Goal: Contribute content: Contribute content

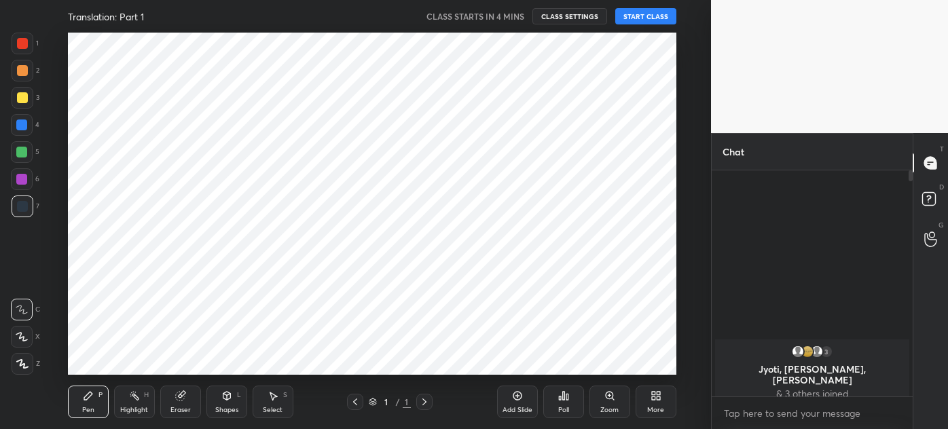
scroll to position [67545, 67230]
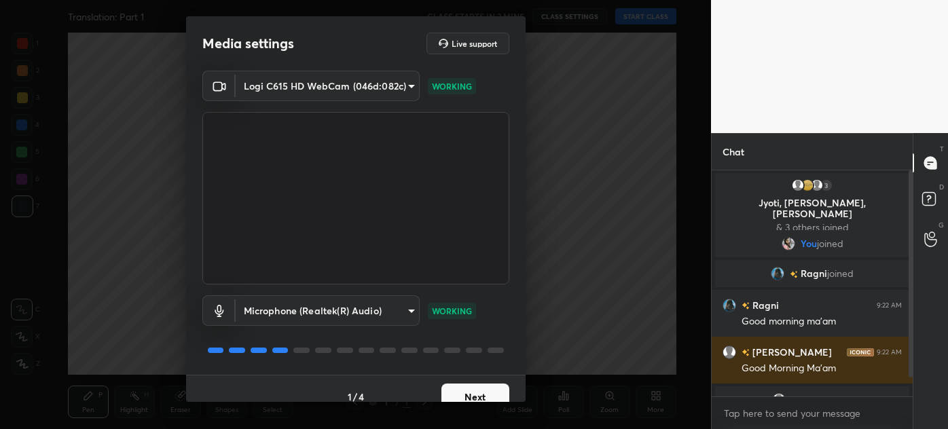
click at [470, 392] on button "Next" at bounding box center [475, 397] width 68 height 27
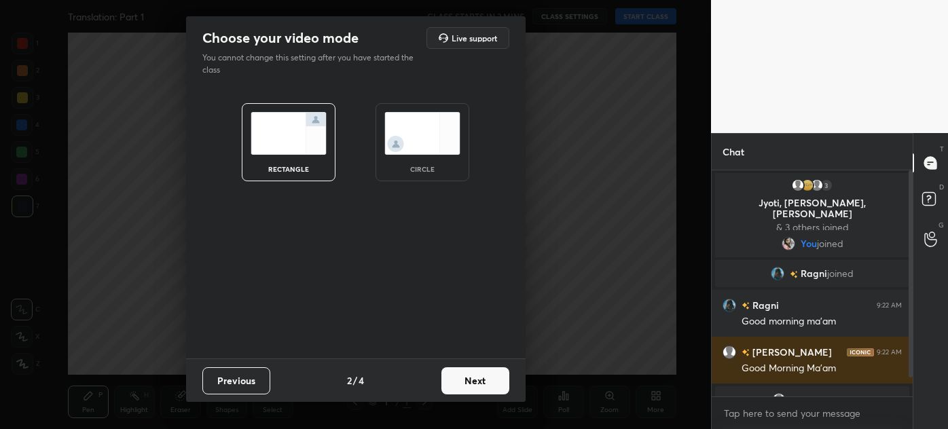
click at [418, 147] on img at bounding box center [422, 133] width 76 height 43
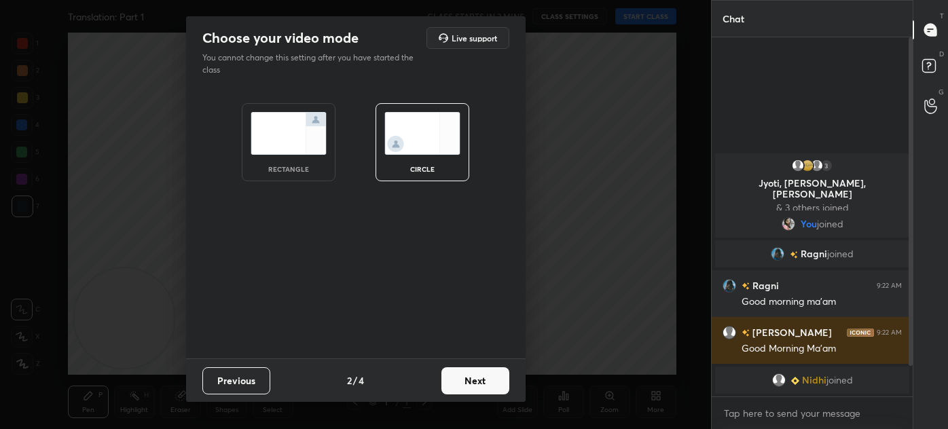
scroll to position [242, 197]
click at [481, 386] on button "Next" at bounding box center [475, 380] width 68 height 27
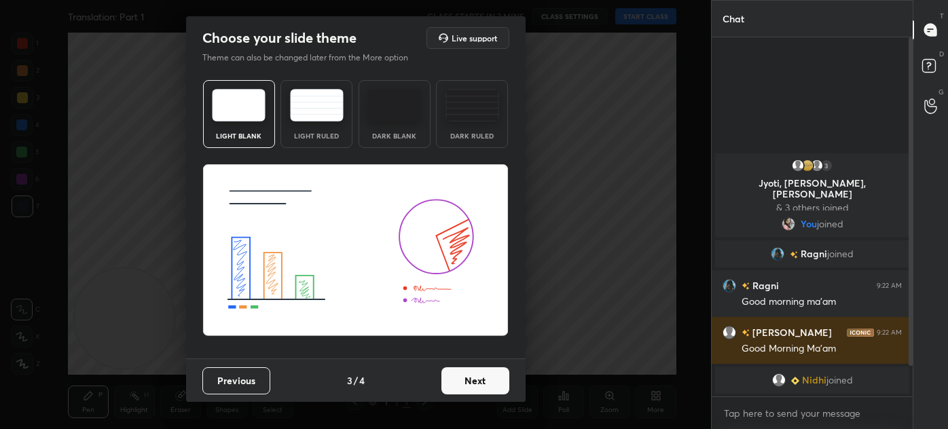
click at [470, 382] on button "Next" at bounding box center [475, 380] width 68 height 27
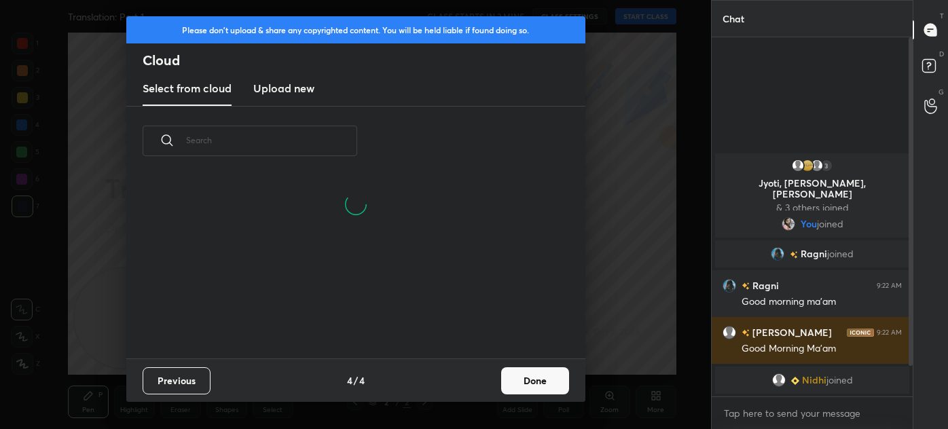
scroll to position [183, 436]
click at [536, 386] on button "Done" at bounding box center [535, 380] width 68 height 27
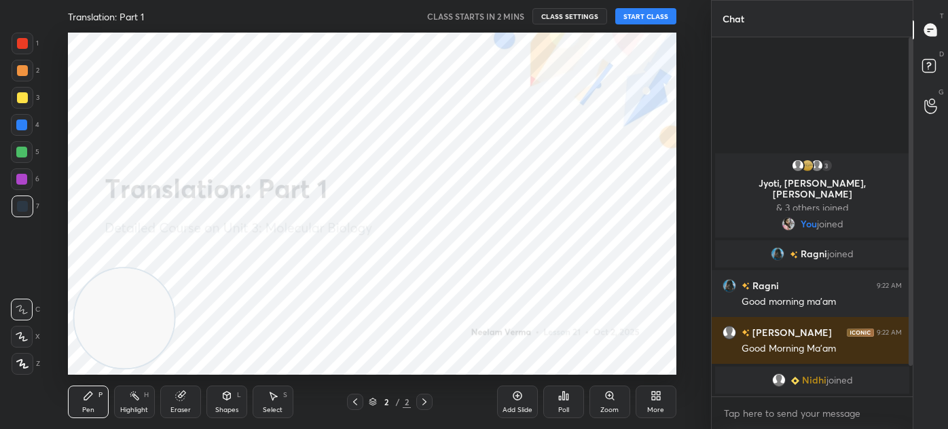
click at [649, 19] on button "START CLASS" at bounding box center [645, 16] width 61 height 16
click at [753, 404] on textarea at bounding box center [811, 414] width 179 height 22
type textarea "x"
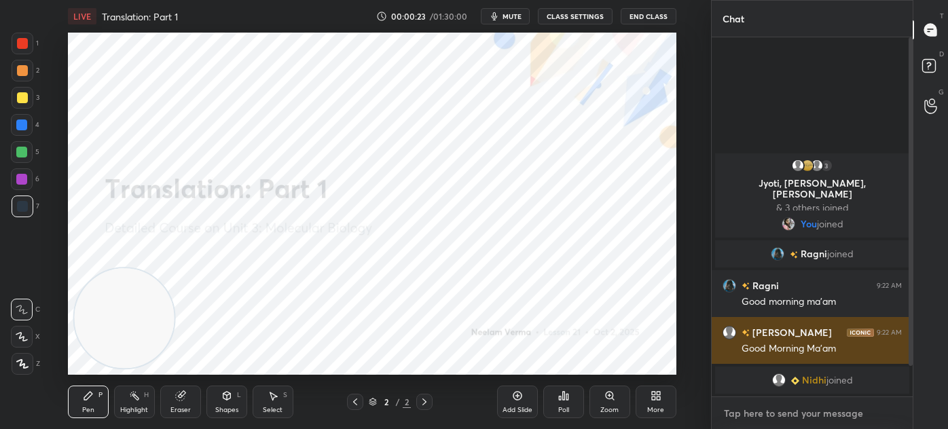
type textarea "f"
type textarea "x"
type textarea "fo"
type textarea "x"
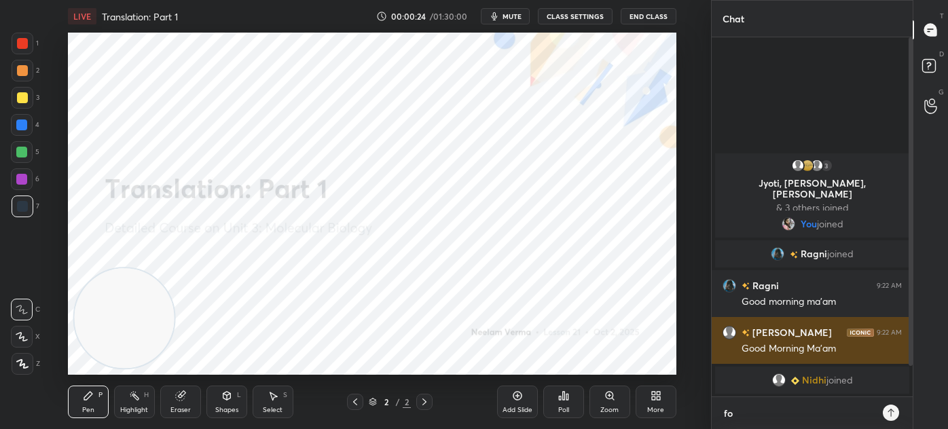
type textarea "fol"
type textarea "x"
type textarea "foll"
type textarea "x"
type textarea "follo"
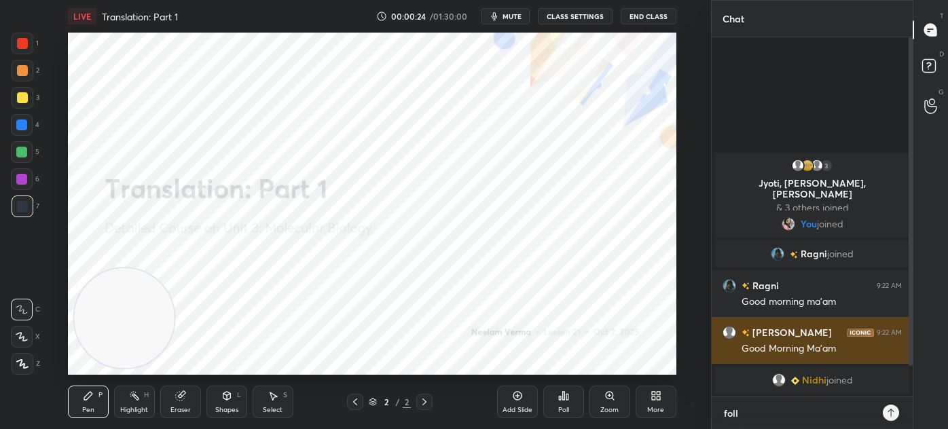
type textarea "x"
type textarea "follow"
type textarea "x"
type textarea "follow-"
type textarea "x"
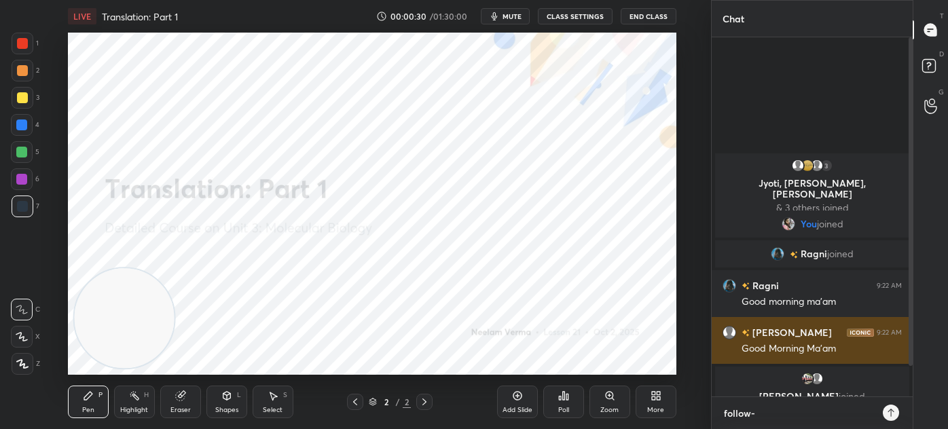
type textarea "follow-"
type textarea "x"
paste textarea "https://unacademy.com/@neelamverma2809/batches"
type textarea "follow- https://unacademy.com/@neelamverma2809/batches"
type textarea "x"
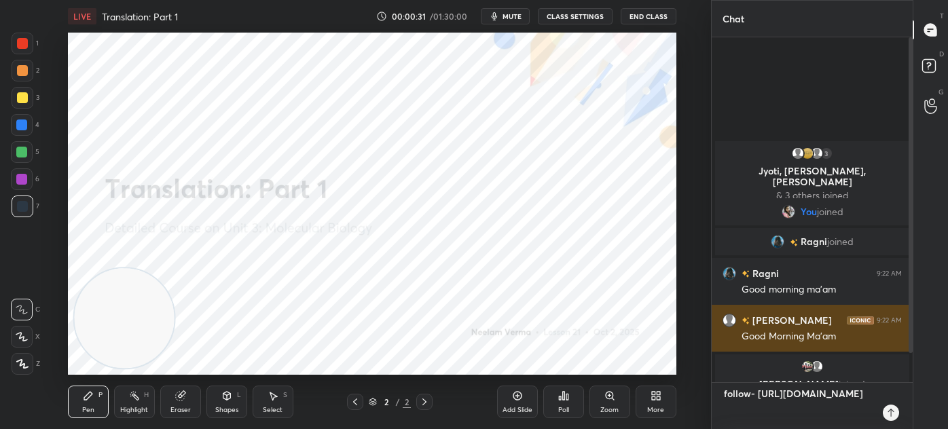
scroll to position [341, 197]
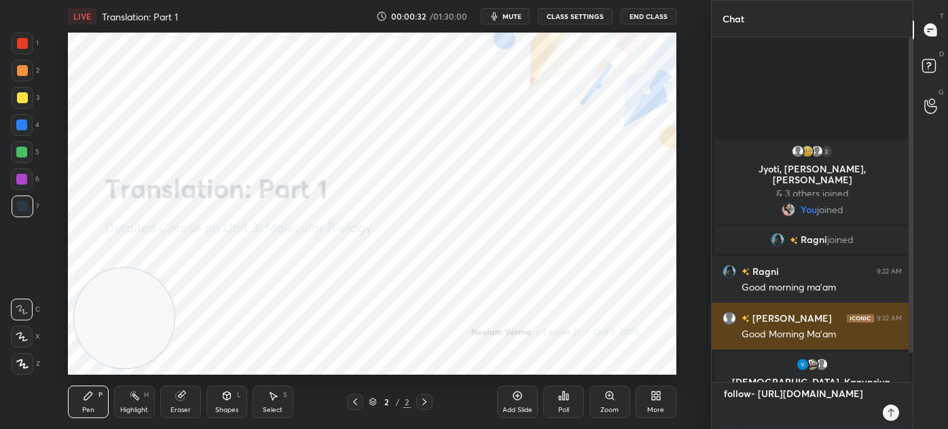
type textarea "follow- https://unacademy.com/@neelamverma2809/batches"
type textarea "x"
type textarea "follow- https://unacademy.com/@neelamverma2809/batches"
type textarea "x"
type textarea "follow- https://unacademy.com/@neelamverma2809/batches"
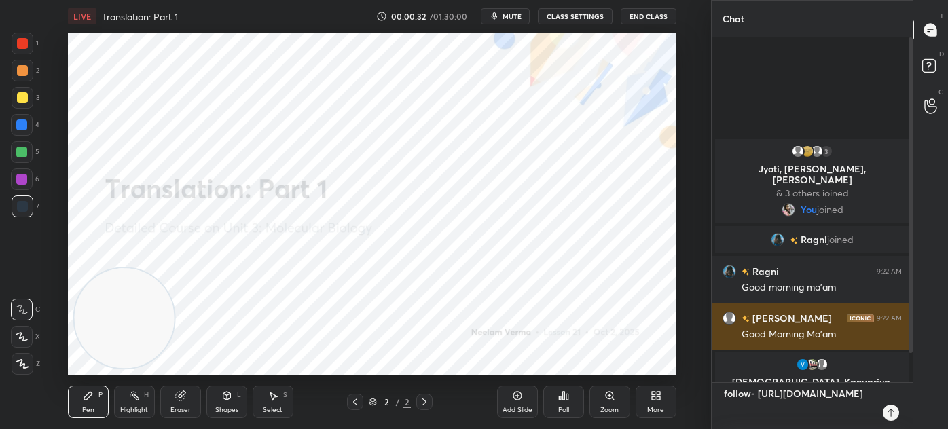
type textarea "x"
type textarea "follow- https://unacademy.com/@neelamverma2809/batches"
type textarea "x"
type textarea "follow- https://unacademy.com/@neelamverma2809/batches"
type textarea "x"
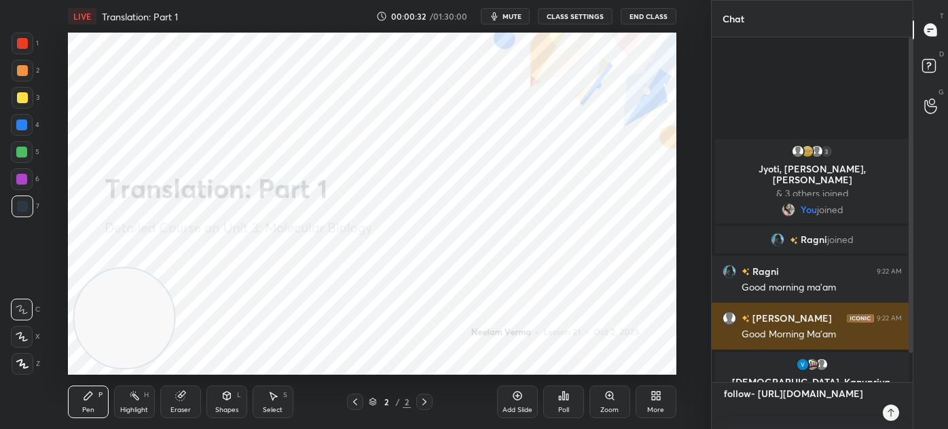
type textarea "follow- https://unacademy.com/@neelamverma2809/batches"
type textarea "x"
type textarea "follow- https://unacademy.com/@neelamverma2809/batches"
type textarea "x"
type textarea "follow- https://unacademy.com/@neelamverma2809/batches"
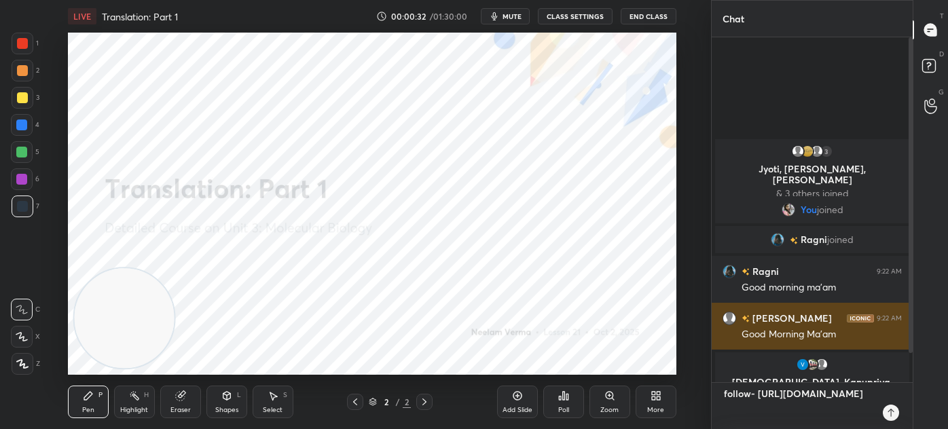
type textarea "x"
type textarea "follow- https://unacademy.com/@neelamverma2809/batches"
type textarea "x"
type textarea "follow- https://unacademy.com/@neelamverma2809/batches"
type textarea "x"
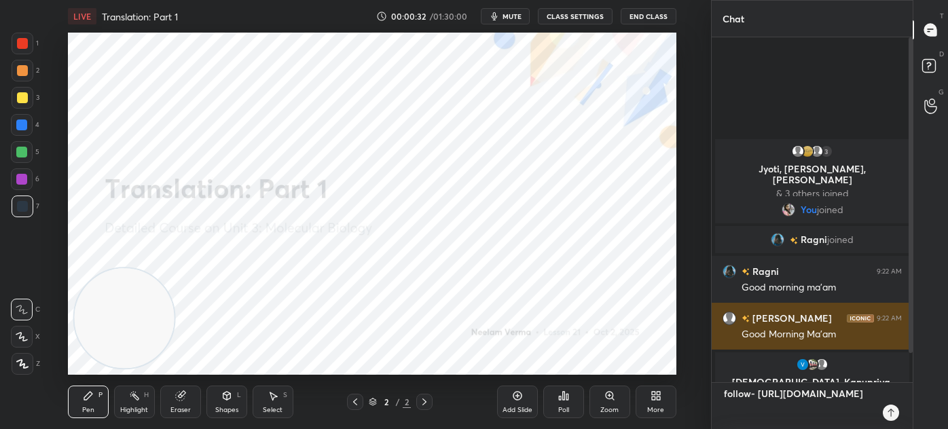
type textarea "follow- https://unacademy.com/@neelamverma2809/batches"
type textarea "x"
type textarea "follow- https://unacademy.com/@neelamverma2809/batches"
type textarea "x"
type textarea "follow- https://unacademy.com/@neelamverma2809/batches"
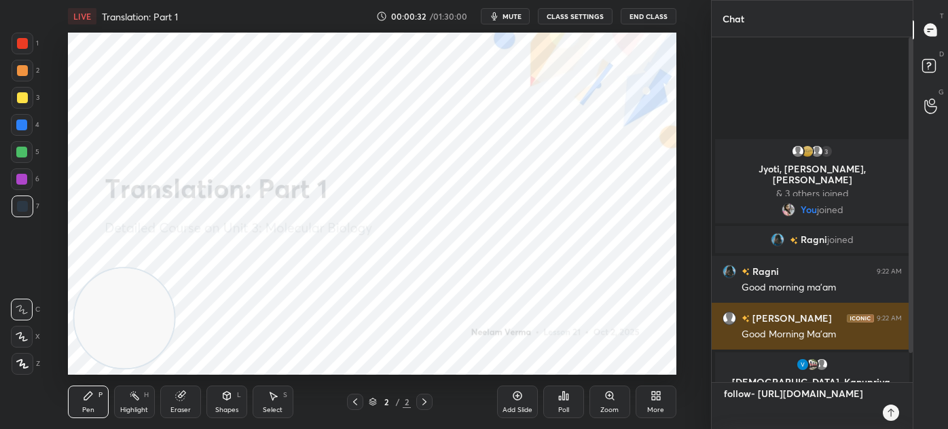
type textarea "x"
type textarea "follow- https://unacademy.com/@neelamverma2809/batches"
type textarea "x"
type textarea "follow- https://unacademy.com/@neelamverma2809/batches"
type textarea "x"
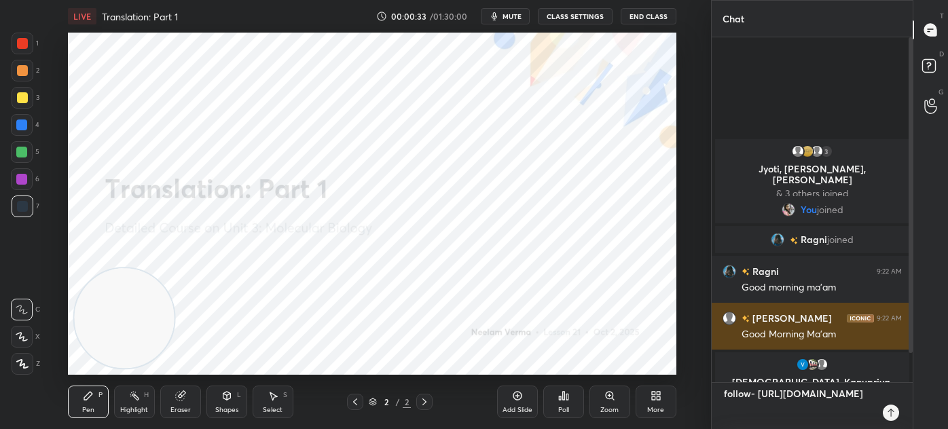
type textarea "follow- https://unacademy.com/@neelamverma2809/batches"
type textarea "x"
type textarea "follow- https://unacademy.com/@neelamverma2809/batches"
type textarea "x"
type textarea "follow- https://unacademy.com/@neelamverma2809/batches"
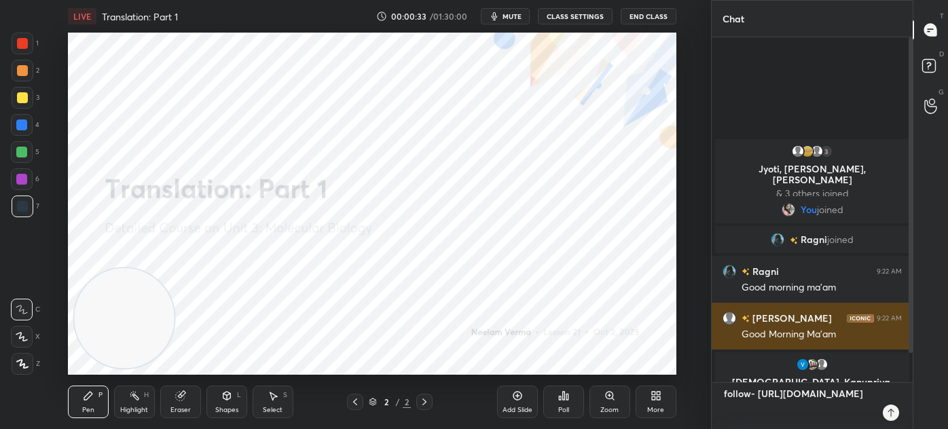
type textarea "x"
type textarea "follow- https://unacademy.com/@neelamverma2809/batches"
type textarea "x"
type textarea "follow- https://unacademy.com/@neelamverma2809/batches"
type textarea "x"
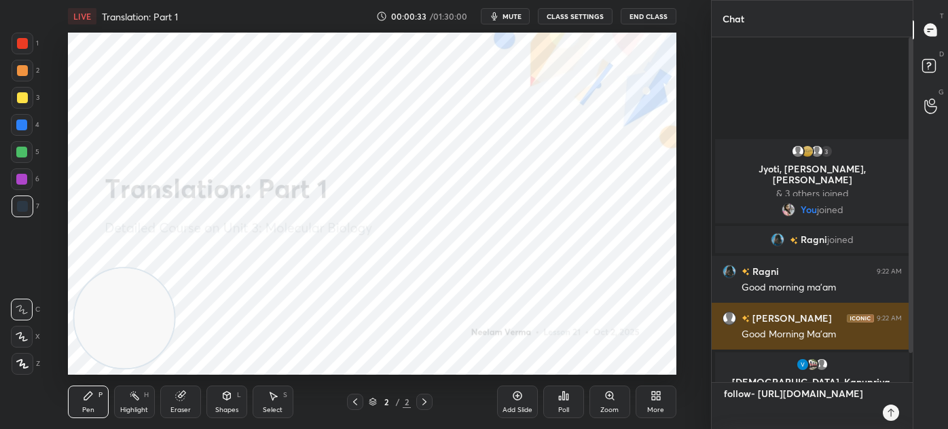
type textarea "follow- https://unacademy.com/@neelamverma2809/batches"
type textarea "x"
type textarea "follow- https://unacademy.com/@neelamverma2809/batches t"
type textarea "x"
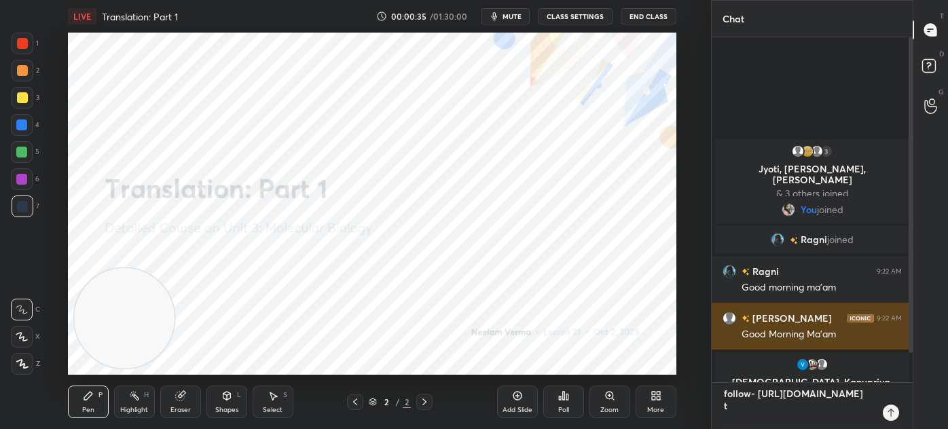
type textarea "follow- https://unacademy.com/@neelamverma2809/batches te"
type textarea "x"
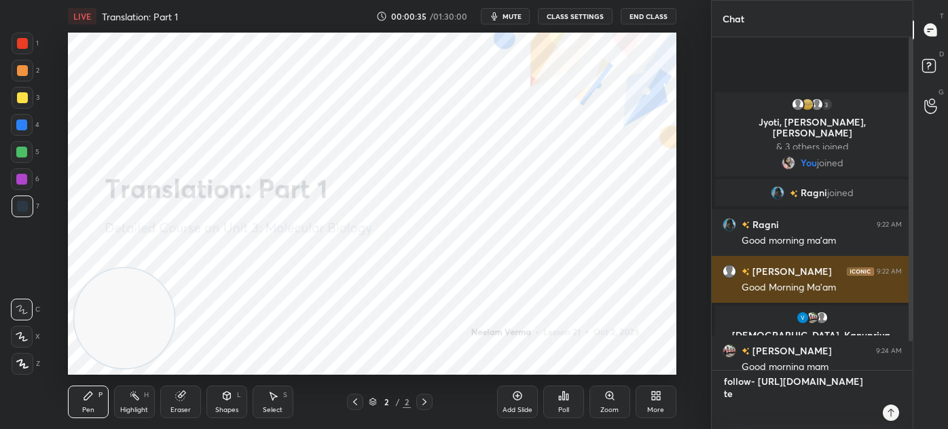
scroll to position [4, 3]
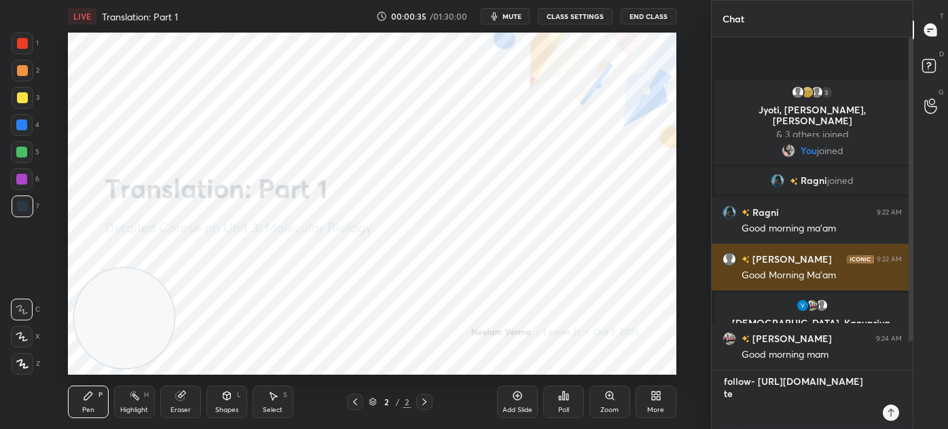
type textarea "follow- https://unacademy.com/@neelamverma2809/batches tel"
type textarea "x"
type textarea "follow- https://unacademy.com/@neelamverma2809/batches tele"
type textarea "x"
type textarea "follow- https://unacademy.com/@neelamverma2809/batches teleg"
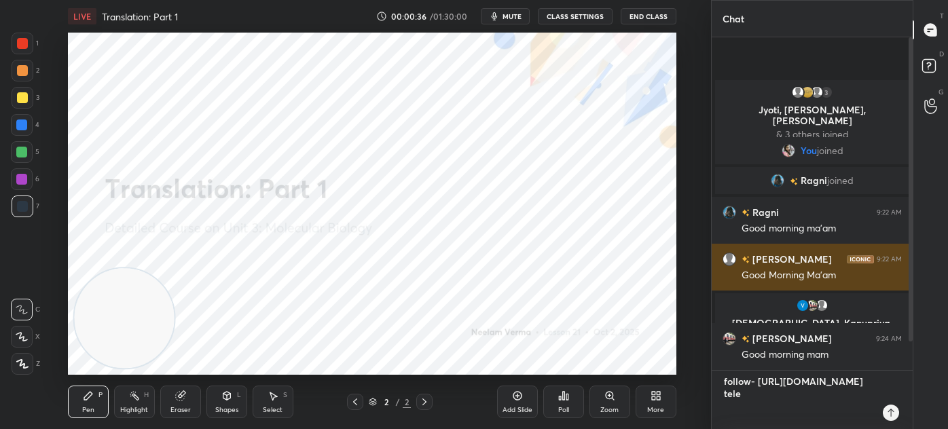
type textarea "x"
type textarea "follow- https://unacademy.com/@neelamverma2809/batches telegr"
type textarea "x"
type textarea "follow- https://unacademy.com/@neelamverma2809/batches telegra"
type textarea "x"
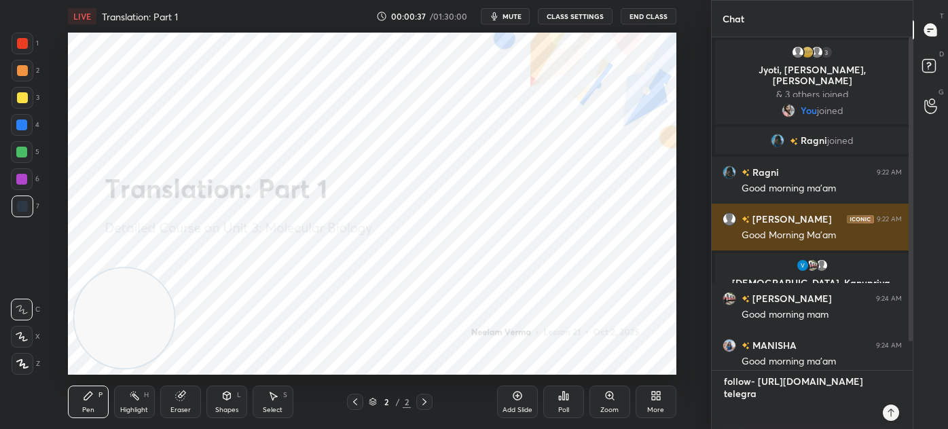
type textarea "follow- https://unacademy.com/@neelamverma2809/batches telegram"
type textarea "x"
type textarea "follow- https://unacademy.com/@neelamverma2809/batches telegram-"
type textarea "x"
type textarea "follow- https://unacademy.com/@neelamverma2809/batches telegram-"
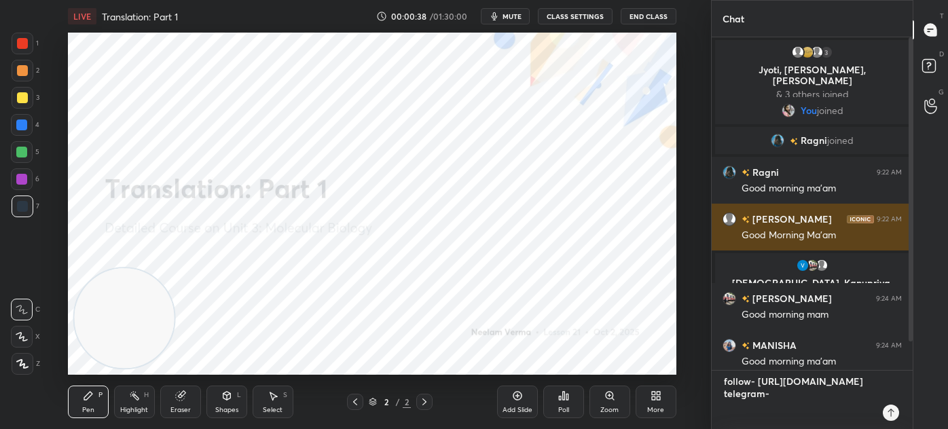
type textarea "x"
type textarea "follow- https://unacademy.com/@neelamverma2809/batches telegram- t"
type textarea "x"
type textarea "follow- https://unacademy.com/@neelamverma2809/batches telegram- t."
type textarea "x"
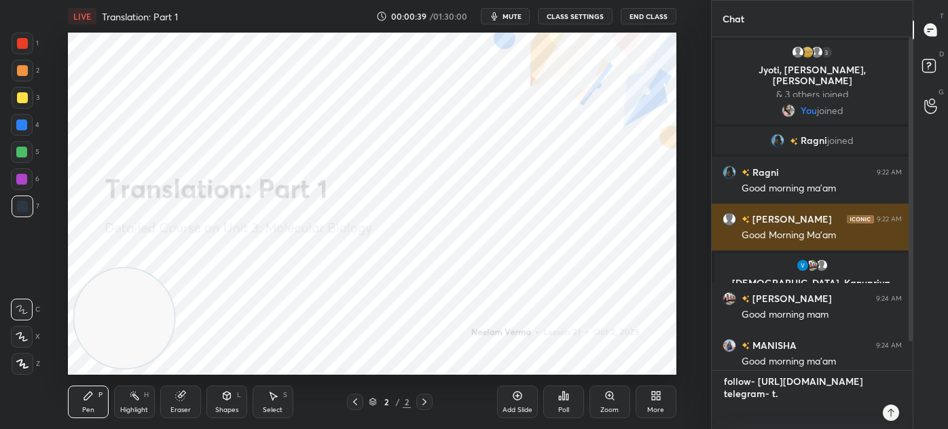
type textarea "follow- https://unacademy.com/@neelamverma2809/batches telegram- t.m"
type textarea "x"
type textarea "follow- https://unacademy.com/@neelamverma2809/batches telegram- t.me"
type textarea "x"
type textarea "follow- https://unacademy.com/@neelamverma2809/batches telegram- t.me/"
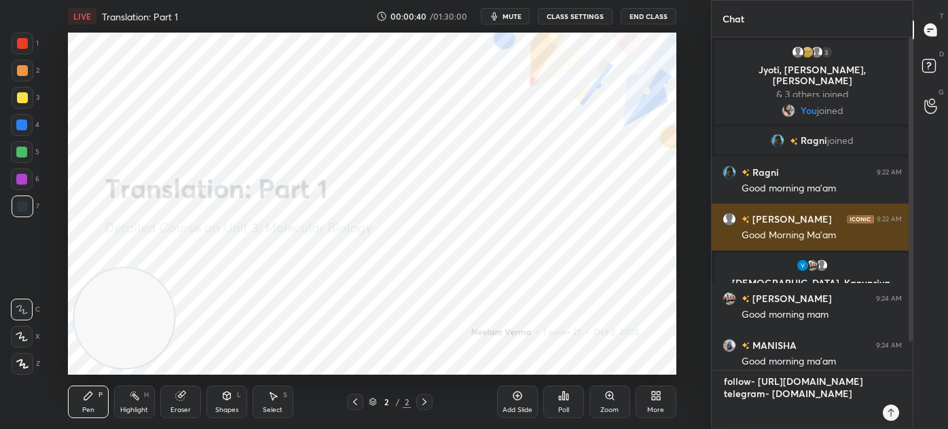
type textarea "x"
type textarea "follow- https://unacademy.com/@neelamverma2809/batches telegram- t.me/n"
type textarea "x"
type textarea "follow- https://unacademy.com/@neelamverma2809/batches telegram- t.me/ne"
type textarea "x"
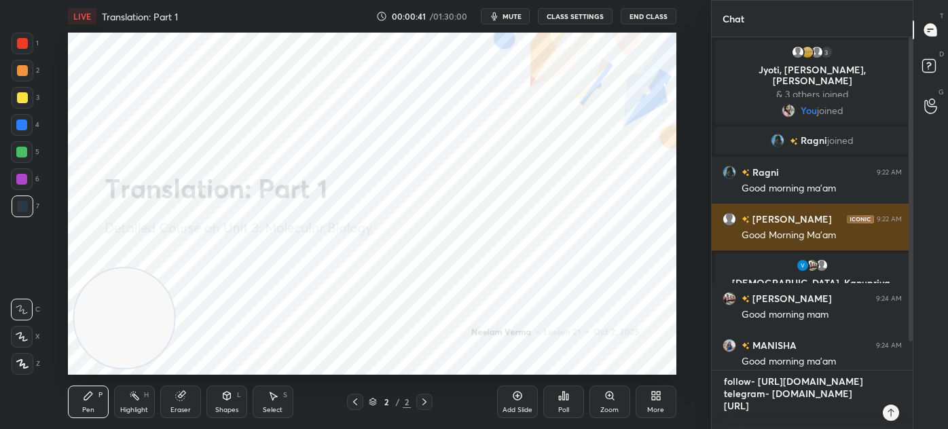
type textarea "follow- https://unacademy.com/@neelamverma2809/batches telegram- t.me/nee"
type textarea "x"
type textarea "follow- https://unacademy.com/@neelamverma2809/batches telegram- t.me/neel"
type textarea "x"
type textarea "follow- https://unacademy.com/@neelamverma2809/batches telegram- t.me/neela"
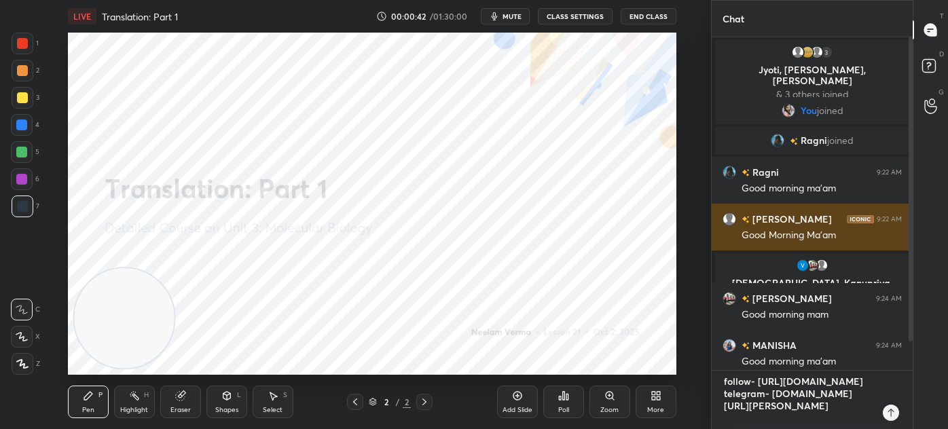
type textarea "x"
type textarea "follow- https://unacademy.com/@neelamverma2809/batches telegram- t.me/neelam"
type textarea "x"
type textarea "follow- https://unacademy.com/@neelamverma2809/batches telegram- t.me/neelam1"
type textarea "x"
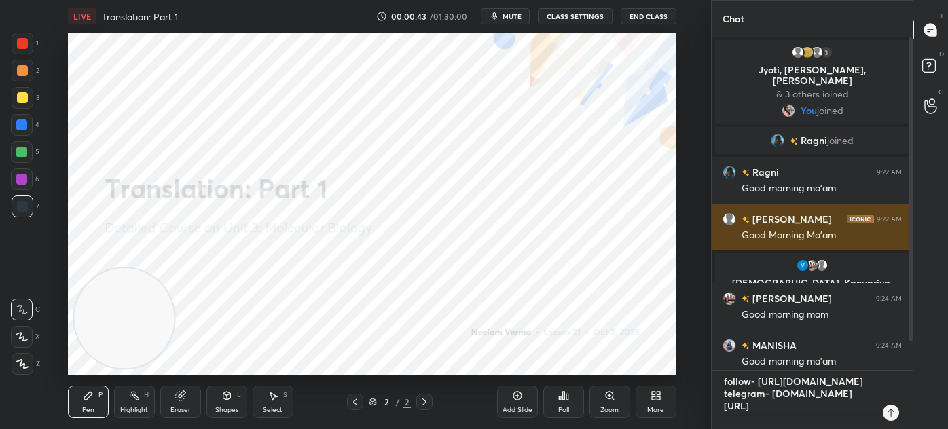
type textarea "follow- https://unacademy.com/@neelamverma2809/batches telegram- t.me/neelam10"
type textarea "x"
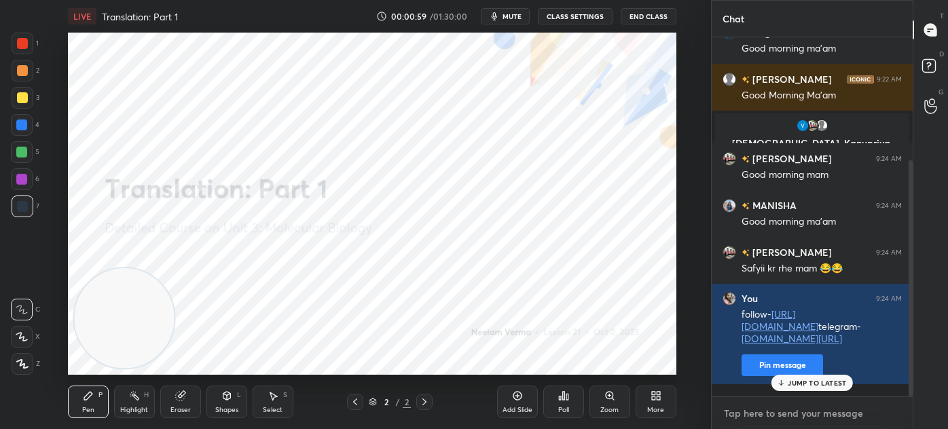
scroll to position [186, 0]
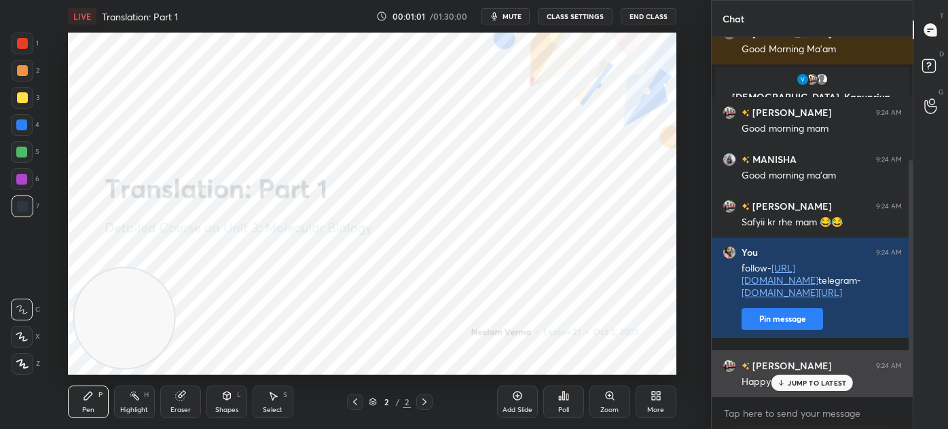
click at [802, 382] on p "JUMP TO LATEST" at bounding box center [816, 383] width 58 height 8
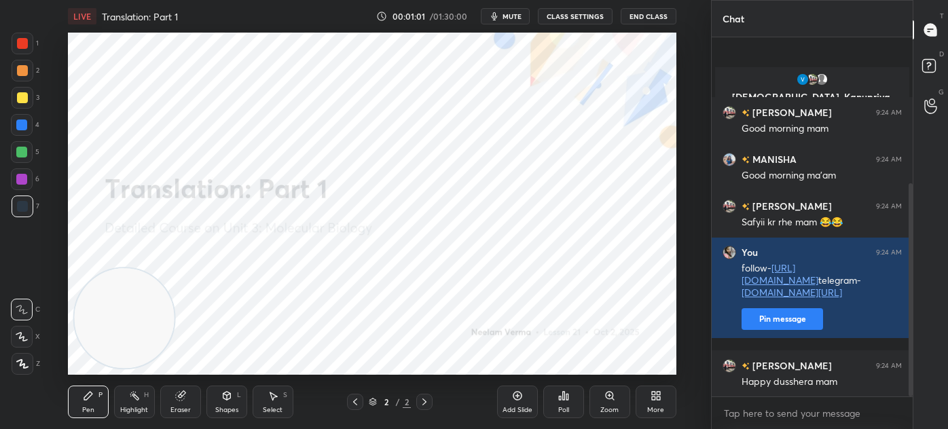
scroll to position [246, 0]
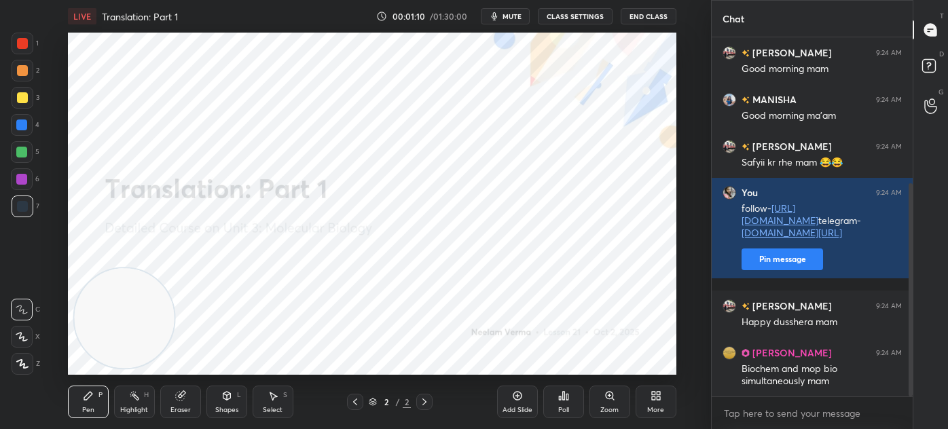
click at [225, 398] on icon at bounding box center [226, 396] width 7 height 8
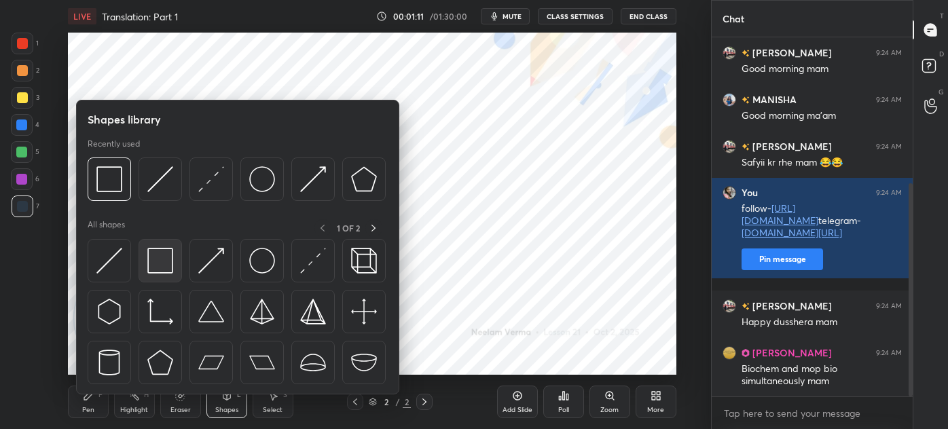
click at [161, 263] on img at bounding box center [160, 261] width 26 height 26
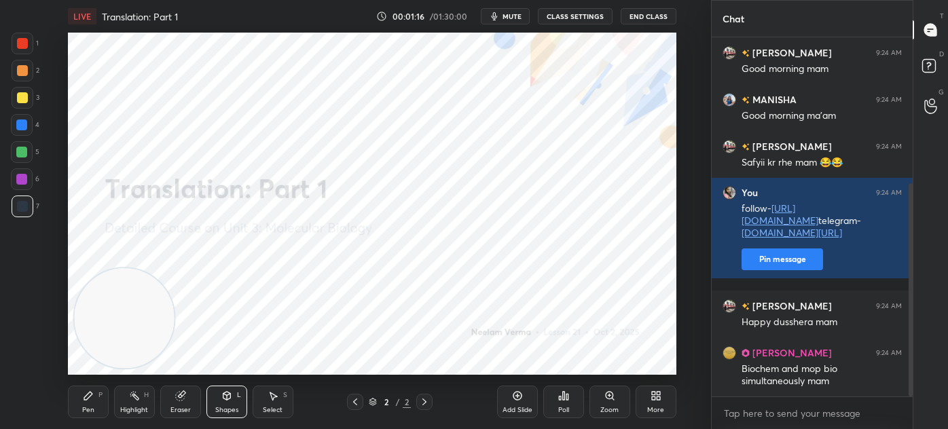
click at [86, 399] on icon at bounding box center [88, 396] width 8 height 8
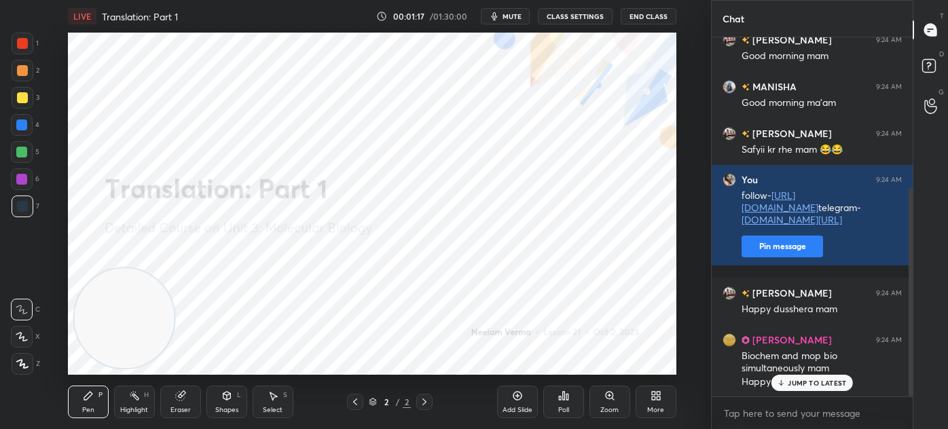
click at [22, 335] on icon at bounding box center [22, 337] width 12 height 10
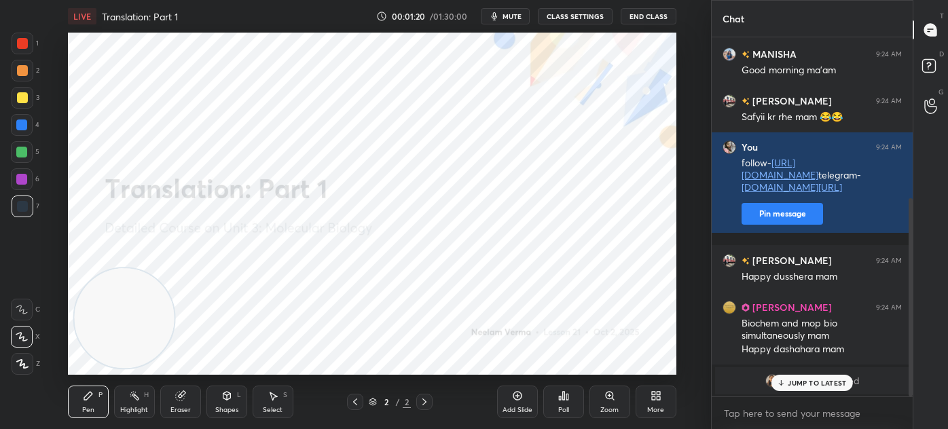
click at [800, 379] on p "JUMP TO LATEST" at bounding box center [816, 383] width 58 height 8
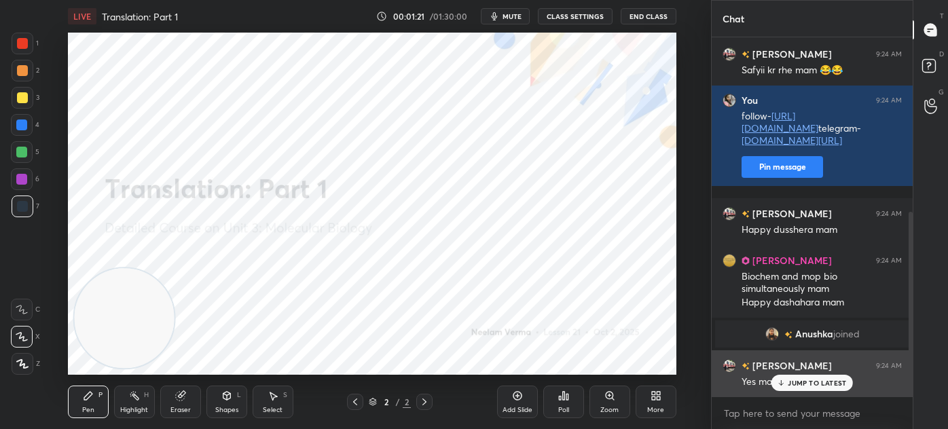
click at [801, 386] on p "JUMP TO LATEST" at bounding box center [816, 383] width 58 height 8
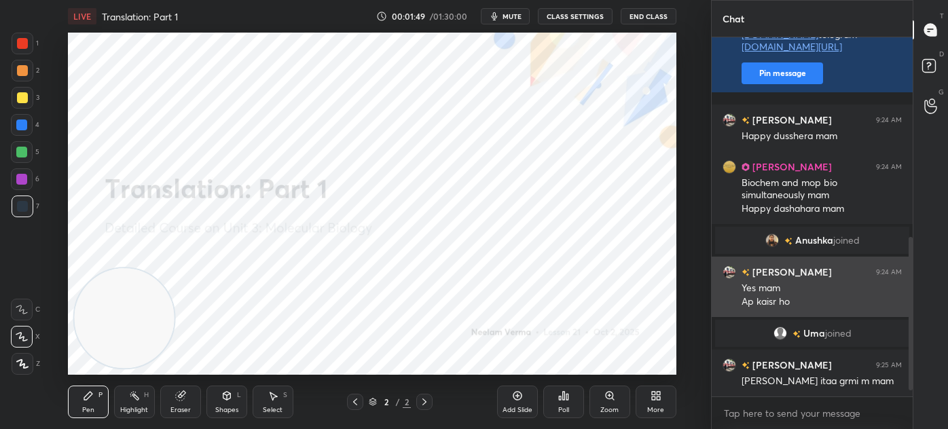
scroll to position [481, 0]
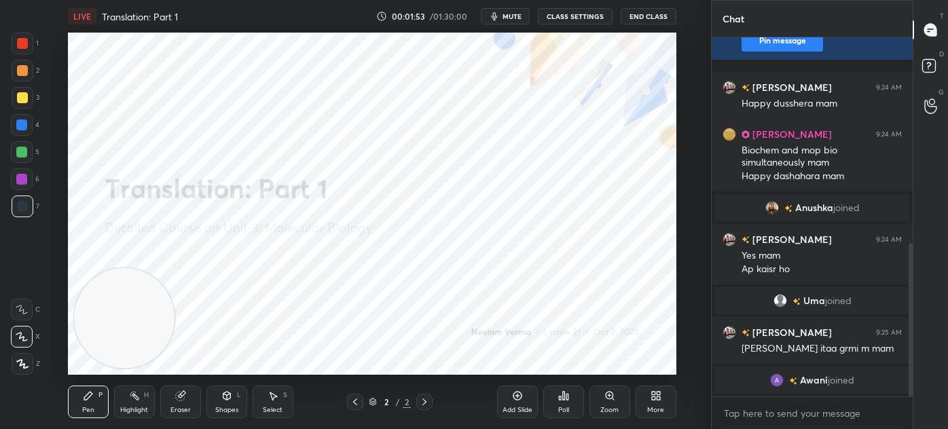
click at [135, 413] on div "Highlight" at bounding box center [134, 410] width 28 height 7
click at [174, 407] on div "Eraser" at bounding box center [180, 410] width 20 height 7
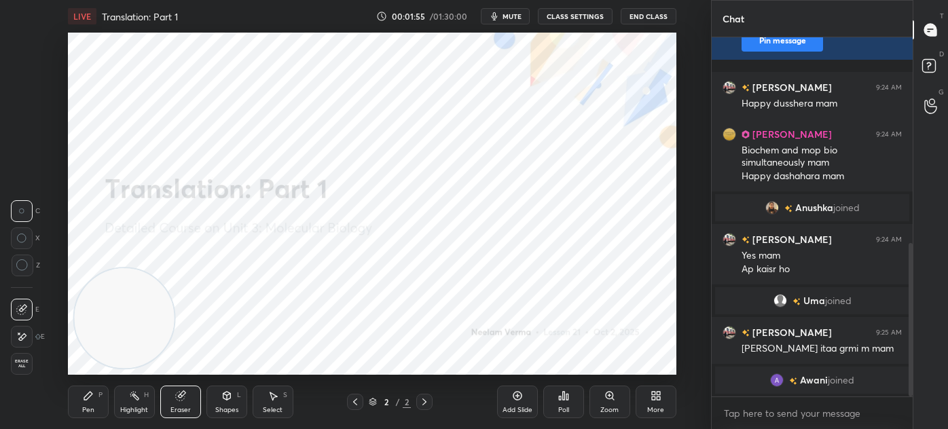
scroll to position [527, 0]
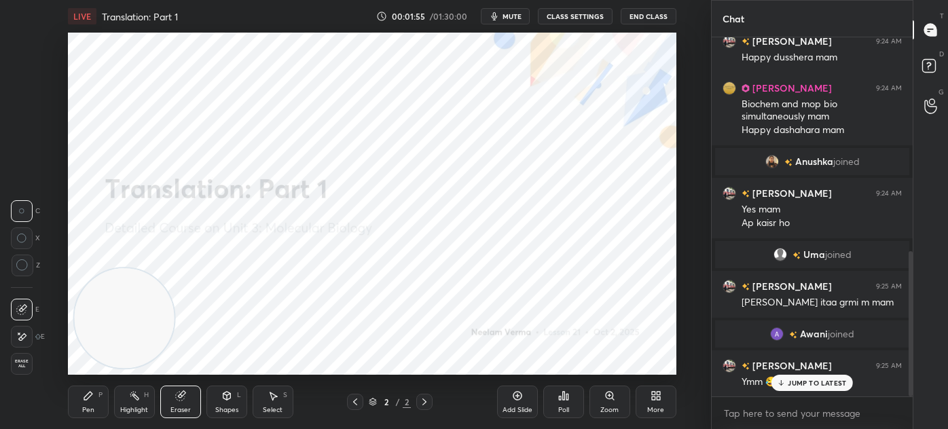
click at [86, 400] on icon at bounding box center [88, 396] width 8 height 8
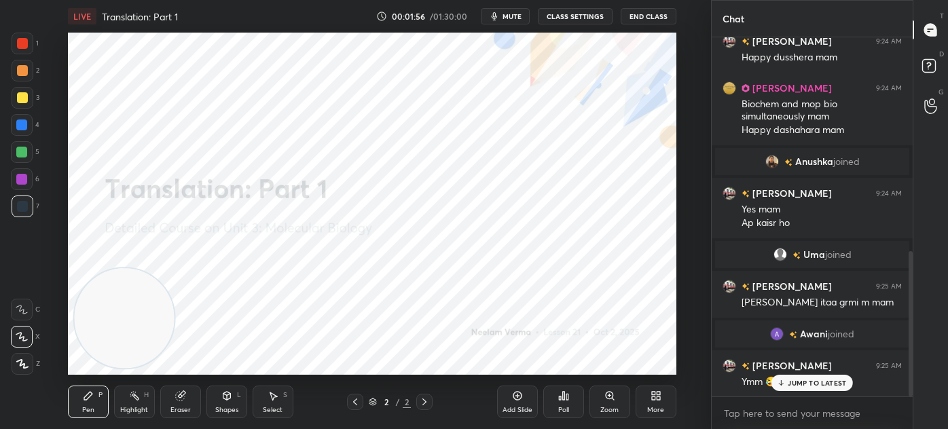
click at [23, 371] on div at bounding box center [23, 364] width 22 height 22
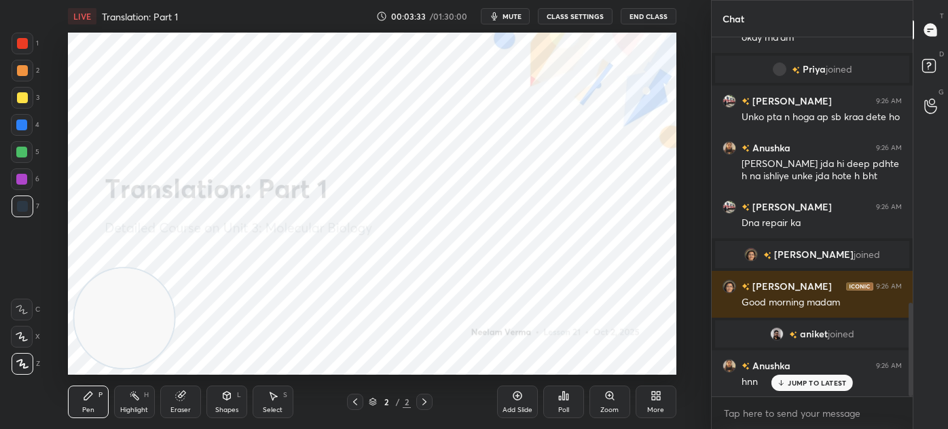
scroll to position [1014, 0]
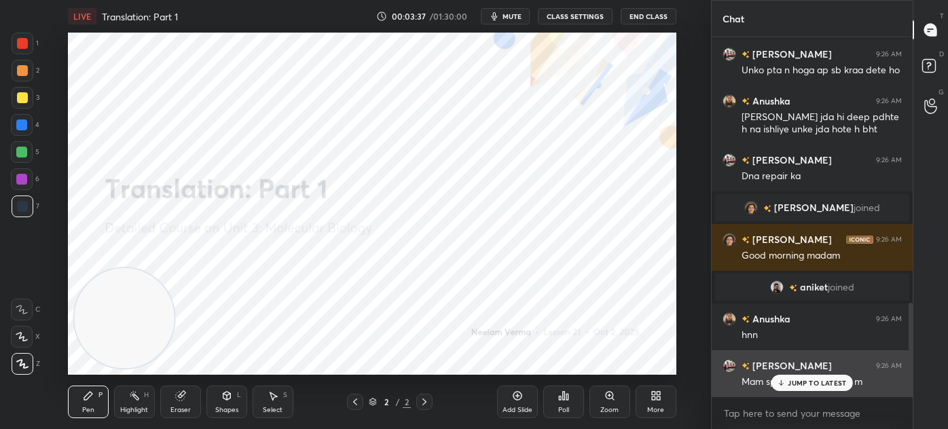
click at [791, 377] on div "JUMP TO LATEST" at bounding box center [811, 383] width 81 height 16
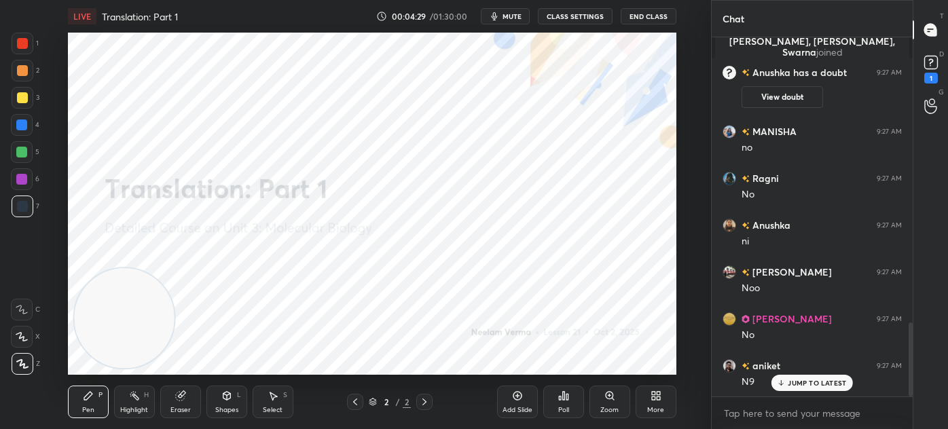
scroll to position [1381, 0]
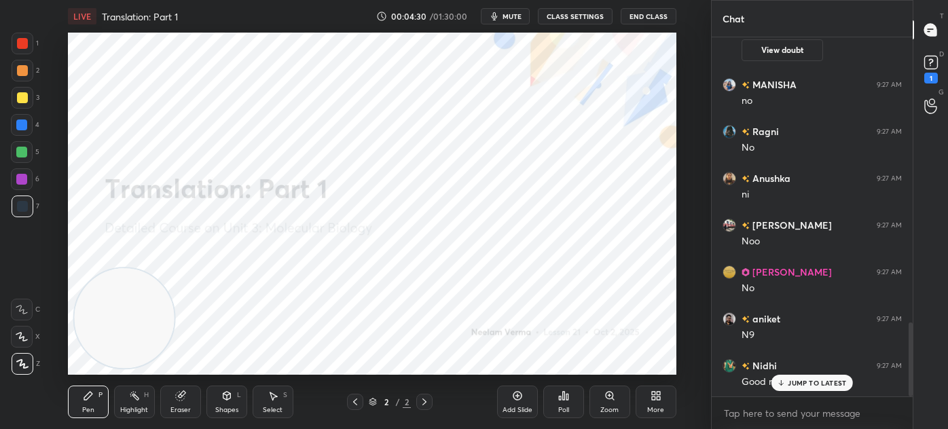
click at [656, 403] on div "More" at bounding box center [655, 402] width 41 height 33
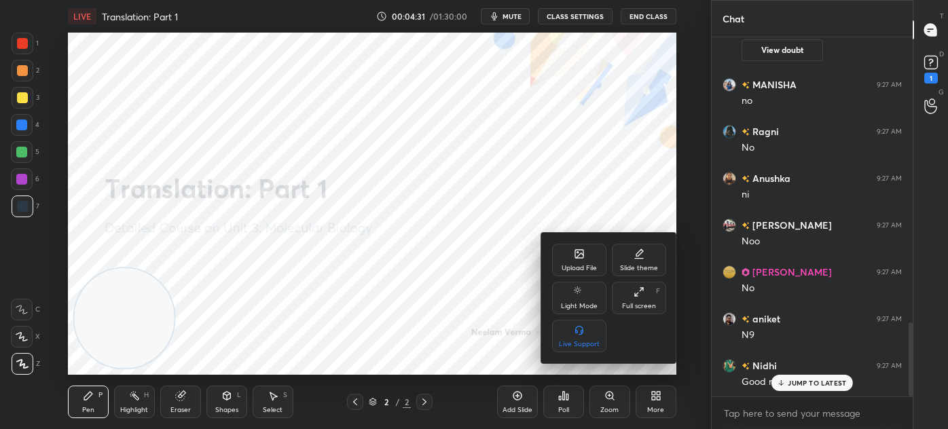
click at [571, 248] on div "Upload File" at bounding box center [579, 260] width 54 height 33
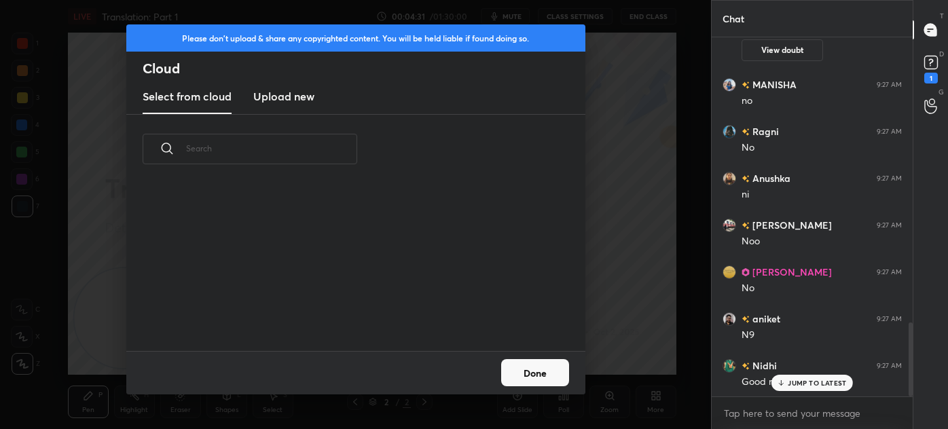
click at [573, 255] on div "​" at bounding box center [355, 233] width 459 height 236
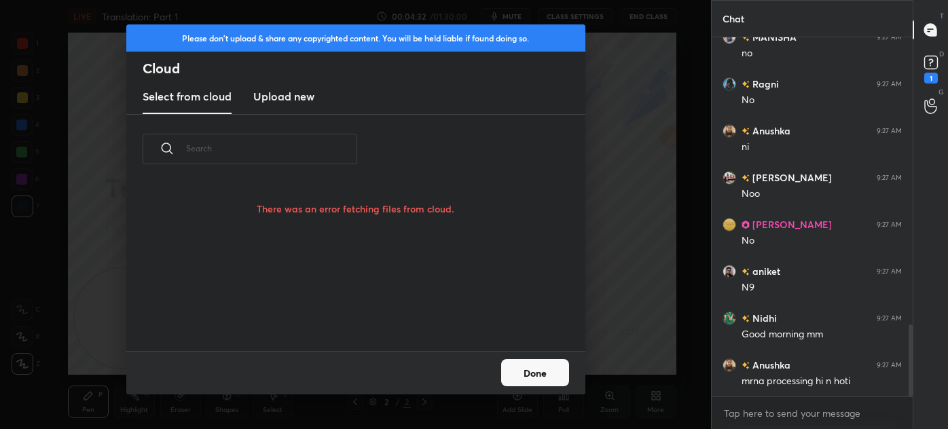
scroll to position [132, 436]
click at [361, 236] on div "grid" at bounding box center [347, 284] width 443 height 136
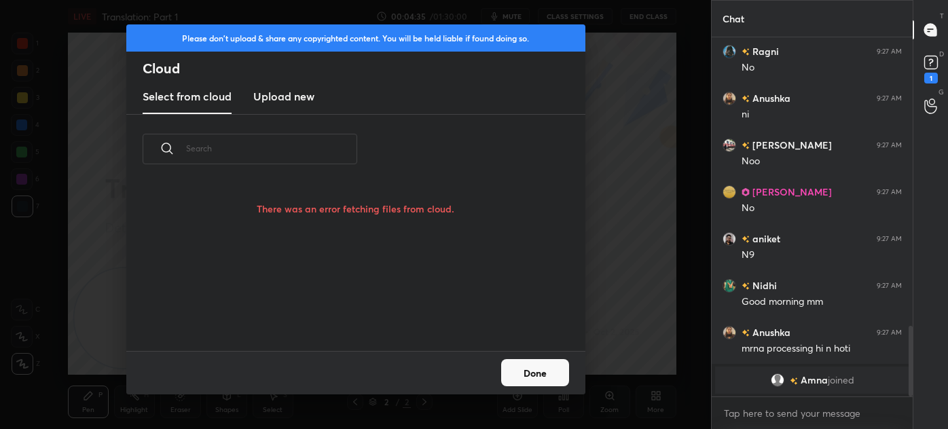
click at [297, 96] on h3 "Upload new" at bounding box center [283, 96] width 61 height 16
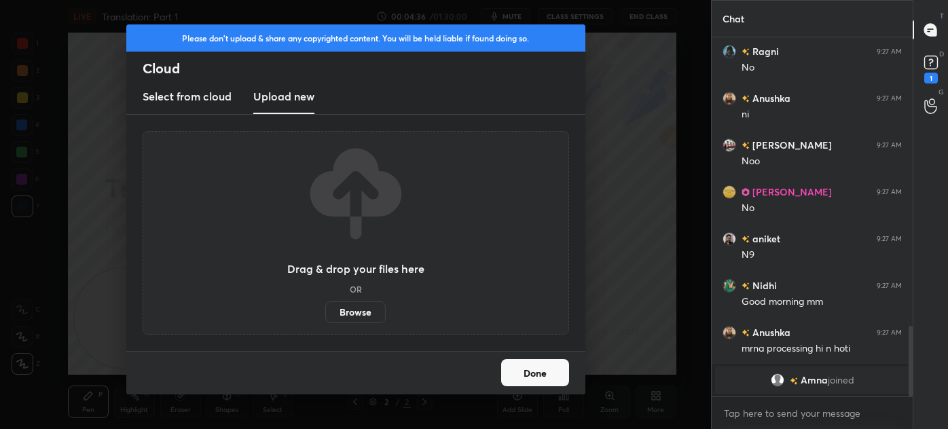
click at [360, 312] on label "Browse" at bounding box center [355, 312] width 60 height 22
click at [325, 312] on input "Browse" at bounding box center [325, 312] width 0 height 22
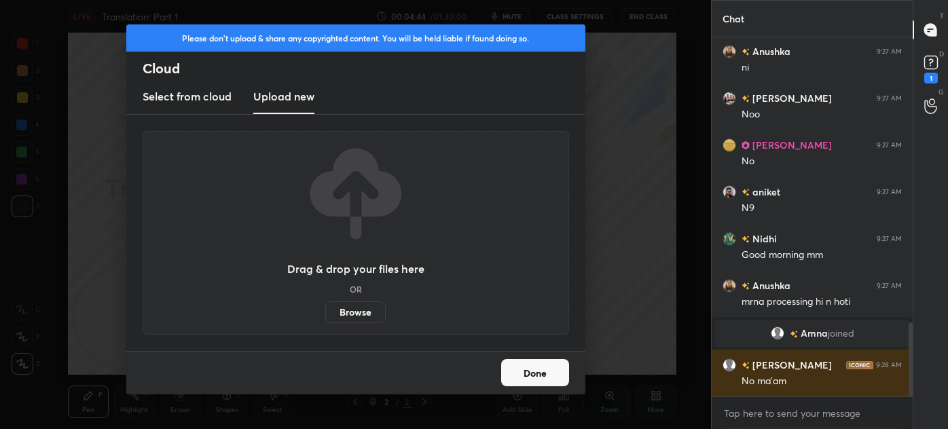
scroll to position [1430, 0]
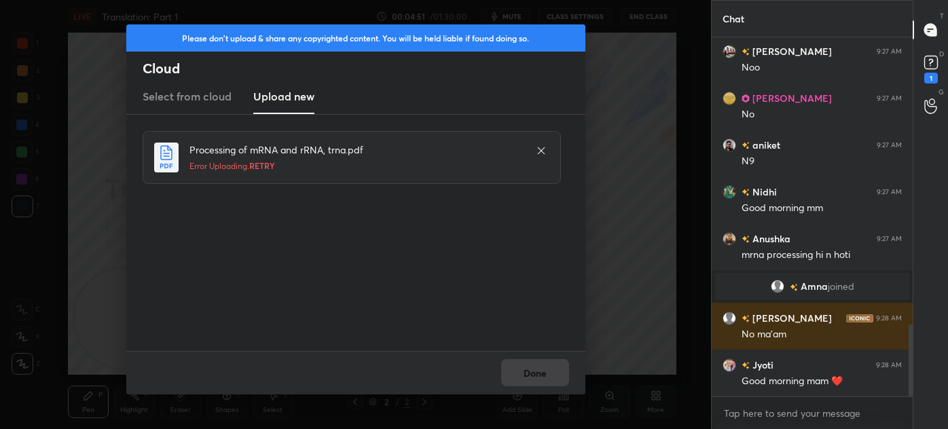
click at [261, 168] on span "RETRY" at bounding box center [262, 165] width 26 height 11
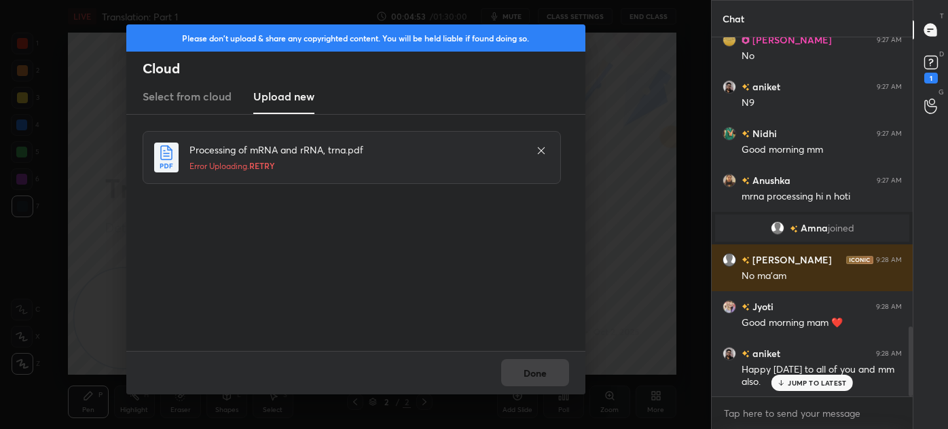
click at [266, 166] on span "RETRY" at bounding box center [262, 165] width 26 height 11
click at [270, 162] on span "RETRY" at bounding box center [262, 165] width 26 height 11
click at [267, 162] on span "RETRY" at bounding box center [262, 165] width 26 height 11
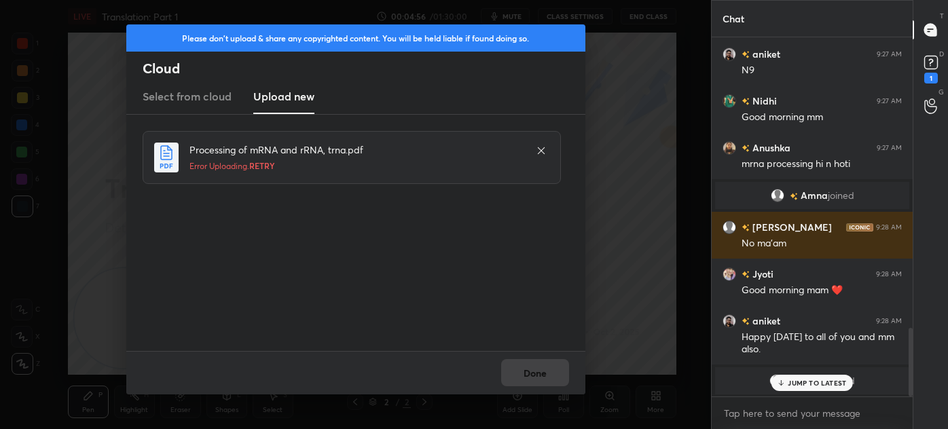
click at [267, 168] on span "RETRY" at bounding box center [262, 165] width 26 height 11
click at [255, 170] on span "RETRY" at bounding box center [262, 165] width 26 height 11
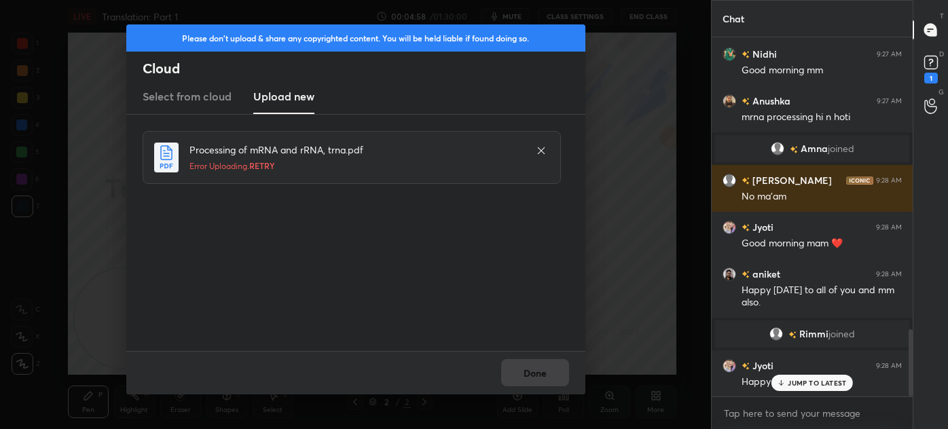
click at [539, 149] on icon at bounding box center [541, 150] width 11 height 11
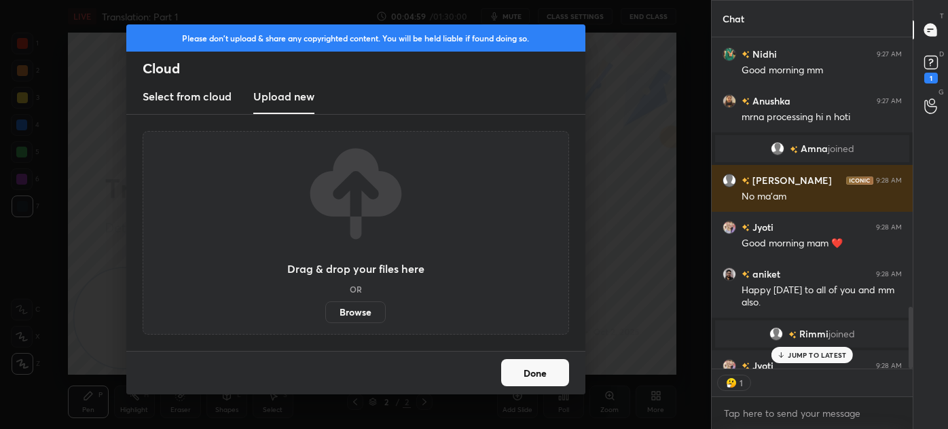
scroll to position [4, 3]
click at [354, 320] on label "Browse" at bounding box center [355, 312] width 60 height 22
click at [325, 320] on input "Browse" at bounding box center [325, 312] width 0 height 22
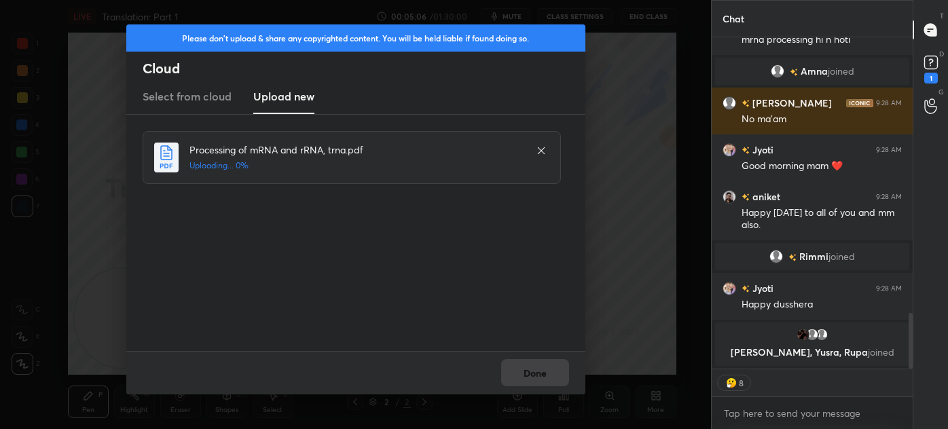
scroll to position [1656, 0]
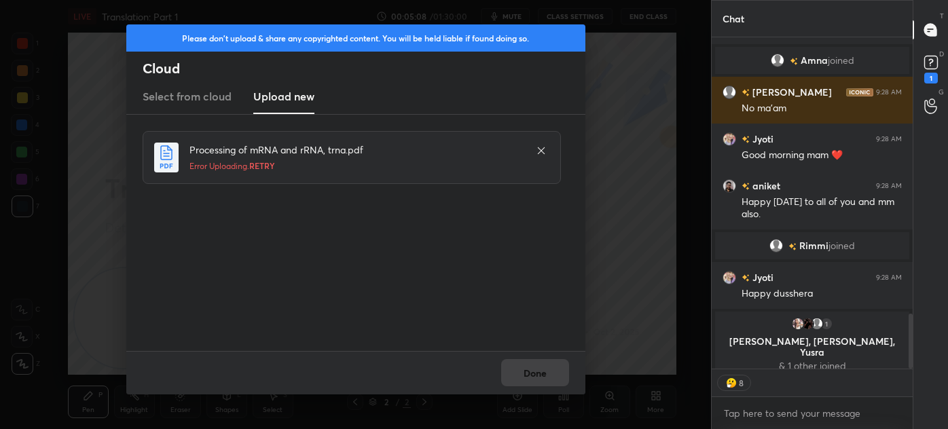
click at [266, 166] on span "RETRY" at bounding box center [262, 165] width 26 height 11
click at [541, 149] on icon at bounding box center [540, 150] width 7 height 7
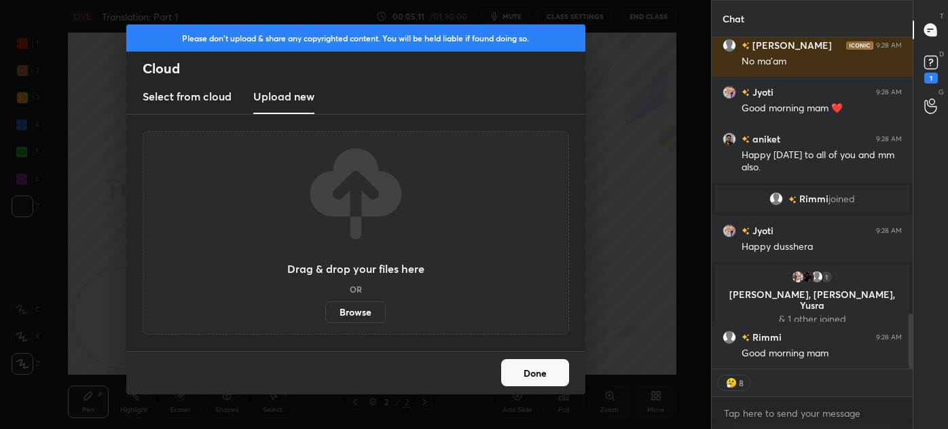
scroll to position [1713, 0]
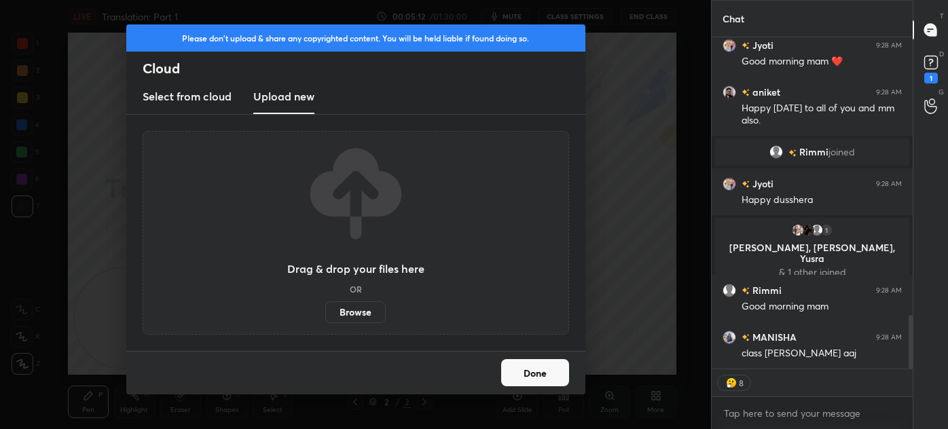
click at [626, 318] on div "Please don't upload & share any copyrighted content. You will be held liable if…" at bounding box center [355, 214] width 711 height 429
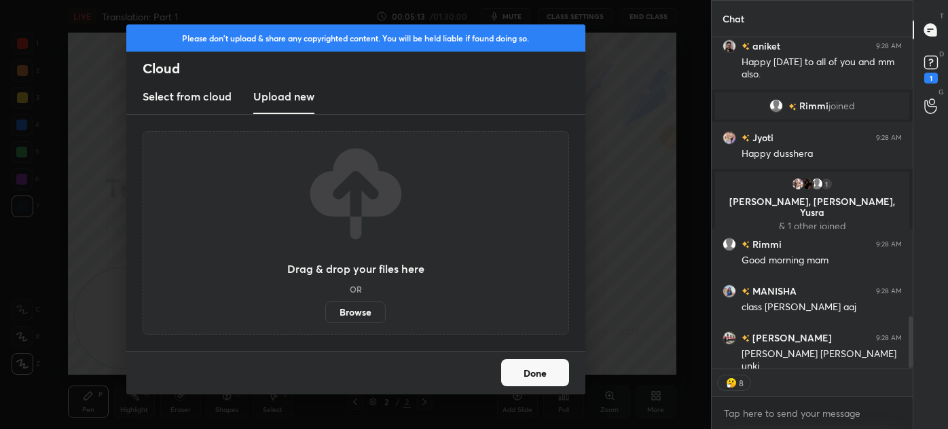
scroll to position [1792, 0]
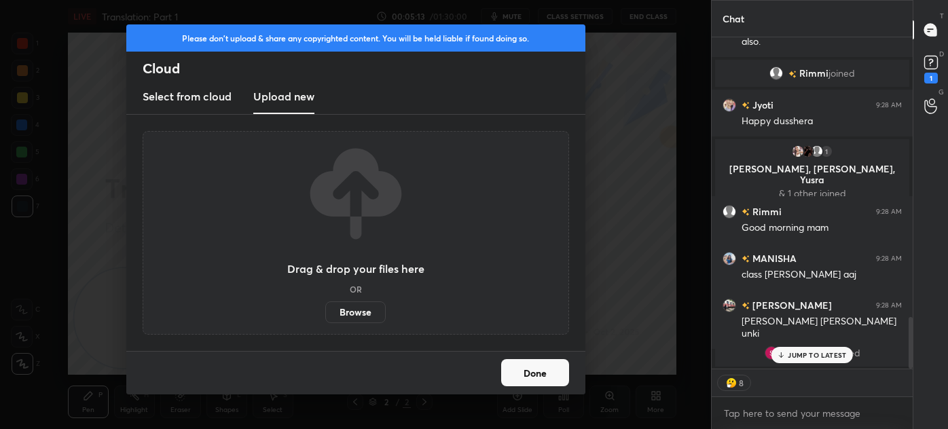
type textarea "x"
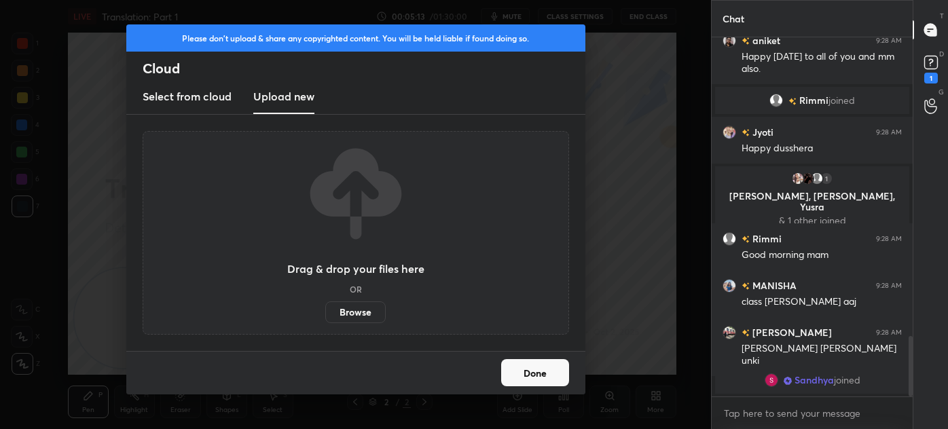
scroll to position [4, 3]
click at [536, 376] on button "Done" at bounding box center [535, 372] width 68 height 27
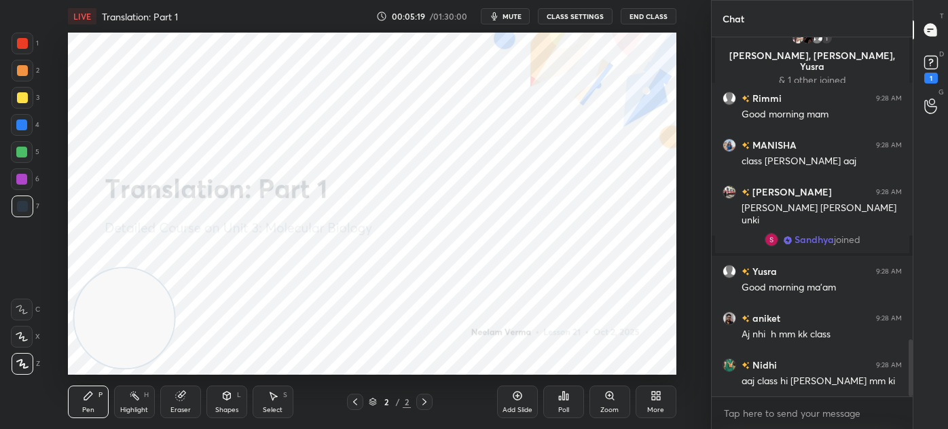
scroll to position [1952, 0]
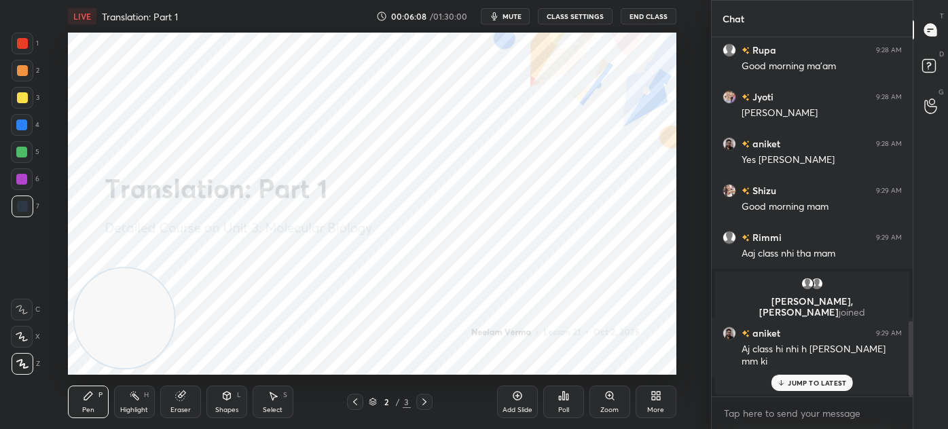
scroll to position [1354, 0]
click at [659, 403] on div "More" at bounding box center [655, 402] width 41 height 33
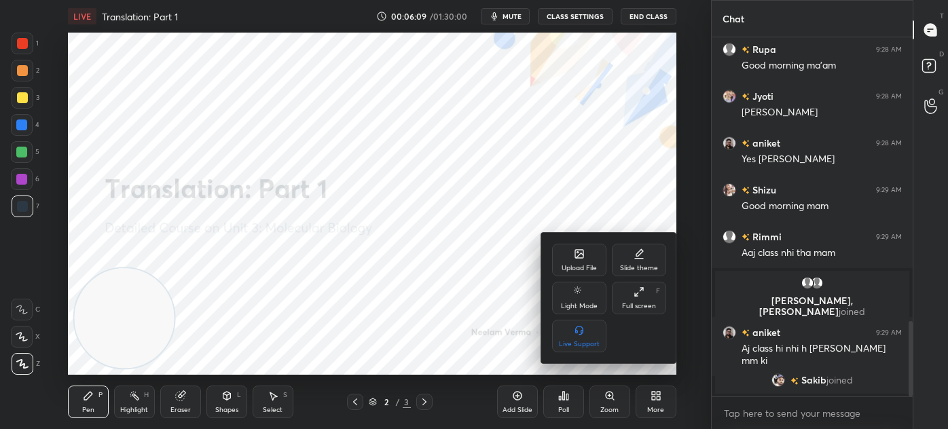
click at [587, 267] on div "Upload File" at bounding box center [578, 268] width 35 height 7
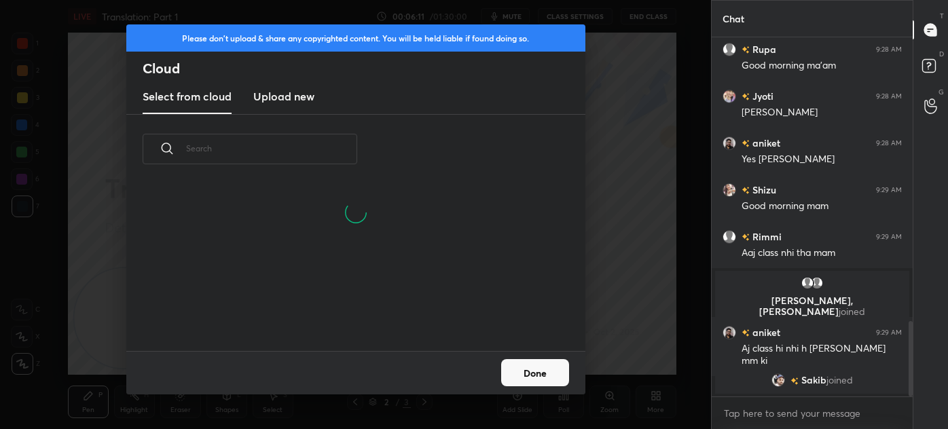
scroll to position [168, 436]
click at [299, 98] on h3 "Upload new" at bounding box center [283, 96] width 61 height 16
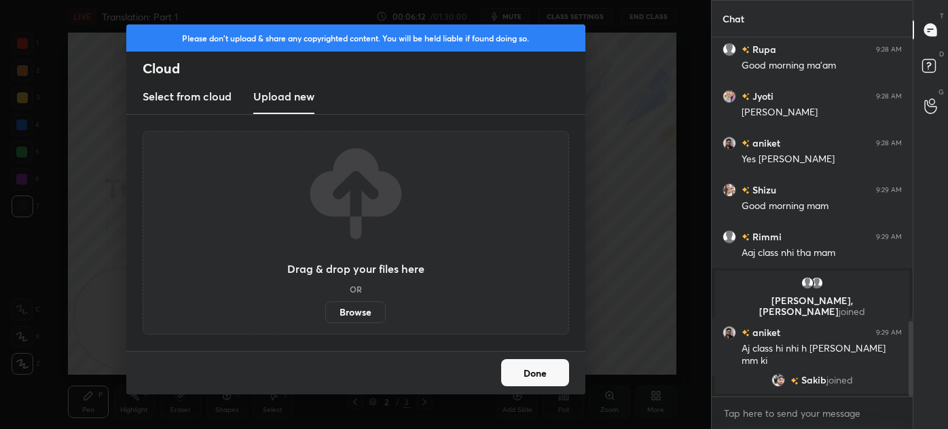
click at [351, 316] on label "Browse" at bounding box center [355, 312] width 60 height 22
click at [325, 316] on input "Browse" at bounding box center [325, 312] width 0 height 22
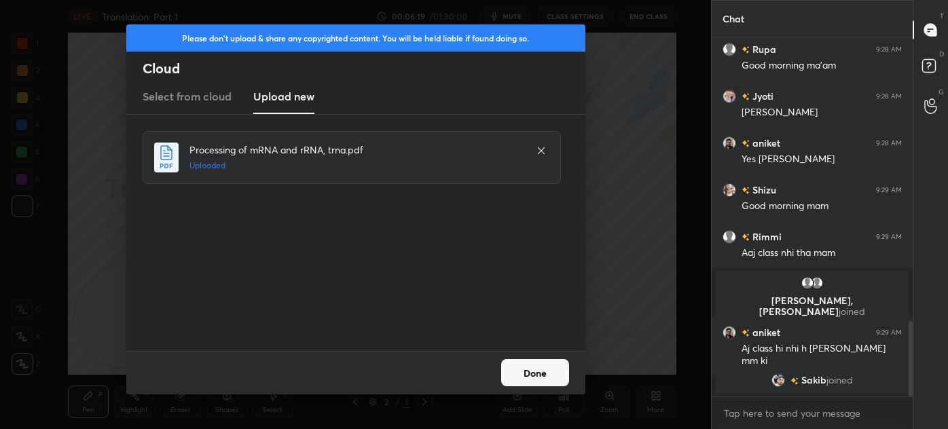
click at [546, 372] on button "Done" at bounding box center [535, 372] width 68 height 27
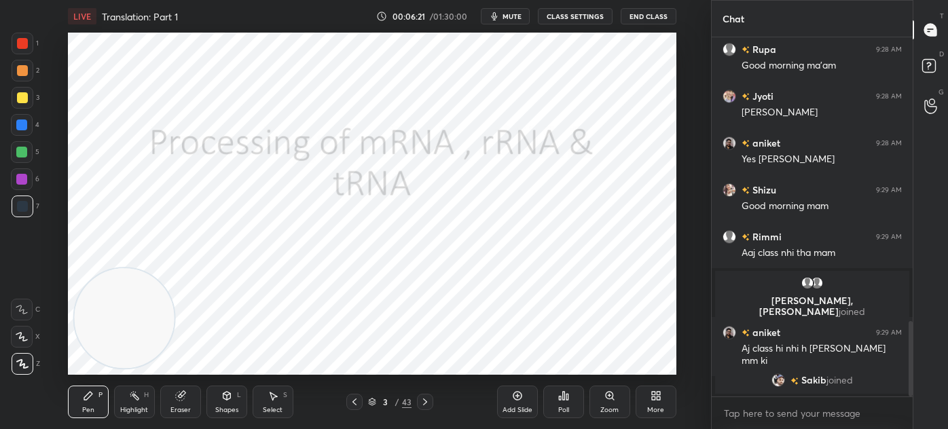
click at [236, 410] on div "Shapes" at bounding box center [226, 410] width 23 height 7
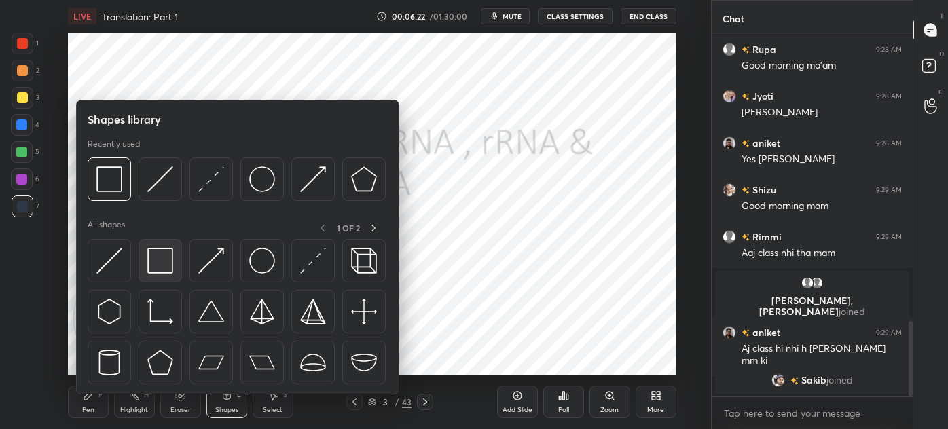
click at [166, 258] on img at bounding box center [160, 261] width 26 height 26
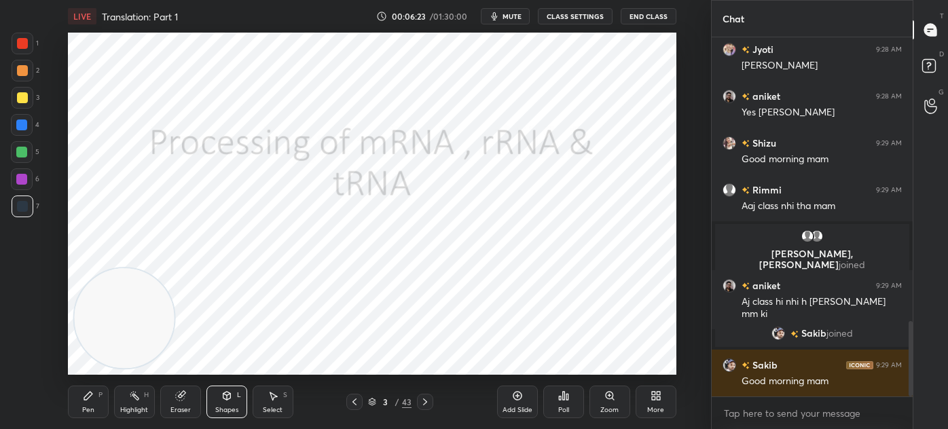
scroll to position [1352, 0]
click at [420, 404] on icon at bounding box center [425, 401] width 11 height 11
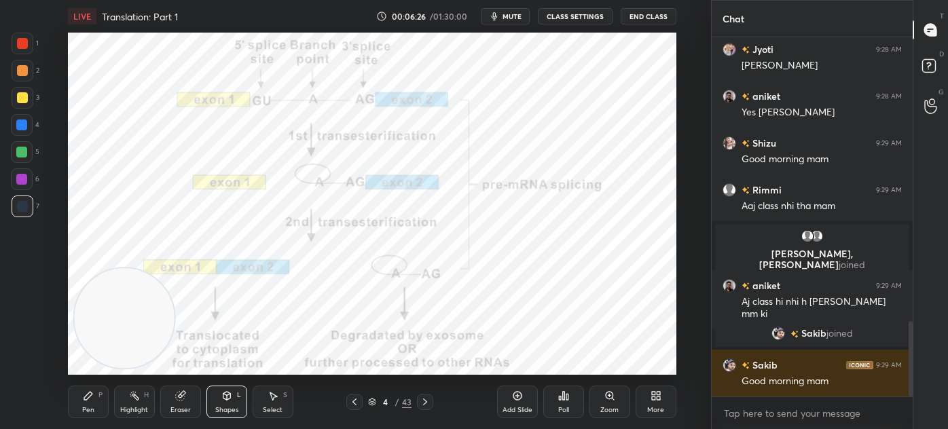
click at [421, 401] on icon at bounding box center [425, 401] width 11 height 11
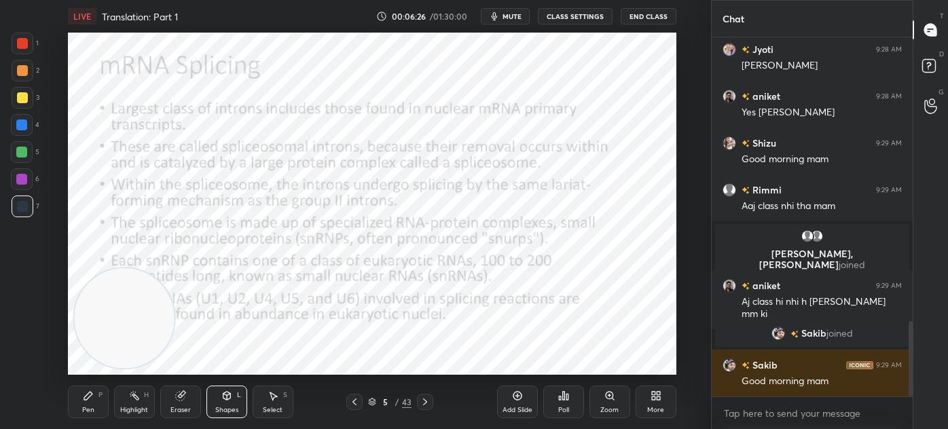
click at [422, 401] on icon at bounding box center [425, 401] width 11 height 11
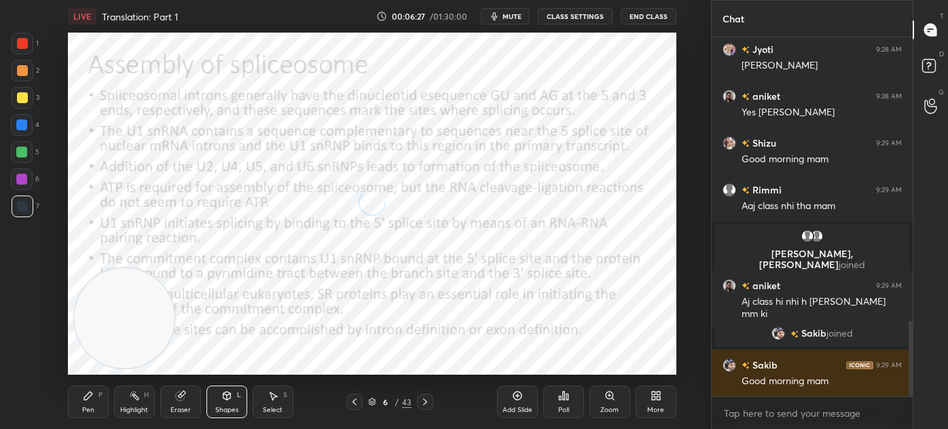
click at [426, 401] on icon at bounding box center [425, 401] width 11 height 11
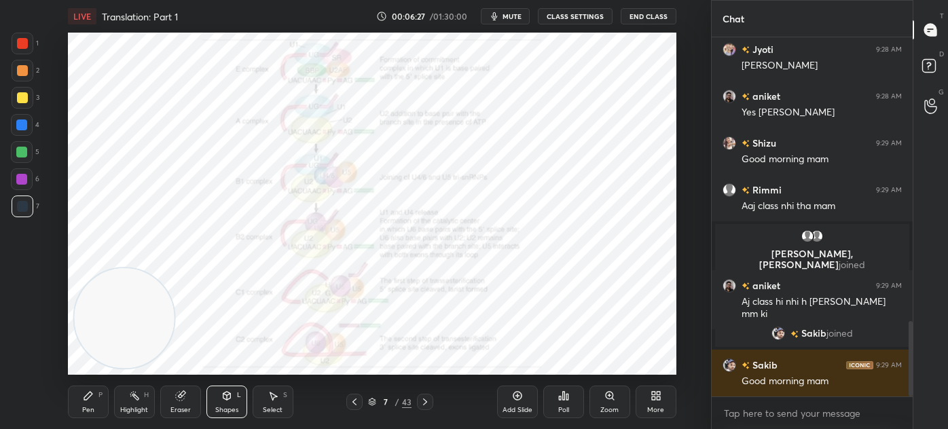
click at [424, 398] on icon at bounding box center [425, 401] width 11 height 11
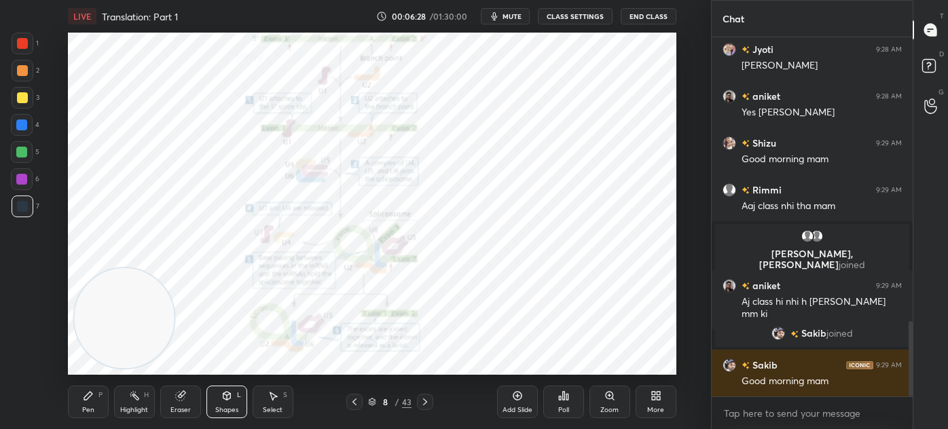
click at [422, 400] on icon at bounding box center [425, 401] width 11 height 11
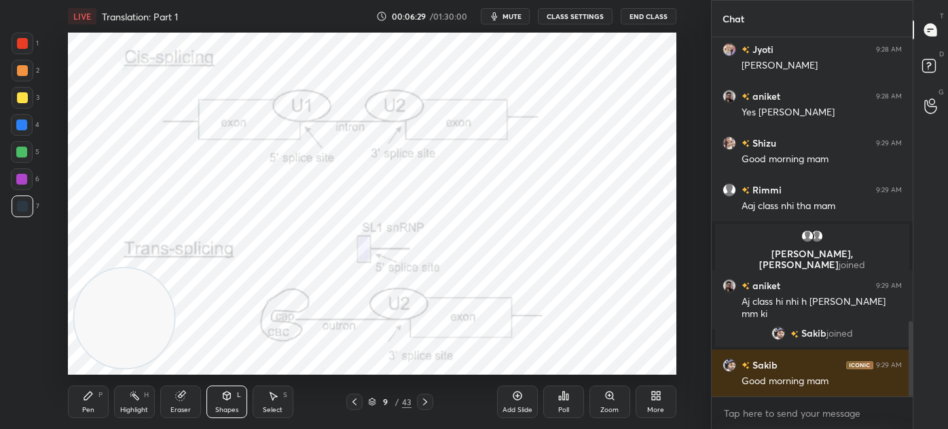
click at [424, 402] on icon at bounding box center [425, 401] width 11 height 11
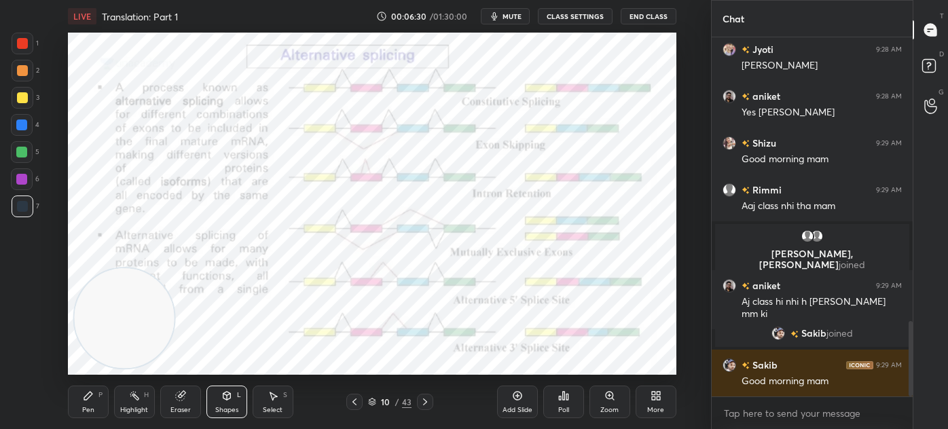
click at [421, 401] on icon at bounding box center [425, 401] width 11 height 11
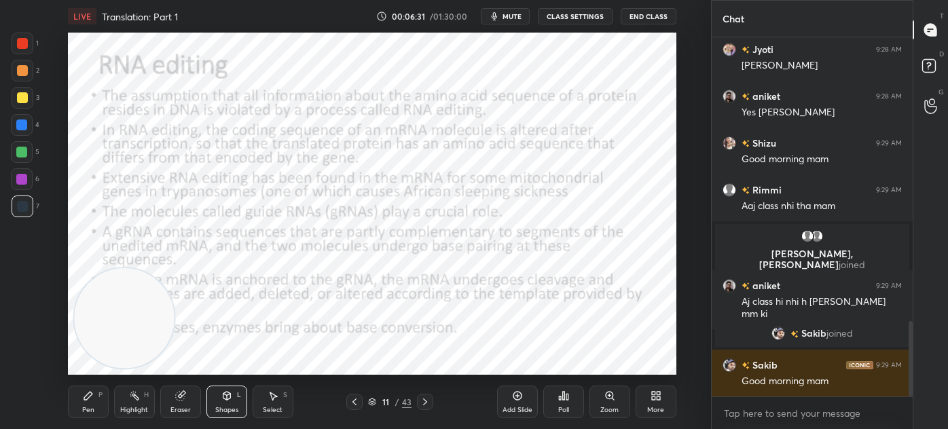
click at [424, 403] on icon at bounding box center [425, 401] width 11 height 11
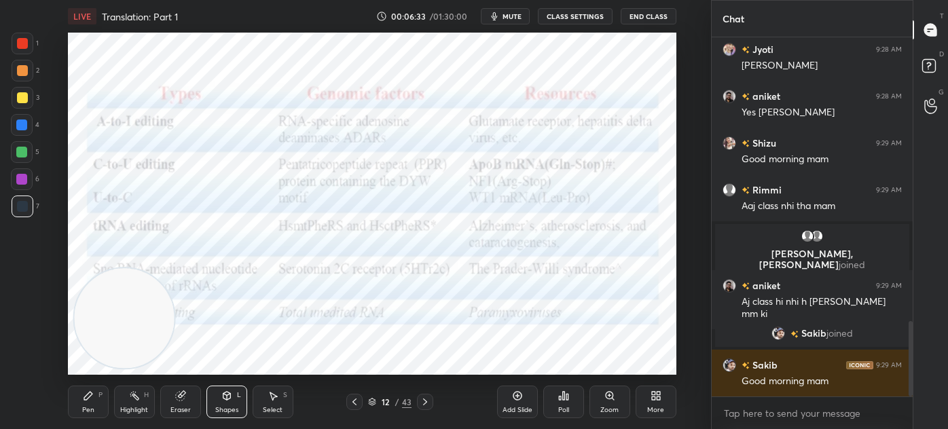
click at [427, 398] on icon at bounding box center [425, 401] width 11 height 11
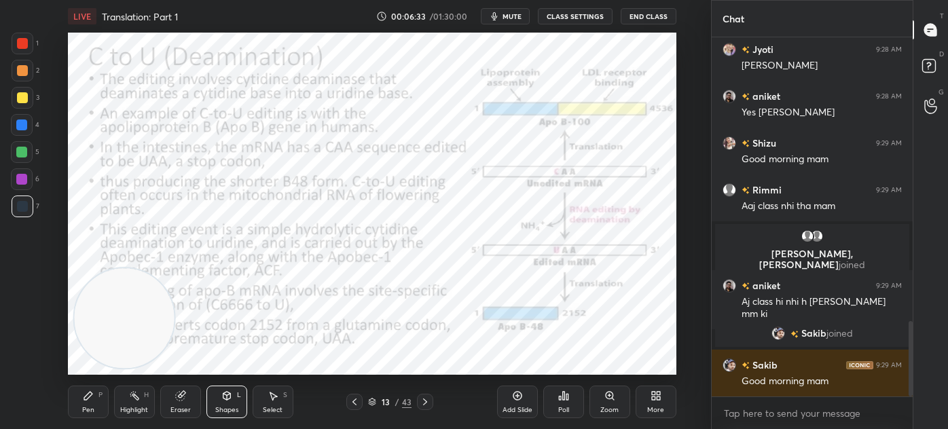
click at [427, 398] on icon at bounding box center [425, 401] width 11 height 11
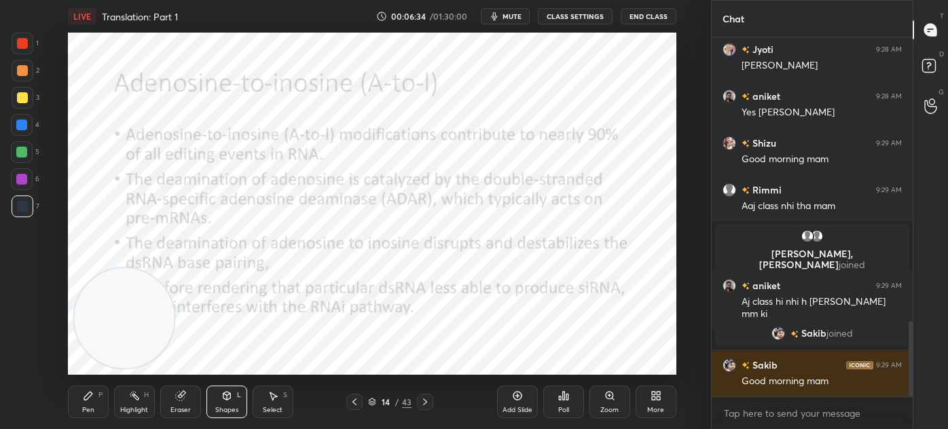
click at [425, 398] on icon at bounding box center [425, 401] width 11 height 11
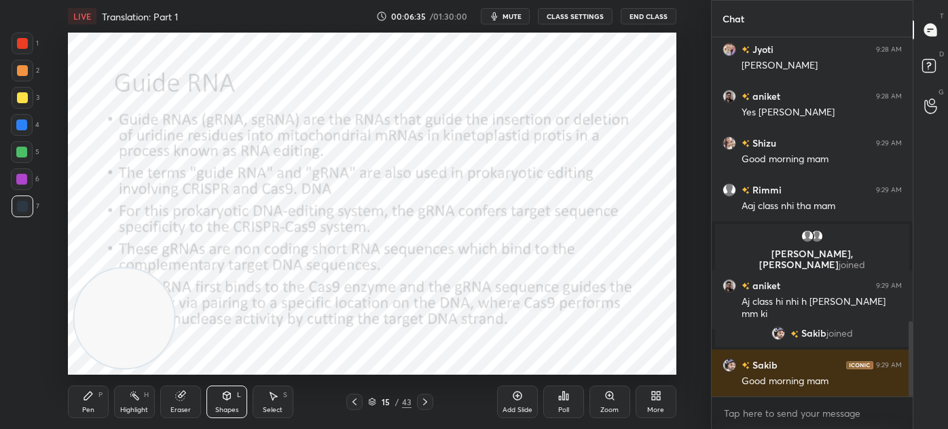
click at [426, 398] on icon at bounding box center [425, 401] width 11 height 11
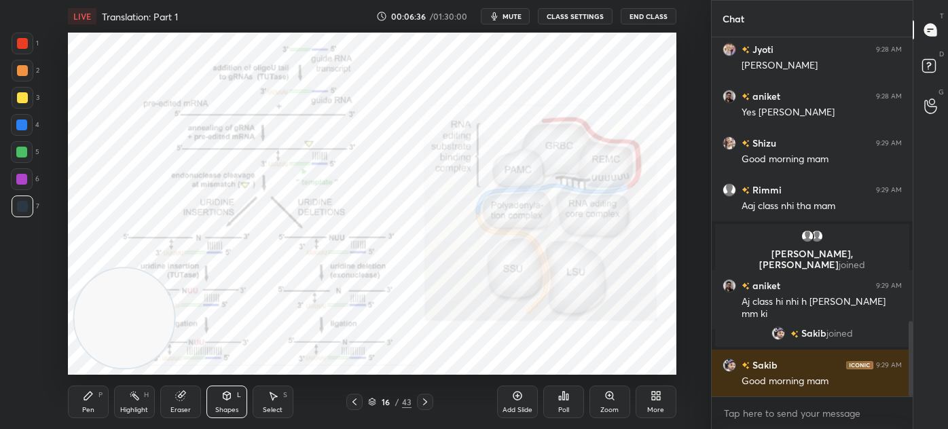
click at [423, 400] on icon at bounding box center [425, 401] width 11 height 11
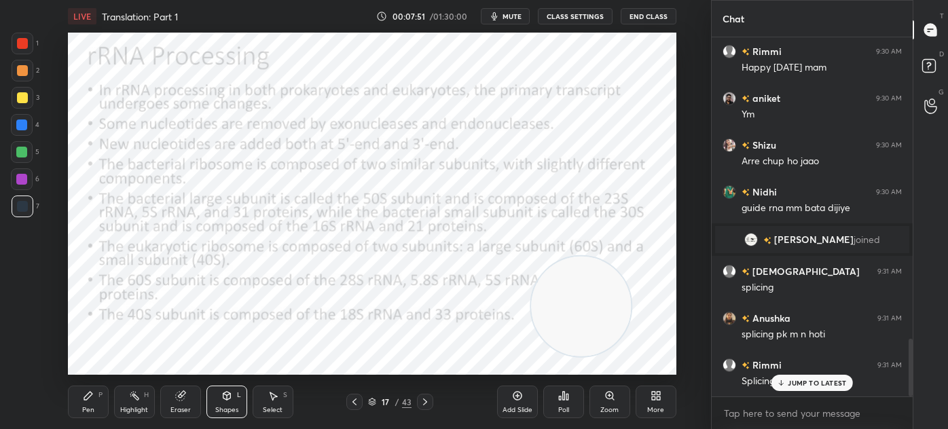
scroll to position [1870, 0]
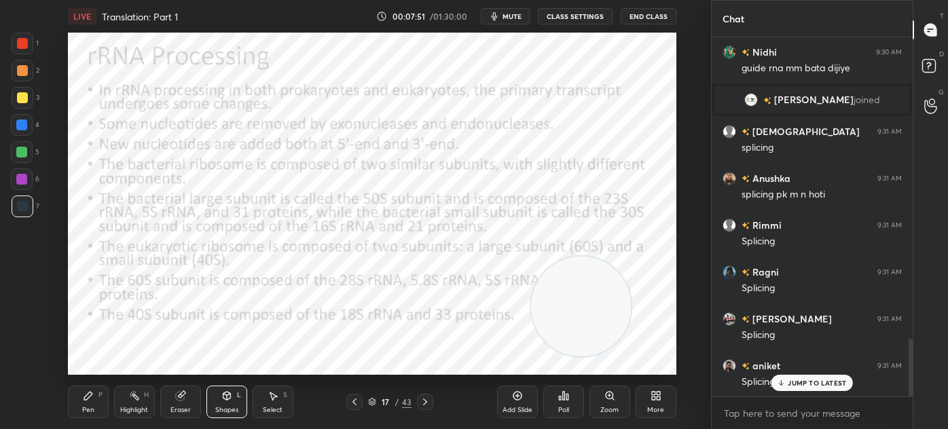
click at [28, 39] on div at bounding box center [23, 44] width 22 height 22
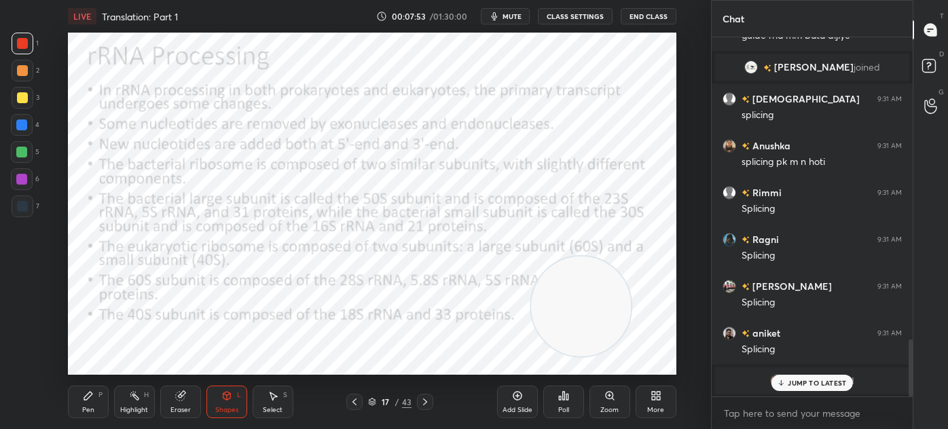
click at [77, 383] on div "Pen P Highlight H Eraser Shapes L Select S 17 / 43 Add Slide Poll Zoom More" at bounding box center [372, 402] width 608 height 54
click at [79, 403] on div "Pen P" at bounding box center [88, 402] width 41 height 33
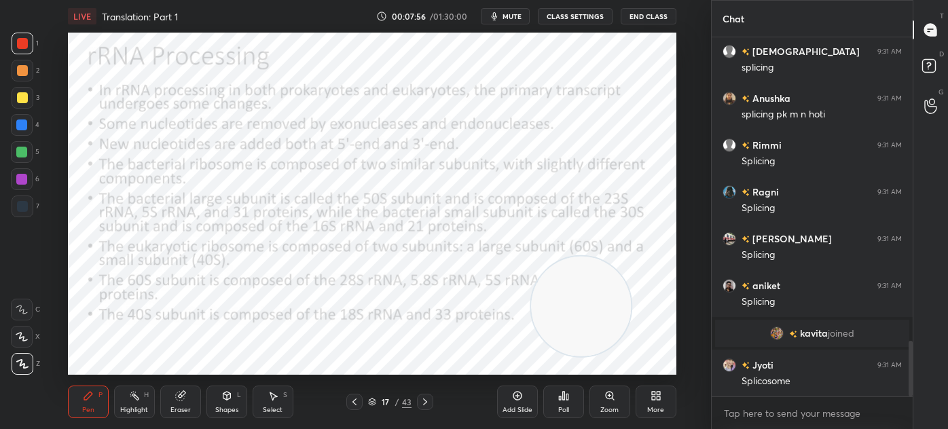
scroll to position [2043, 0]
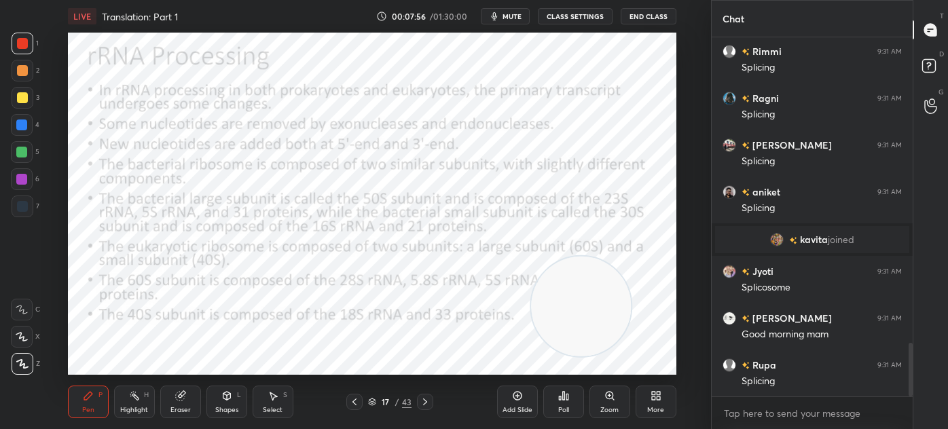
click at [20, 329] on div at bounding box center [22, 337] width 22 height 22
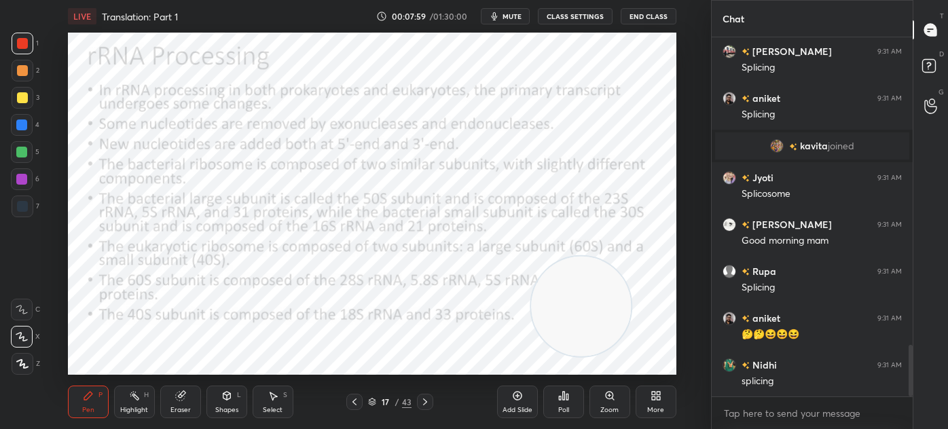
scroll to position [2183, 0]
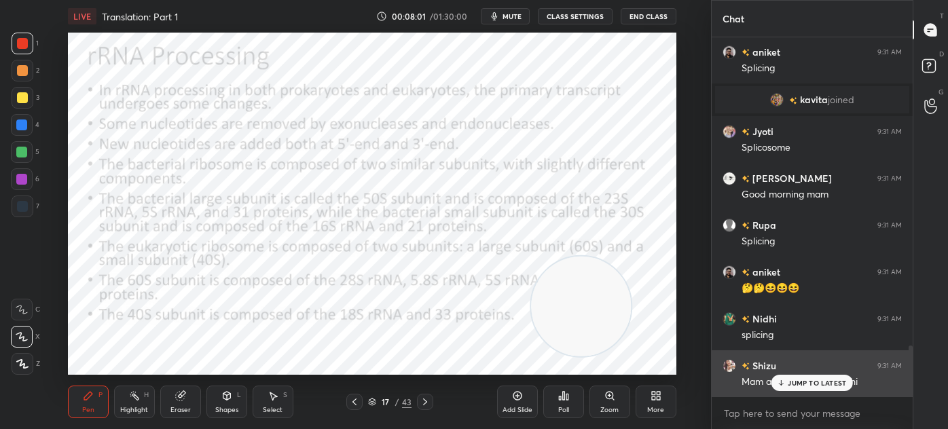
click at [790, 387] on div "JUMP TO LATEST" at bounding box center [811, 383] width 81 height 16
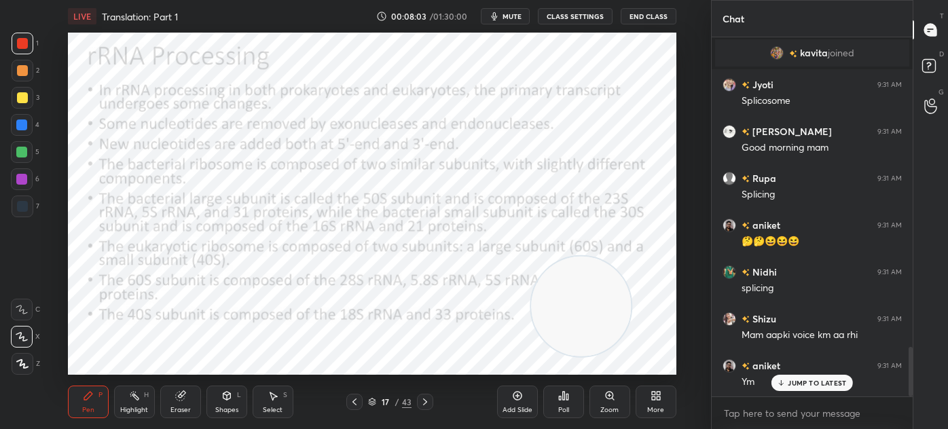
scroll to position [2277, 0]
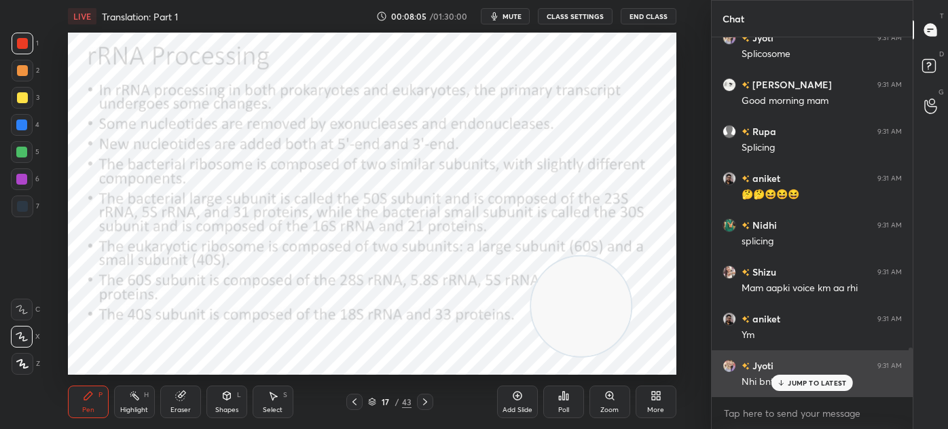
click at [787, 381] on div "JUMP TO LATEST" at bounding box center [811, 383] width 81 height 16
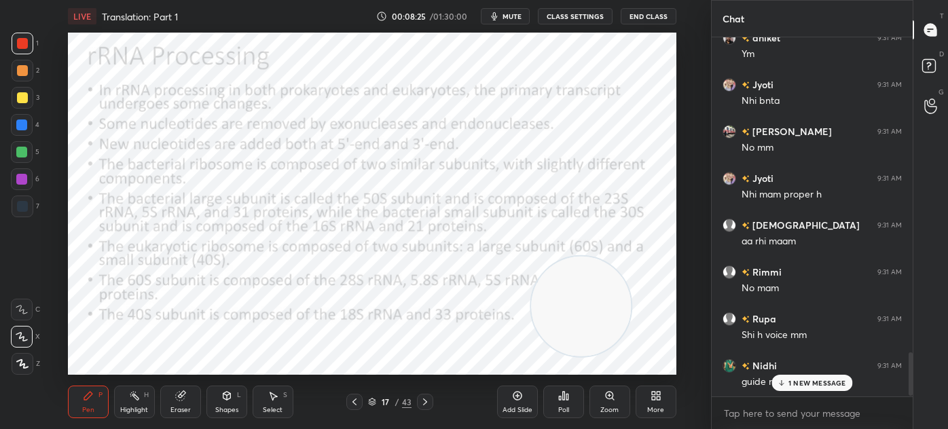
scroll to position [2591, 0]
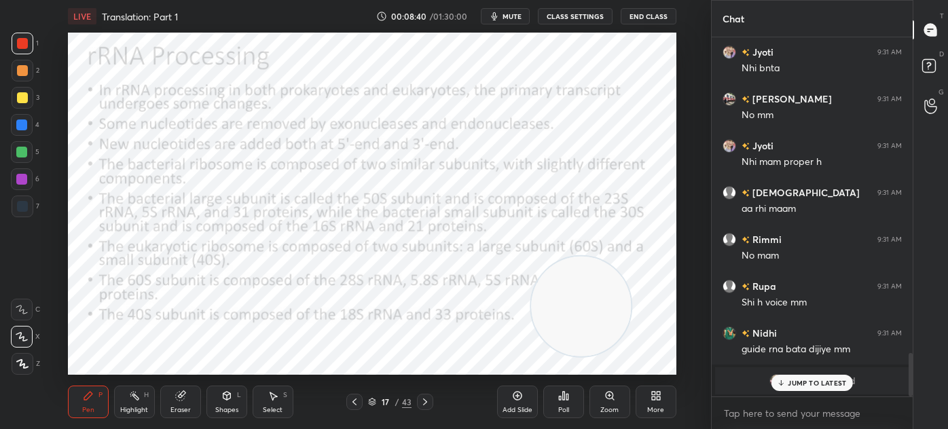
click at [794, 382] on p "JUMP TO LATEST" at bounding box center [816, 383] width 58 height 8
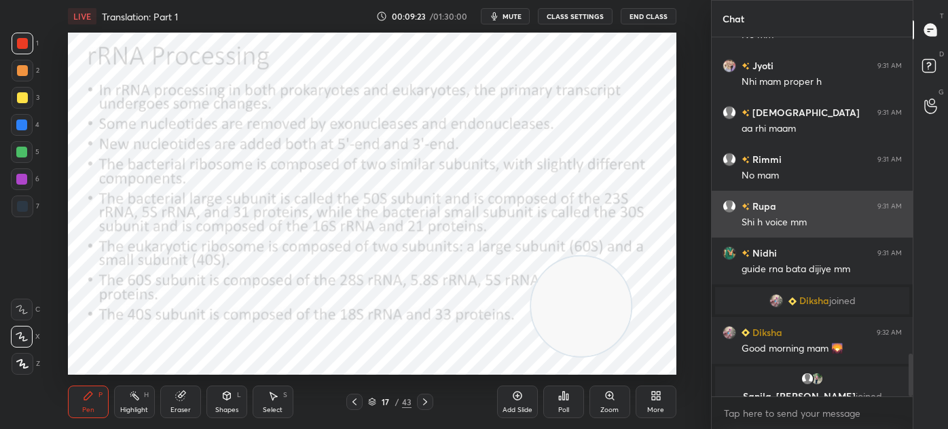
scroll to position [2717, 0]
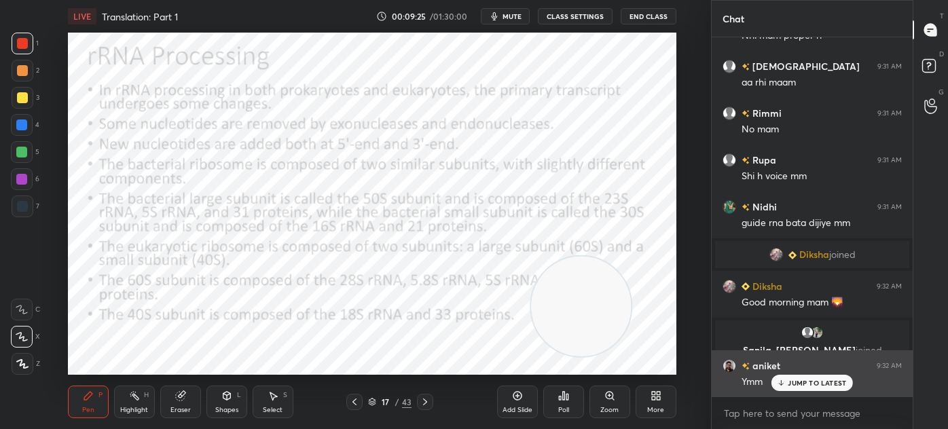
click at [801, 385] on p "JUMP TO LATEST" at bounding box center [816, 383] width 58 height 8
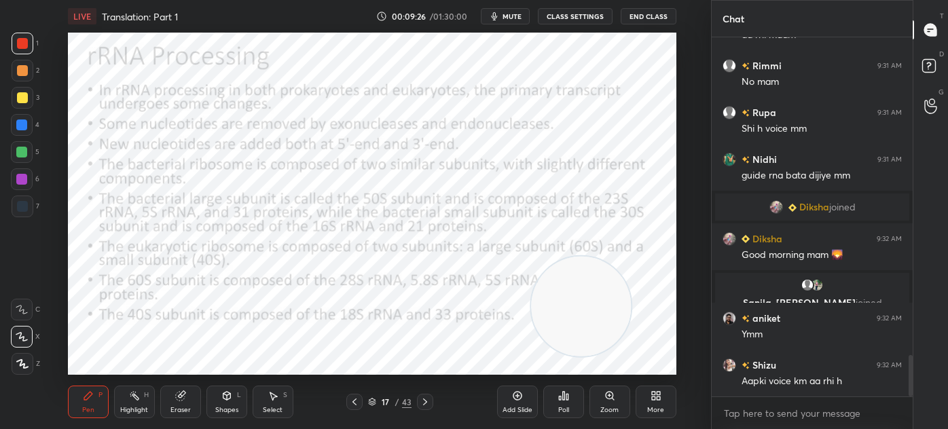
click at [425, 398] on icon at bounding box center [425, 401] width 11 height 11
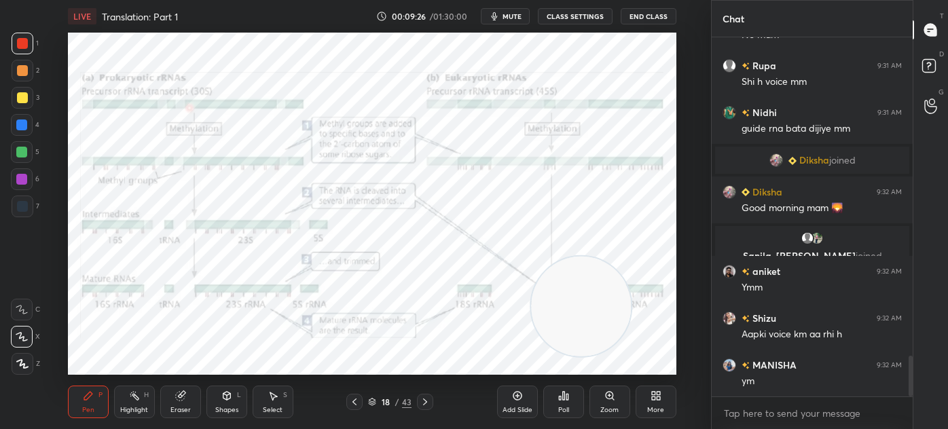
scroll to position [2858, 0]
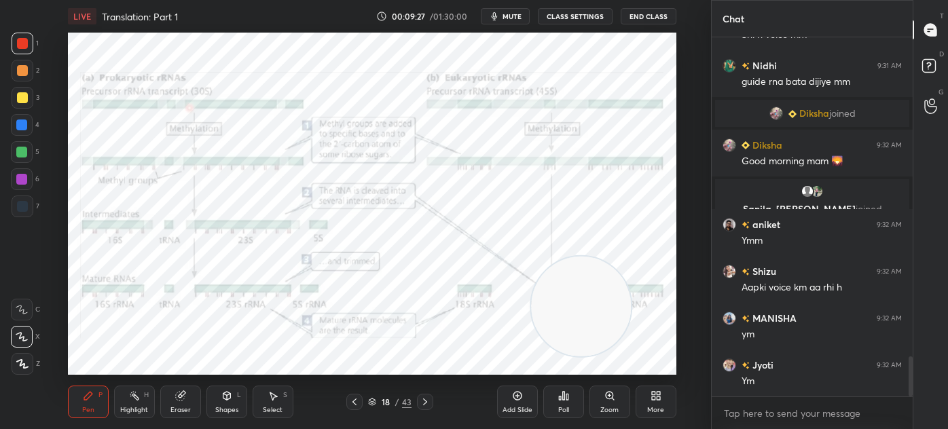
click at [353, 406] on icon at bounding box center [354, 401] width 11 height 11
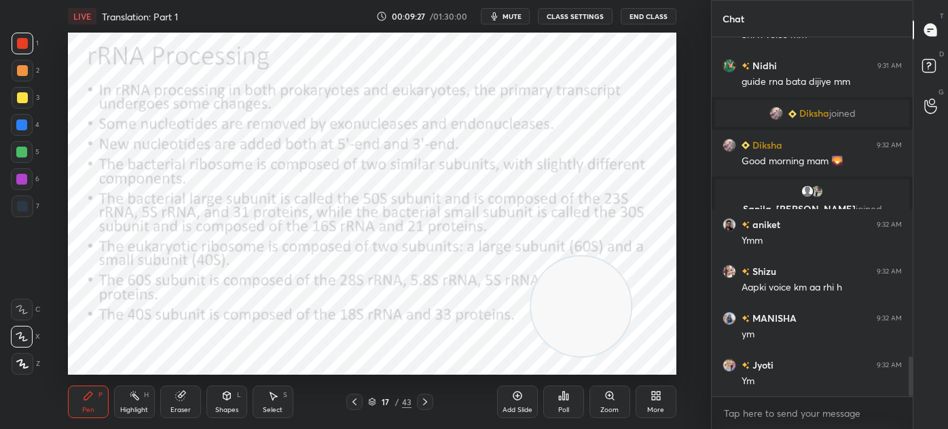
scroll to position [2905, 0]
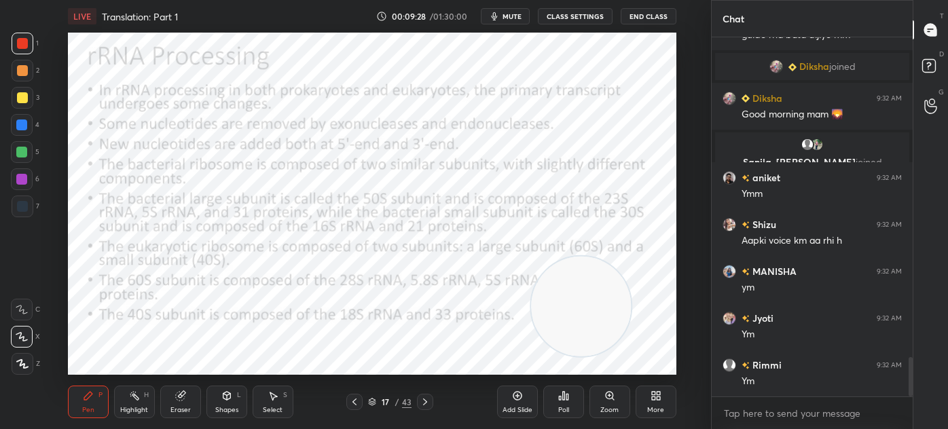
click at [517, 403] on div "Add Slide" at bounding box center [517, 402] width 41 height 33
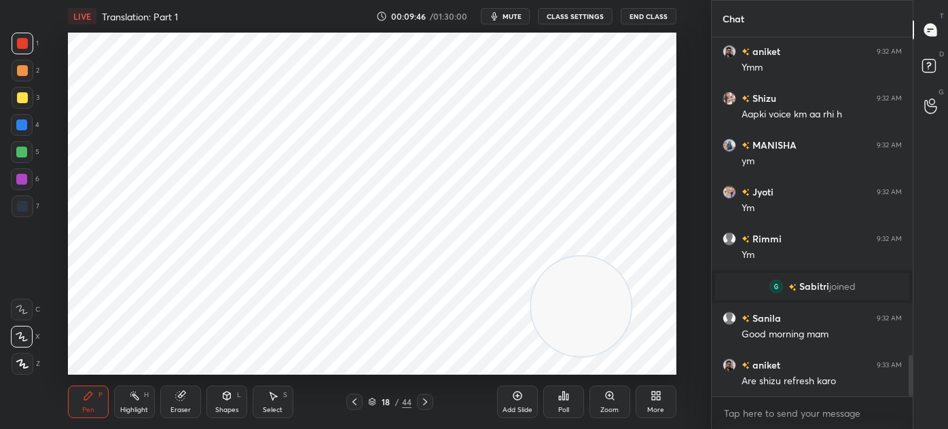
scroll to position [2748, 0]
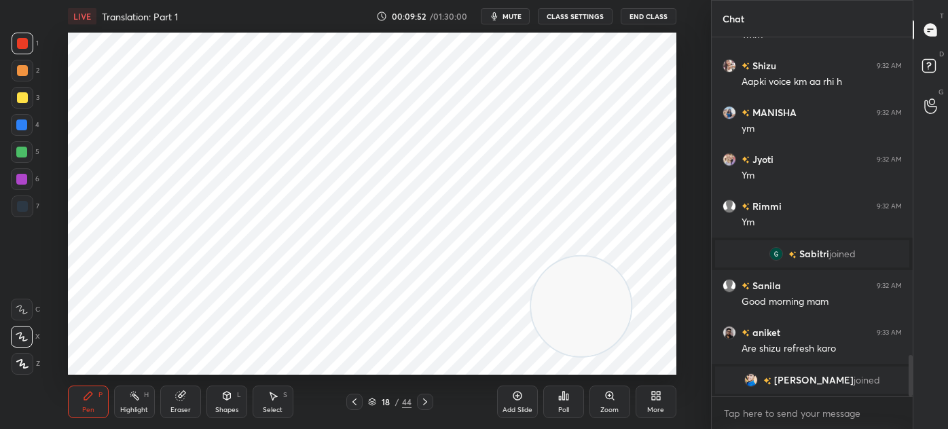
click at [20, 210] on div at bounding box center [22, 206] width 11 height 11
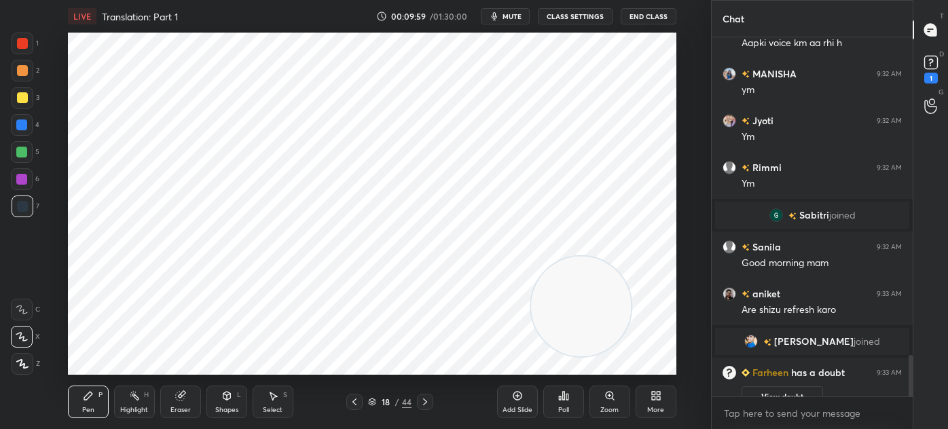
scroll to position [2768, 0]
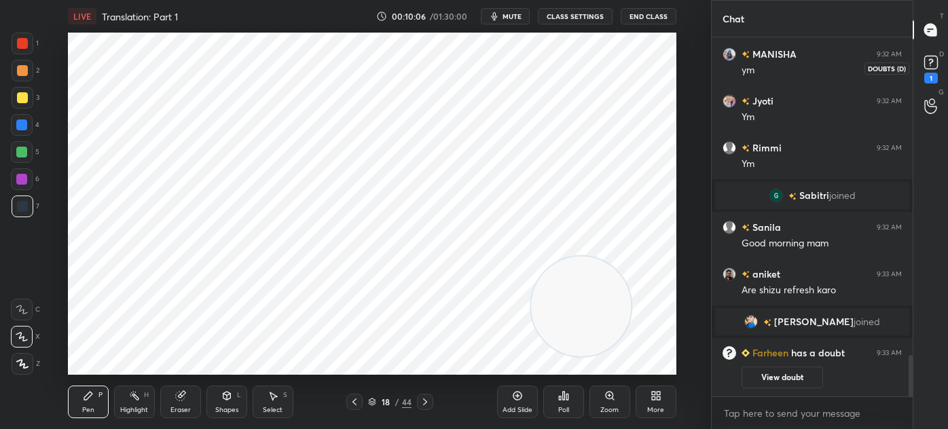
click at [943, 59] on div "1" at bounding box center [930, 68] width 27 height 24
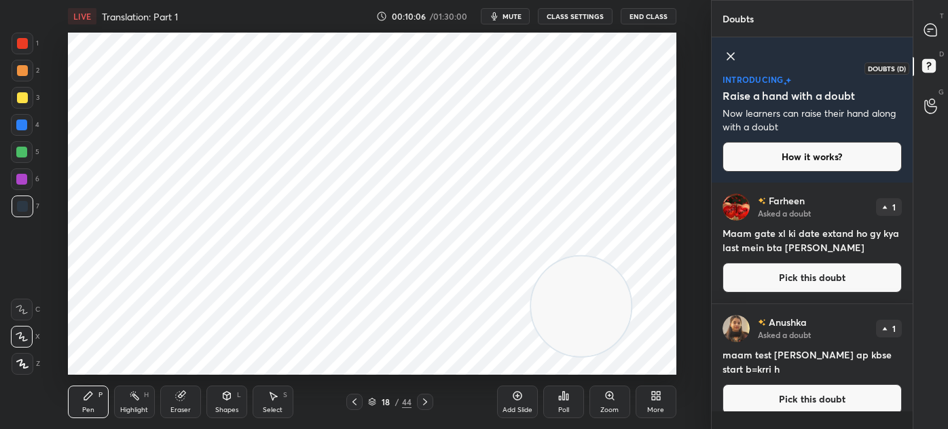
click at [925, 67] on rect at bounding box center [928, 66] width 13 height 13
click at [942, 24] on div at bounding box center [930, 30] width 27 height 24
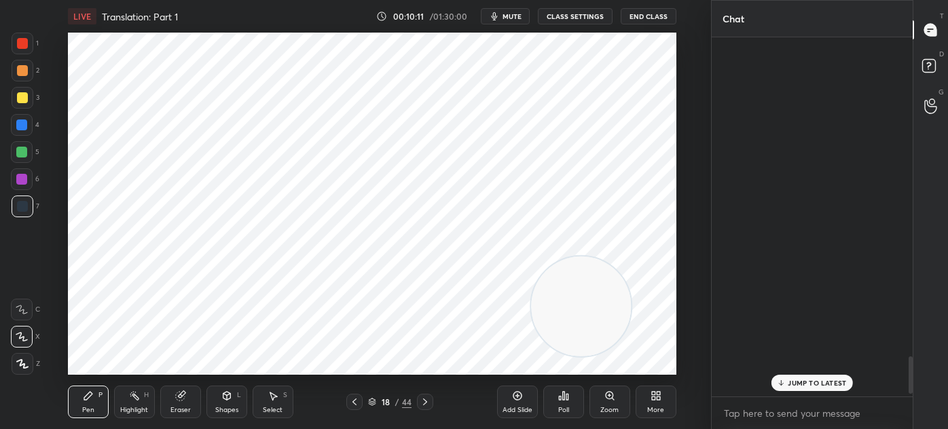
scroll to position [355, 197]
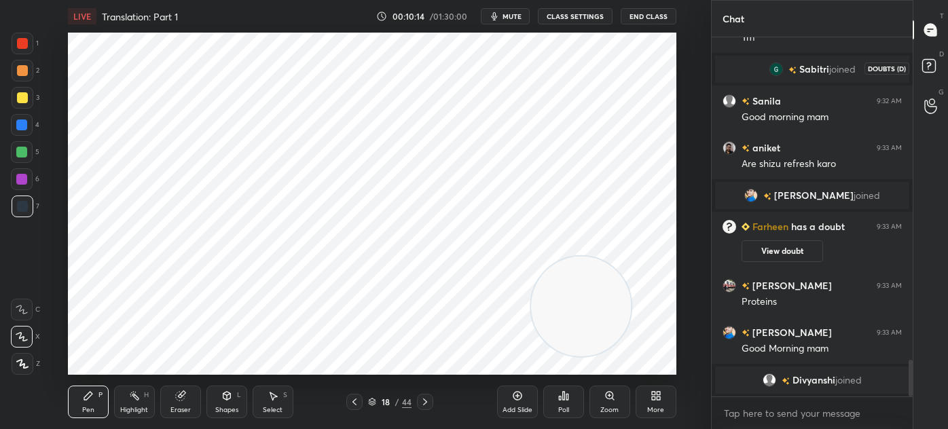
click at [935, 68] on icon at bounding box center [931, 68] width 24 height 24
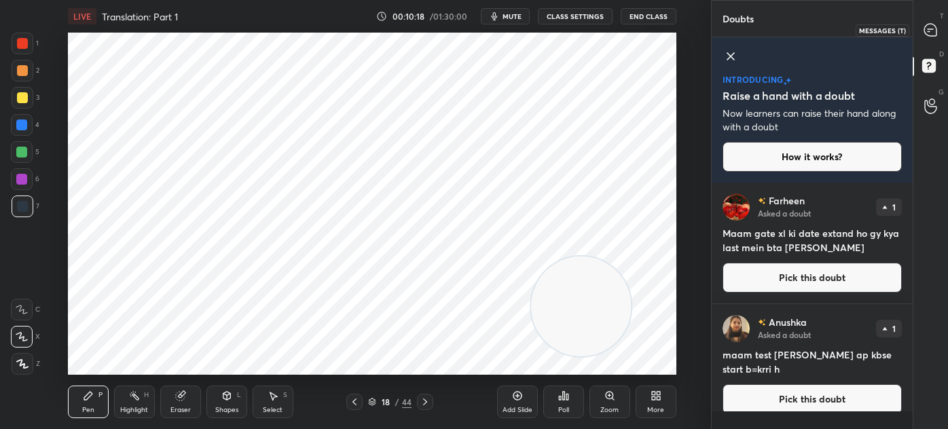
click at [937, 35] on icon at bounding box center [930, 30] width 14 height 14
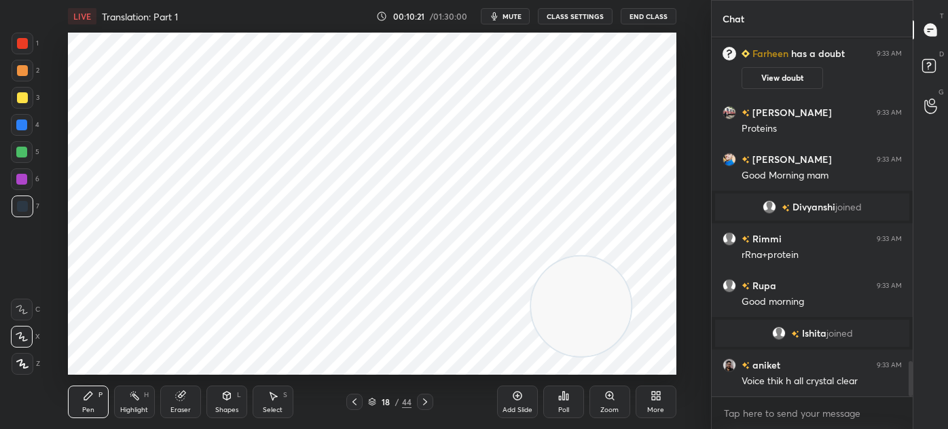
scroll to position [3367, 0]
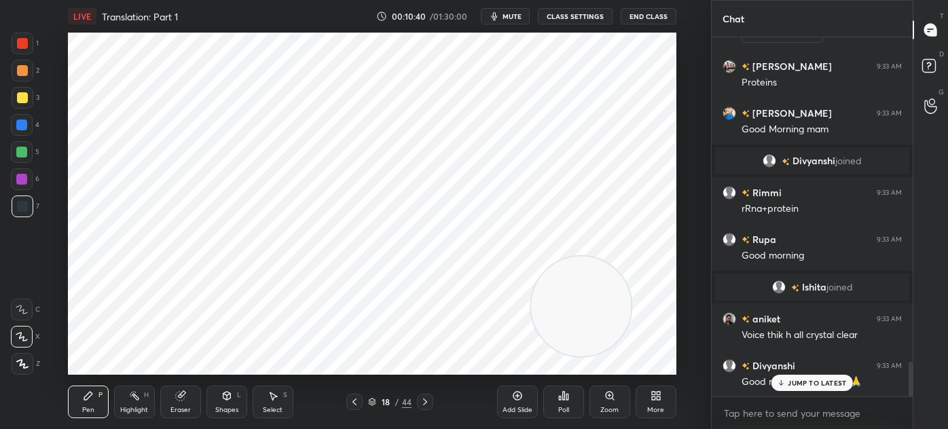
click at [222, 401] on div "Shapes L" at bounding box center [226, 402] width 41 height 33
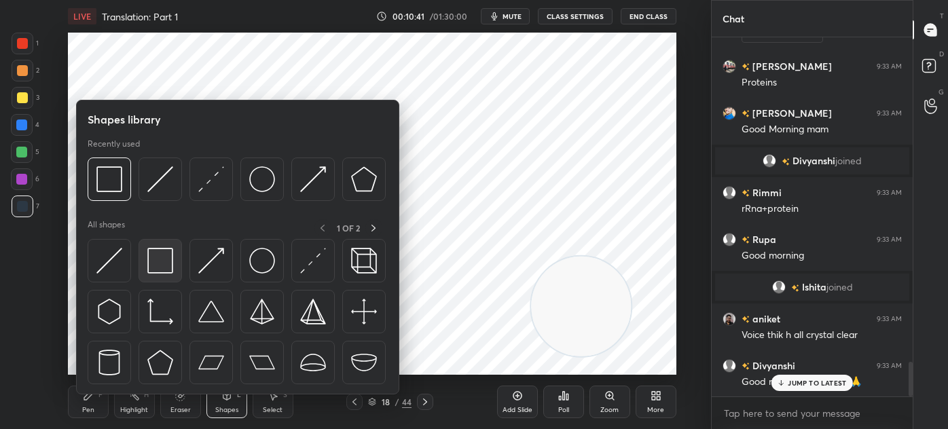
click at [162, 261] on img at bounding box center [160, 261] width 26 height 26
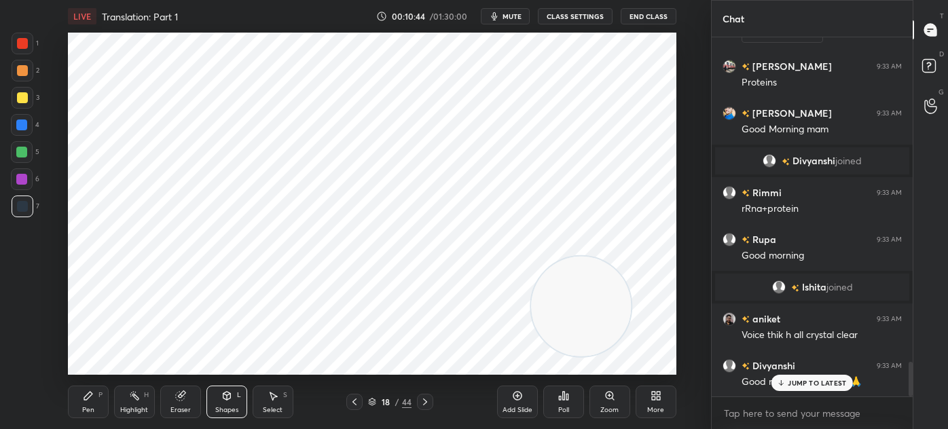
click at [77, 399] on div "Pen P" at bounding box center [88, 402] width 41 height 33
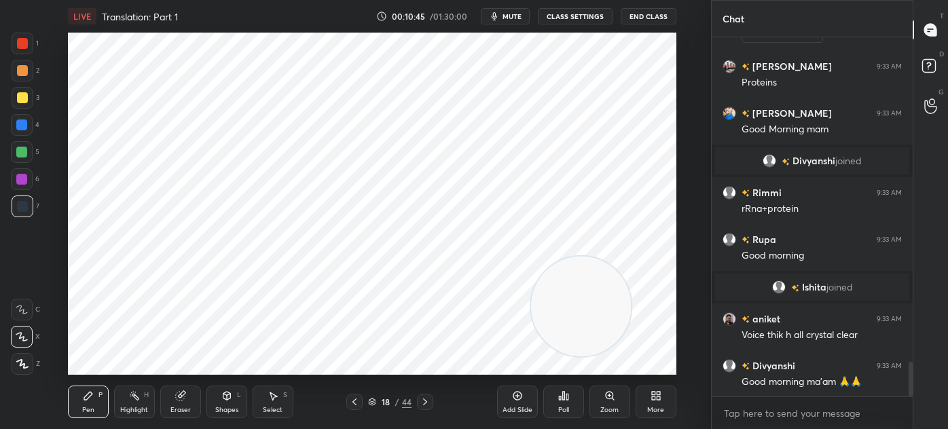
click at [31, 46] on div at bounding box center [23, 44] width 22 height 22
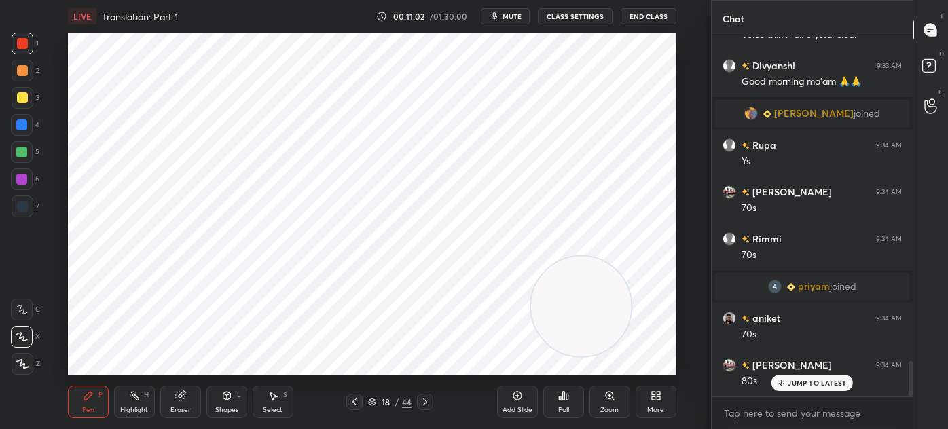
scroll to position [3291, 0]
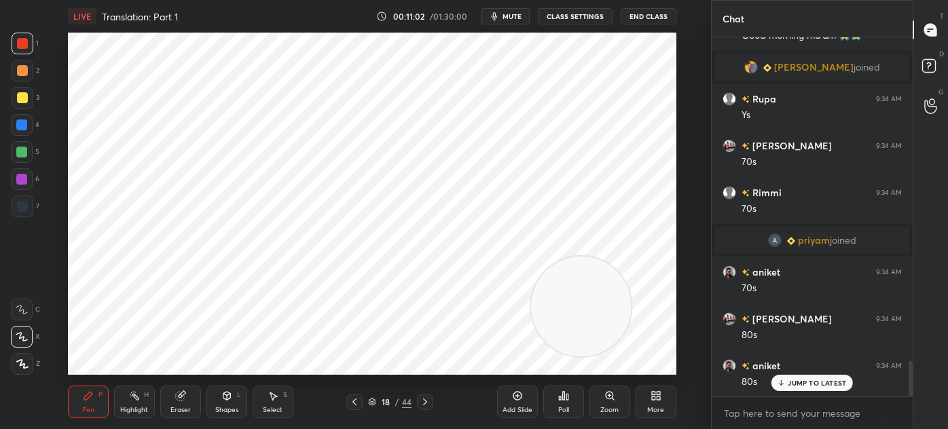
click at [273, 403] on div "Select S" at bounding box center [273, 402] width 41 height 33
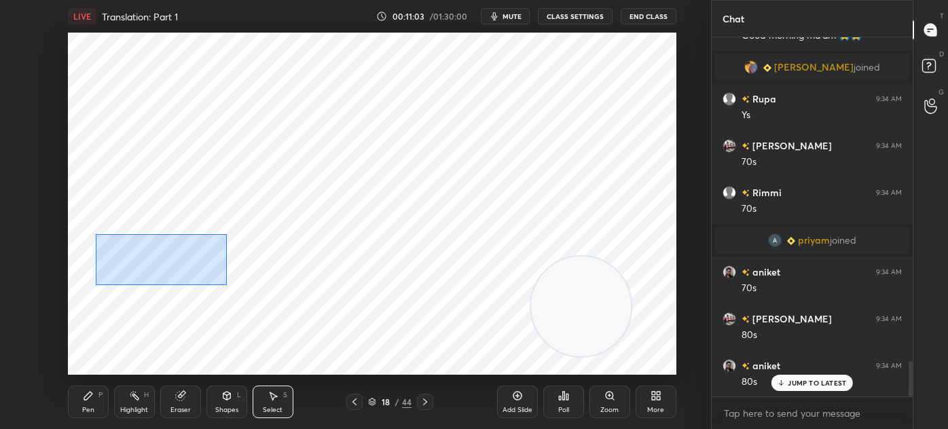
scroll to position [3338, 0]
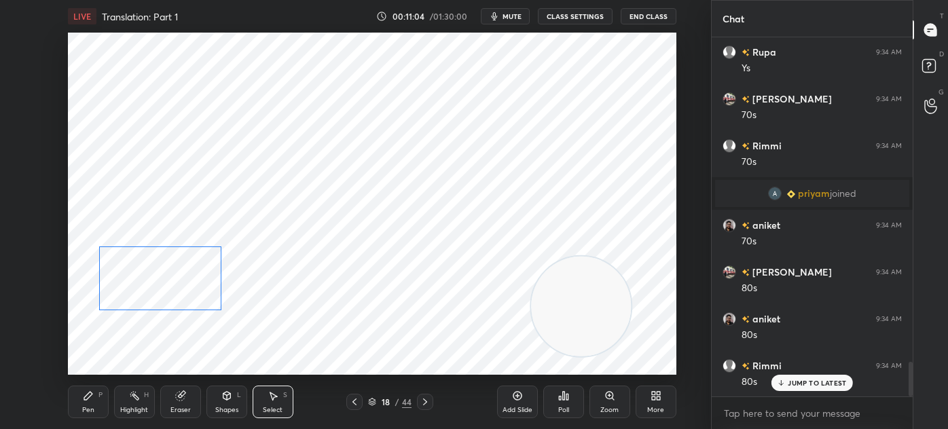
click at [179, 283] on div "0 ° Undo Copy Duplicate Duplicate to new slide Delete" at bounding box center [372, 204] width 608 height 342
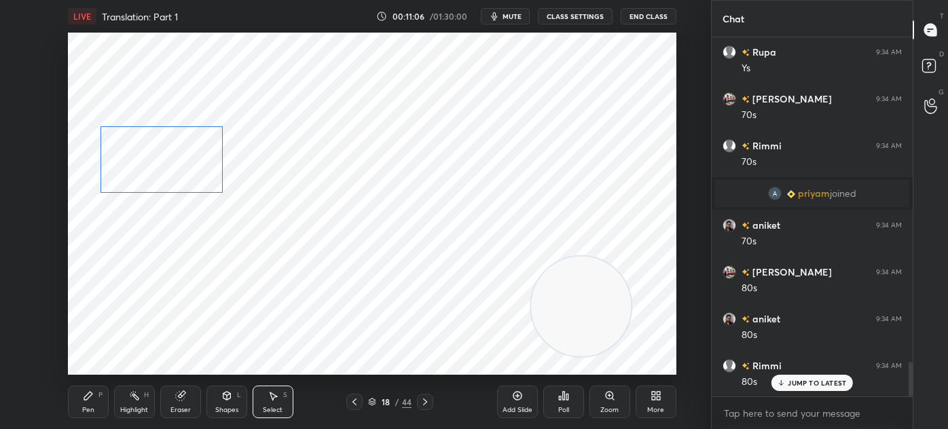
click at [182, 148] on div "0 ° Undo Copy Duplicate Duplicate to new slide Delete" at bounding box center [372, 204] width 608 height 342
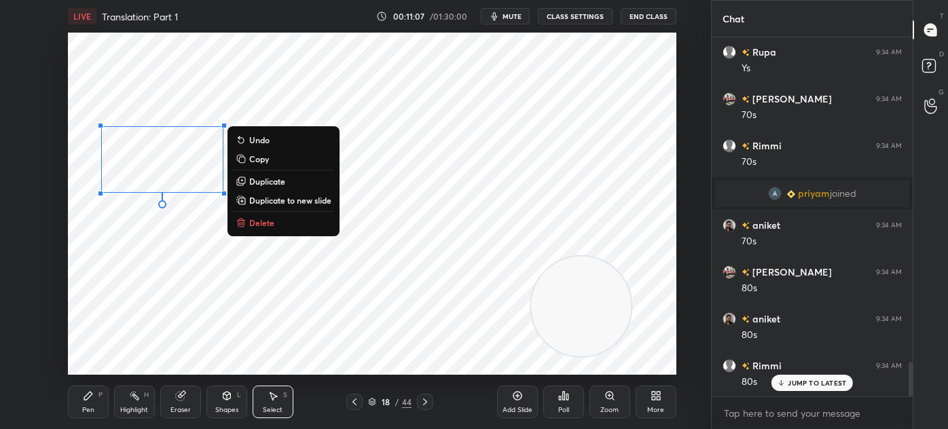
click at [107, 358] on div "0 ° Undo Copy Duplicate Duplicate to new slide Delete" at bounding box center [372, 204] width 608 height 342
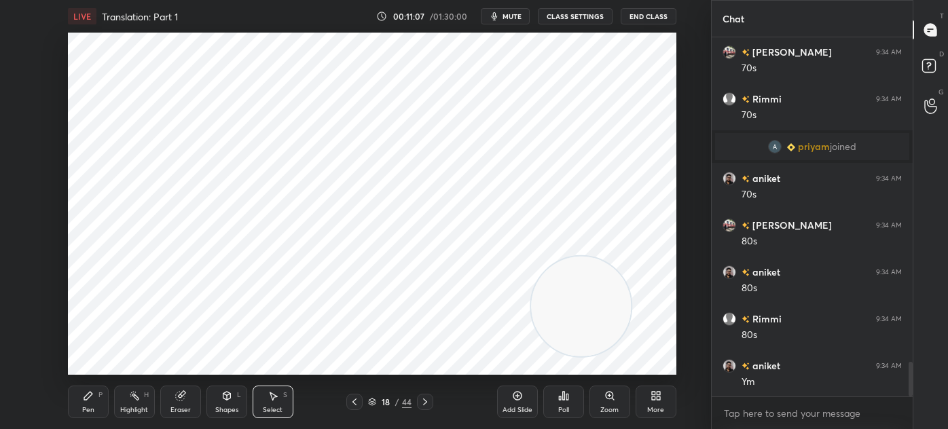
click at [79, 405] on div "Pen P" at bounding box center [88, 402] width 41 height 33
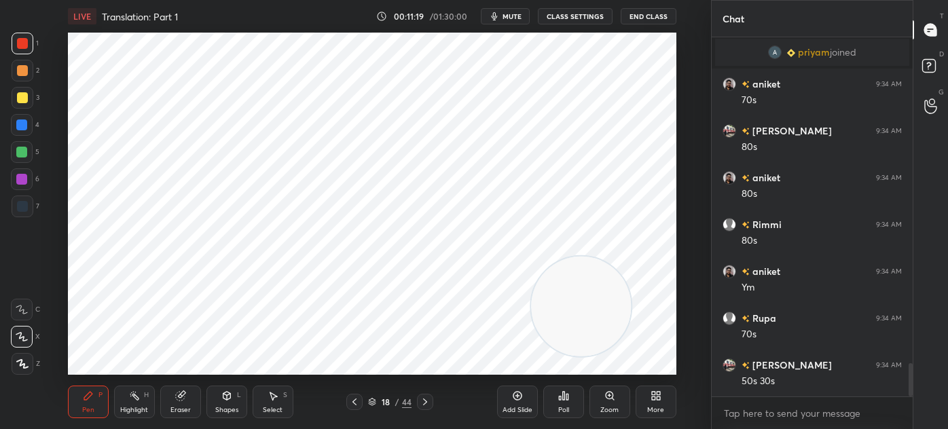
scroll to position [3526, 0]
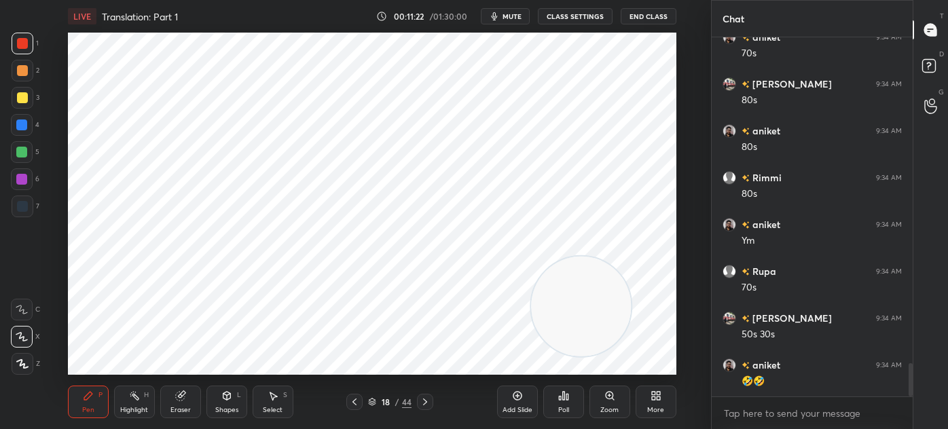
click at [29, 181] on div at bounding box center [22, 179] width 22 height 22
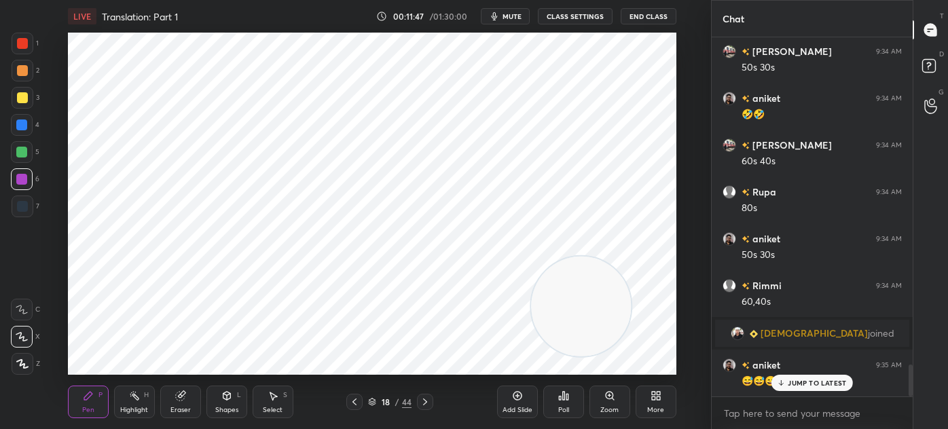
scroll to position [3644, 0]
click at [32, 219] on div "7" at bounding box center [26, 209] width 28 height 27
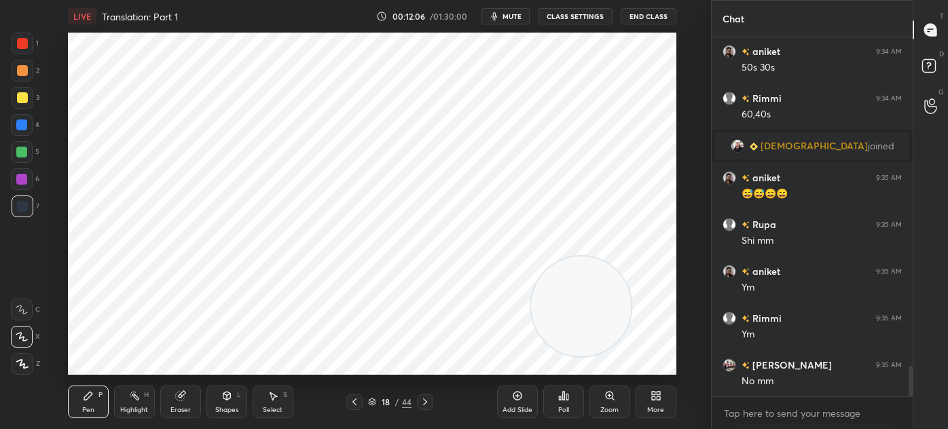
scroll to position [3879, 0]
click at [282, 405] on div "Select S" at bounding box center [273, 402] width 41 height 33
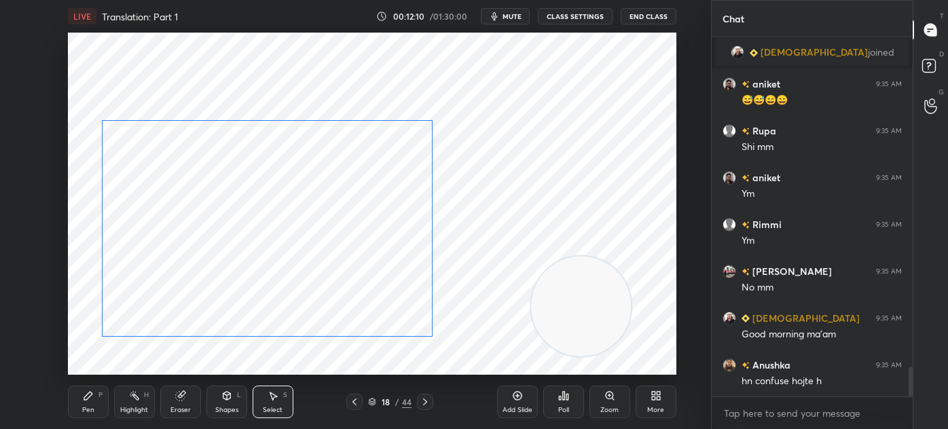
scroll to position [3973, 0]
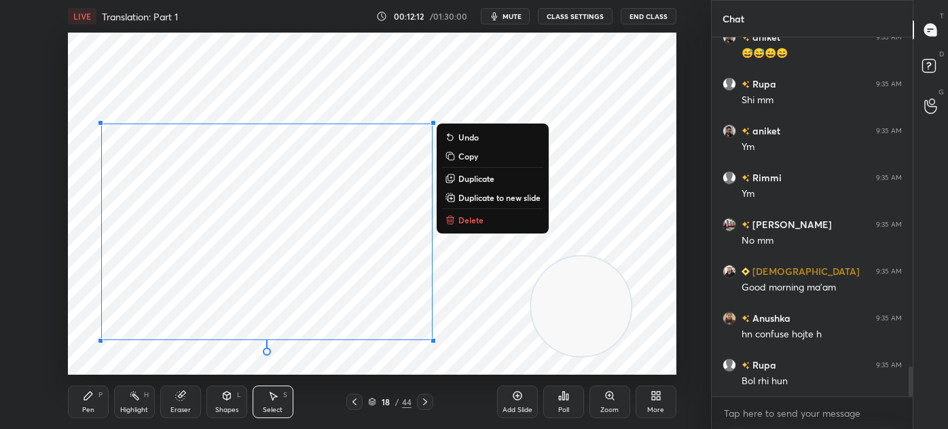
click at [116, 367] on div "0 ° Undo Copy Duplicate Duplicate to new slide Delete" at bounding box center [372, 204] width 608 height 342
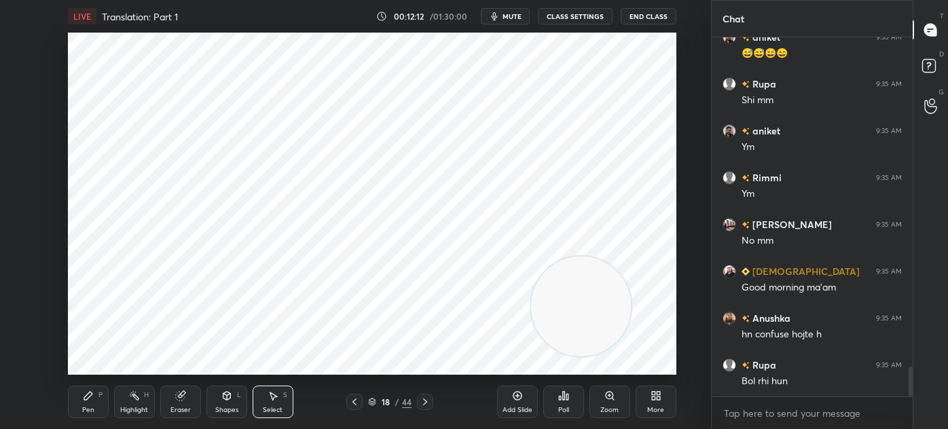
click at [84, 407] on div "Pen" at bounding box center [88, 410] width 12 height 7
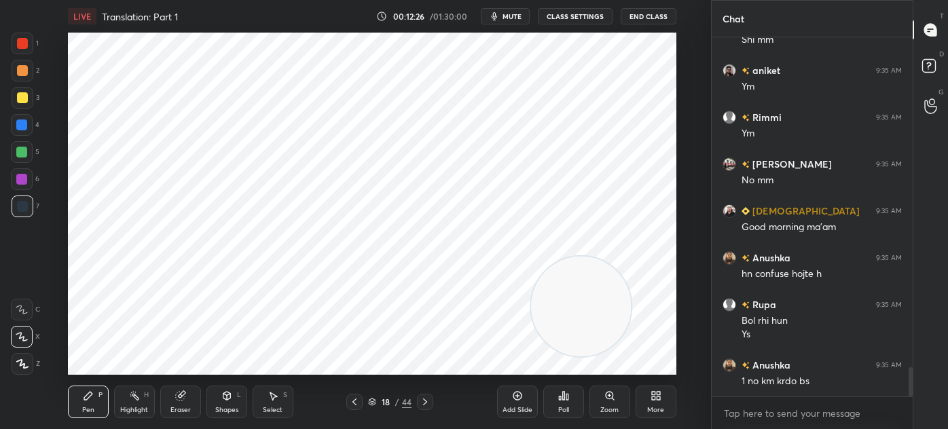
scroll to position [4080, 0]
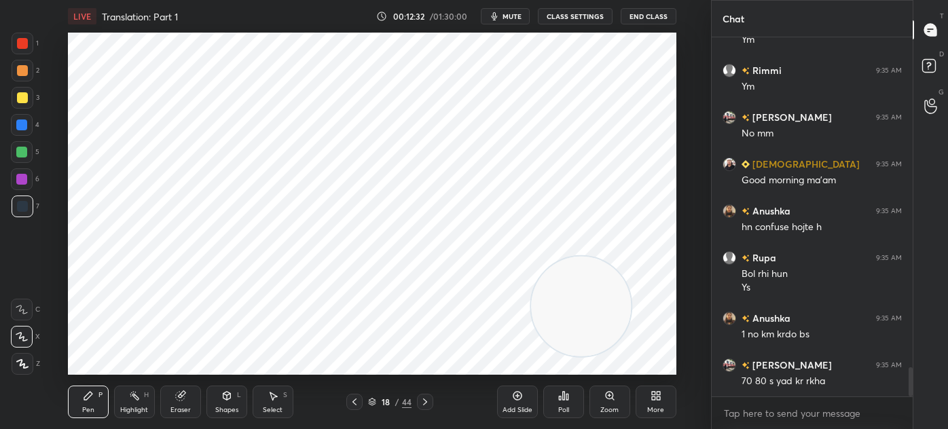
click at [28, 367] on icon at bounding box center [22, 364] width 12 height 10
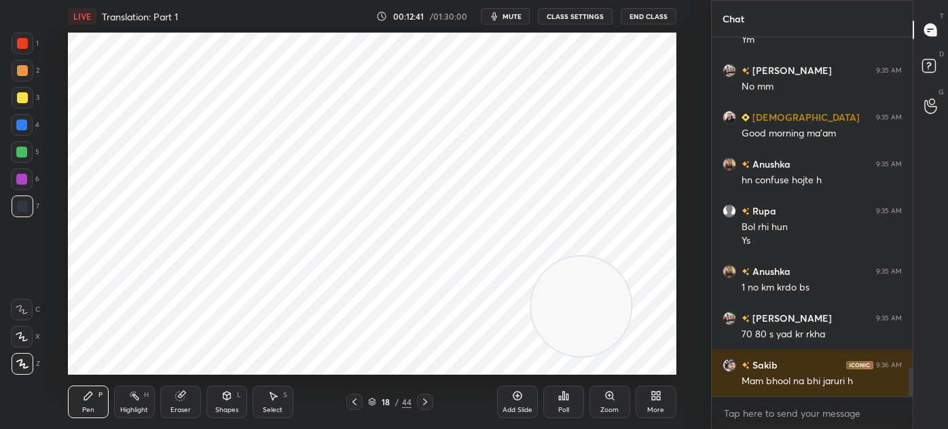
scroll to position [4174, 0]
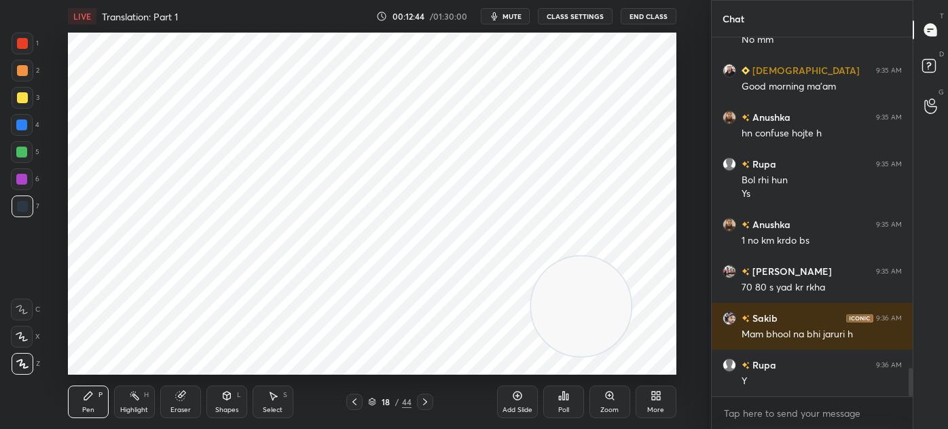
click at [29, 44] on div at bounding box center [23, 44] width 22 height 22
click at [13, 335] on div at bounding box center [22, 337] width 22 height 22
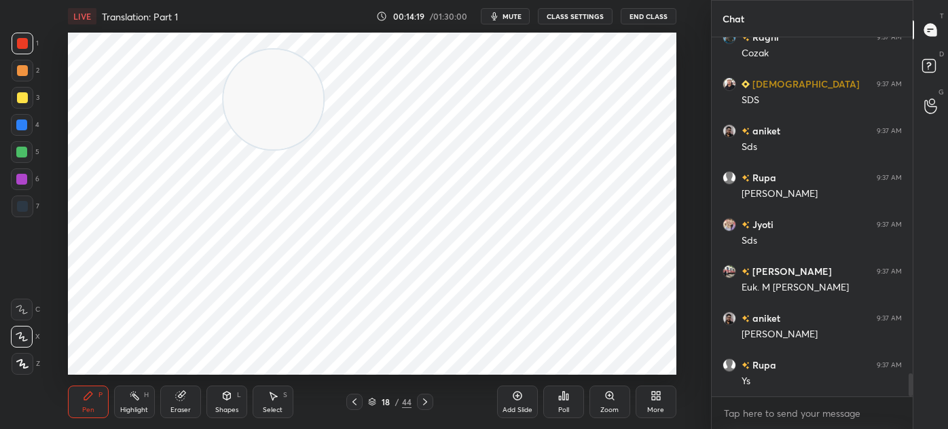
scroll to position [5278, 0]
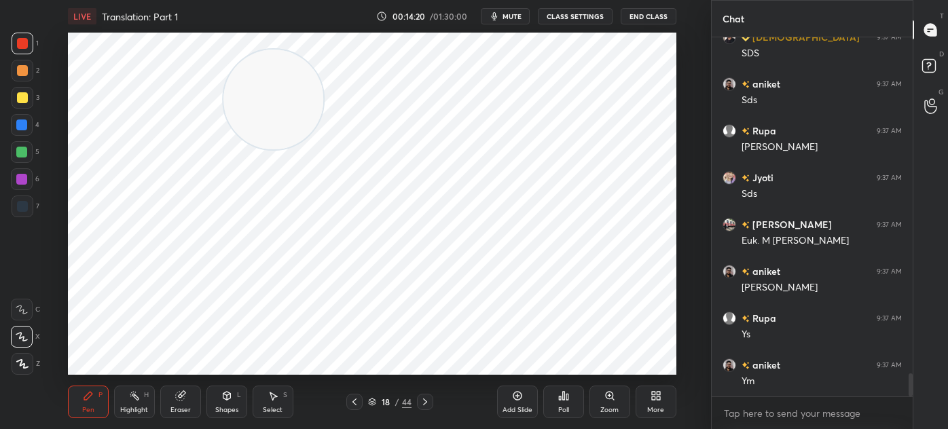
click at [354, 401] on icon at bounding box center [354, 401] width 11 height 11
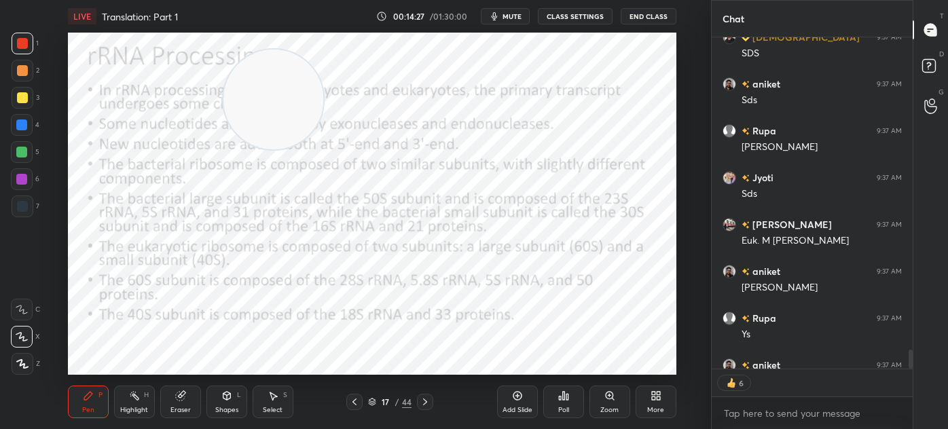
scroll to position [5353, 0]
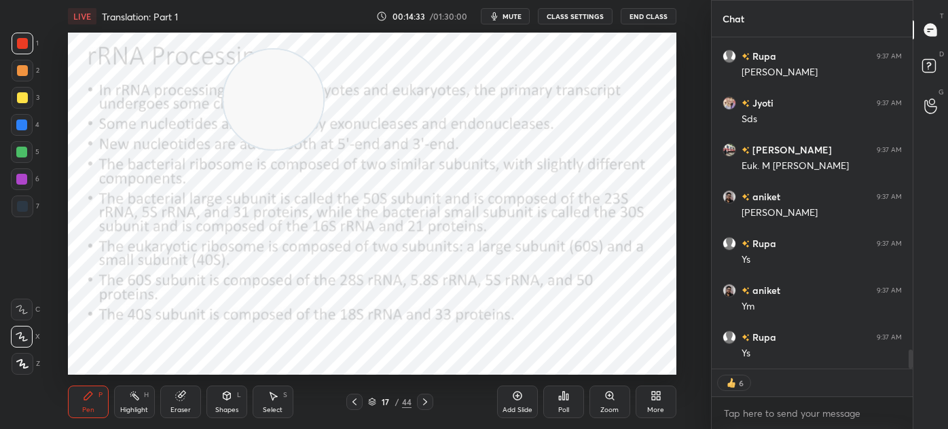
click at [31, 217] on div at bounding box center [23, 207] width 22 height 22
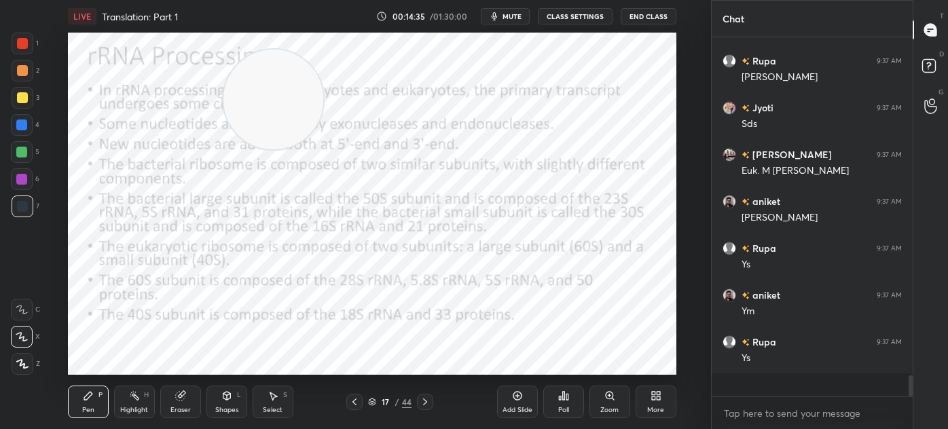
scroll to position [5325, 0]
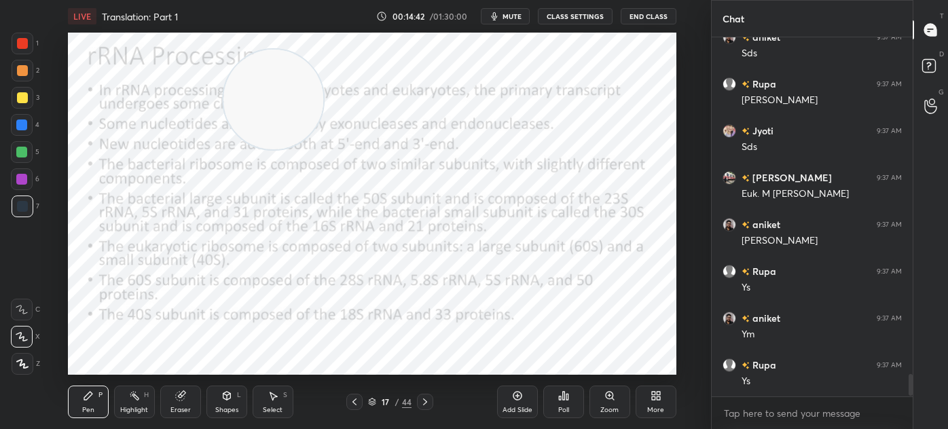
click at [29, 183] on div at bounding box center [22, 179] width 22 height 22
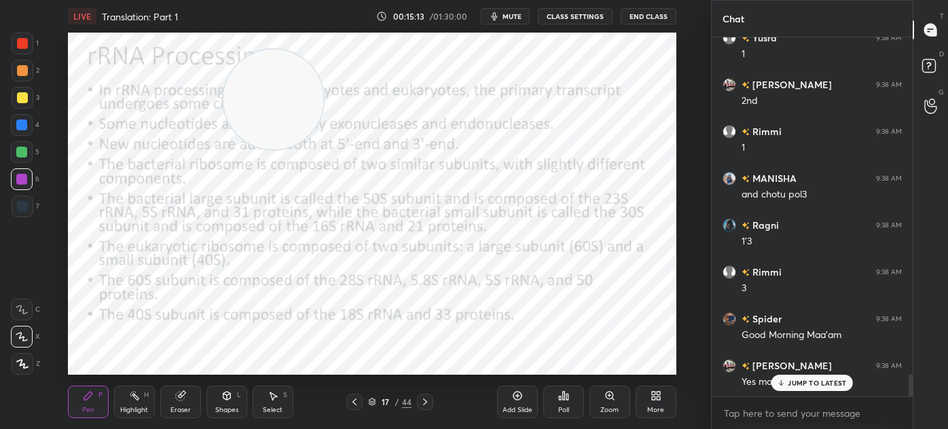
scroll to position [5315, 0]
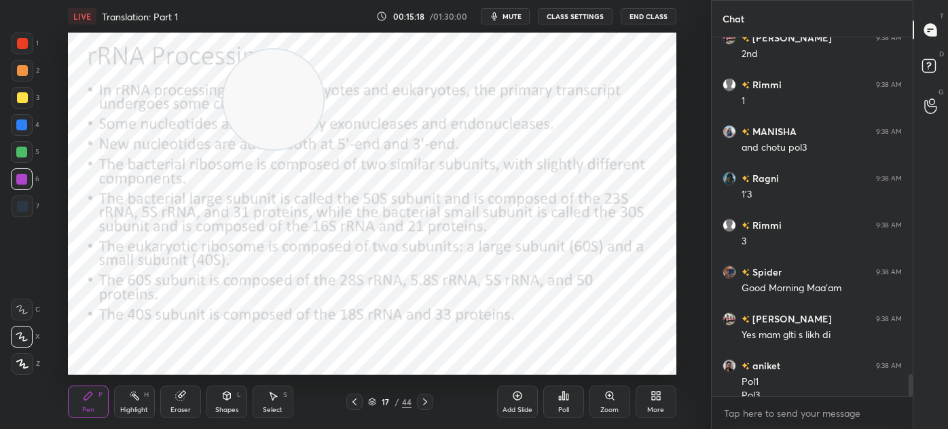
click at [19, 128] on div at bounding box center [21, 124] width 11 height 11
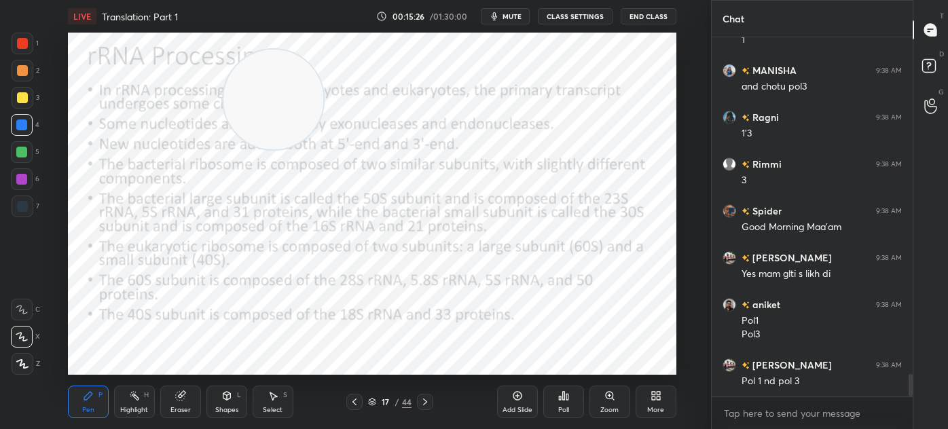
scroll to position [5423, 0]
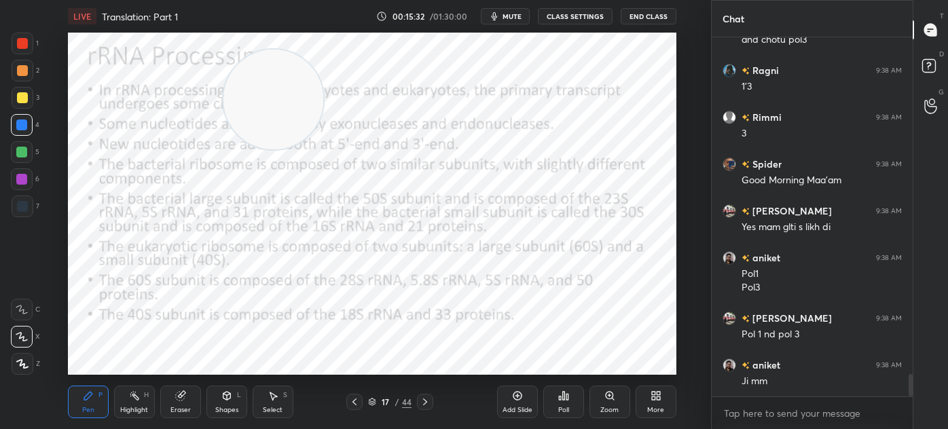
click at [420, 401] on icon at bounding box center [425, 401] width 11 height 11
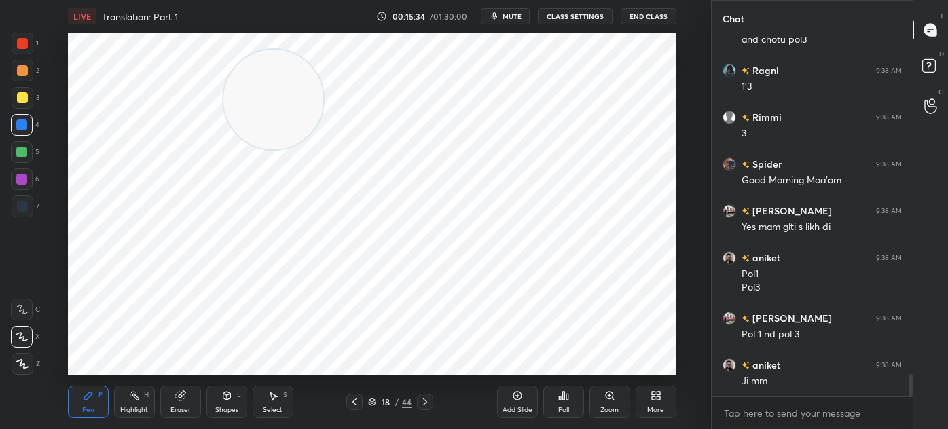
click at [349, 407] on icon at bounding box center [354, 401] width 11 height 11
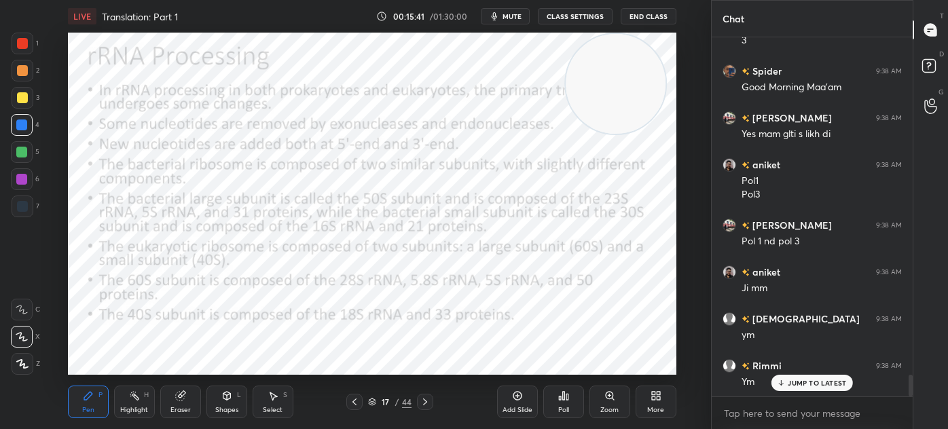
scroll to position [5563, 0]
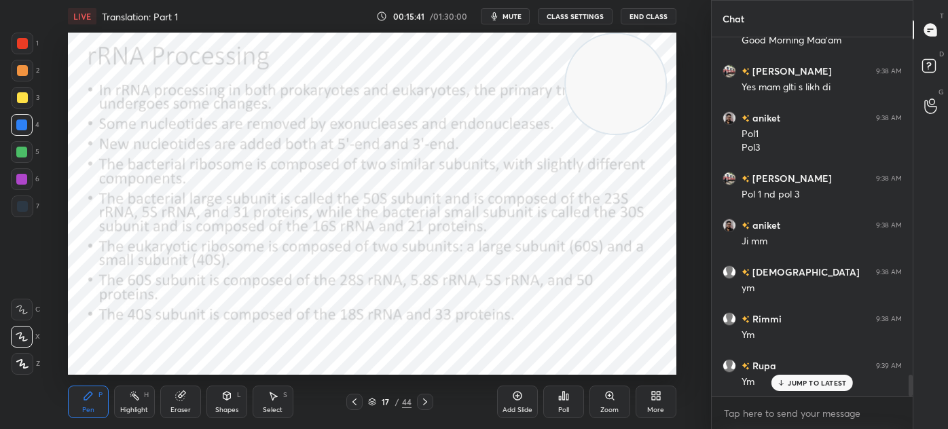
click at [428, 401] on icon at bounding box center [425, 401] width 11 height 11
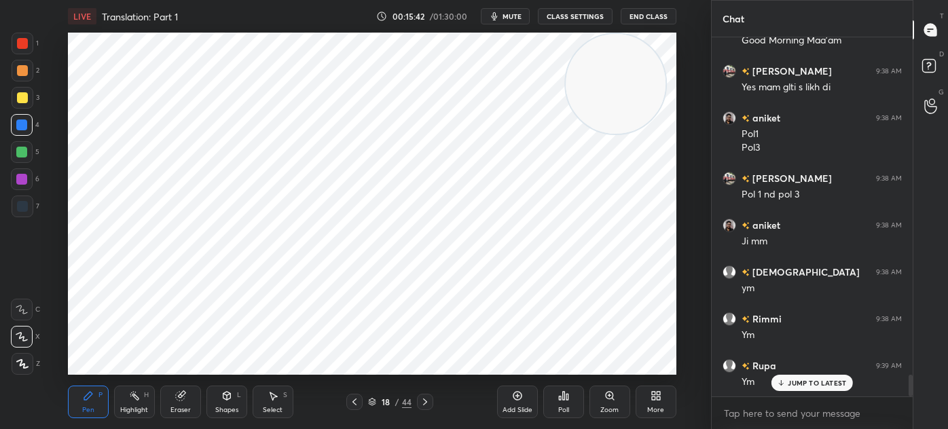
click at [488, 400] on div "18 / 44" at bounding box center [389, 402] width 215 height 16
click at [422, 402] on icon at bounding box center [425, 401] width 11 height 11
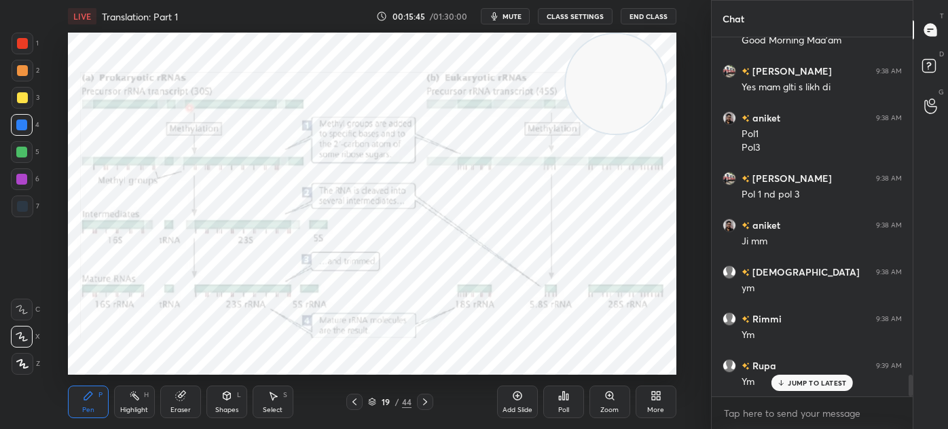
click at [353, 403] on icon at bounding box center [354, 401] width 4 height 7
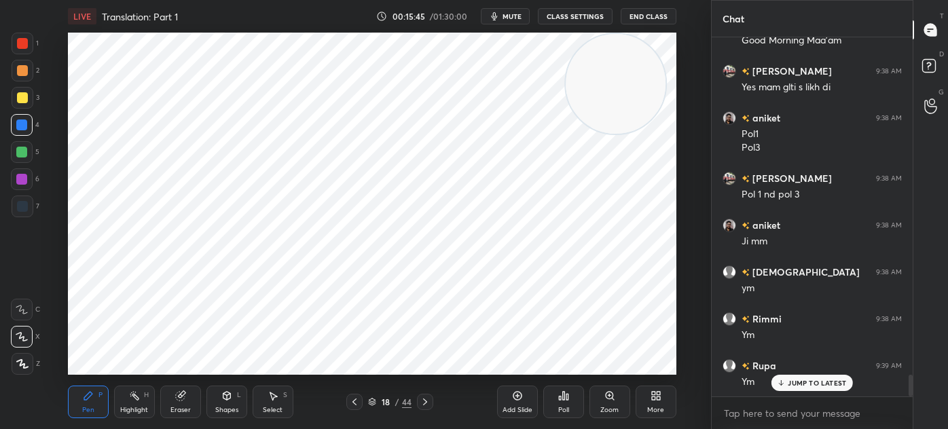
click at [506, 395] on div "Add Slide" at bounding box center [517, 402] width 41 height 33
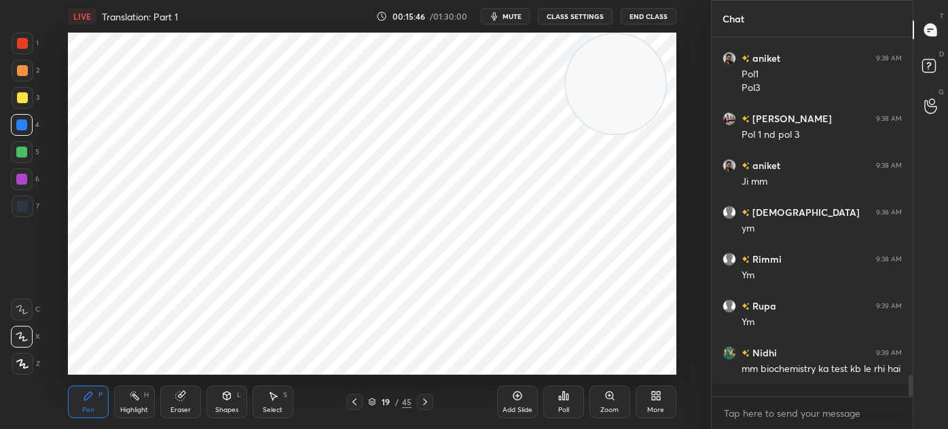
click at [24, 207] on div at bounding box center [22, 206] width 11 height 11
click at [230, 398] on icon at bounding box center [226, 395] width 11 height 11
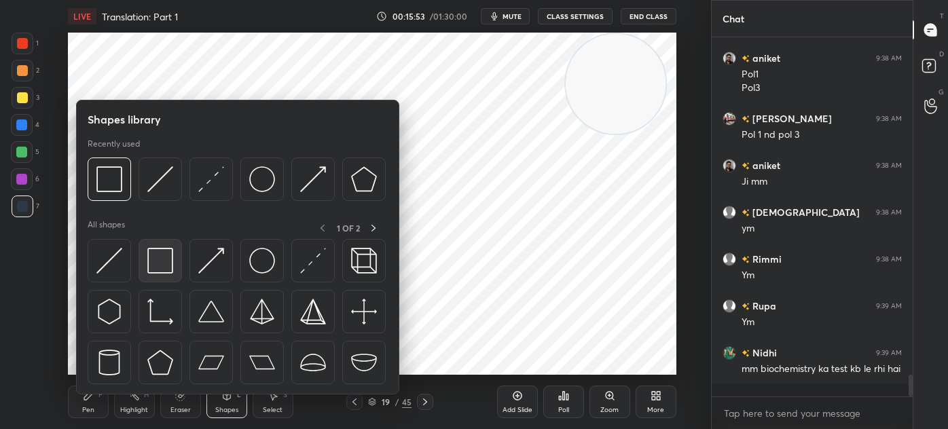
click at [163, 260] on img at bounding box center [160, 261] width 26 height 26
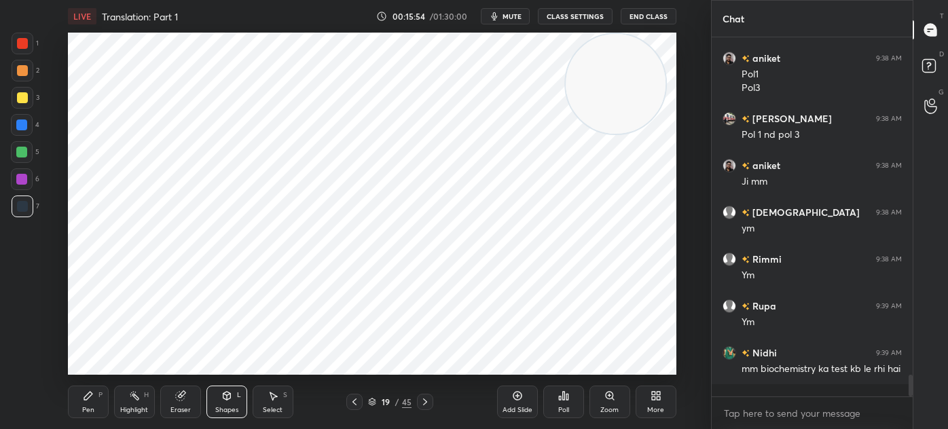
click at [29, 48] on div at bounding box center [23, 44] width 22 height 22
click at [86, 394] on icon at bounding box center [88, 395] width 11 height 11
click at [23, 219] on div "7" at bounding box center [26, 209] width 28 height 27
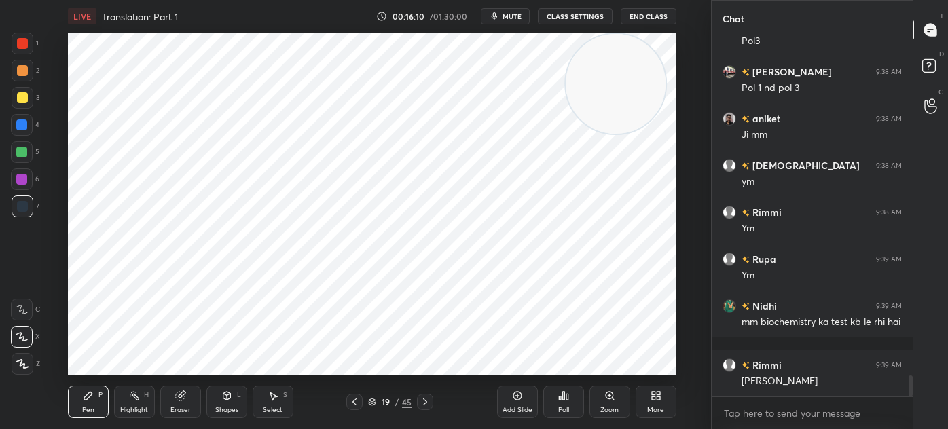
click at [25, 48] on div at bounding box center [22, 43] width 11 height 11
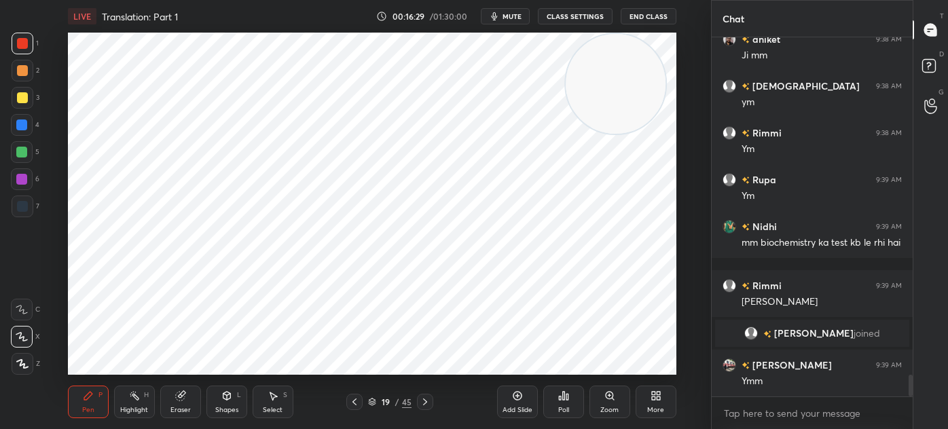
scroll to position [5641, 0]
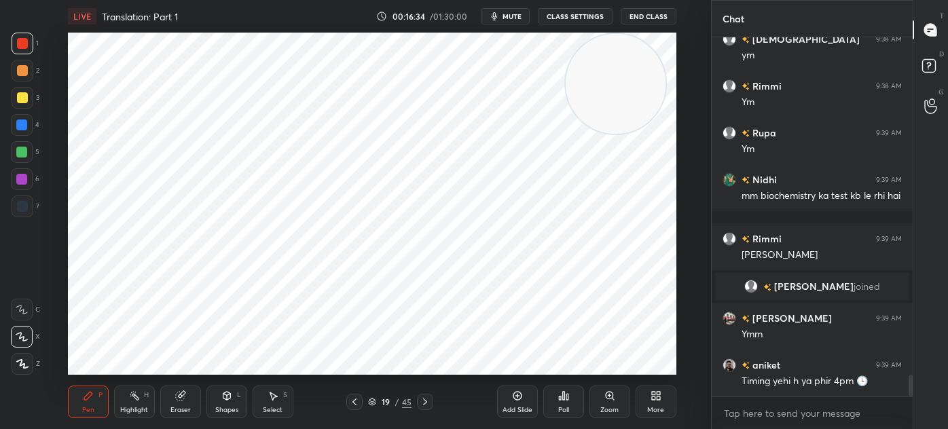
click at [44, 216] on div "Setting up your live class Poll for secs No correct answer Start poll" at bounding box center [371, 204] width 656 height 342
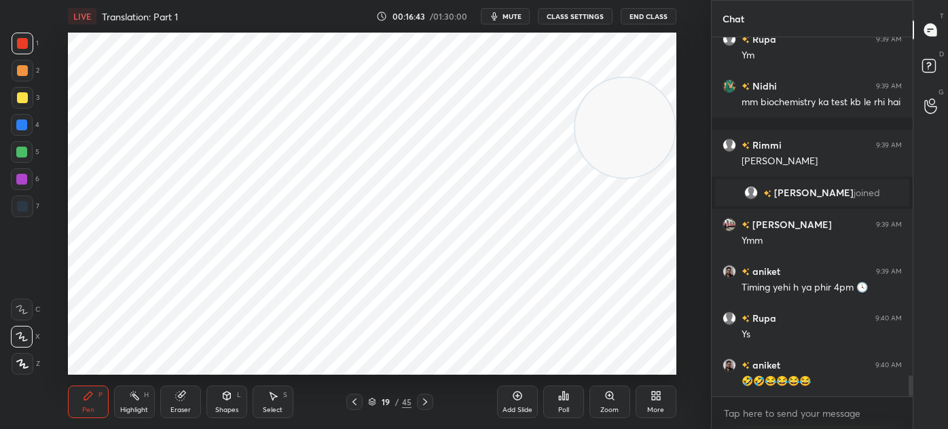
scroll to position [5767, 0]
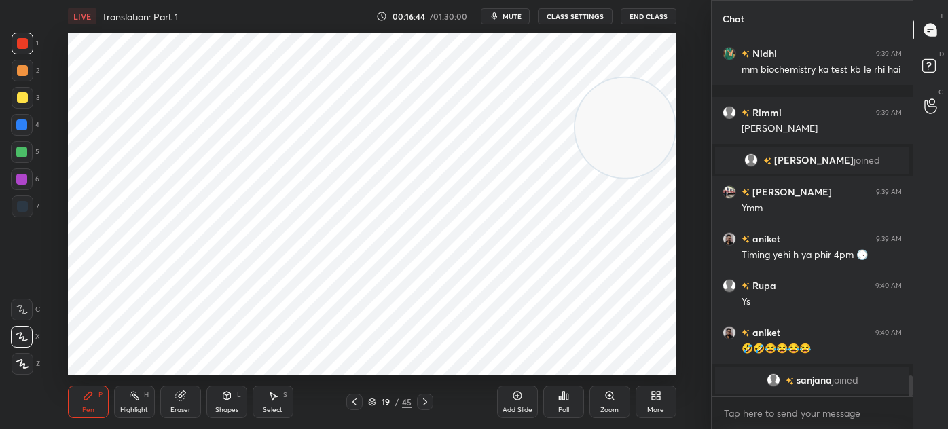
click at [189, 403] on div "Eraser" at bounding box center [180, 402] width 41 height 33
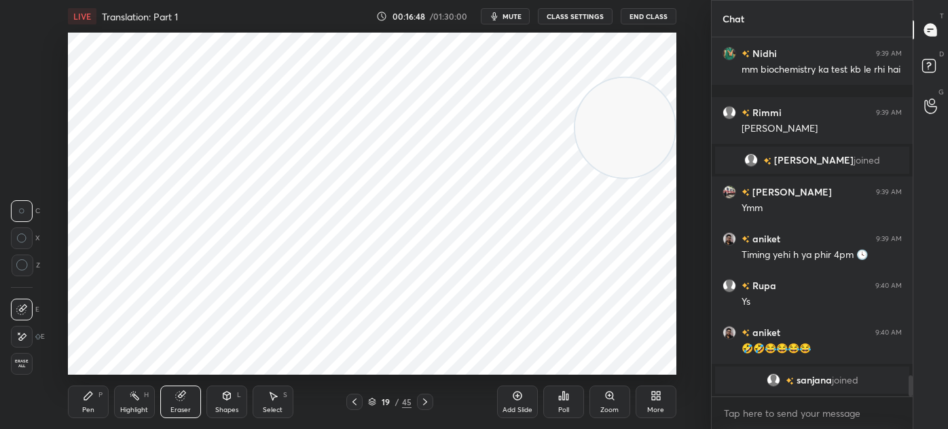
click at [93, 403] on div "Pen P" at bounding box center [88, 402] width 41 height 33
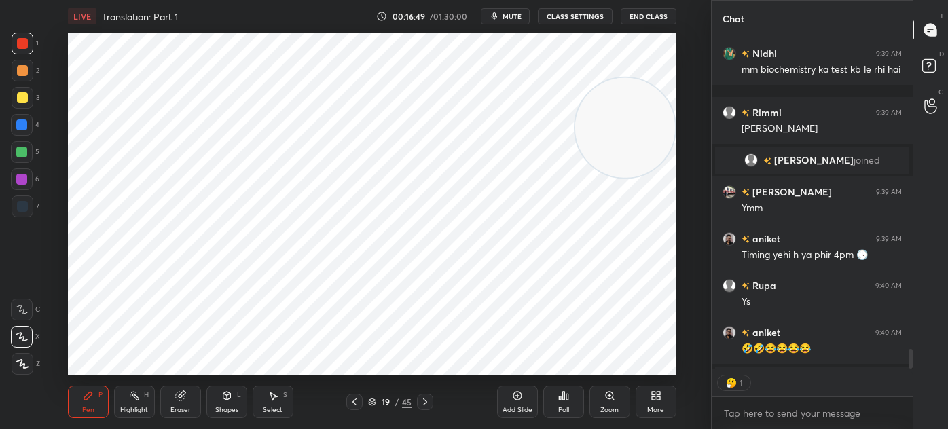
scroll to position [327, 197]
click at [177, 396] on icon at bounding box center [179, 396] width 9 height 9
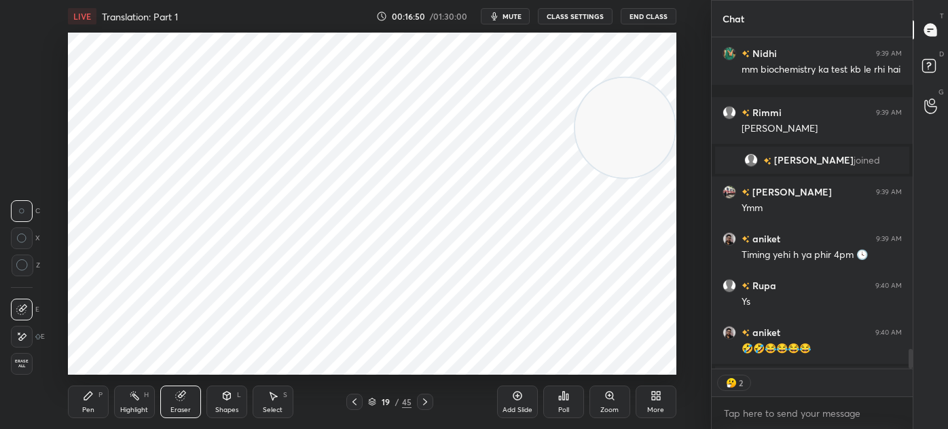
click at [92, 397] on icon at bounding box center [88, 395] width 11 height 11
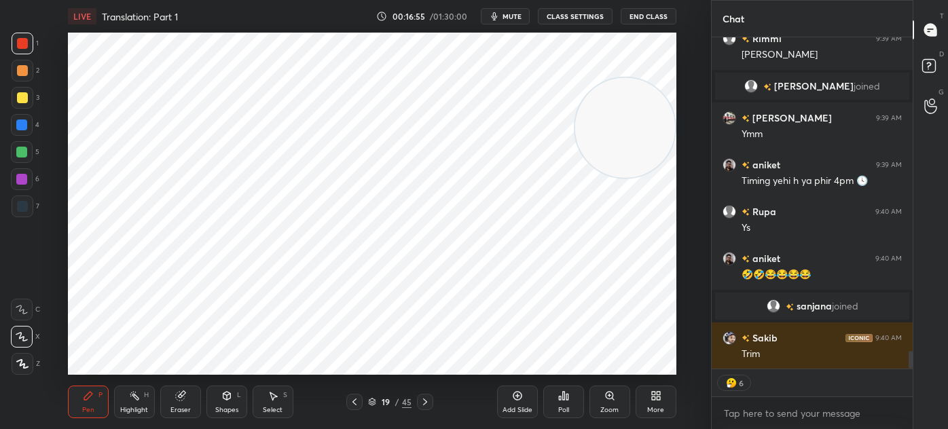
scroll to position [5822, 0]
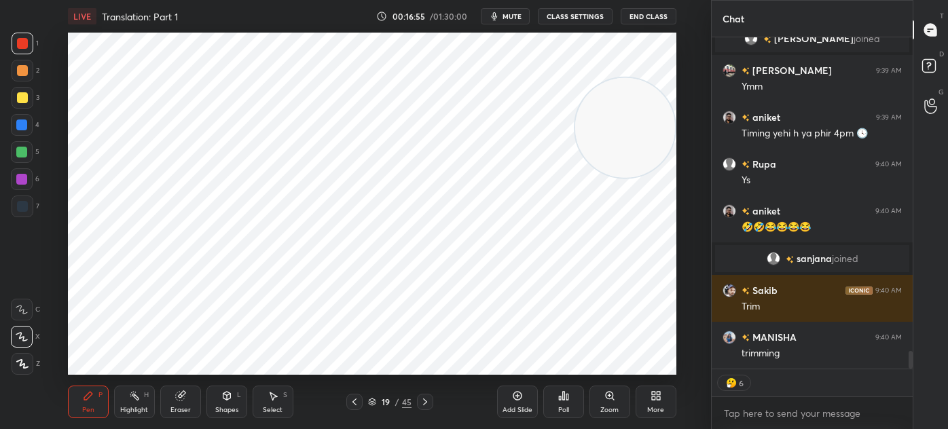
click at [170, 401] on div "Eraser" at bounding box center [180, 402] width 41 height 33
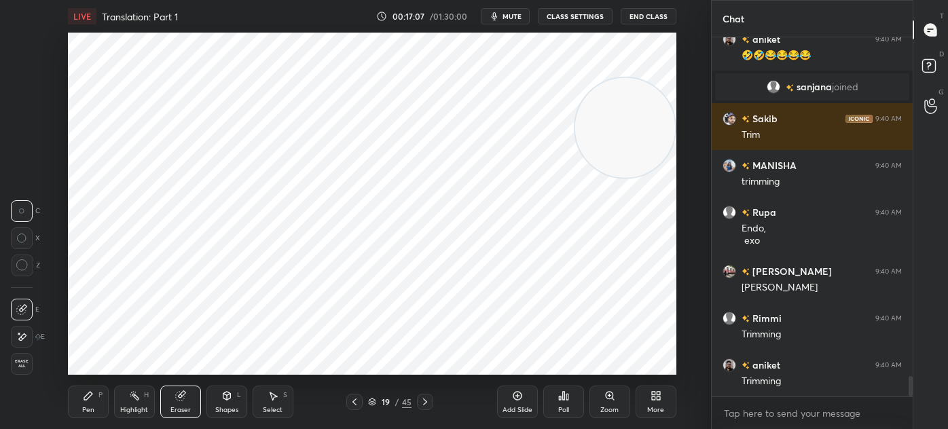
scroll to position [6041, 0]
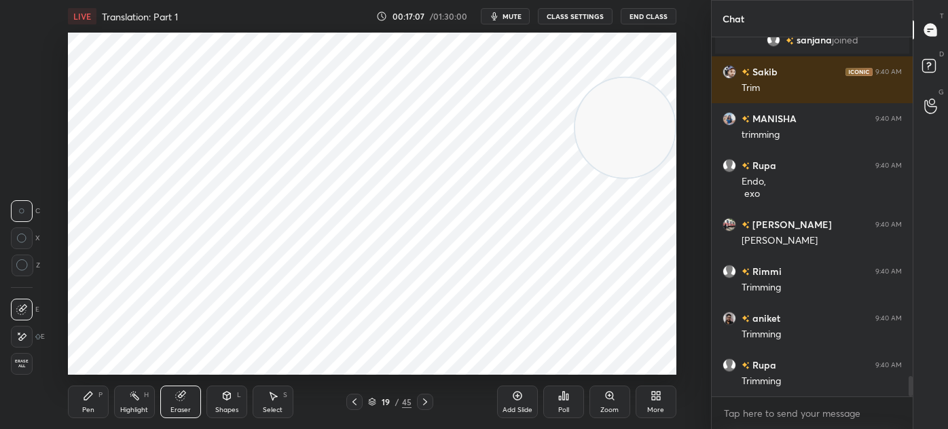
click at [101, 403] on div "Pen P" at bounding box center [88, 402] width 41 height 33
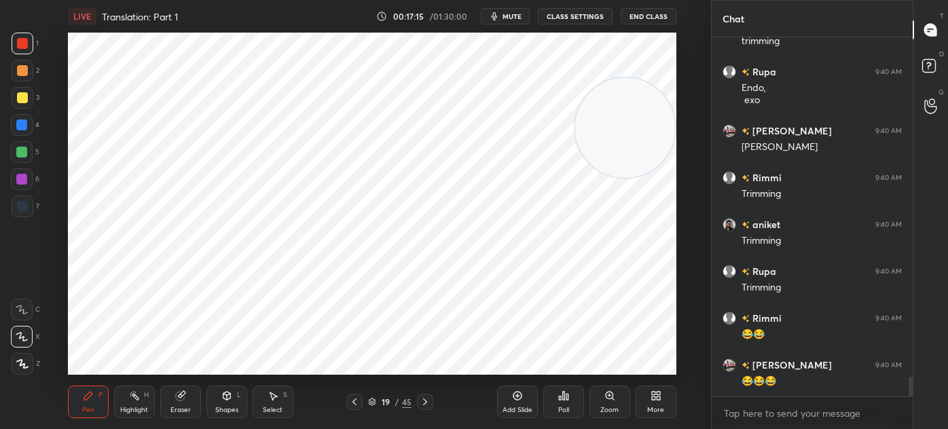
scroll to position [6252, 0]
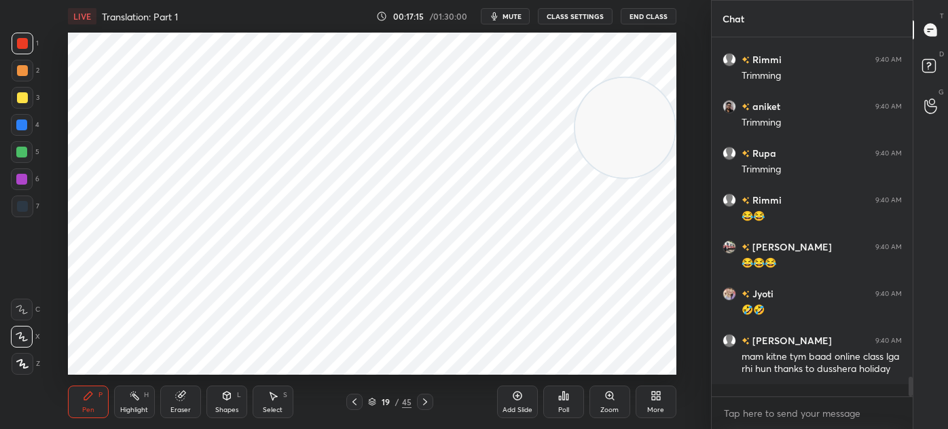
click at [279, 403] on div "Select S" at bounding box center [273, 402] width 41 height 33
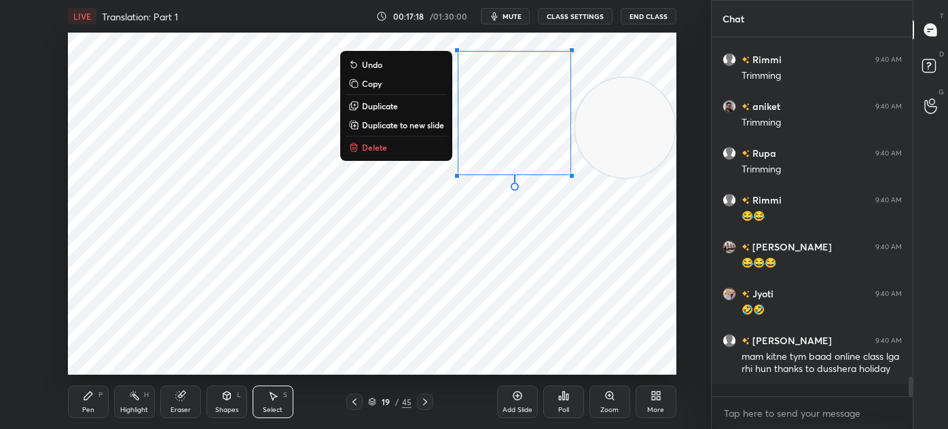
click at [399, 150] on button "Delete" at bounding box center [396, 147] width 101 height 16
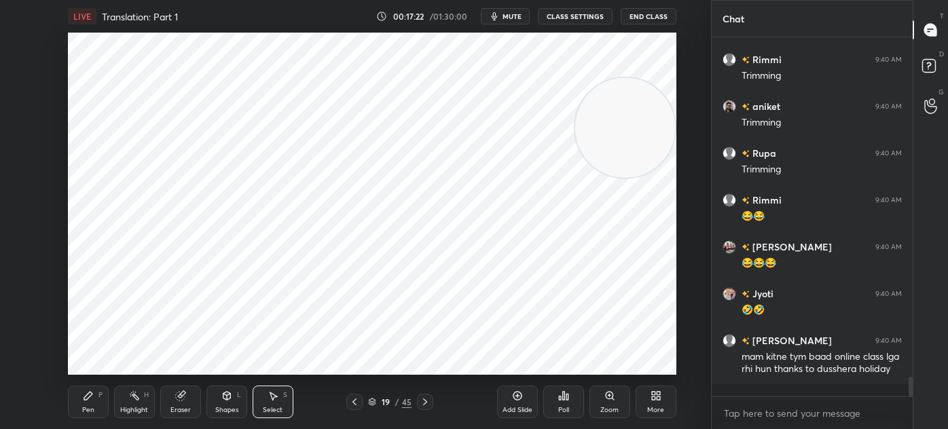
click at [85, 407] on div "Pen" at bounding box center [88, 410] width 12 height 7
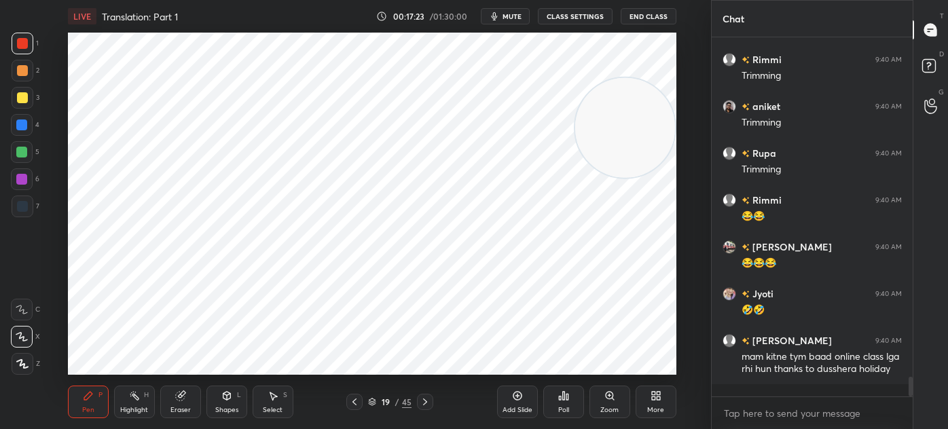
click at [29, 212] on div at bounding box center [23, 207] width 22 height 22
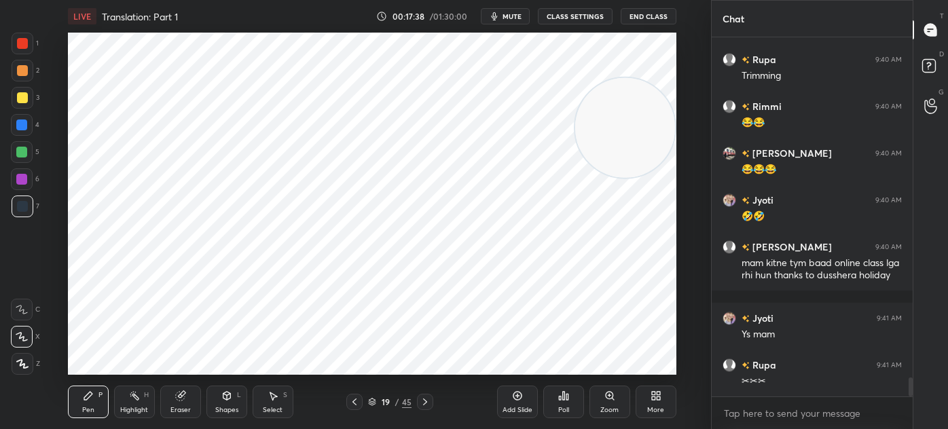
scroll to position [6404, 0]
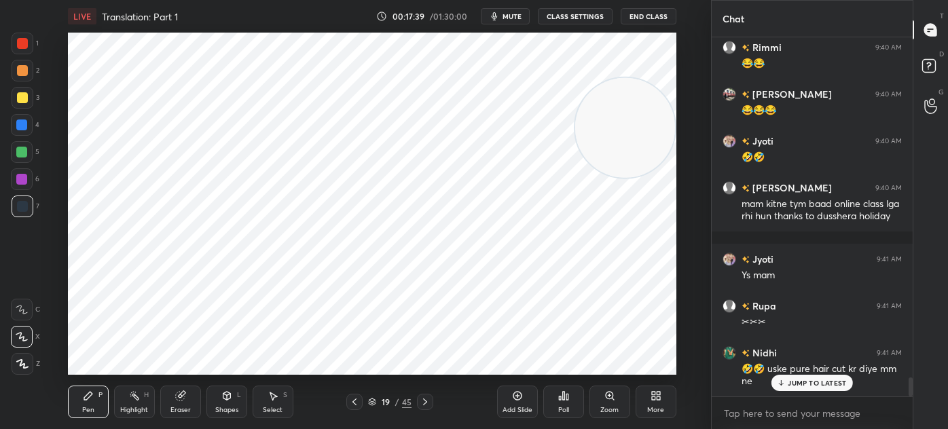
click at [24, 186] on div at bounding box center [22, 179] width 22 height 22
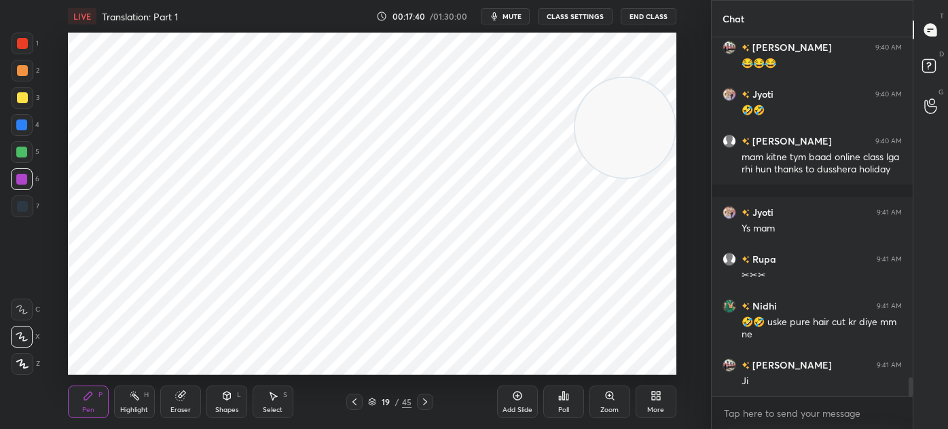
scroll to position [6499, 0]
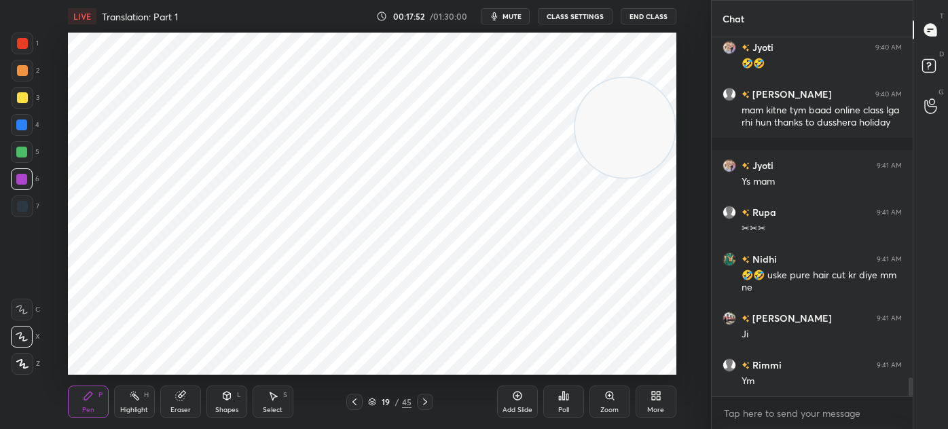
click at [32, 56] on div "1" at bounding box center [25, 46] width 27 height 27
click at [26, 212] on div at bounding box center [23, 207] width 22 height 22
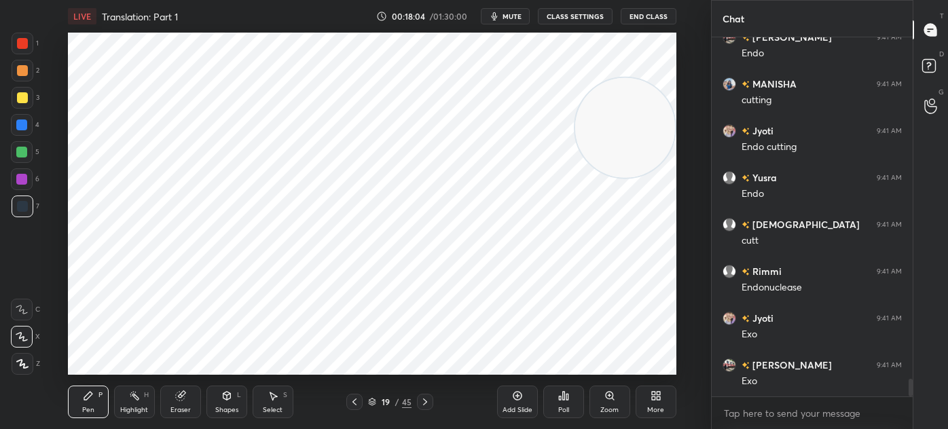
scroll to position [6920, 0]
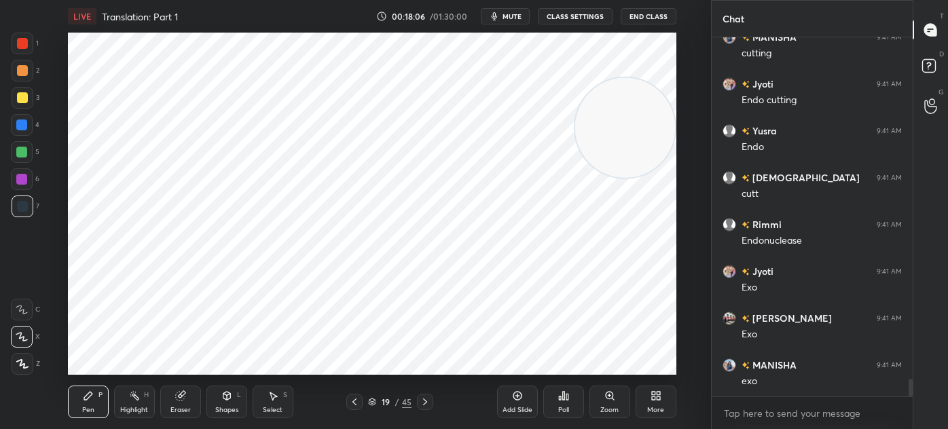
click at [31, 181] on div at bounding box center [22, 179] width 22 height 22
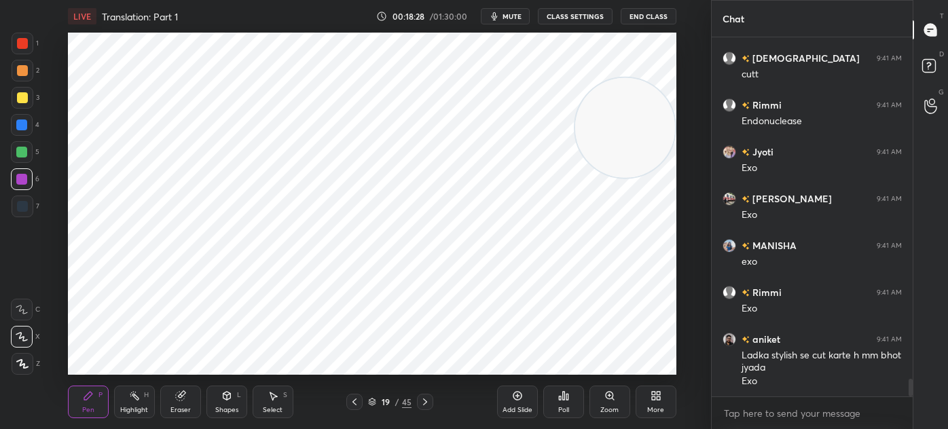
scroll to position [7087, 0]
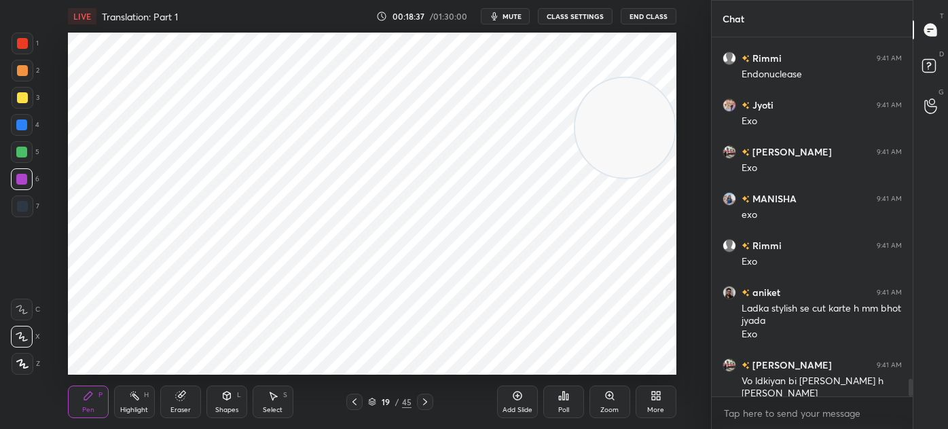
click at [270, 407] on div "Select" at bounding box center [273, 410] width 20 height 7
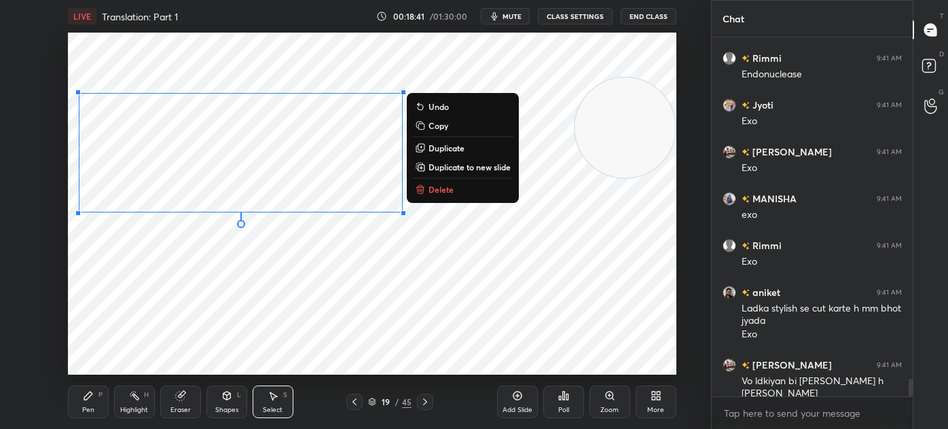
scroll to position [7119, 0]
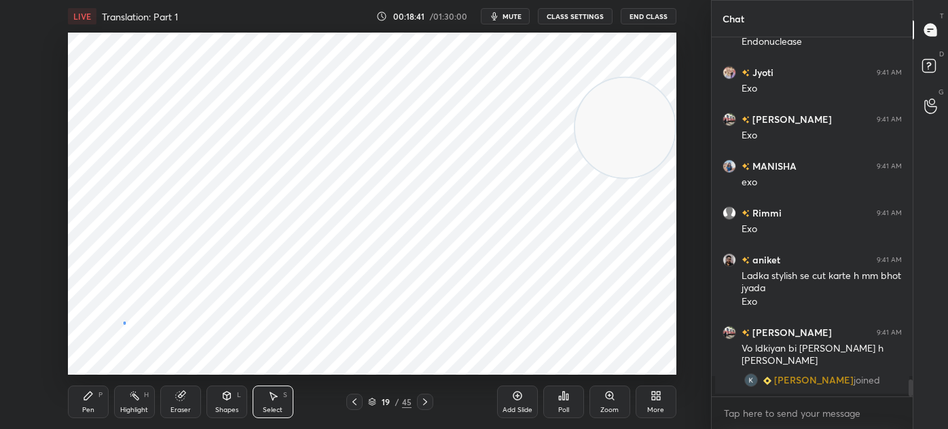
click at [120, 317] on div "0 ° Undo Copy Duplicate Duplicate to new slide Delete" at bounding box center [372, 204] width 608 height 342
click at [105, 316] on div "0 ° Undo Copy Duplicate Duplicate to new slide Delete" at bounding box center [372, 204] width 608 height 342
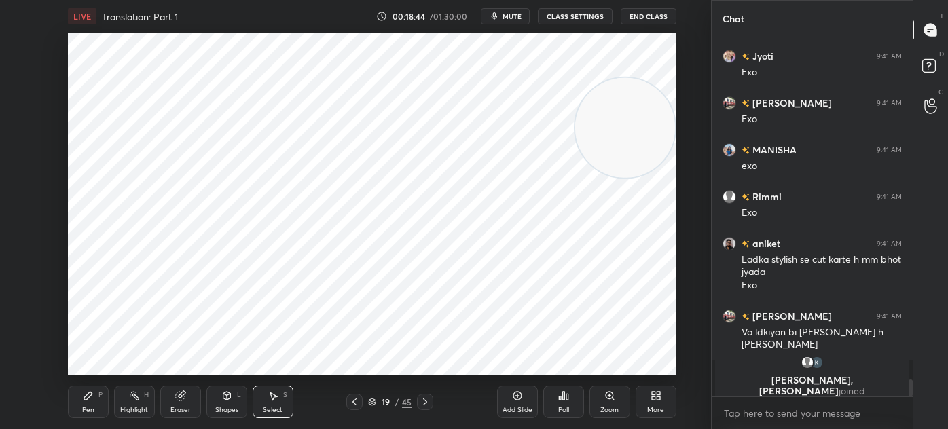
click at [81, 399] on div "Pen P" at bounding box center [88, 402] width 41 height 33
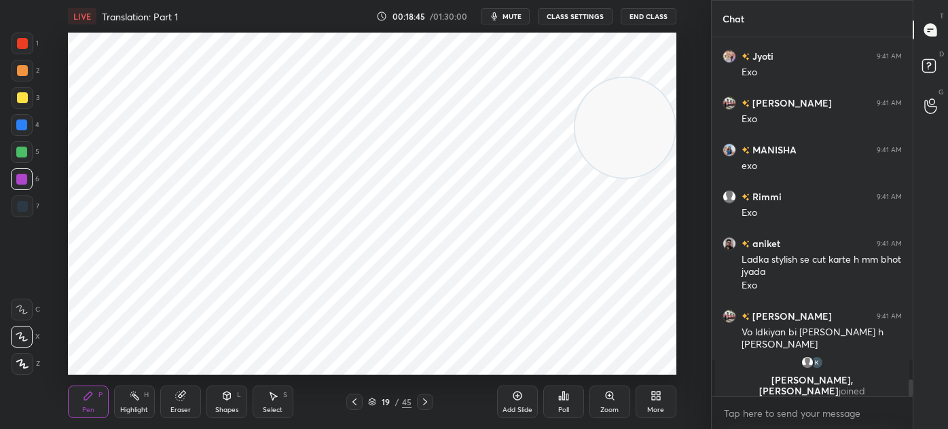
click at [21, 136] on div "4" at bounding box center [25, 127] width 29 height 27
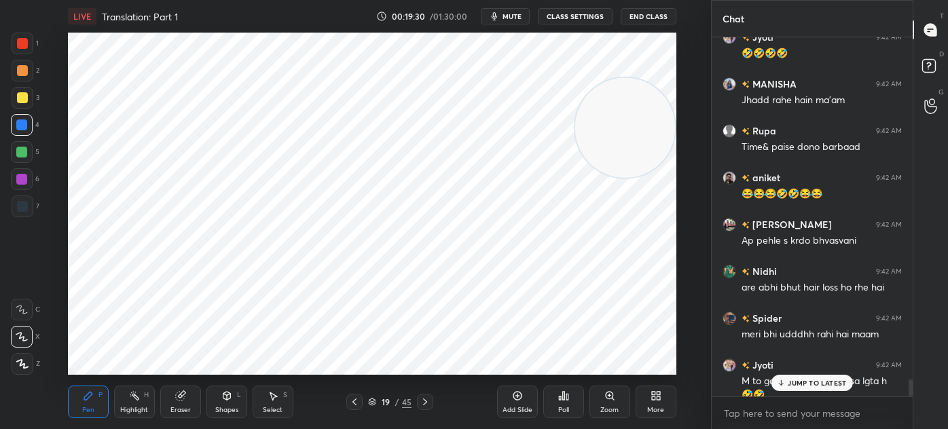
scroll to position [7294, 0]
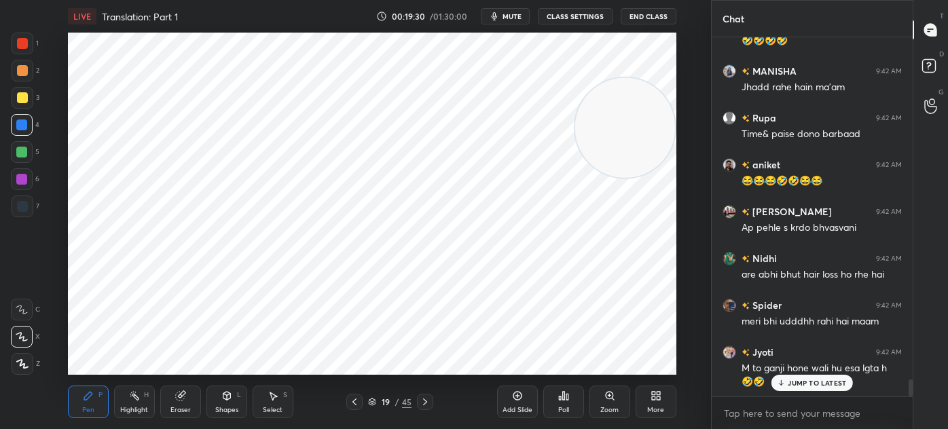
click at [17, 206] on div at bounding box center [22, 206] width 11 height 11
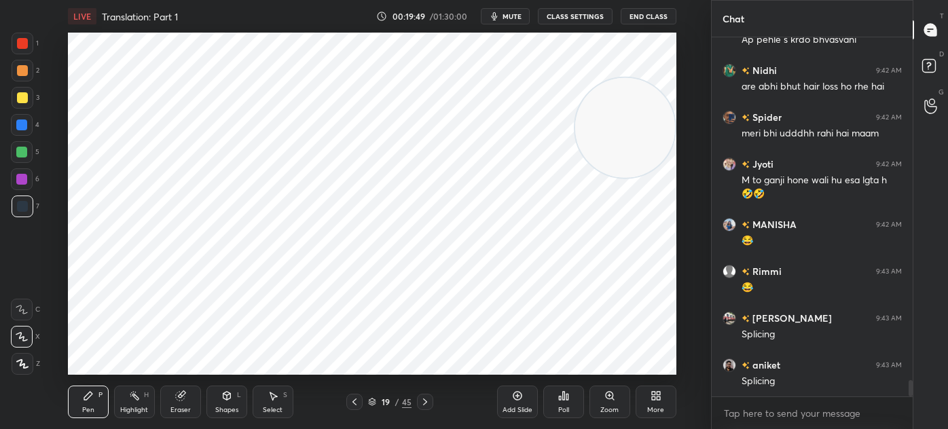
scroll to position [7529, 0]
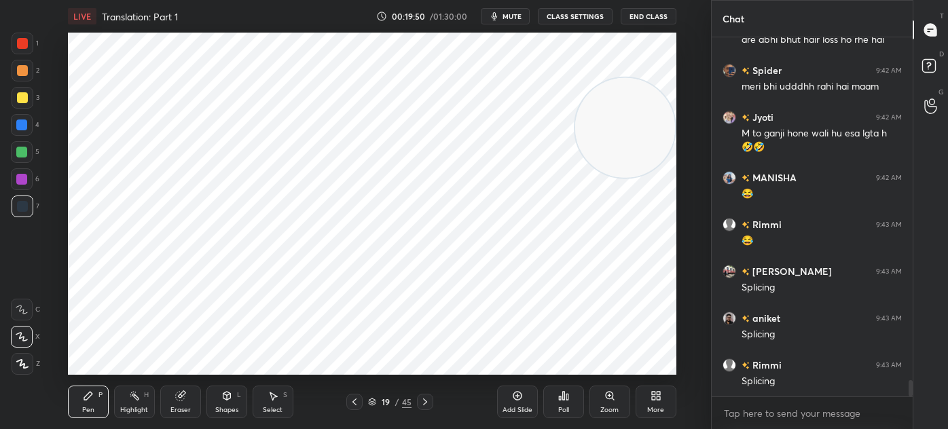
click at [16, 181] on div at bounding box center [22, 179] width 22 height 22
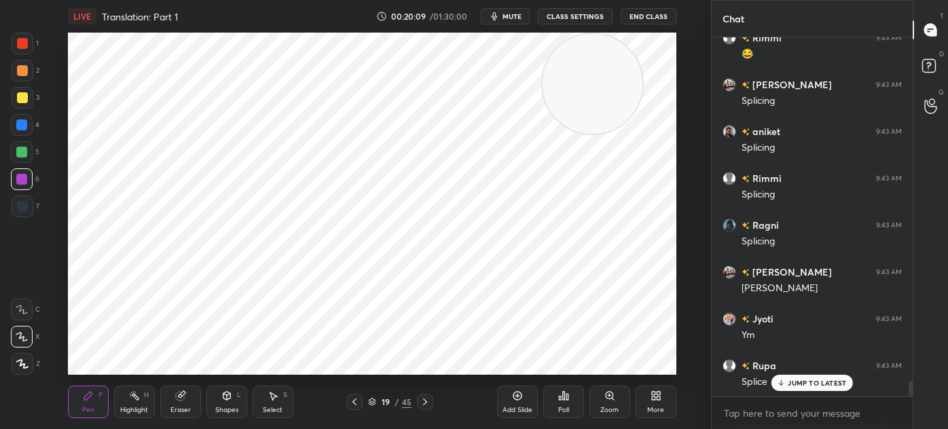
scroll to position [7762, 0]
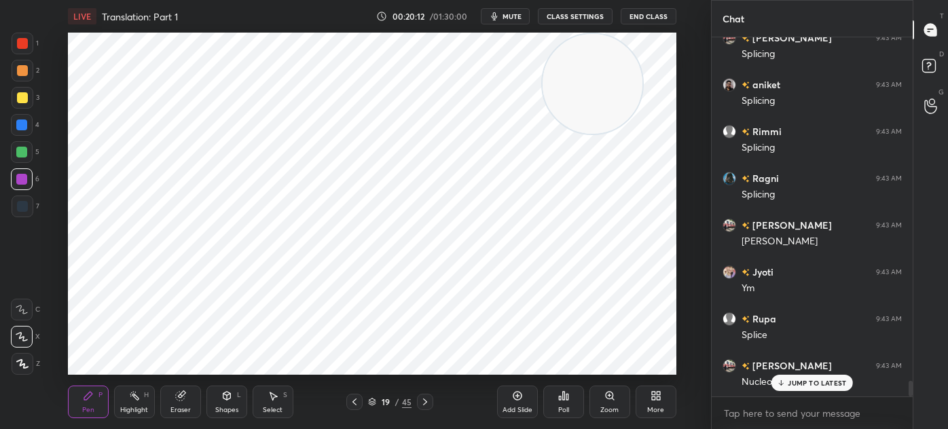
click at [30, 206] on div at bounding box center [23, 207] width 22 height 22
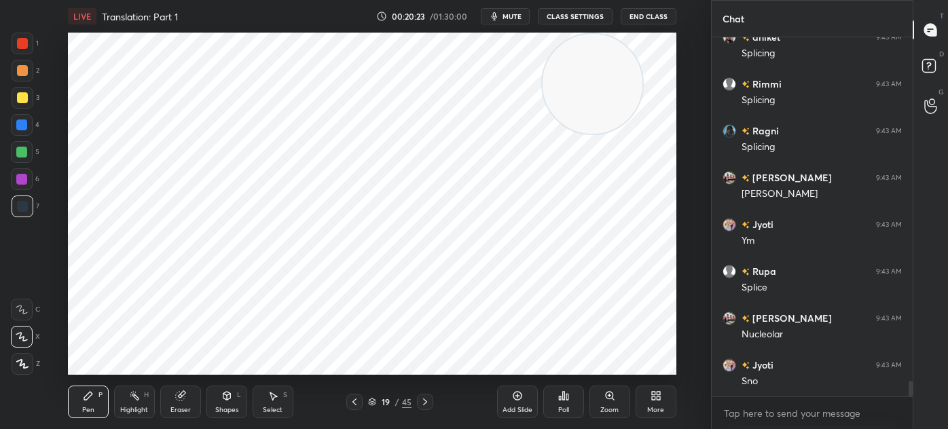
click at [23, 128] on div at bounding box center [21, 124] width 11 height 11
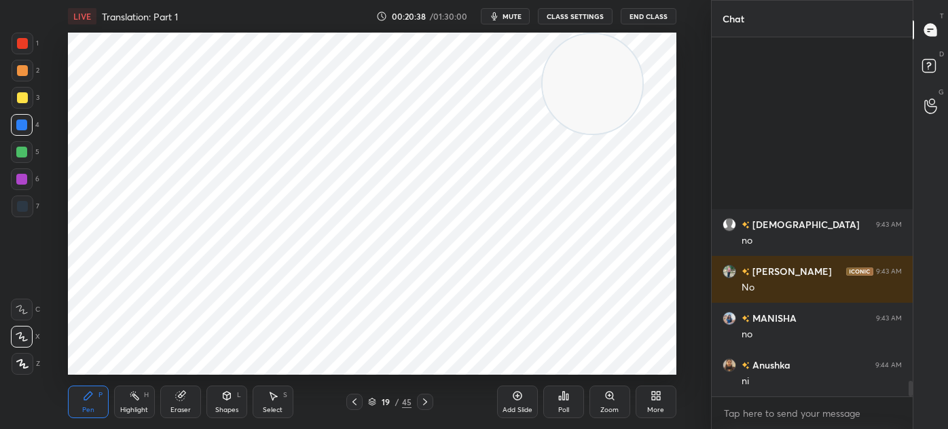
scroll to position [8291, 0]
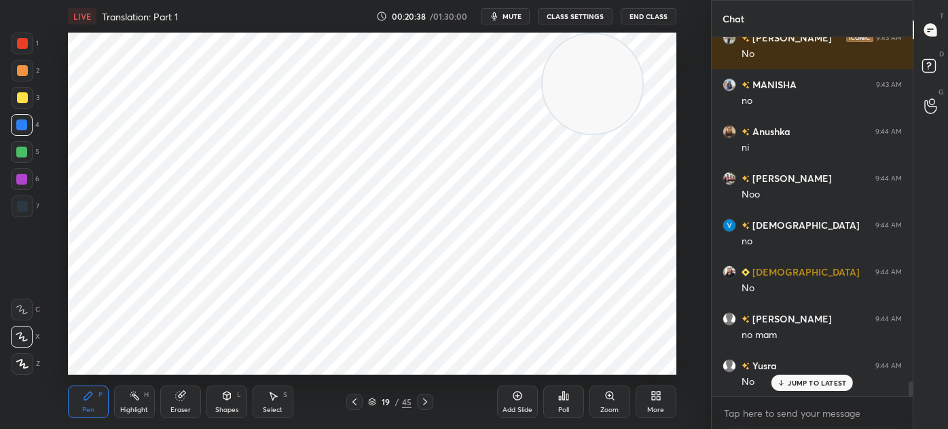
click at [282, 412] on div "Select" at bounding box center [273, 410] width 20 height 7
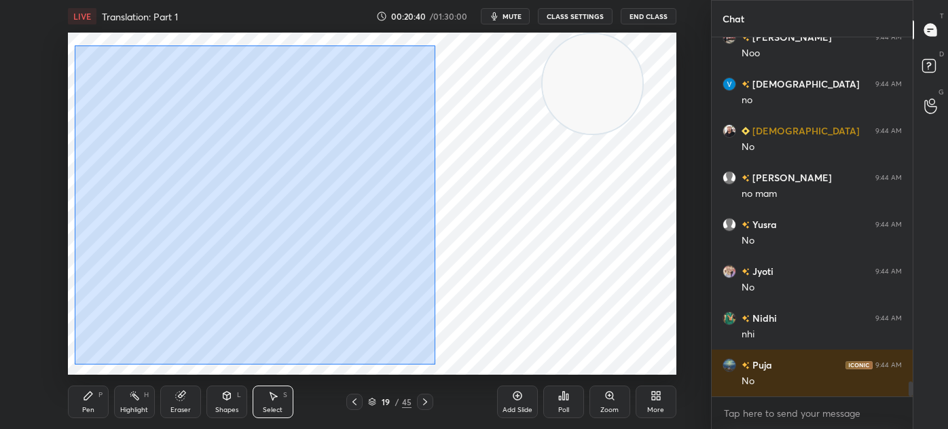
scroll to position [8479, 0]
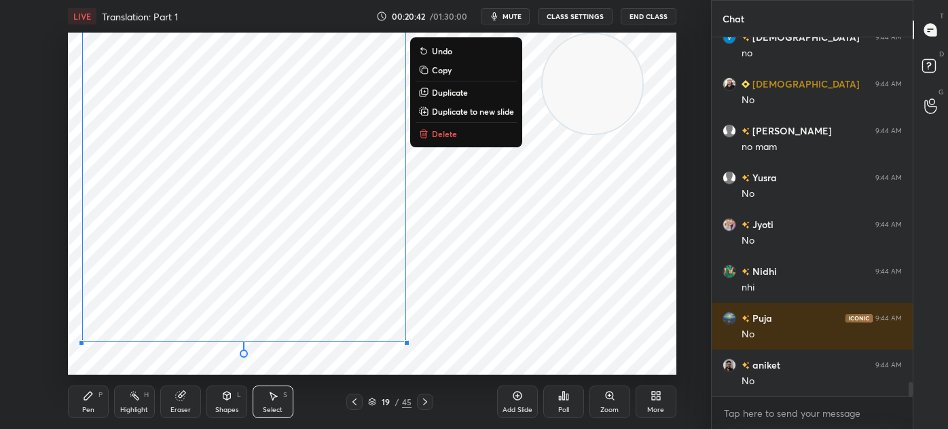
click at [191, 371] on div "0 ° Undo Copy Duplicate Duplicate to new slide Delete" at bounding box center [372, 204] width 608 height 342
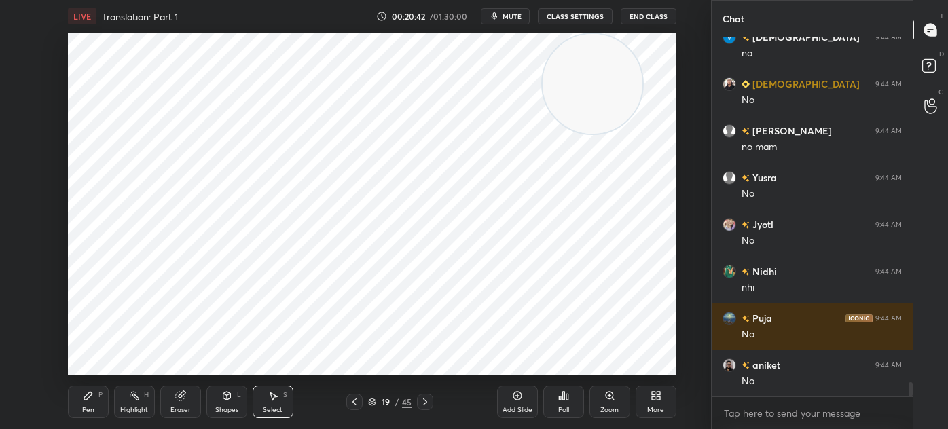
click at [89, 388] on div "Pen P" at bounding box center [88, 402] width 41 height 33
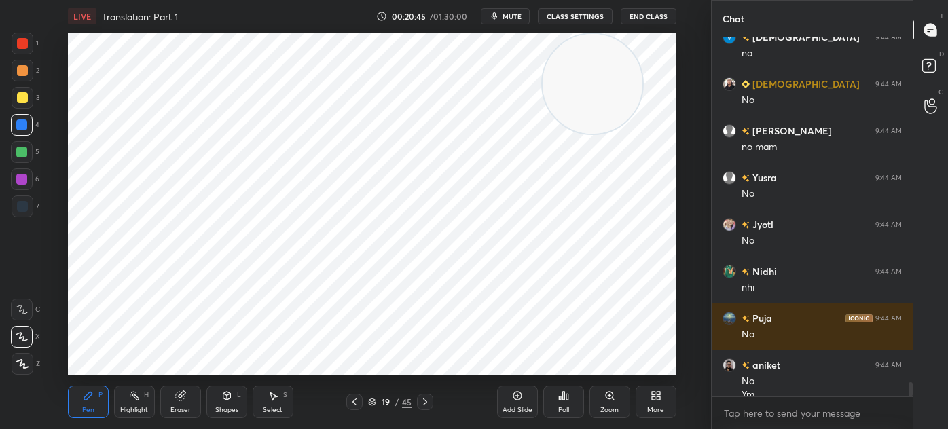
scroll to position [8492, 0]
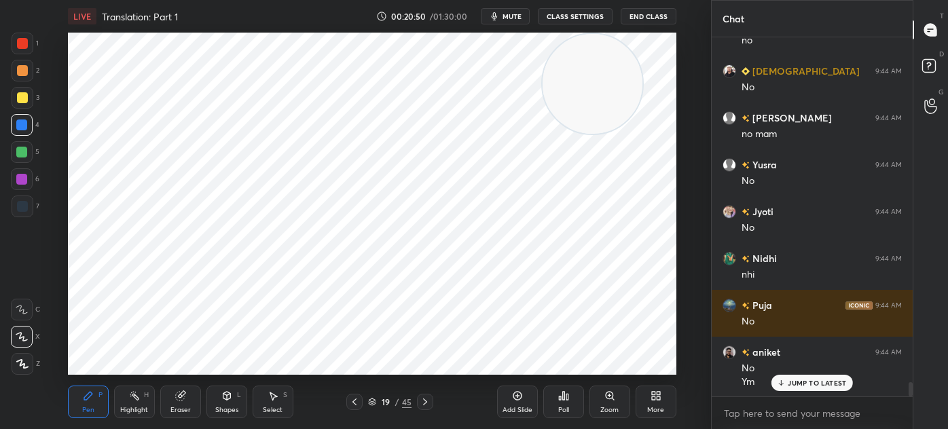
click at [25, 48] on div at bounding box center [22, 43] width 11 height 11
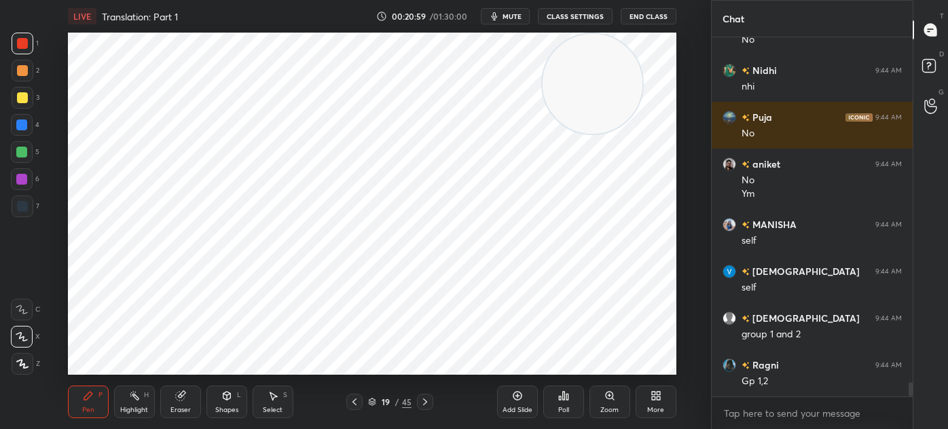
scroll to position [8774, 0]
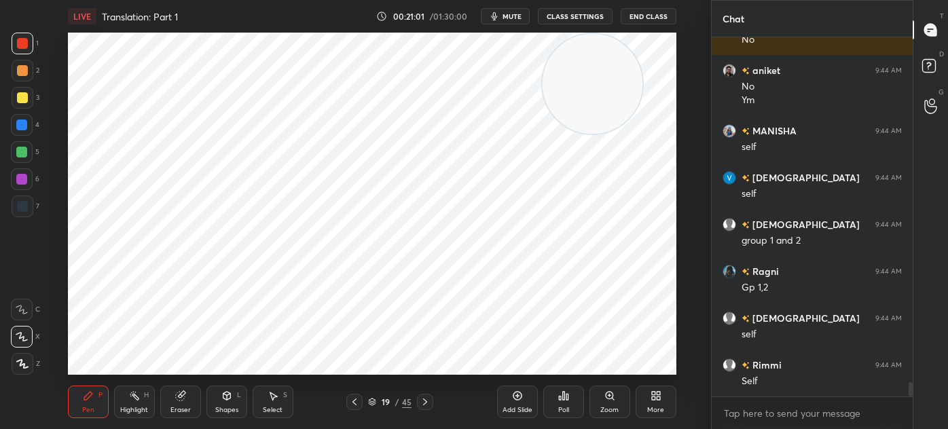
click at [22, 220] on div "7" at bounding box center [26, 209] width 28 height 27
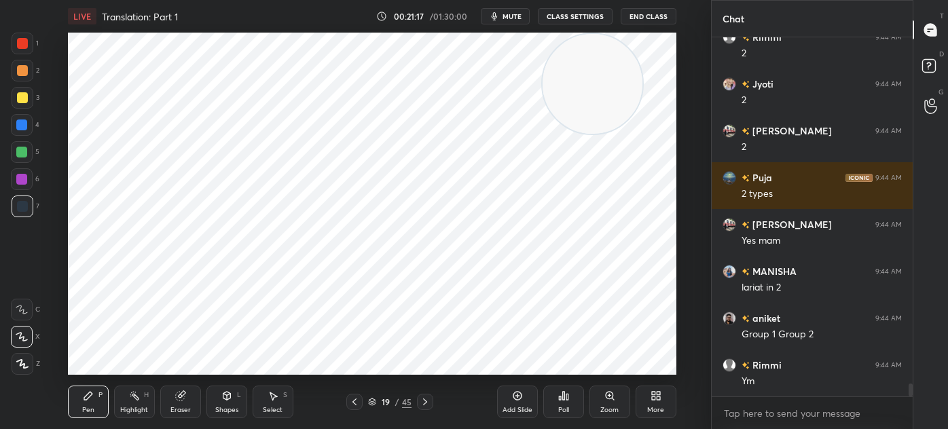
scroll to position [9569, 0]
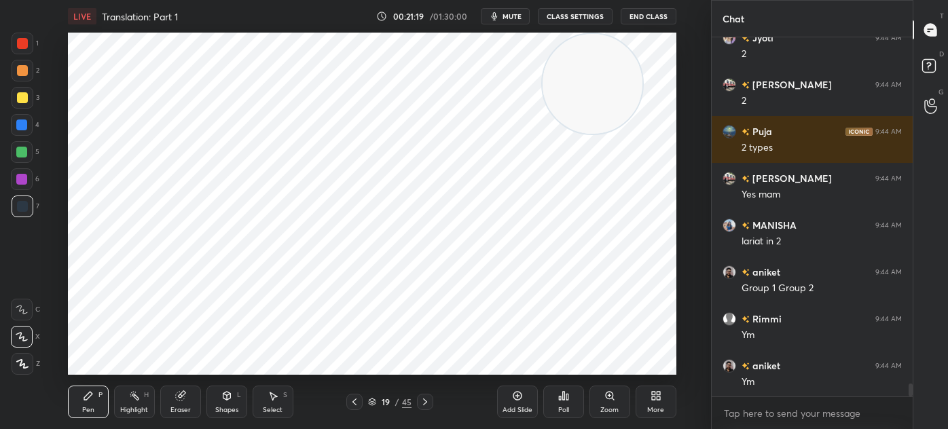
click at [188, 403] on div "Eraser" at bounding box center [180, 402] width 41 height 33
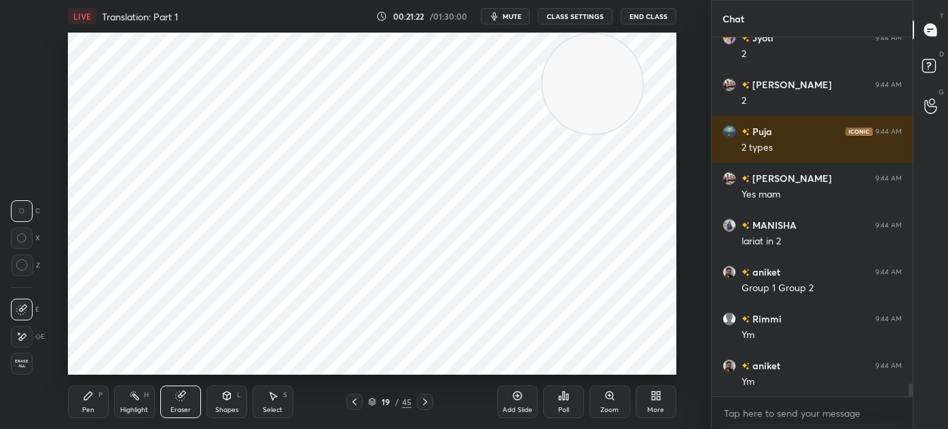
click at [105, 400] on div "Pen P" at bounding box center [88, 402] width 41 height 33
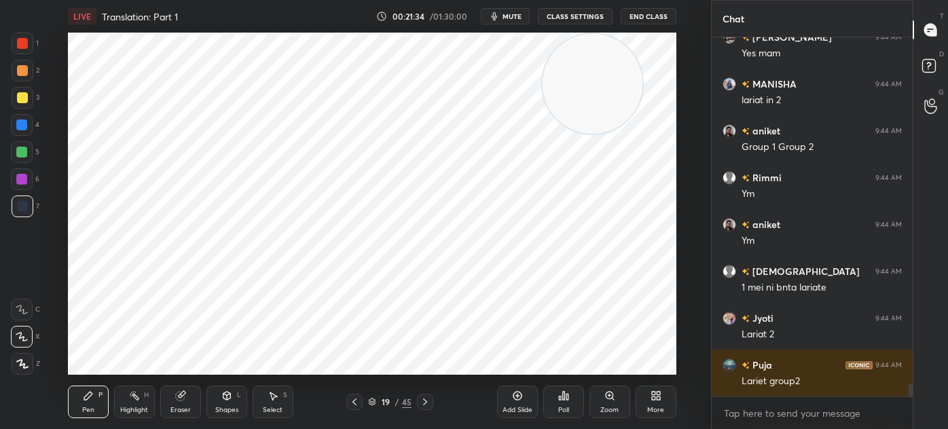
scroll to position [9757, 0]
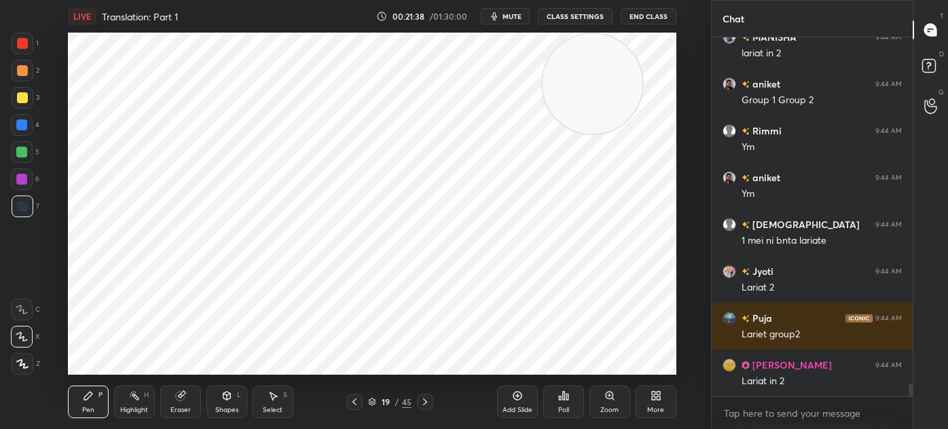
click at [422, 401] on icon at bounding box center [425, 401] width 11 height 11
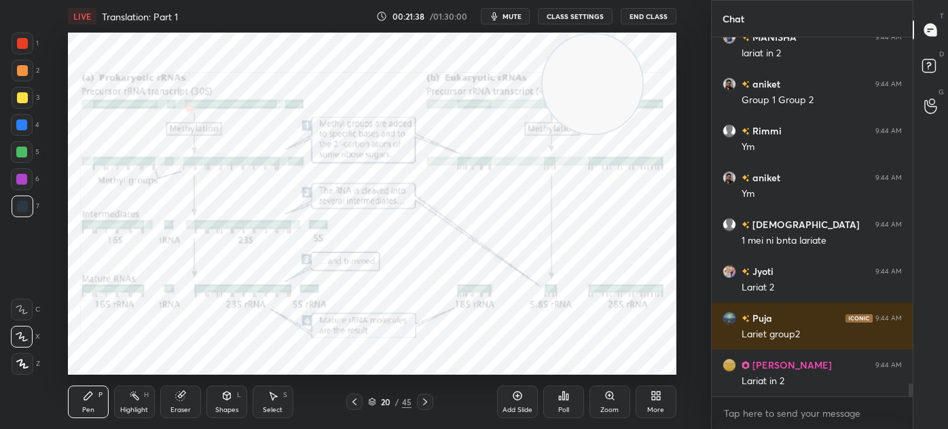
click at [514, 398] on icon at bounding box center [517, 396] width 9 height 9
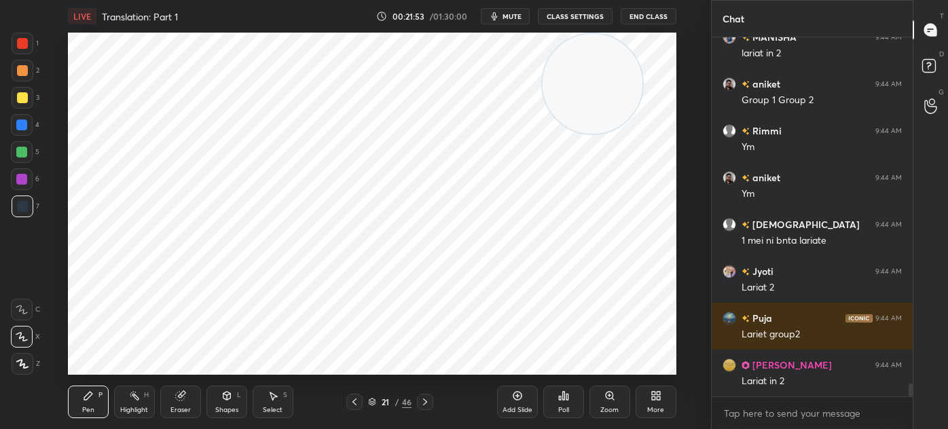
scroll to position [9804, 0]
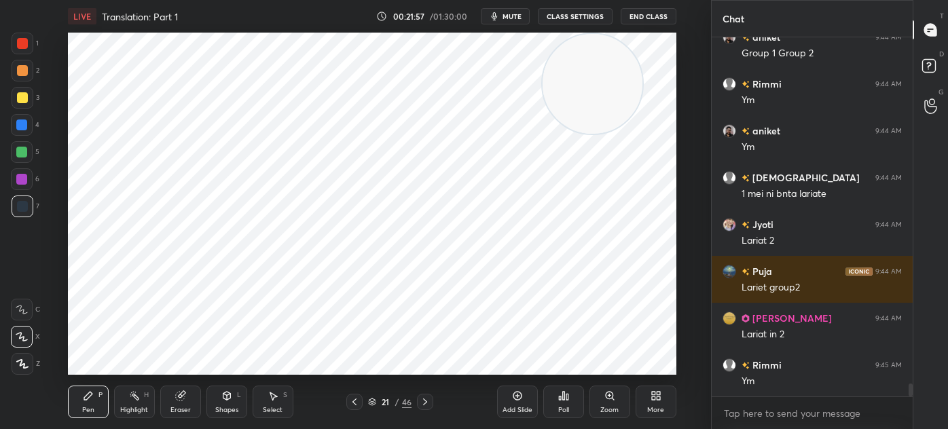
click at [234, 418] on div "Shapes L" at bounding box center [226, 402] width 41 height 33
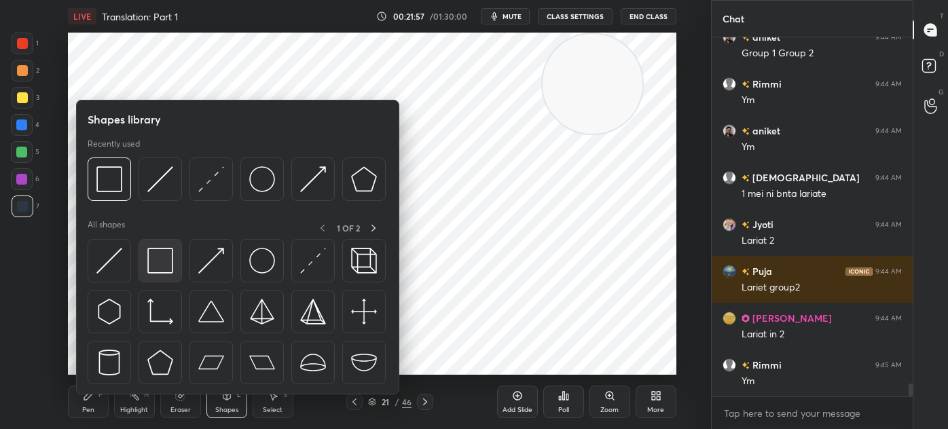
click at [165, 266] on img at bounding box center [160, 261] width 26 height 26
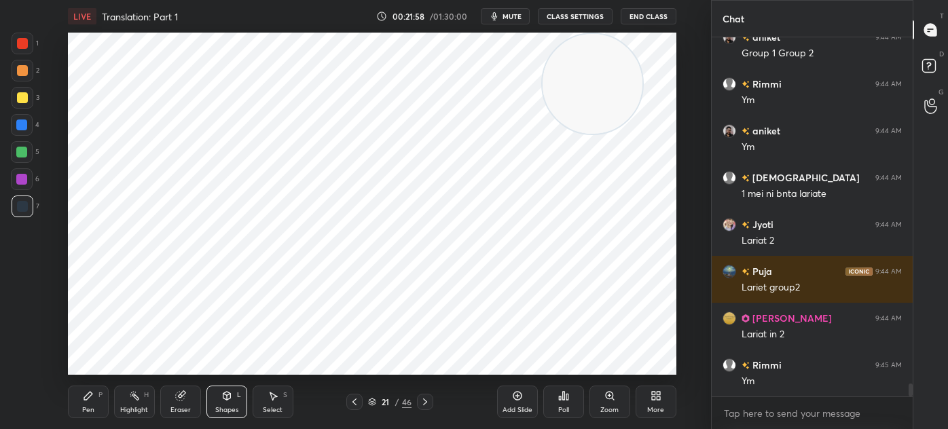
scroll to position [9851, 0]
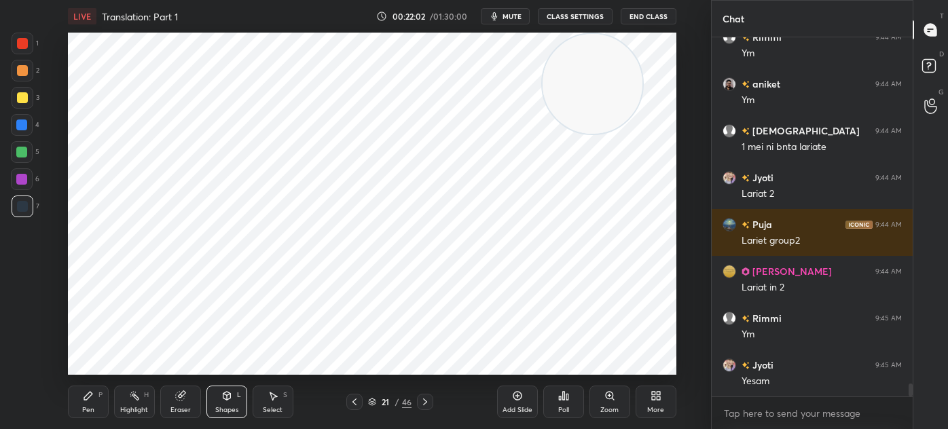
click at [77, 400] on div "Pen P" at bounding box center [88, 402] width 41 height 33
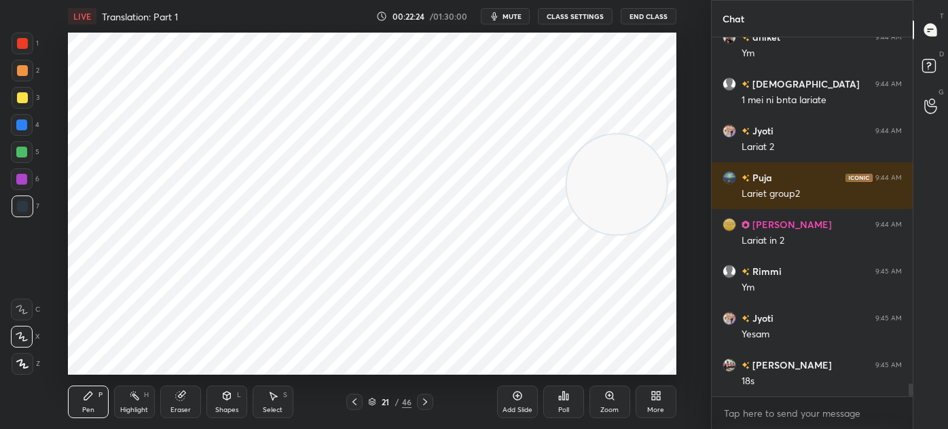
click at [27, 155] on div at bounding box center [22, 152] width 22 height 22
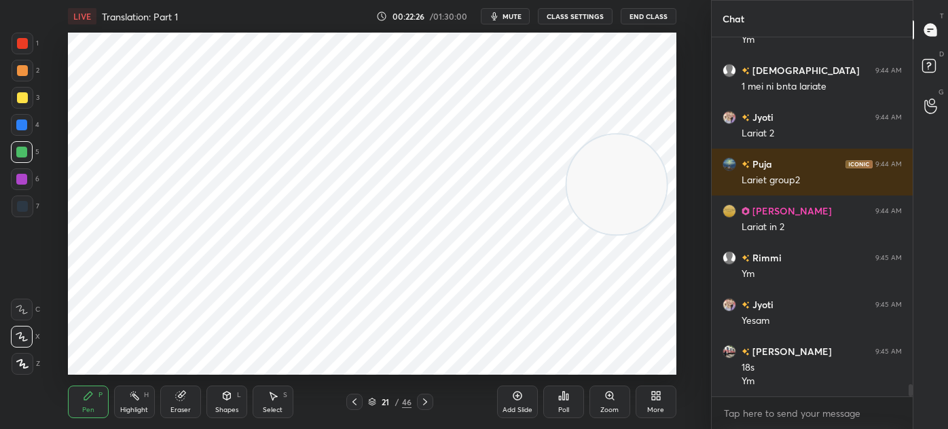
click at [23, 181] on div at bounding box center [21, 179] width 11 height 11
click at [225, 403] on div "Shapes L" at bounding box center [226, 402] width 41 height 33
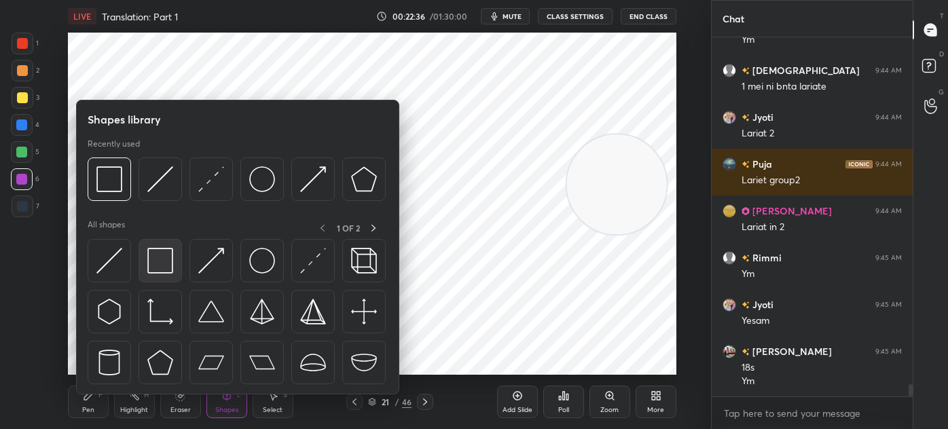
click at [159, 263] on img at bounding box center [160, 261] width 26 height 26
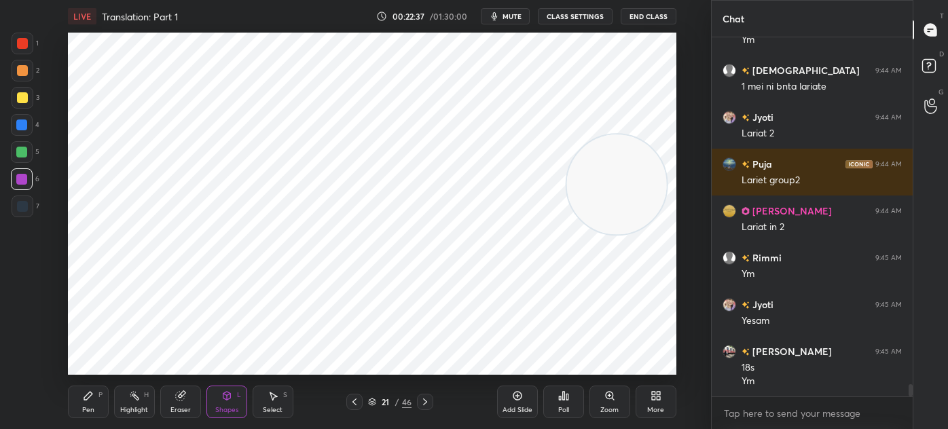
click at [283, 393] on div "S" at bounding box center [285, 395] width 4 height 7
click at [320, 253] on div "0 ° Undo Copy Duplicate Duplicate to new slide Delete" at bounding box center [372, 204] width 608 height 342
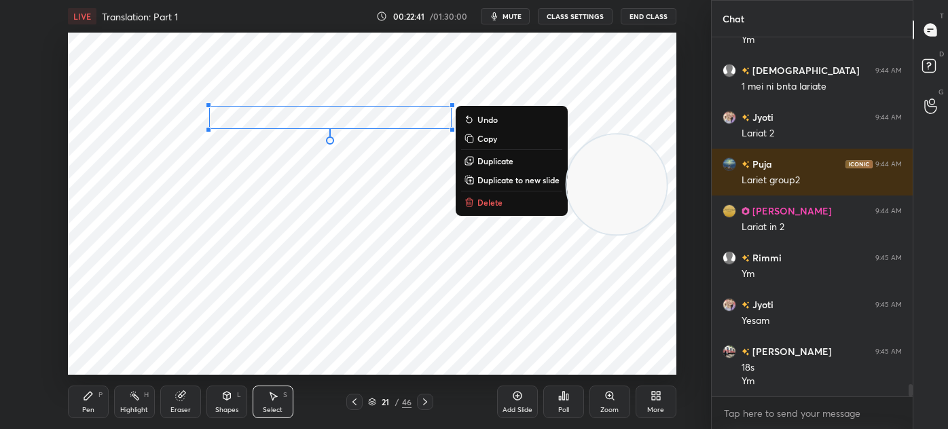
click at [488, 162] on p "Duplicate" at bounding box center [495, 160] width 36 height 11
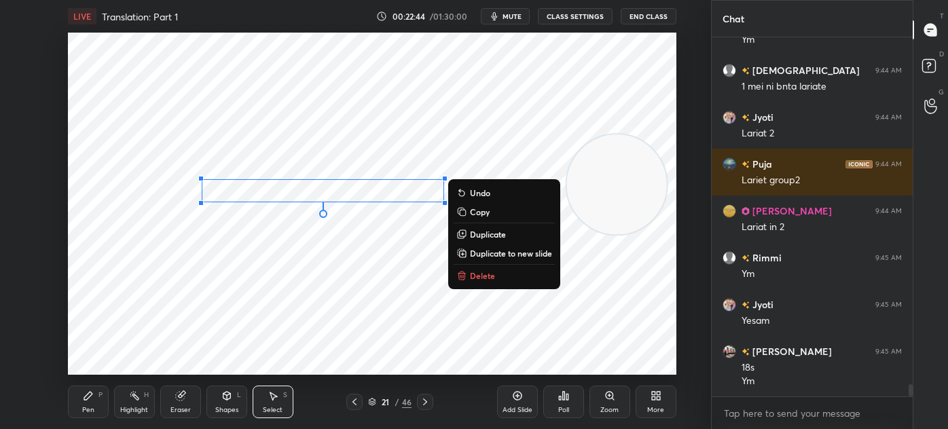
click at [186, 325] on div "0 ° Undo Copy Duplicate Duplicate to new slide Delete" at bounding box center [372, 204] width 608 height 342
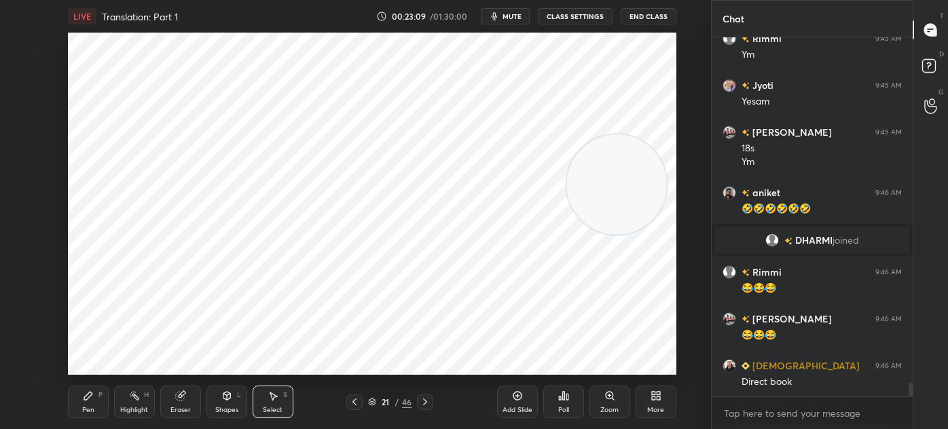
scroll to position [9182, 0]
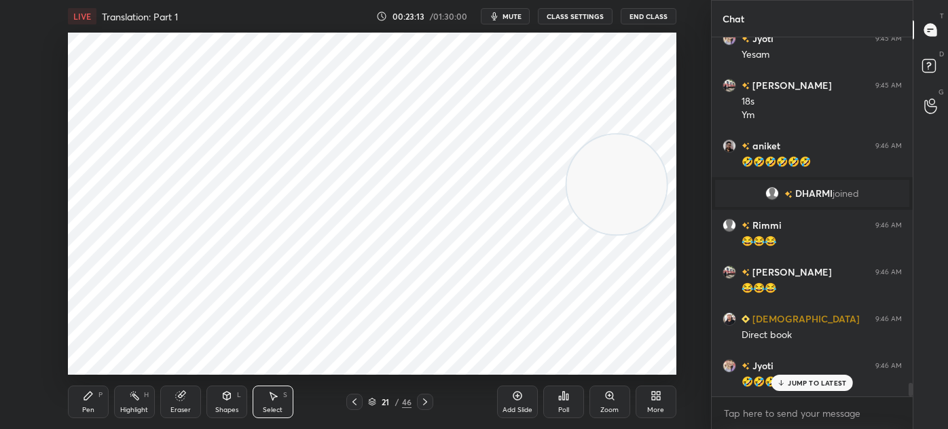
click at [99, 411] on div "Pen P" at bounding box center [88, 402] width 41 height 33
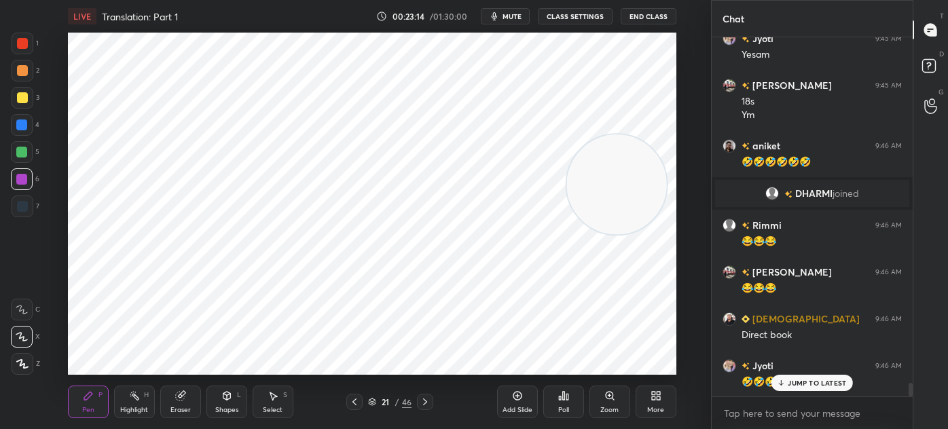
click at [132, 407] on div "Highlight" at bounding box center [134, 410] width 28 height 7
click at [19, 152] on div at bounding box center [21, 152] width 11 height 11
click at [26, 361] on icon at bounding box center [21, 363] width 11 height 11
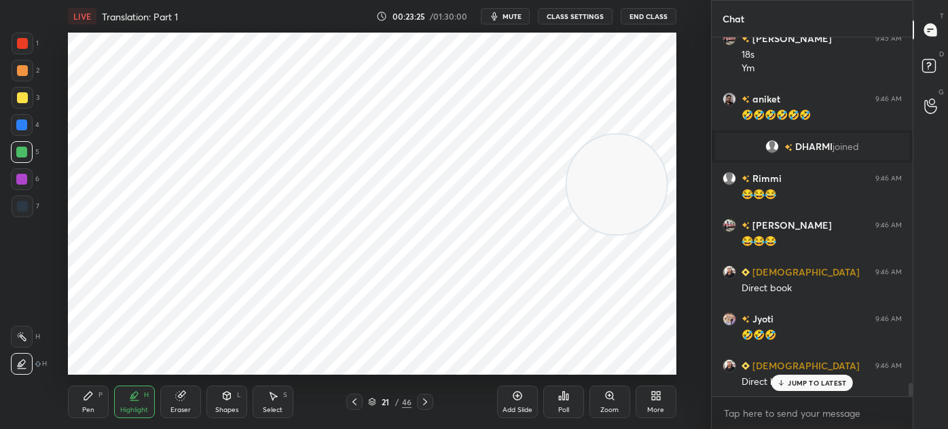
click at [81, 405] on div "Pen P" at bounding box center [88, 402] width 41 height 33
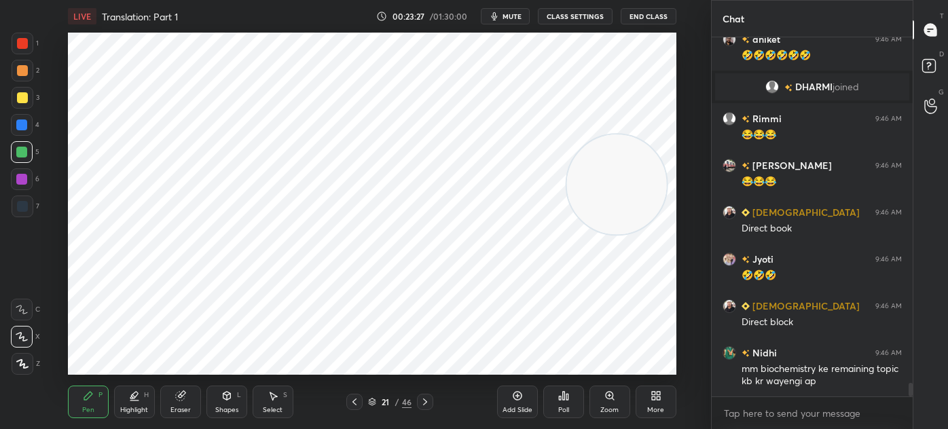
scroll to position [9321, 0]
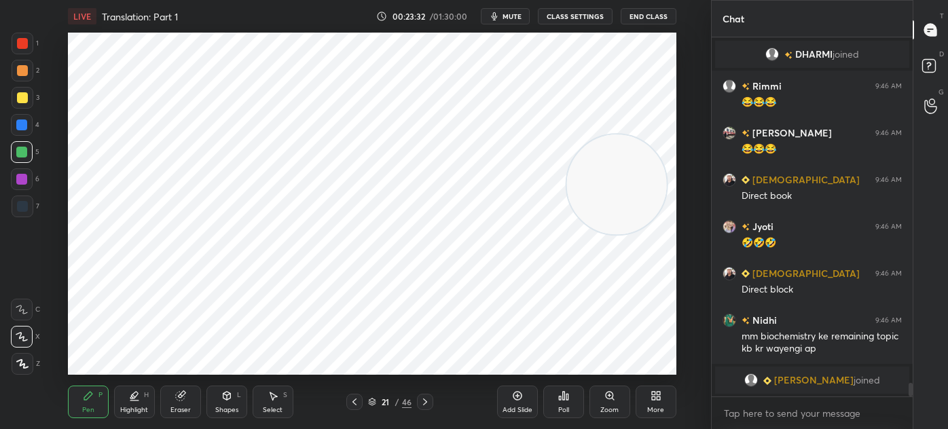
click at [22, 206] on div at bounding box center [22, 206] width 11 height 11
click at [20, 49] on div at bounding box center [23, 44] width 22 height 22
click at [269, 402] on div "Select S" at bounding box center [273, 402] width 41 height 33
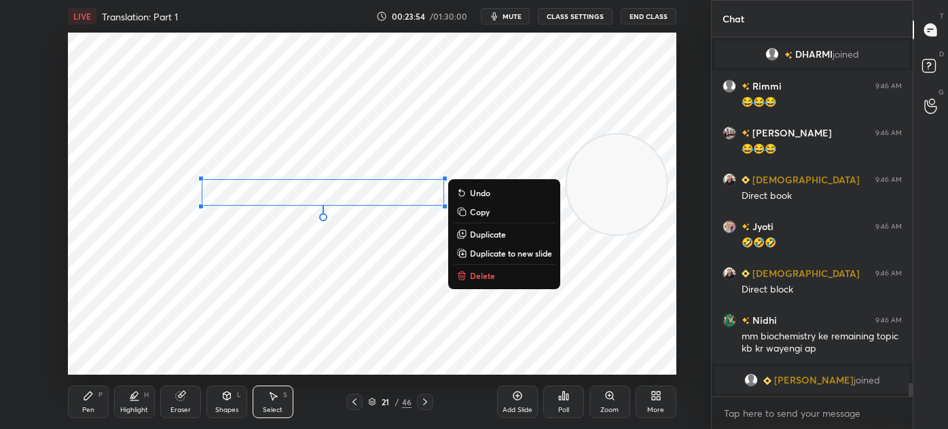
click at [489, 234] on p "Duplicate" at bounding box center [488, 234] width 36 height 11
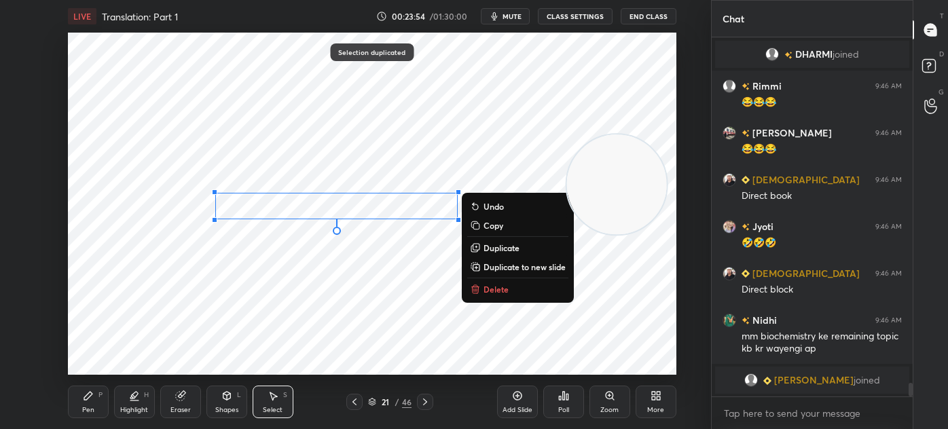
scroll to position [9277, 0]
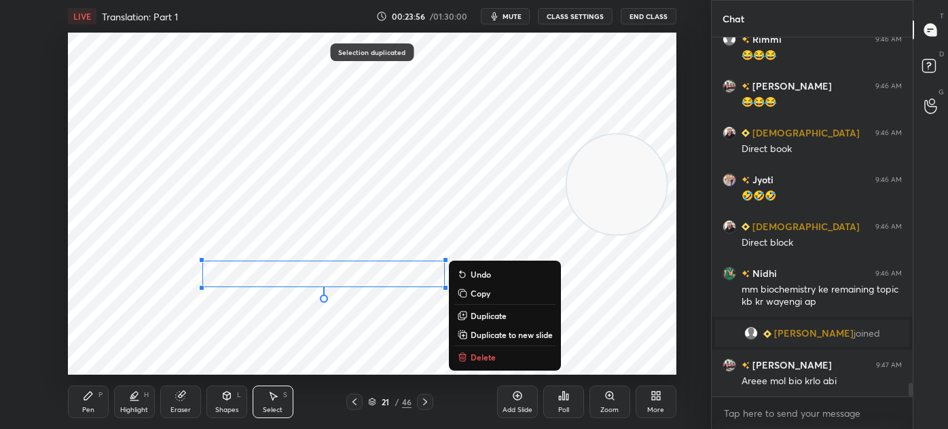
click at [186, 357] on div "0 ° Undo Copy Duplicate Duplicate to new slide Delete" at bounding box center [372, 204] width 608 height 342
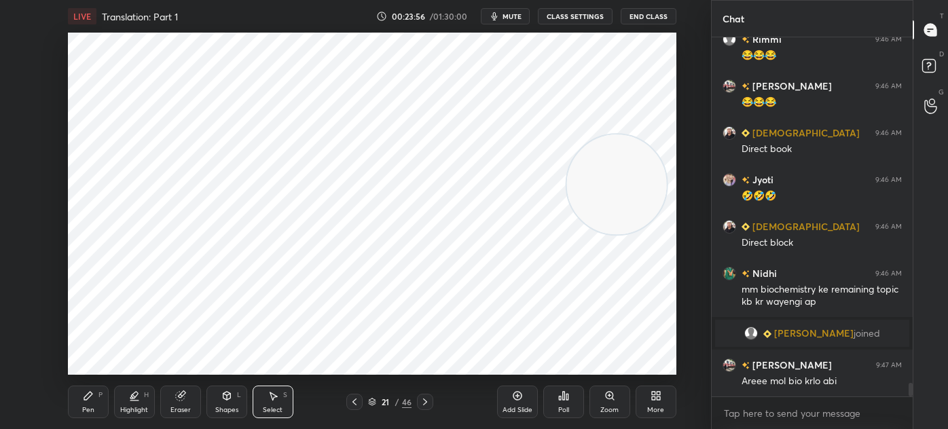
click at [183, 403] on div "Eraser" at bounding box center [180, 402] width 41 height 33
click at [88, 410] on div "Pen" at bounding box center [88, 410] width 12 height 7
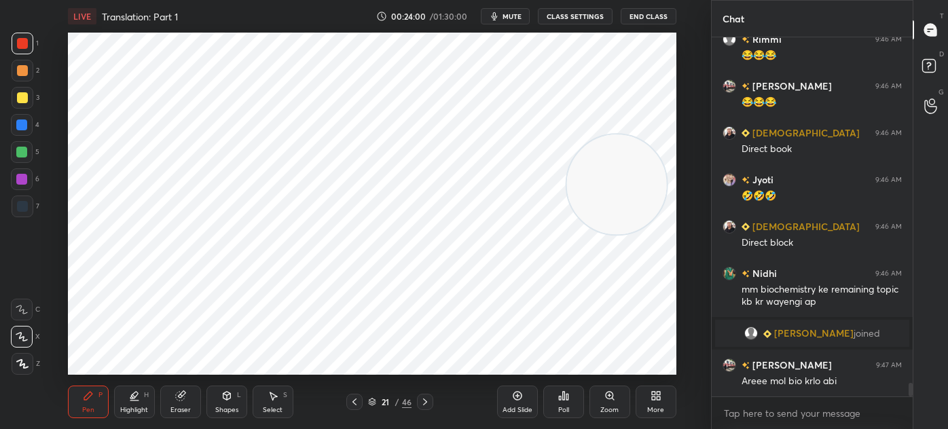
click at [179, 396] on icon at bounding box center [179, 396] width 9 height 9
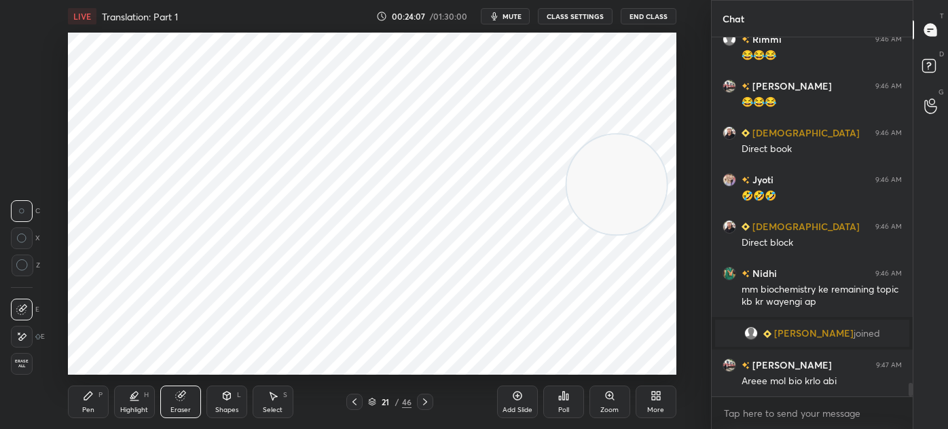
click at [79, 403] on div "Pen P" at bounding box center [88, 402] width 41 height 33
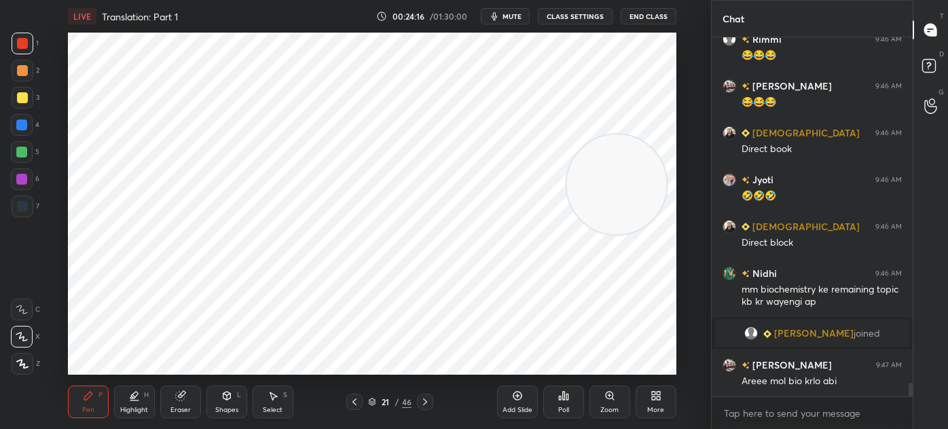
click at [266, 403] on div "Select S" at bounding box center [273, 402] width 41 height 33
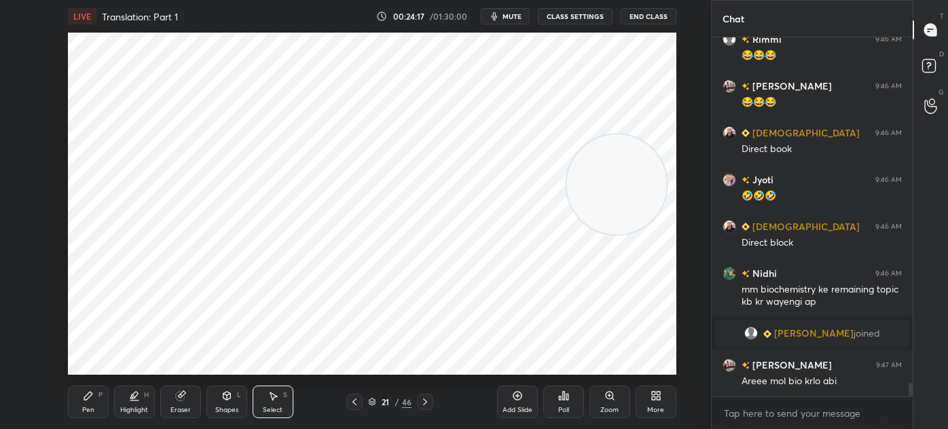
scroll to position [9324, 0]
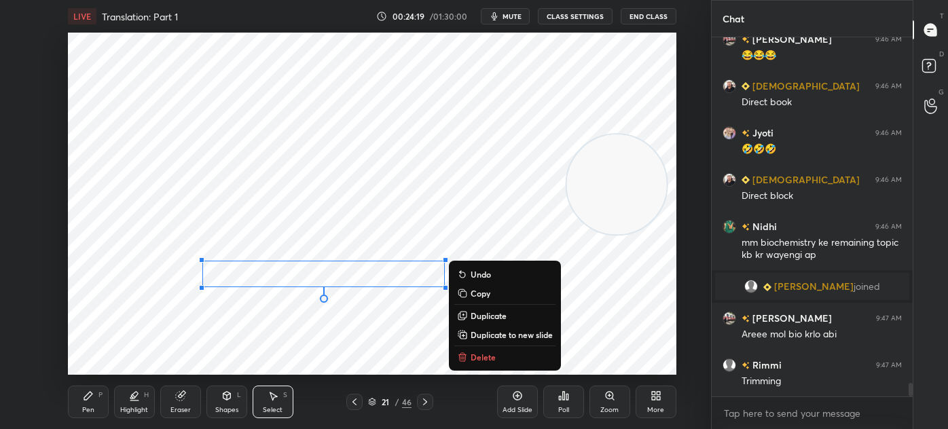
click at [216, 340] on div "0 ° Undo Copy Duplicate Duplicate to new slide Delete" at bounding box center [372, 204] width 608 height 342
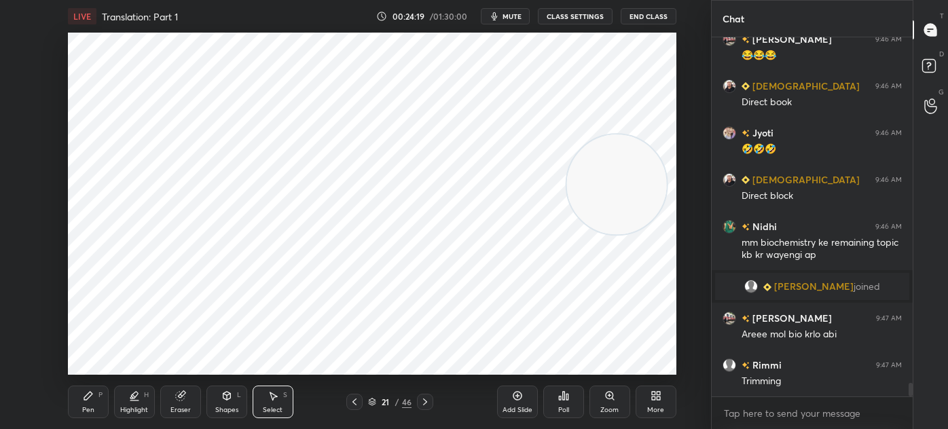
click at [86, 399] on icon at bounding box center [88, 396] width 8 height 8
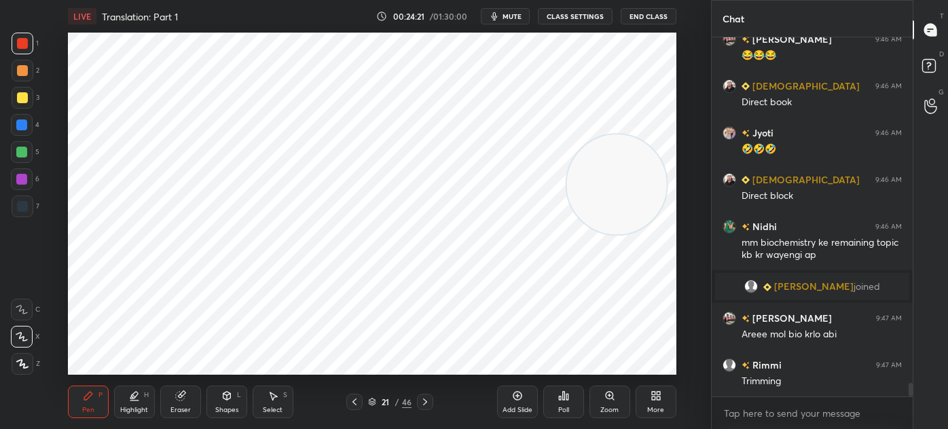
click at [18, 212] on div at bounding box center [23, 207] width 22 height 22
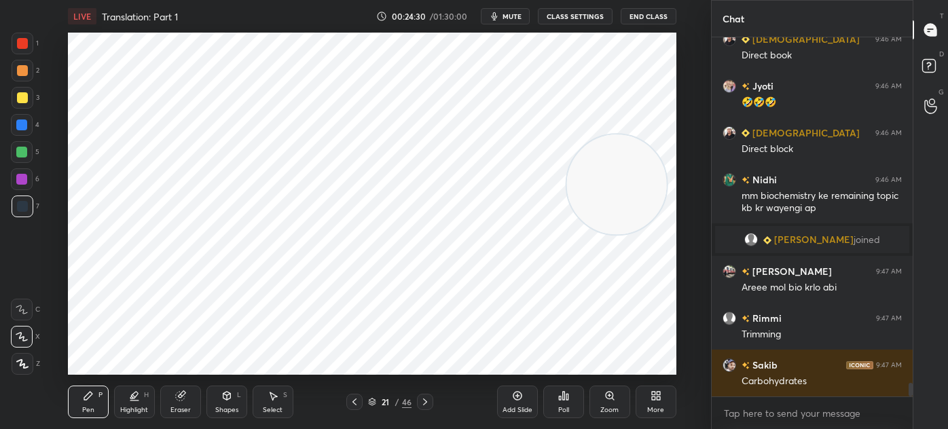
click at [271, 401] on div "Select S" at bounding box center [273, 402] width 41 height 33
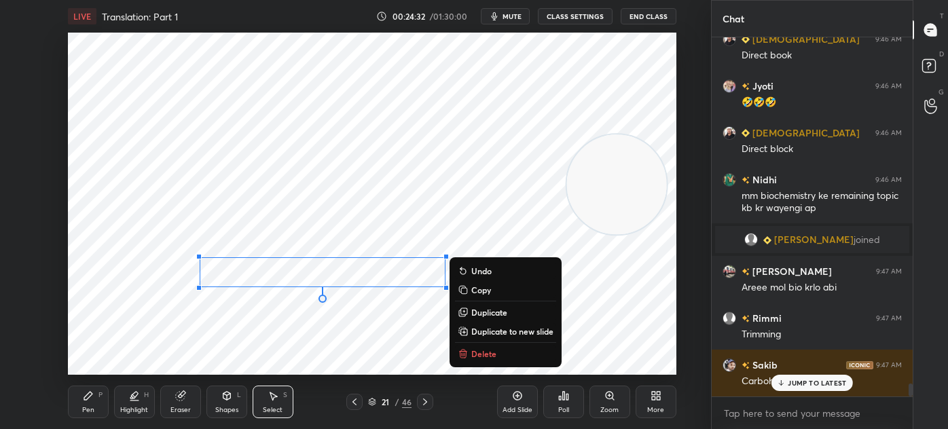
scroll to position [9417, 0]
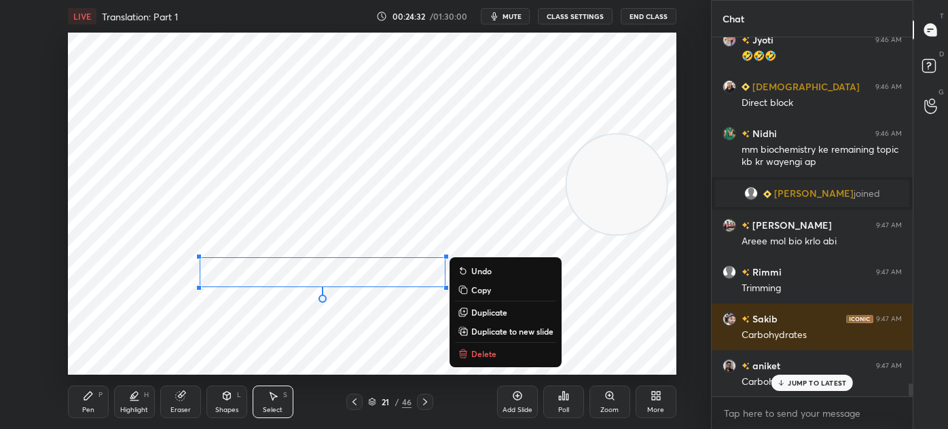
click at [494, 311] on p "Duplicate" at bounding box center [489, 312] width 36 height 11
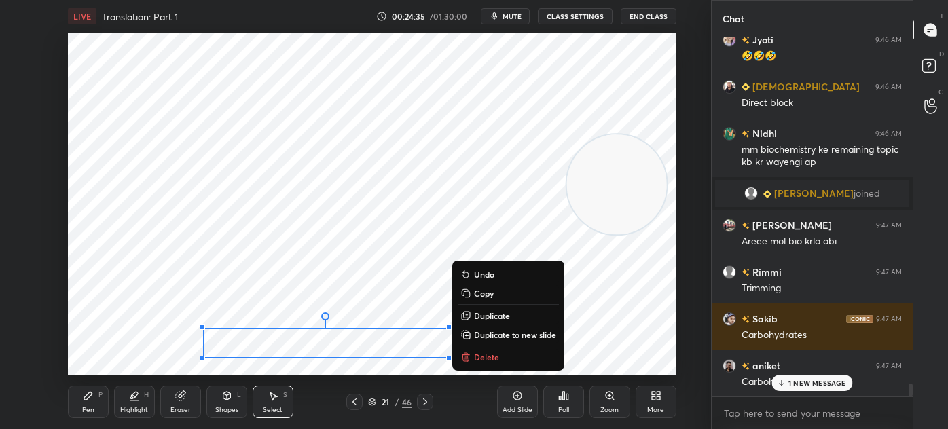
click at [166, 358] on div "0 ° Undo Copy Duplicate Duplicate to new slide Delete" at bounding box center [372, 204] width 608 height 342
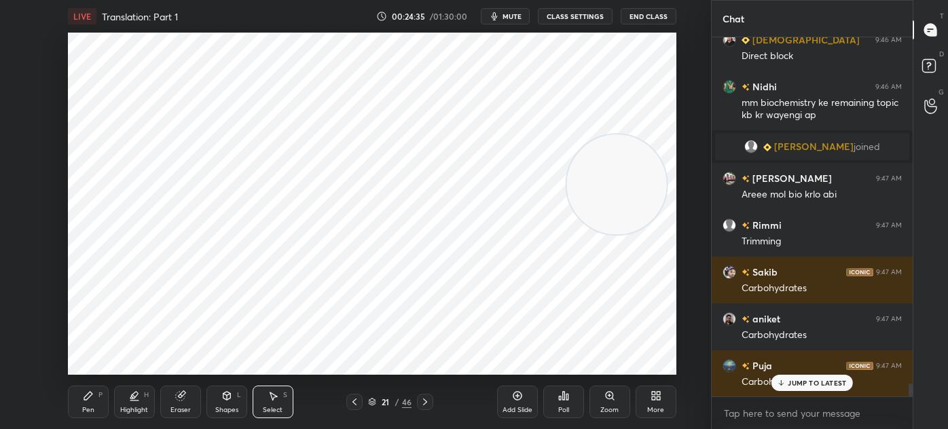
click at [179, 408] on div "Eraser" at bounding box center [180, 410] width 20 height 7
click at [278, 401] on div "Select S" at bounding box center [273, 402] width 41 height 33
click at [137, 375] on div "Pen P Highlight H Eraser Shapes L Select S 21 / 46 Add Slide Poll Zoom More" at bounding box center [372, 402] width 608 height 54
click at [502, 218] on div "0 ° Undo Copy Duplicate Duplicate to new slide Delete" at bounding box center [372, 204] width 608 height 342
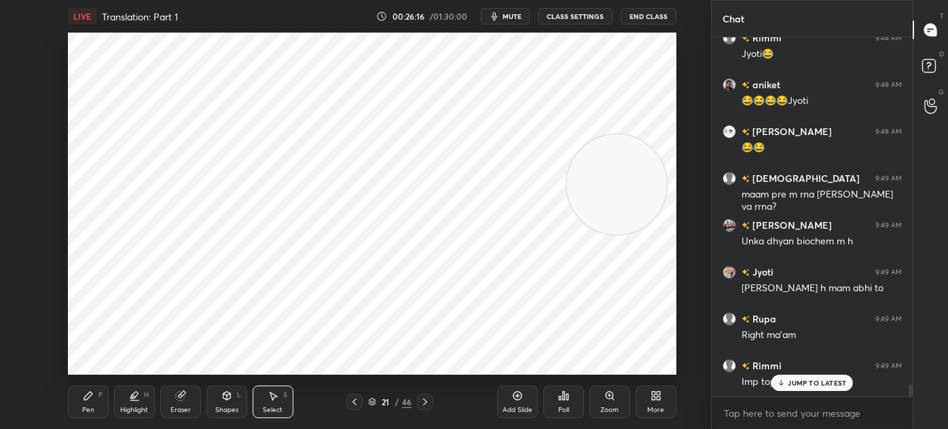
scroll to position [10260, 0]
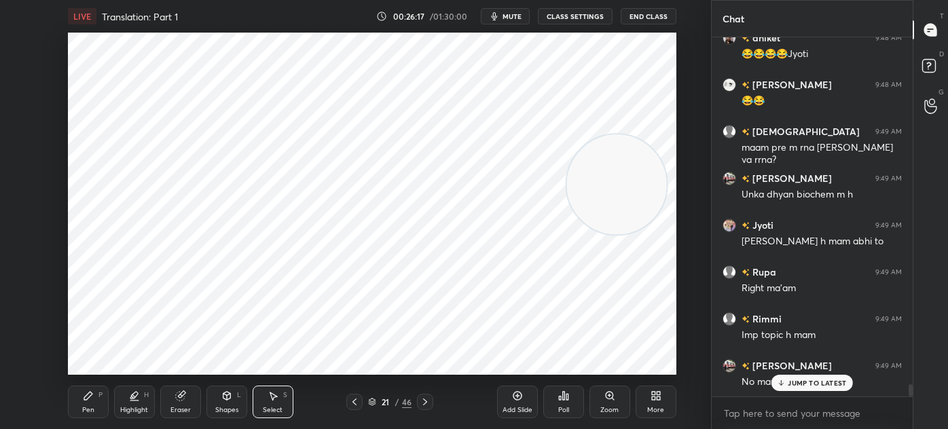
click at [219, 408] on div "Shapes" at bounding box center [226, 410] width 23 height 7
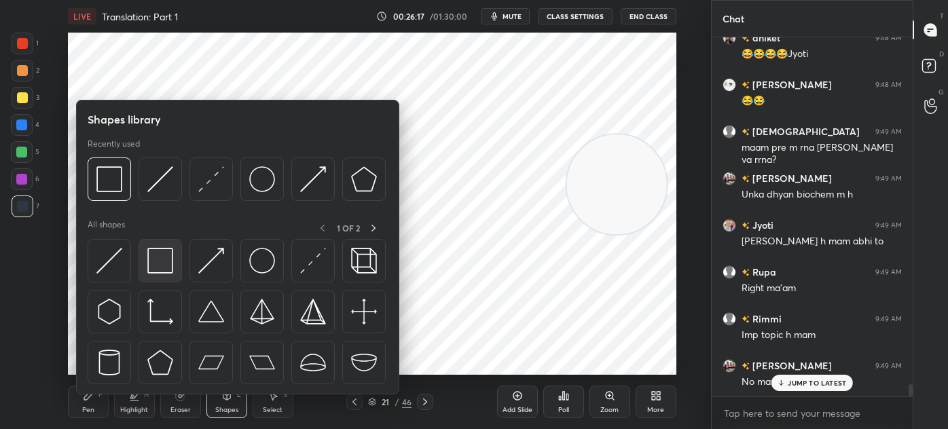
click at [158, 265] on img at bounding box center [160, 261] width 26 height 26
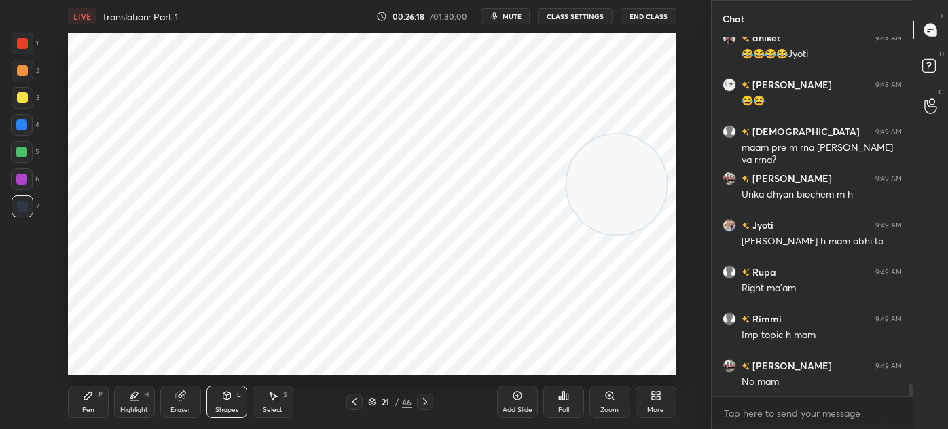
scroll to position [10308, 0]
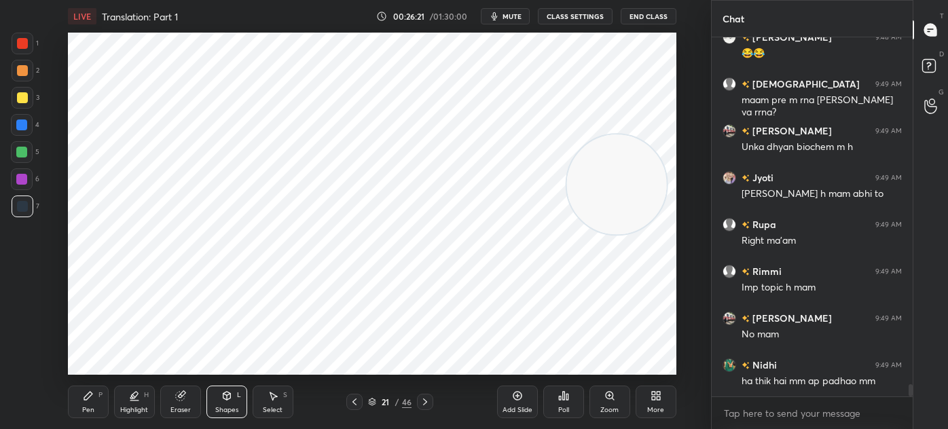
click at [77, 392] on div "Pen P" at bounding box center [88, 402] width 41 height 33
click at [353, 401] on icon at bounding box center [354, 401] width 4 height 7
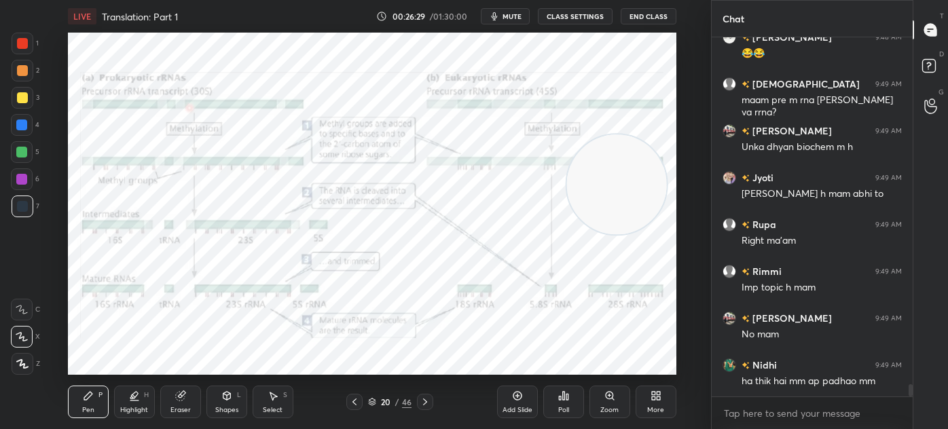
click at [221, 401] on icon at bounding box center [226, 395] width 11 height 11
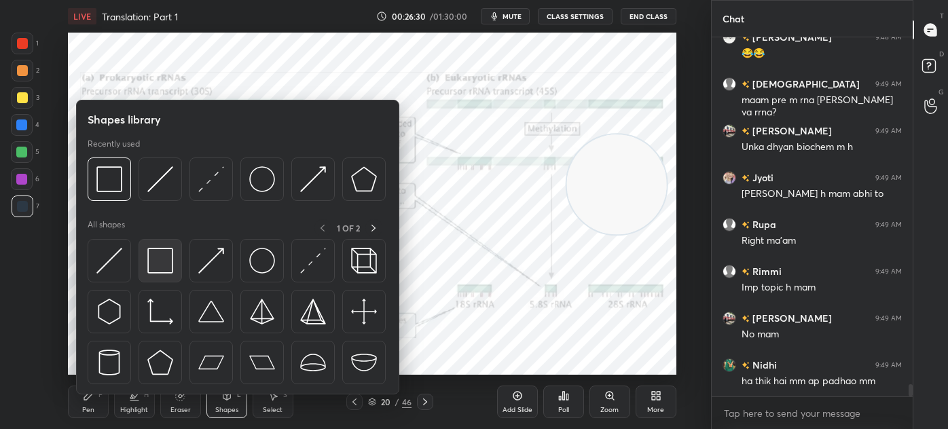
click at [161, 267] on img at bounding box center [160, 261] width 26 height 26
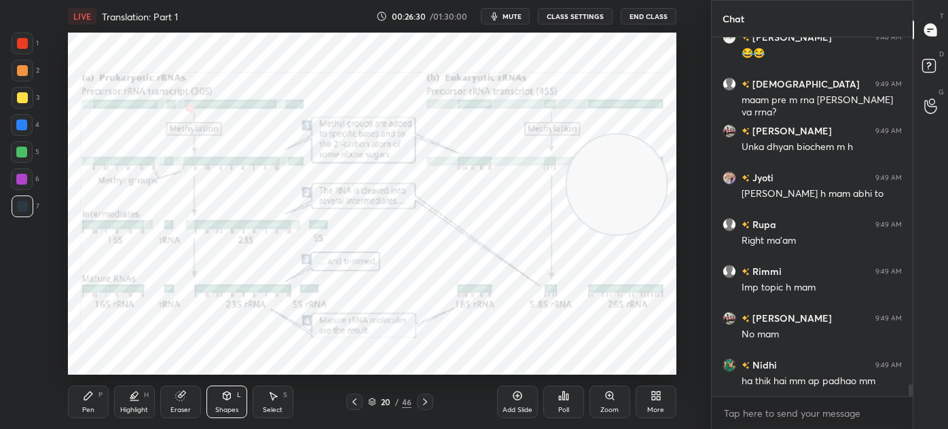
click at [26, 39] on div at bounding box center [22, 43] width 11 height 11
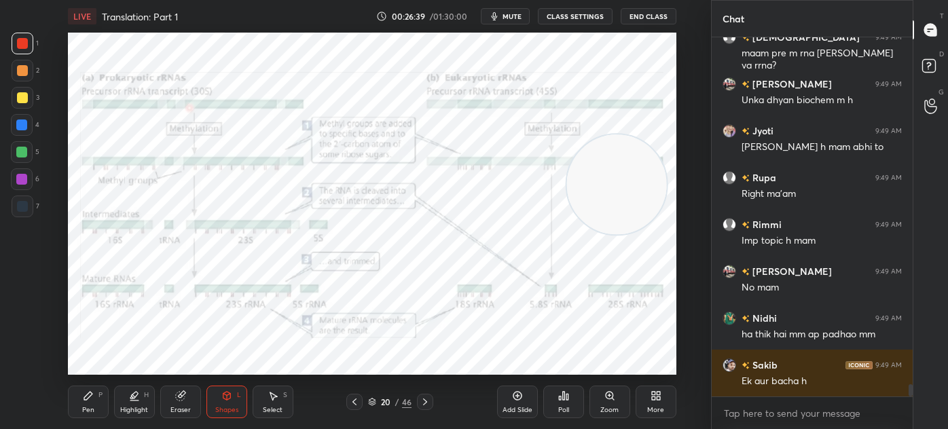
click at [73, 402] on div "Pen P" at bounding box center [88, 402] width 41 height 33
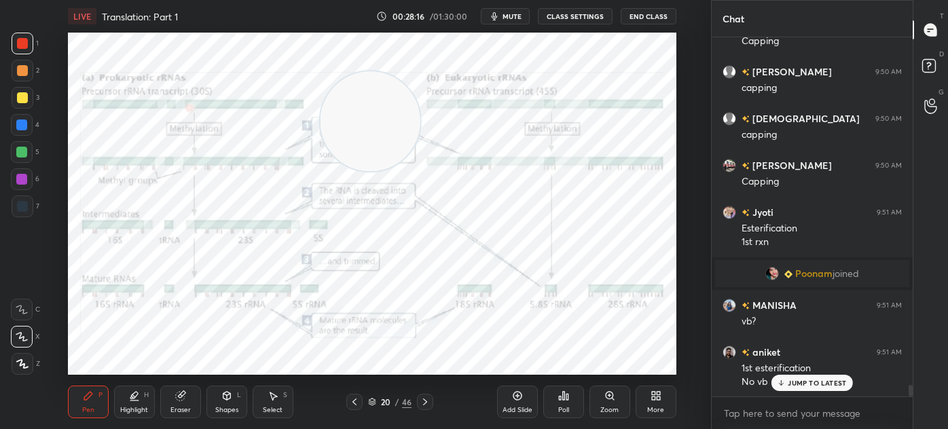
scroll to position [10554, 0]
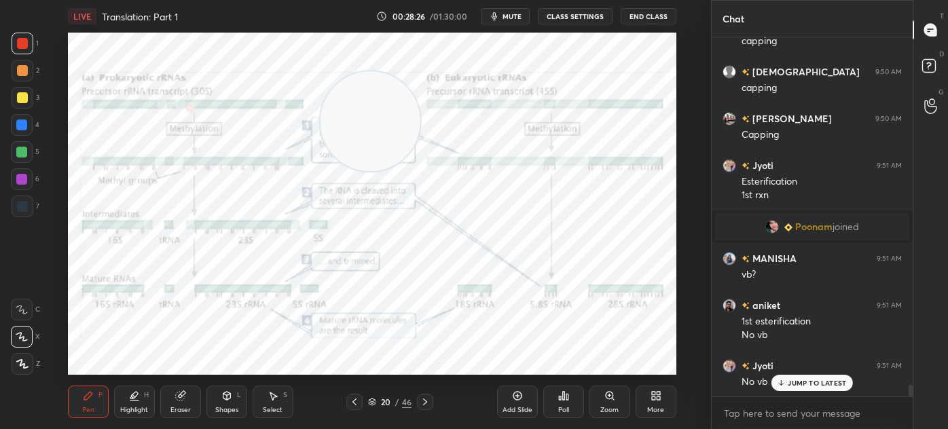
click at [371, 399] on icon at bounding box center [372, 402] width 8 height 8
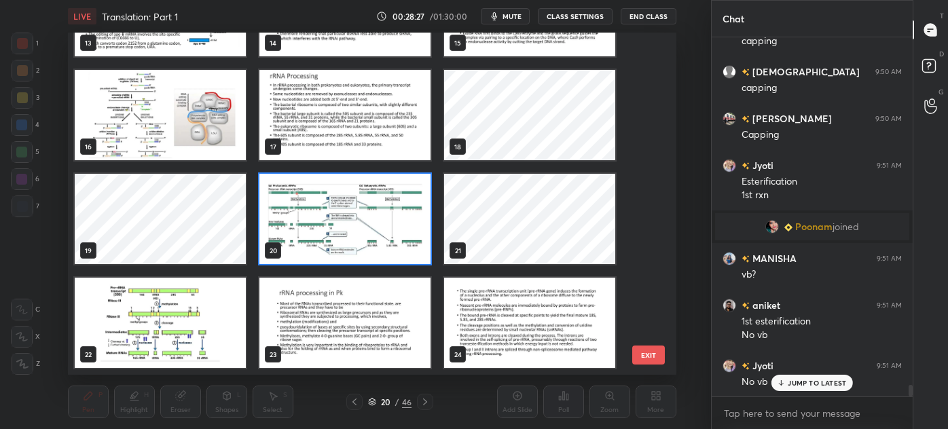
scroll to position [504, 0]
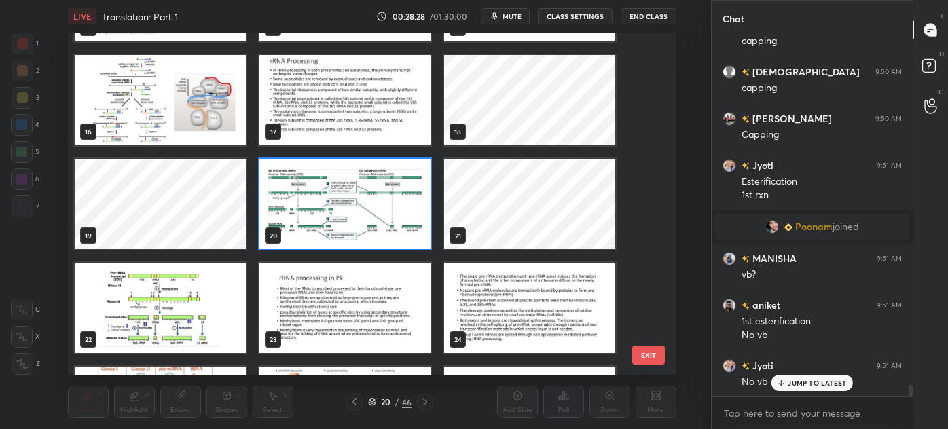
click at [194, 304] on img "grid" at bounding box center [160, 308] width 171 height 90
click at [197, 303] on img "grid" at bounding box center [160, 308] width 171 height 90
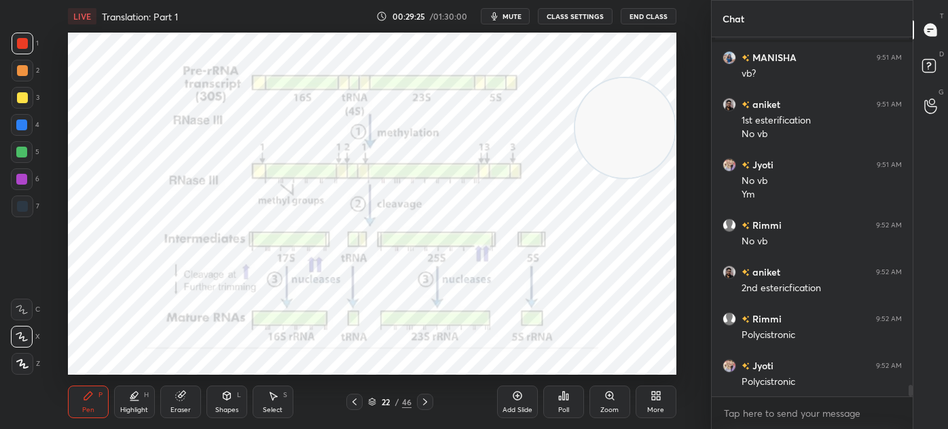
scroll to position [10802, 0]
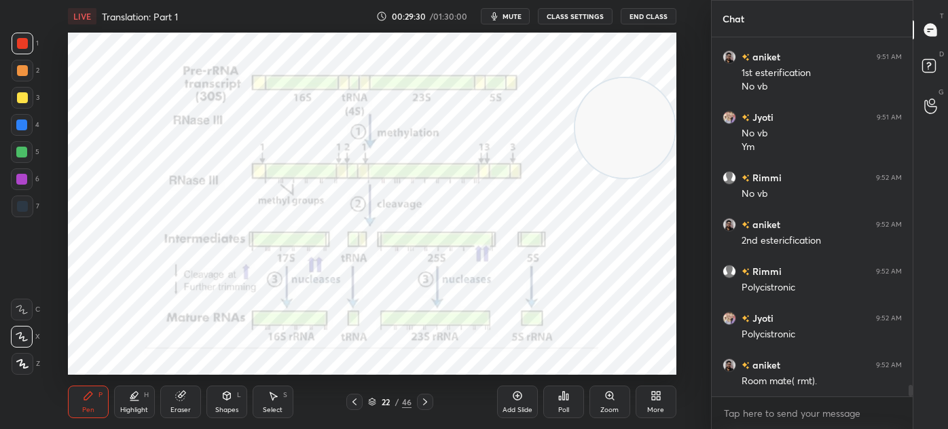
click at [424, 401] on icon at bounding box center [425, 401] width 11 height 11
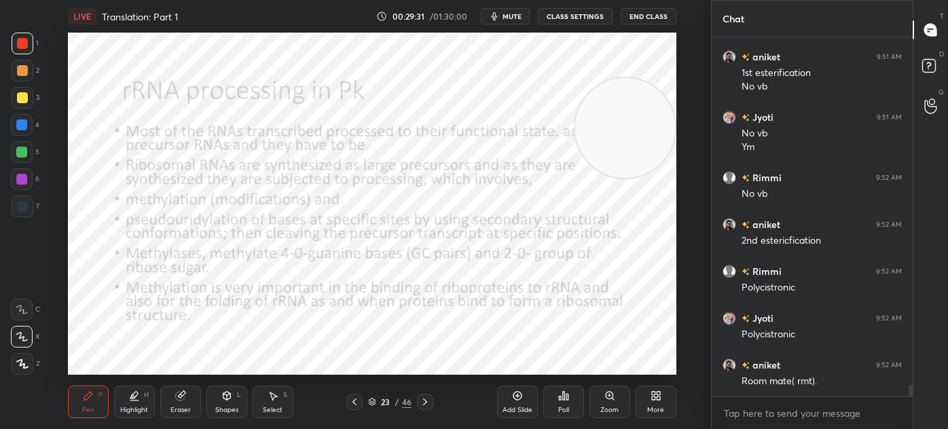
click at [353, 405] on icon at bounding box center [354, 401] width 11 height 11
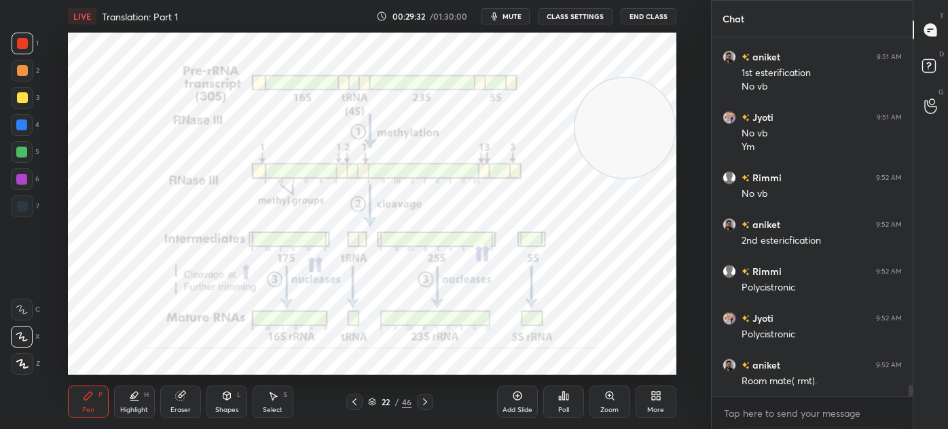
click at [514, 401] on icon at bounding box center [517, 395] width 11 height 11
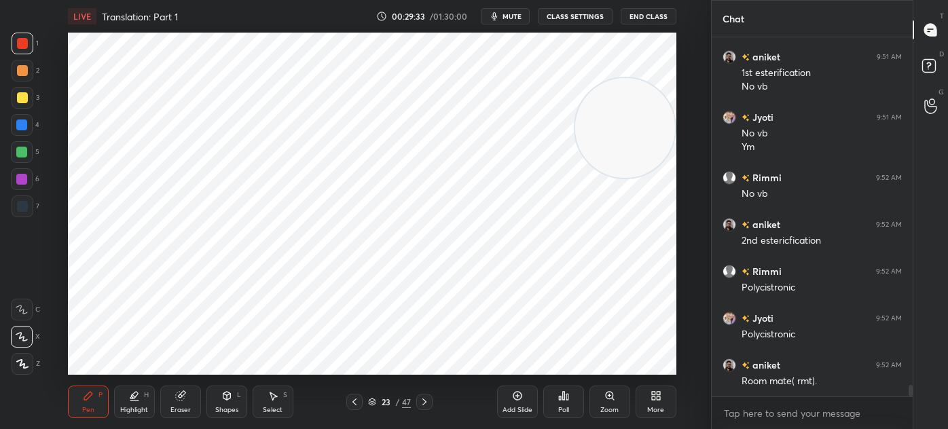
click at [222, 400] on icon at bounding box center [226, 395] width 11 height 11
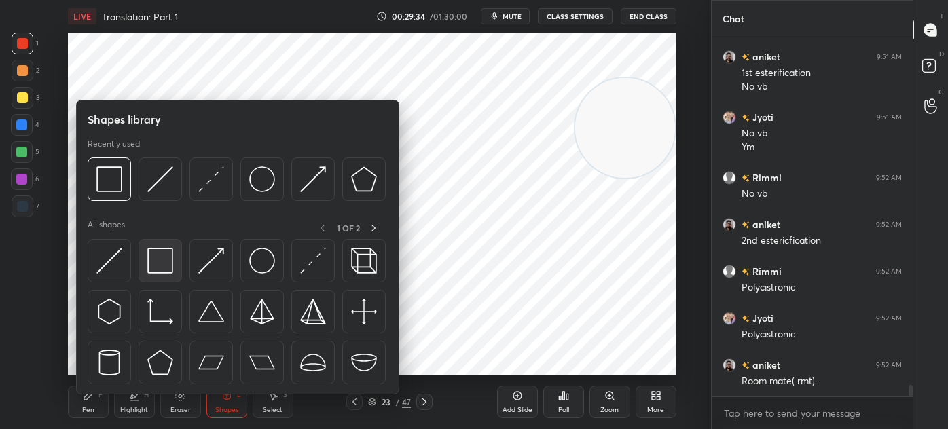
click at [151, 273] on img at bounding box center [160, 261] width 26 height 26
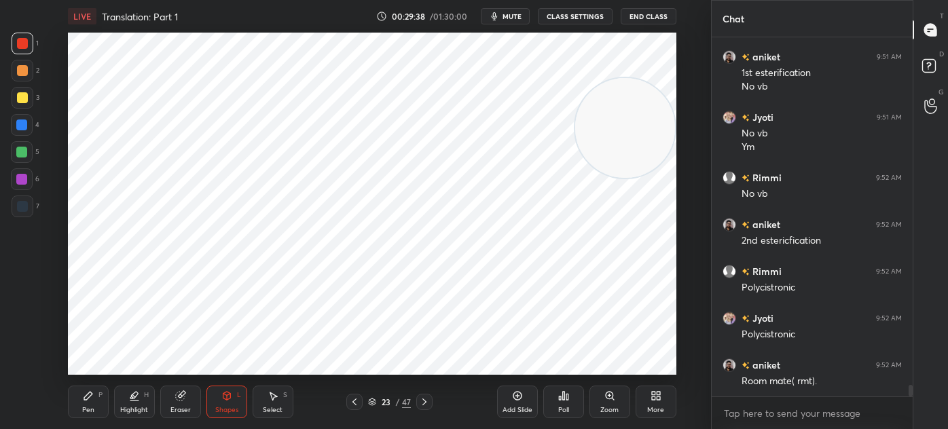
click at [219, 405] on div "Shapes L" at bounding box center [226, 402] width 41 height 33
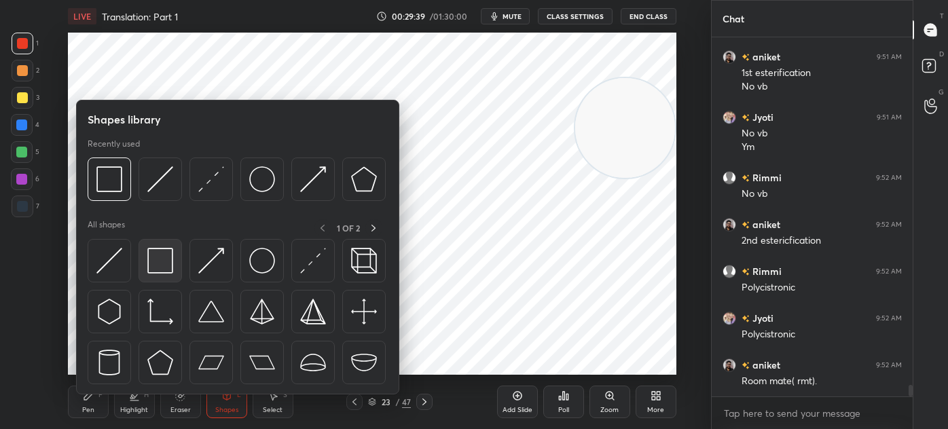
click at [159, 241] on div at bounding box center [159, 260] width 43 height 43
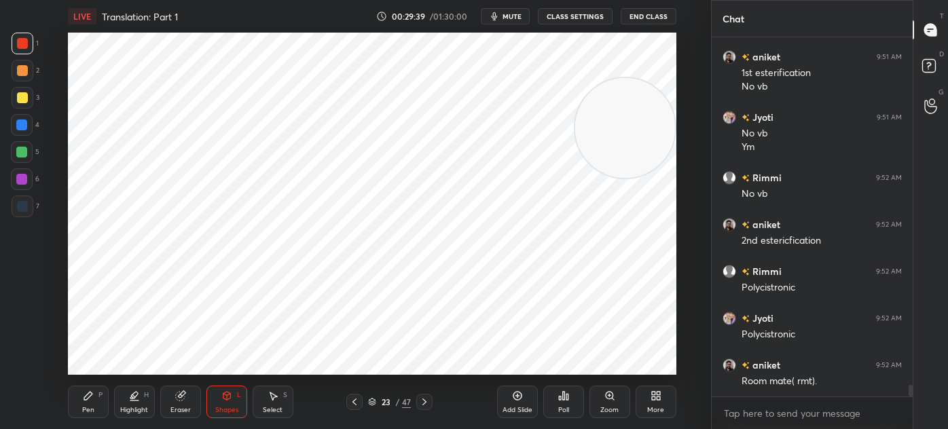
click at [20, 203] on div at bounding box center [22, 206] width 11 height 11
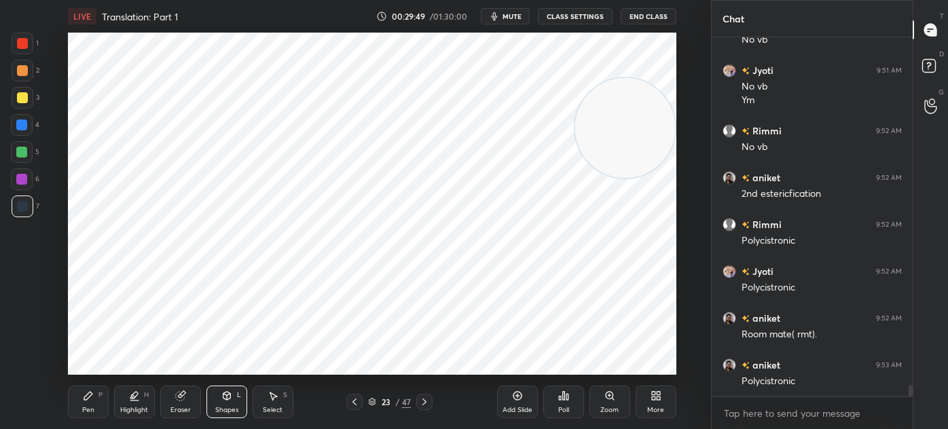
click at [138, 402] on div "Highlight H" at bounding box center [134, 402] width 41 height 33
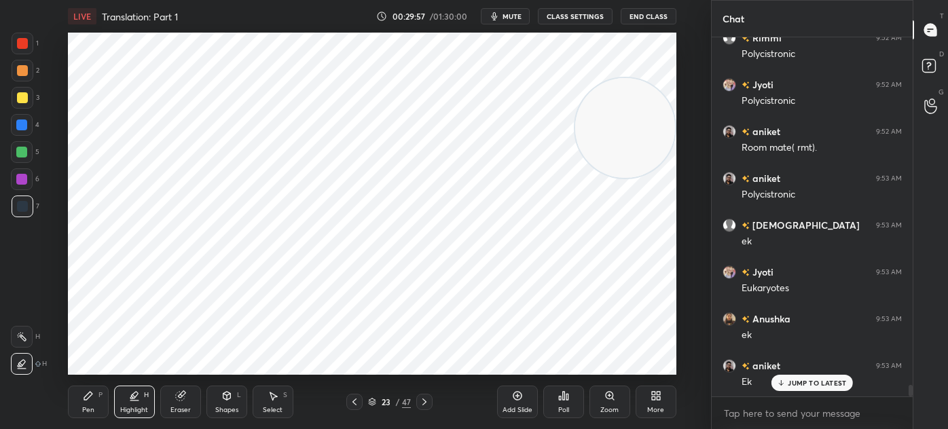
scroll to position [11083, 0]
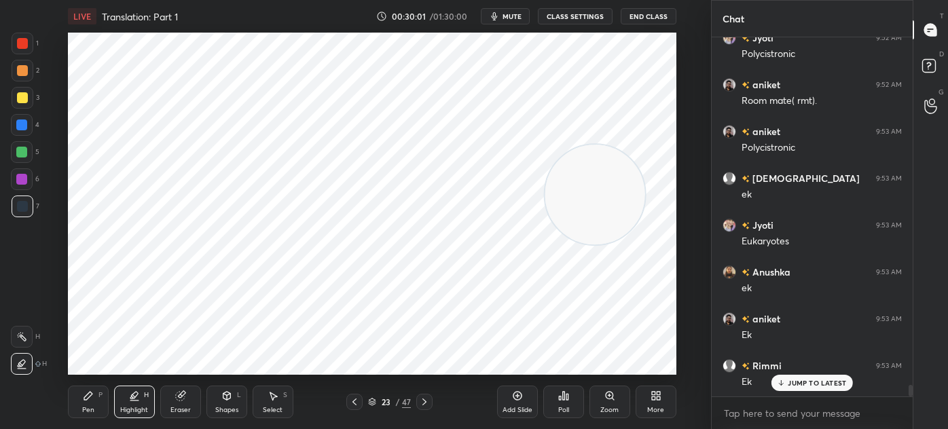
click at [87, 398] on icon at bounding box center [88, 396] width 8 height 8
click at [22, 48] on div at bounding box center [22, 43] width 11 height 11
click at [263, 401] on div "Select S" at bounding box center [273, 402] width 41 height 33
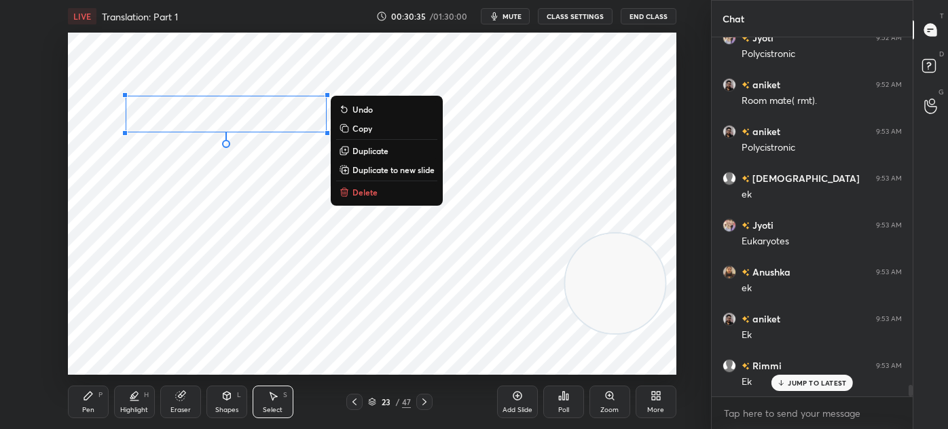
click at [388, 152] on p "Duplicate" at bounding box center [370, 150] width 36 height 11
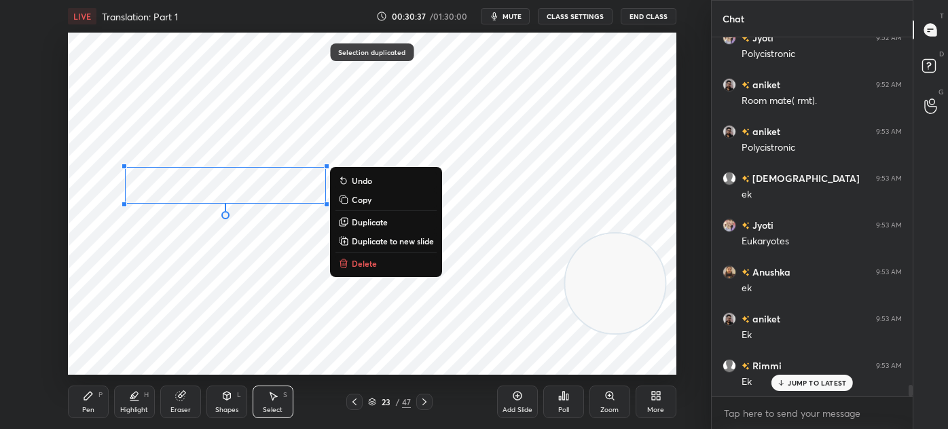
click at [392, 222] on button "Duplicate" at bounding box center [385, 222] width 101 height 16
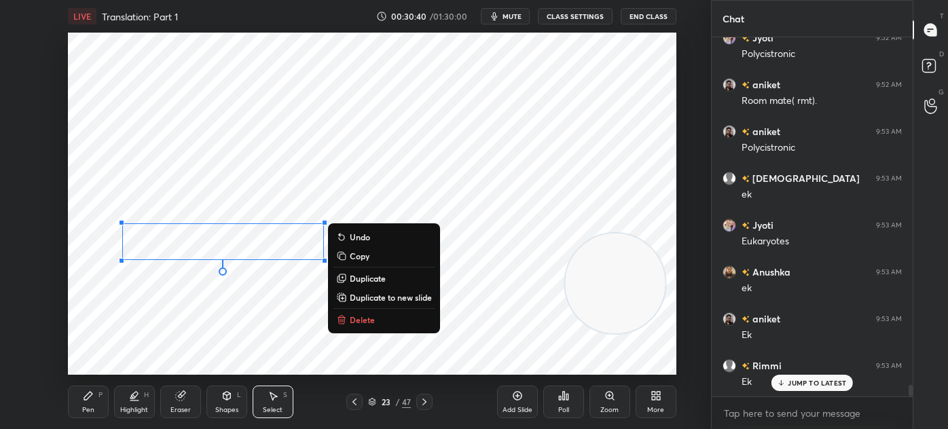
click at [358, 326] on button "Delete" at bounding box center [383, 320] width 101 height 16
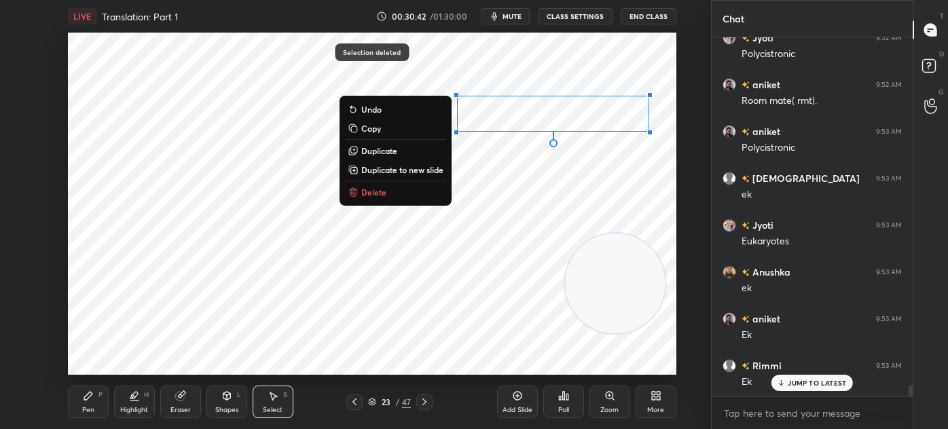
click at [407, 149] on button "Duplicate" at bounding box center [395, 151] width 101 height 16
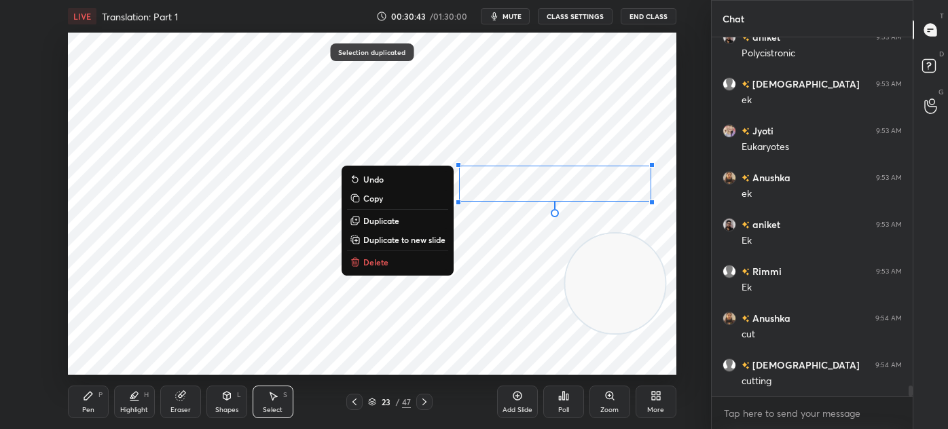
click at [164, 338] on div "0 ° Undo Copy Duplicate Duplicate to new slide Delete" at bounding box center [372, 204] width 608 height 342
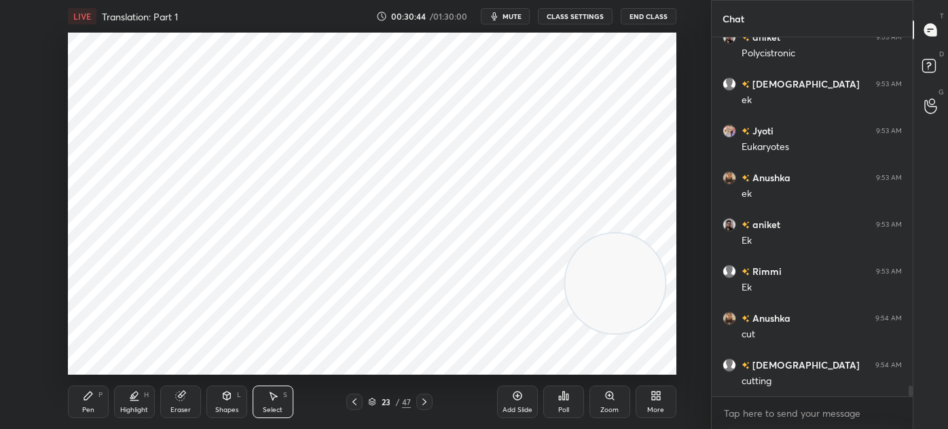
click at [94, 394] on div "Pen P" at bounding box center [88, 402] width 41 height 33
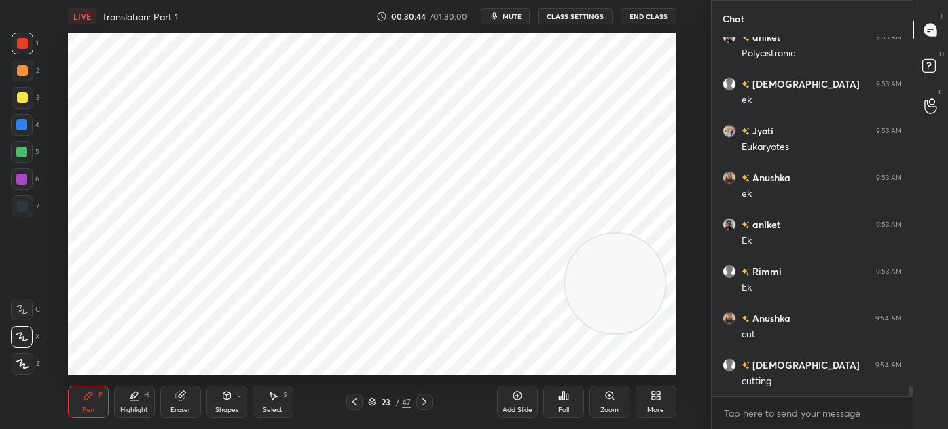
scroll to position [11224, 0]
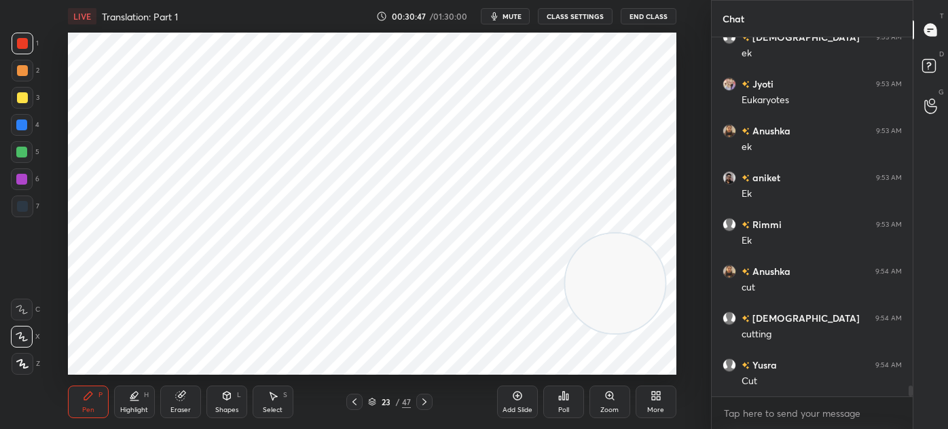
click at [26, 206] on div at bounding box center [22, 206] width 11 height 11
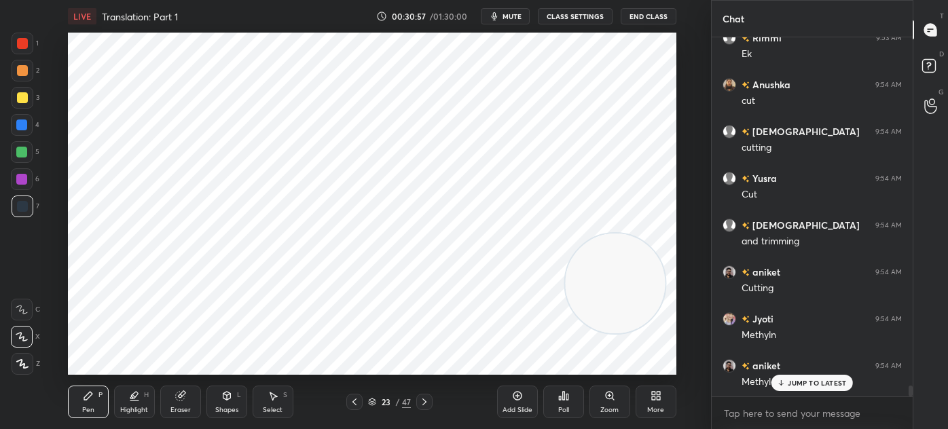
scroll to position [11504, 0]
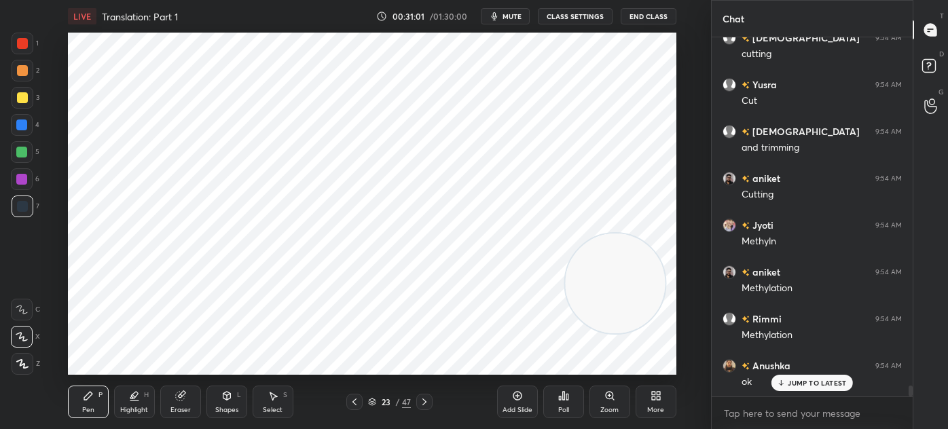
click at [276, 402] on div "Select S" at bounding box center [273, 402] width 41 height 33
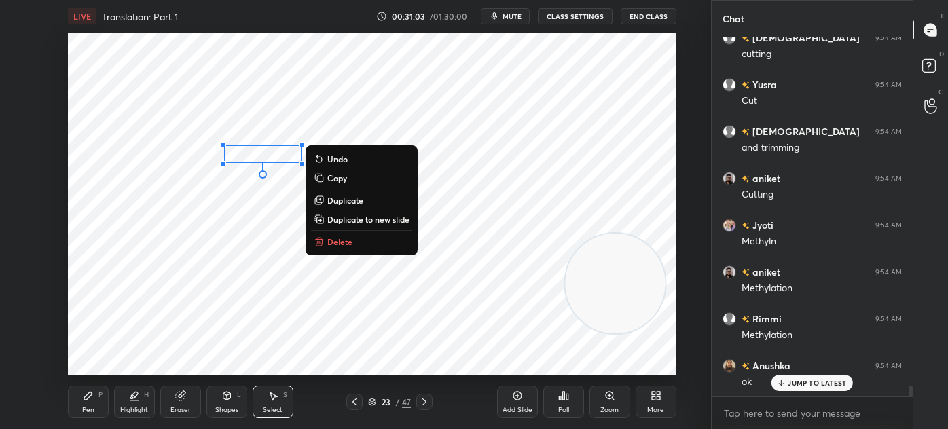
click at [356, 204] on p "Duplicate" at bounding box center [345, 200] width 36 height 11
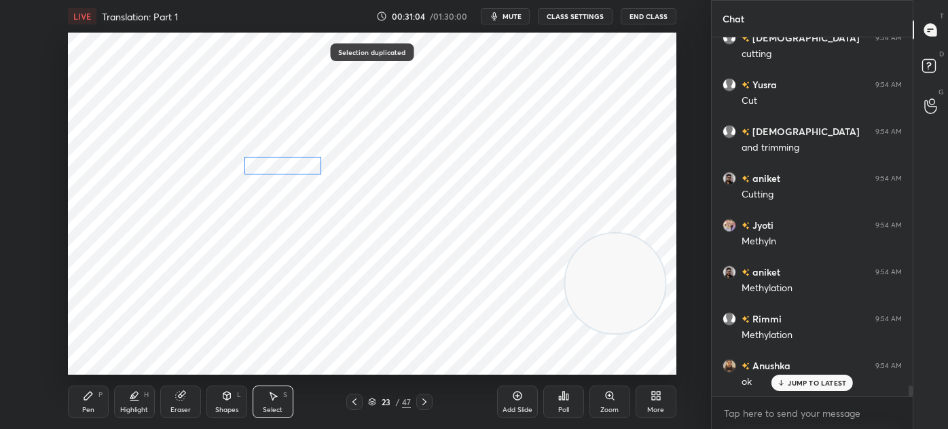
scroll to position [11552, 0]
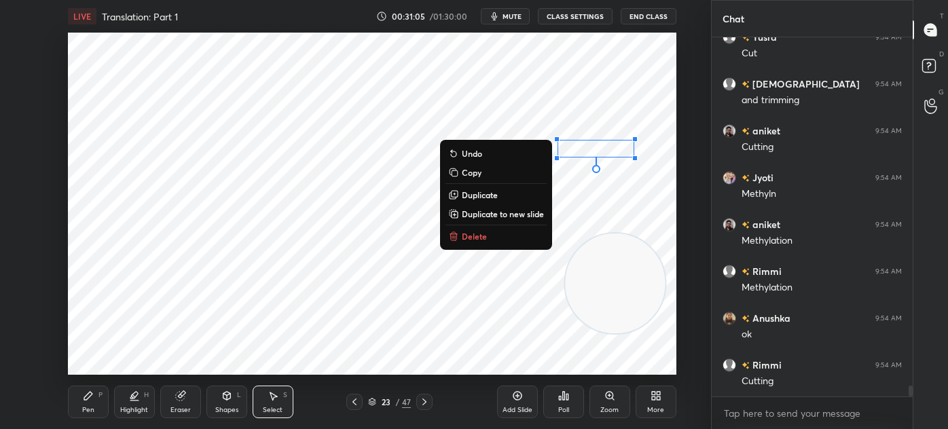
click at [294, 307] on div "0 ° Undo Copy Duplicate Duplicate to new slide Delete" at bounding box center [372, 204] width 608 height 342
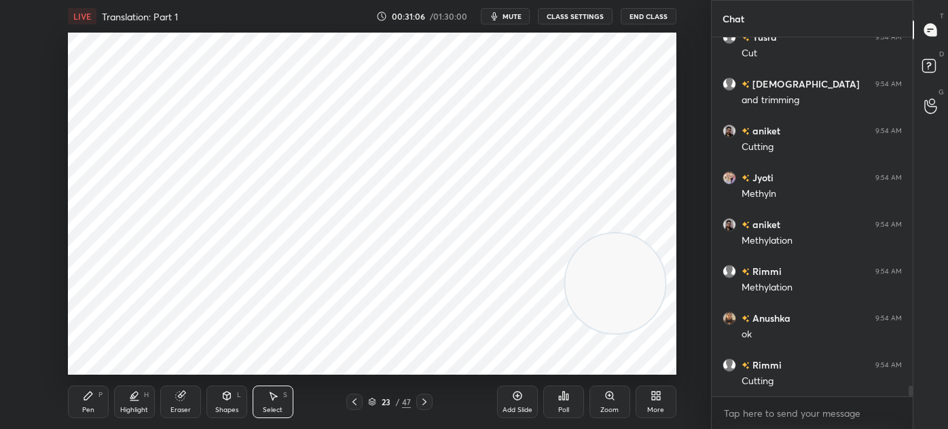
scroll to position [11598, 0]
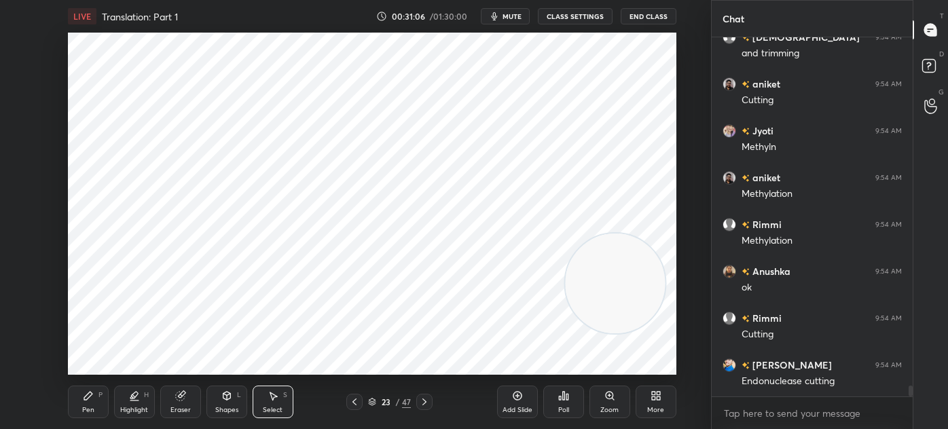
click at [102, 392] on div "P" at bounding box center [100, 395] width 4 height 7
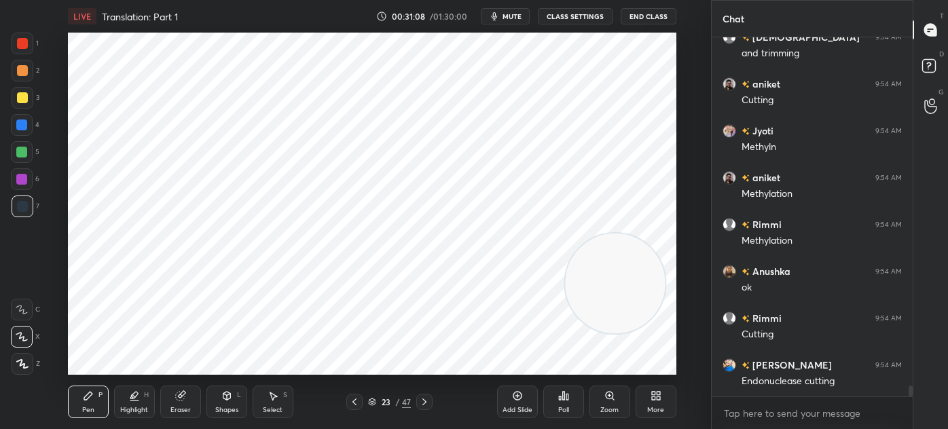
click at [267, 392] on icon at bounding box center [272, 395] width 11 height 11
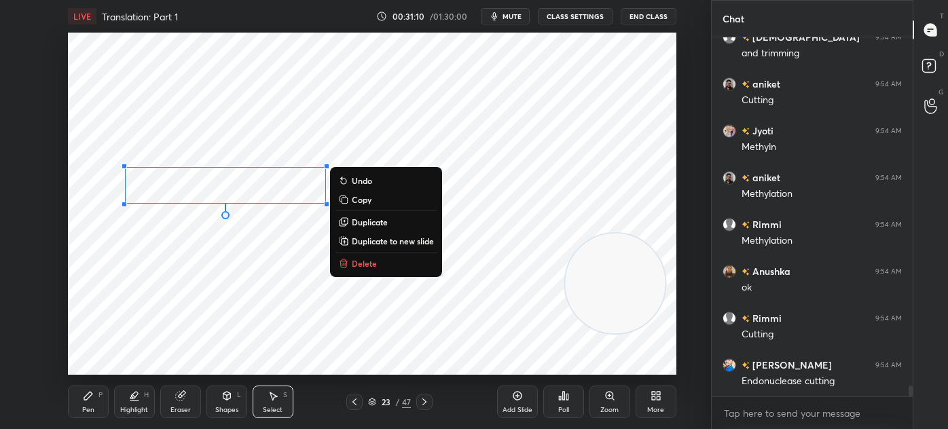
click at [378, 223] on p "Duplicate" at bounding box center [370, 222] width 36 height 11
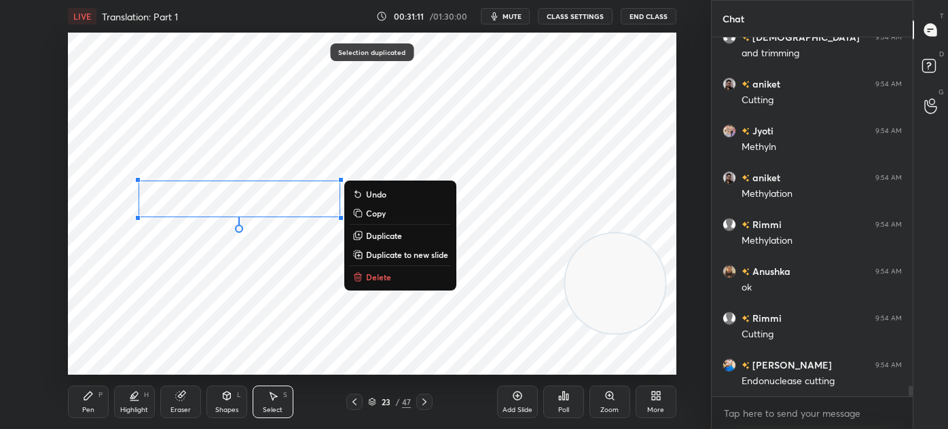
scroll to position [11645, 0]
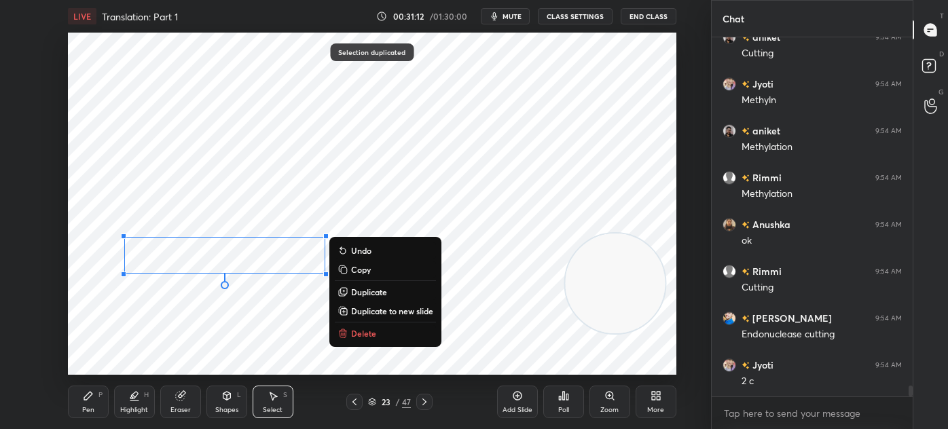
click at [490, 322] on div "0 ° Undo Copy Duplicate Duplicate to new slide Delete" at bounding box center [372, 204] width 608 height 342
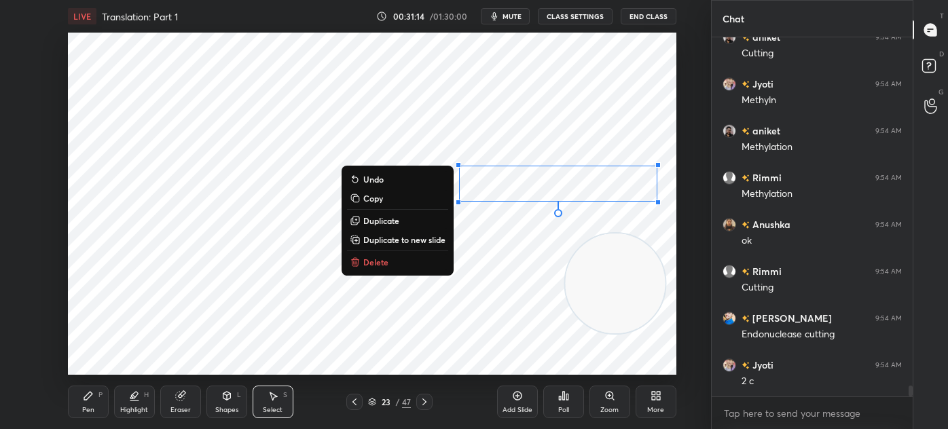
click at [414, 224] on button "Duplicate" at bounding box center [397, 220] width 101 height 16
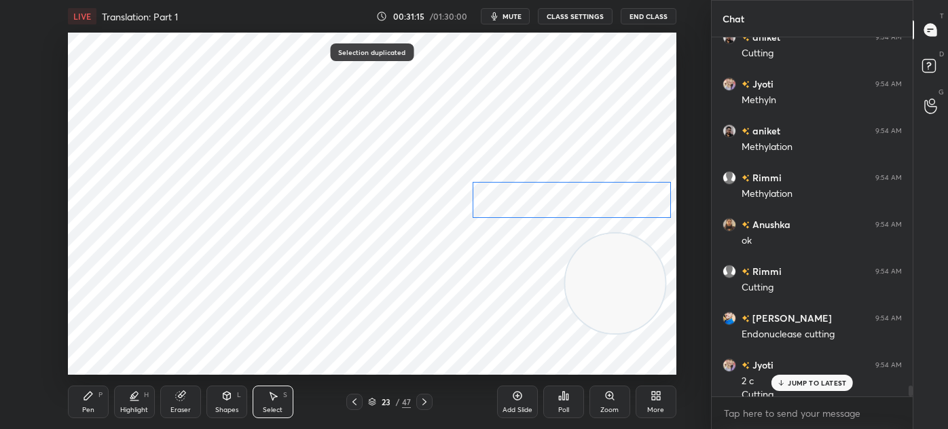
scroll to position [11658, 0]
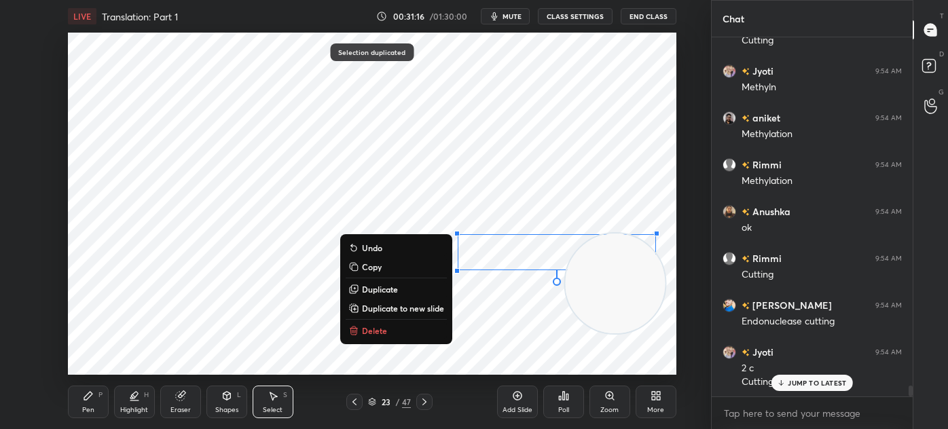
click at [204, 352] on div "0 ° Undo Copy Duplicate Duplicate to new slide Delete" at bounding box center [372, 204] width 608 height 342
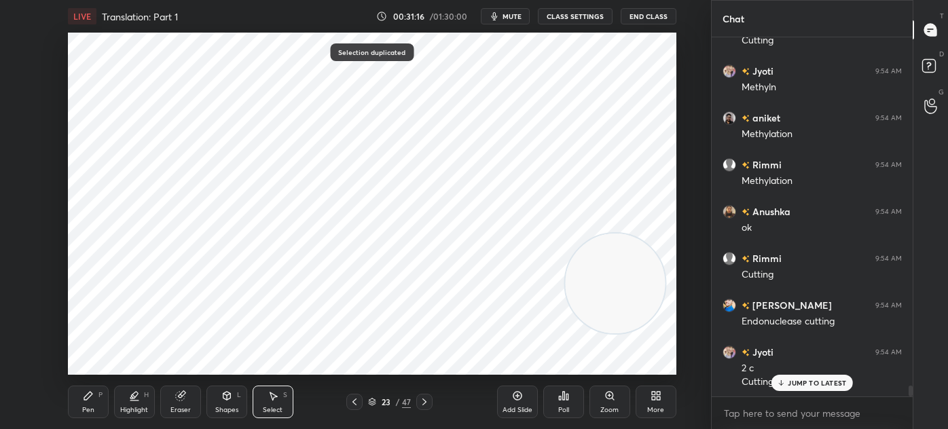
scroll to position [11705, 0]
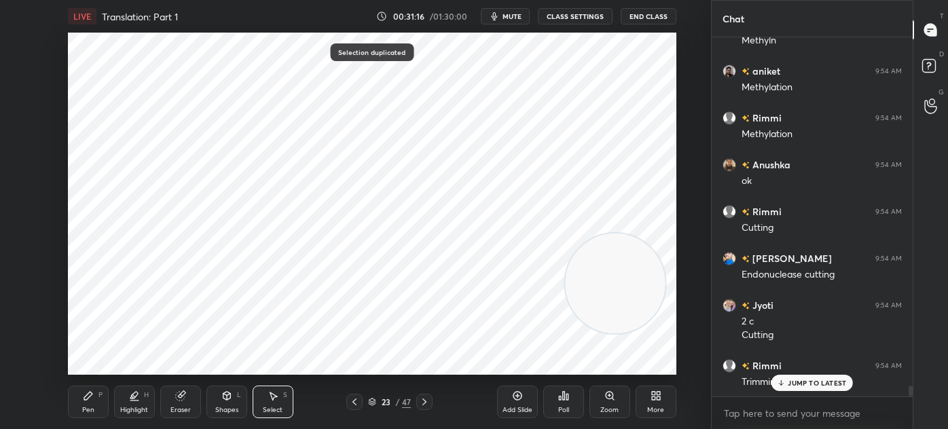
click at [90, 394] on icon at bounding box center [88, 396] width 8 height 8
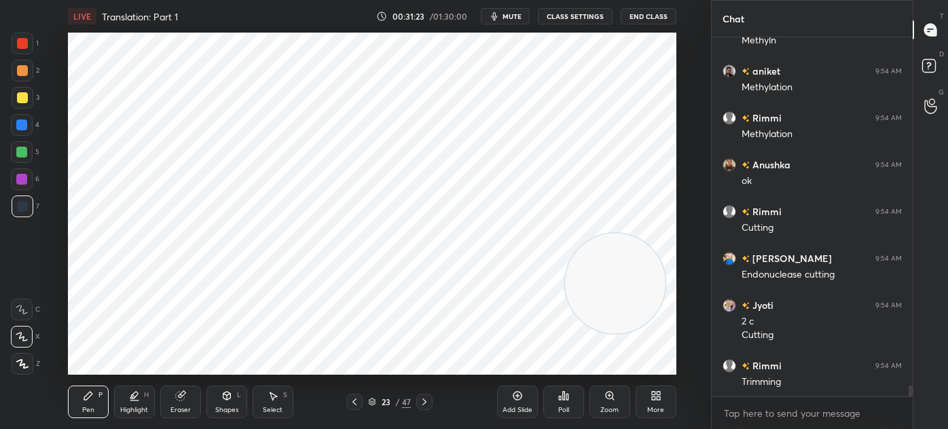
scroll to position [11753, 0]
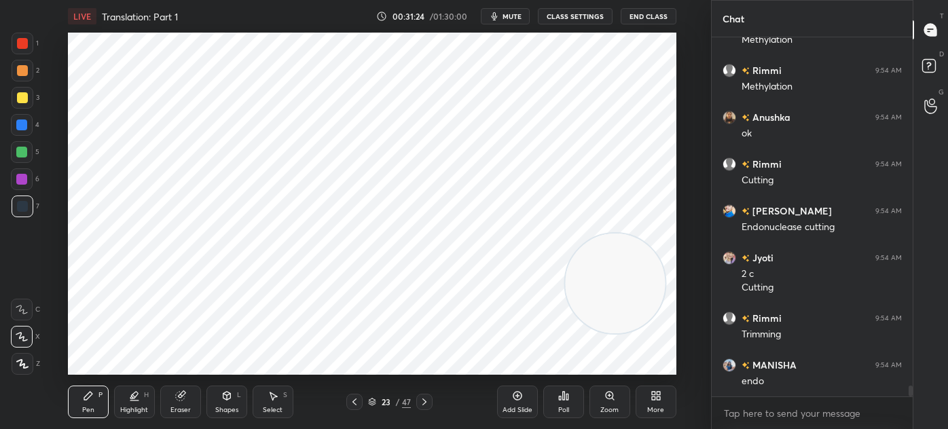
click at [258, 395] on div "Select S" at bounding box center [273, 402] width 41 height 33
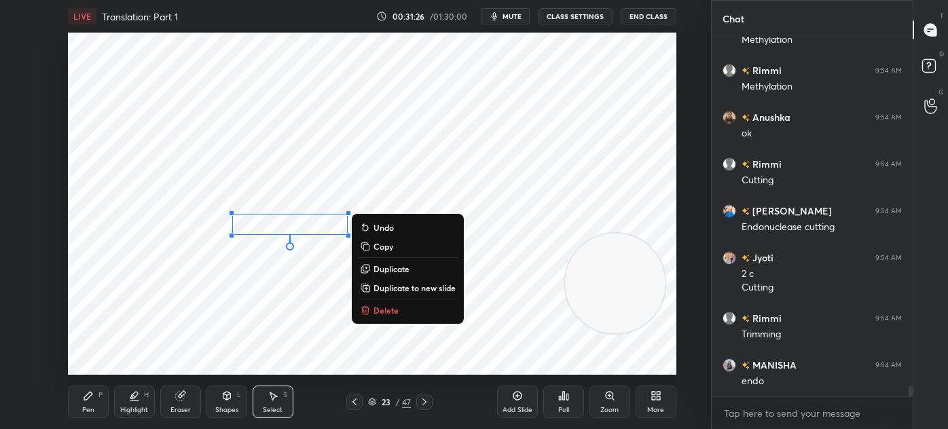
click at [399, 271] on p "Duplicate" at bounding box center [391, 268] width 36 height 11
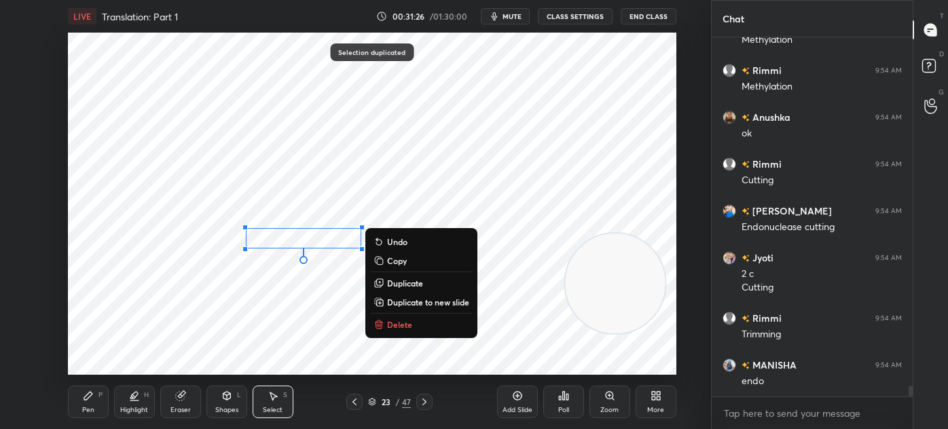
scroll to position [11799, 0]
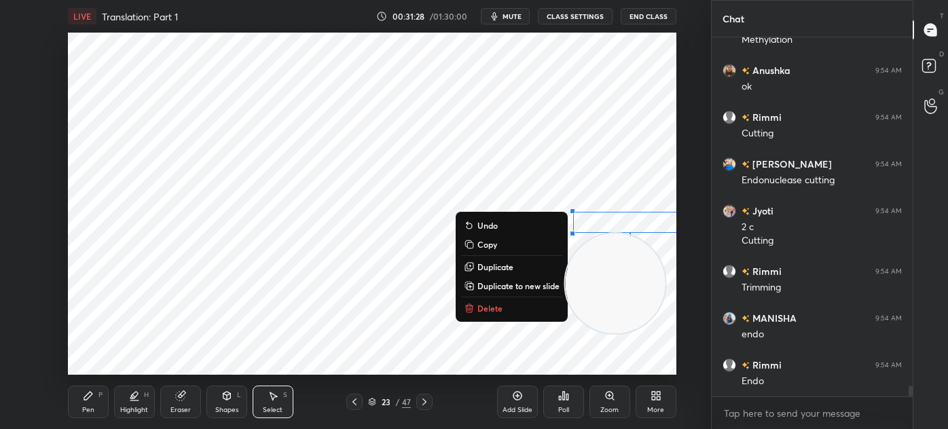
click at [233, 337] on div "0 ° Undo Copy Duplicate Duplicate to new slide Delete" at bounding box center [372, 204] width 608 height 342
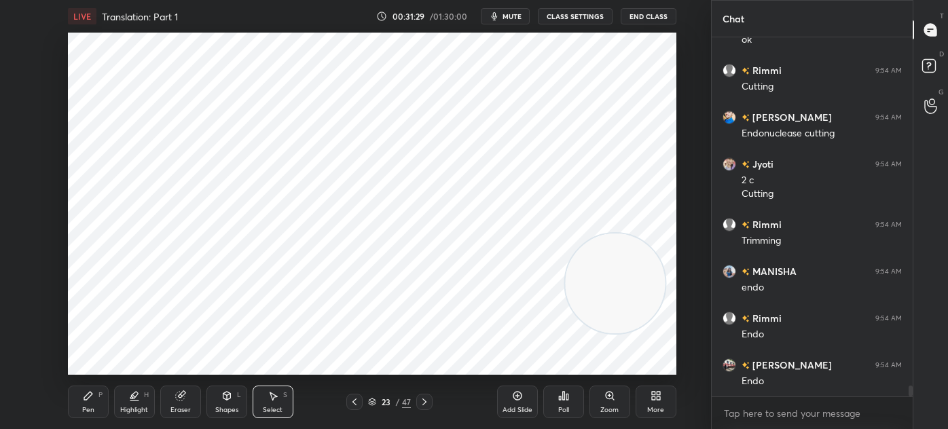
click at [80, 396] on div "Pen P" at bounding box center [88, 402] width 41 height 33
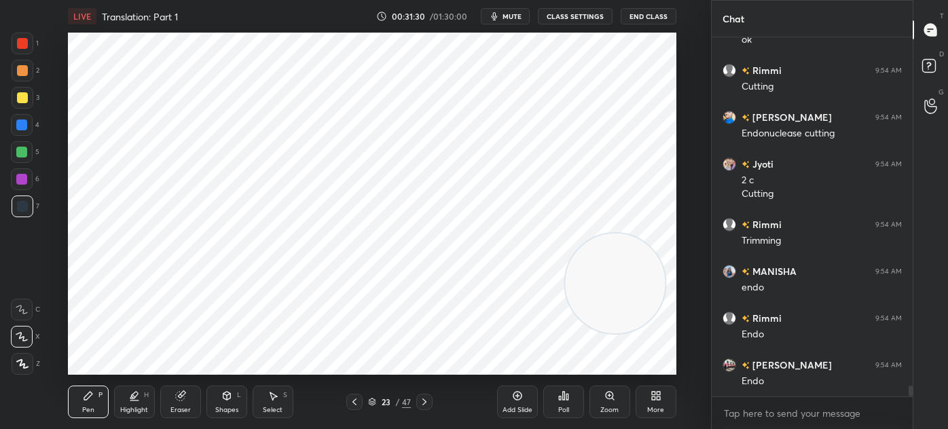
click at [177, 407] on div "Eraser" at bounding box center [180, 410] width 20 height 7
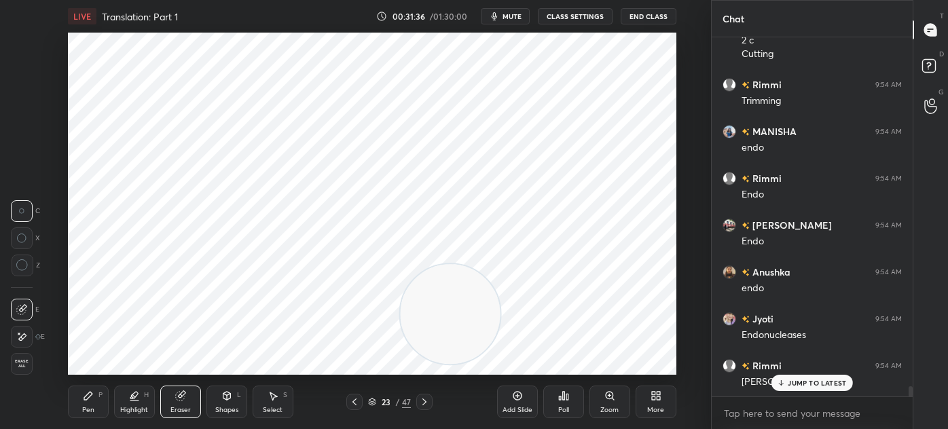
scroll to position [12033, 0]
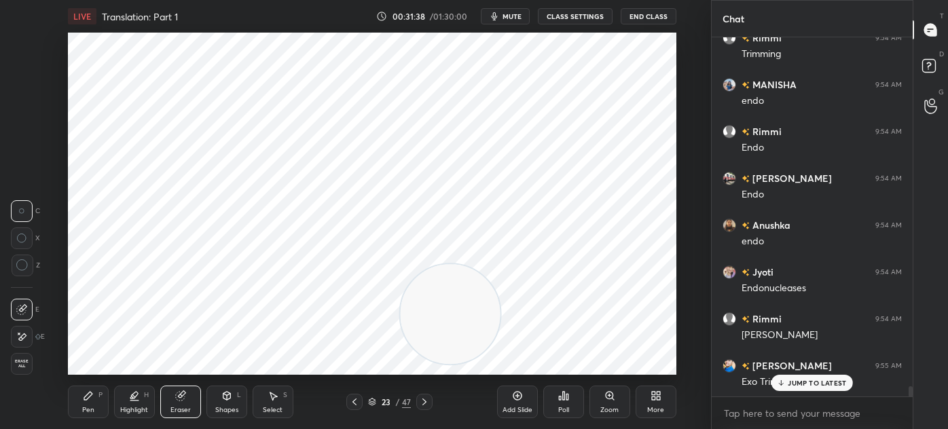
click at [94, 396] on div "Pen P" at bounding box center [88, 402] width 41 height 33
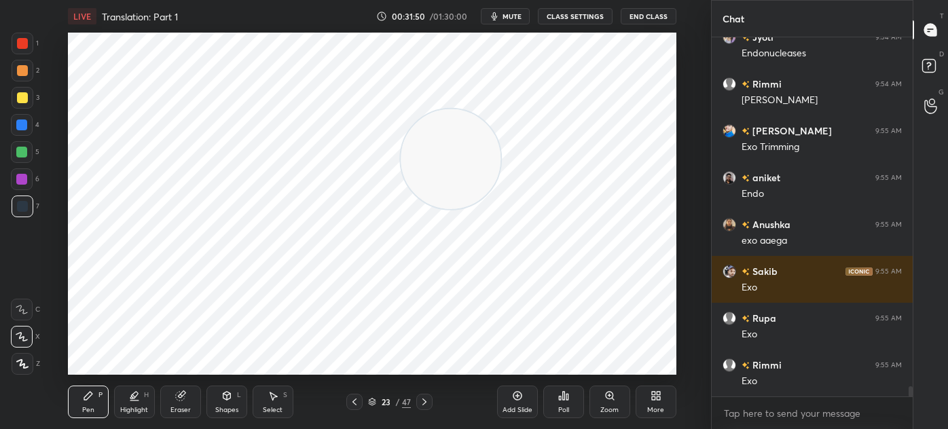
scroll to position [12315, 0]
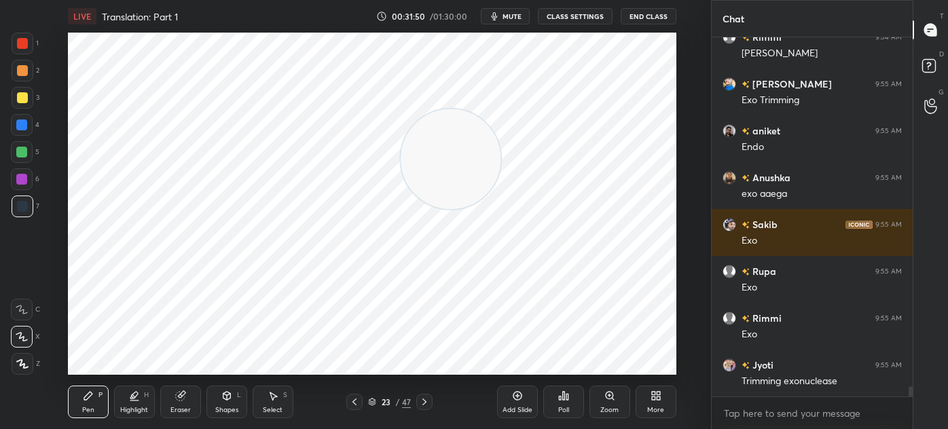
click at [272, 407] on div "Select" at bounding box center [273, 410] width 20 height 7
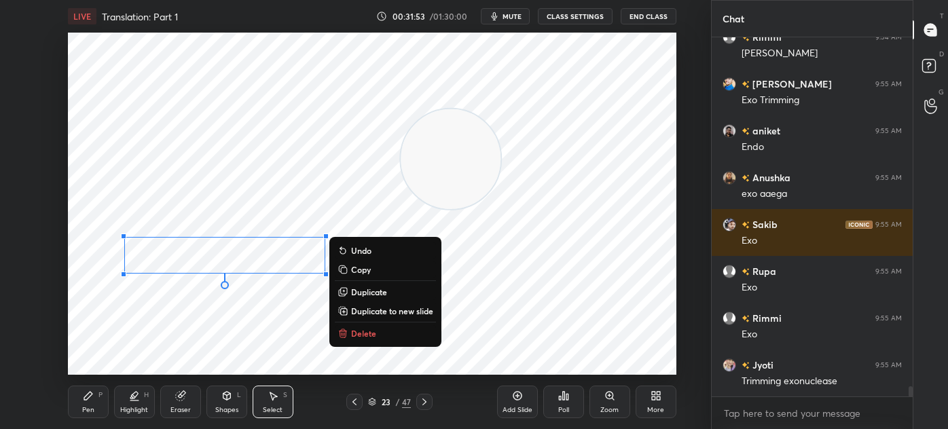
click at [379, 292] on p "Duplicate" at bounding box center [369, 291] width 36 height 11
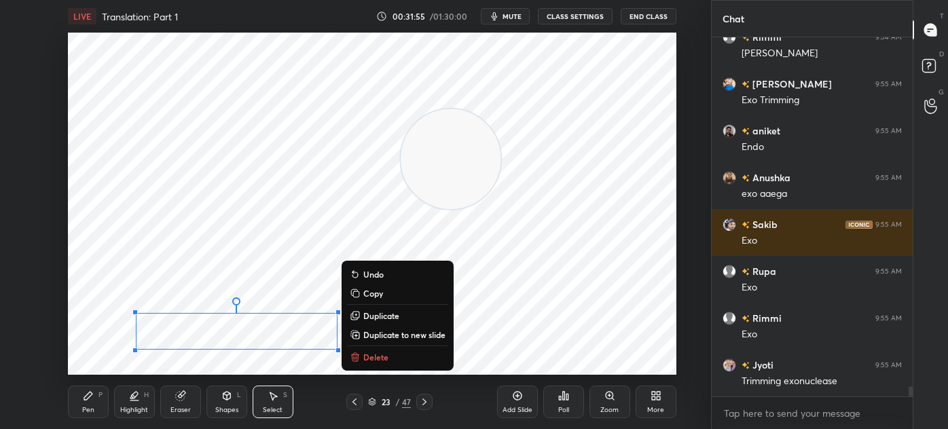
click at [539, 356] on div "0 ° Undo Copy Duplicate Duplicate to new slide Delete" at bounding box center [372, 204] width 608 height 342
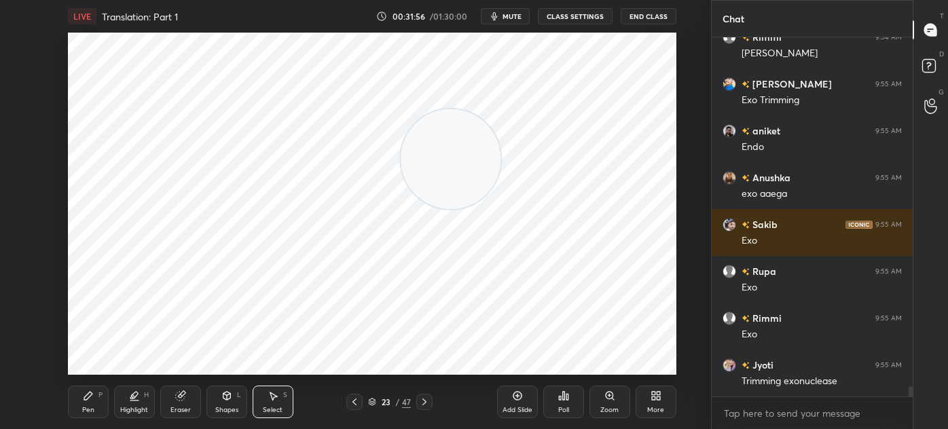
scroll to position [12361, 0]
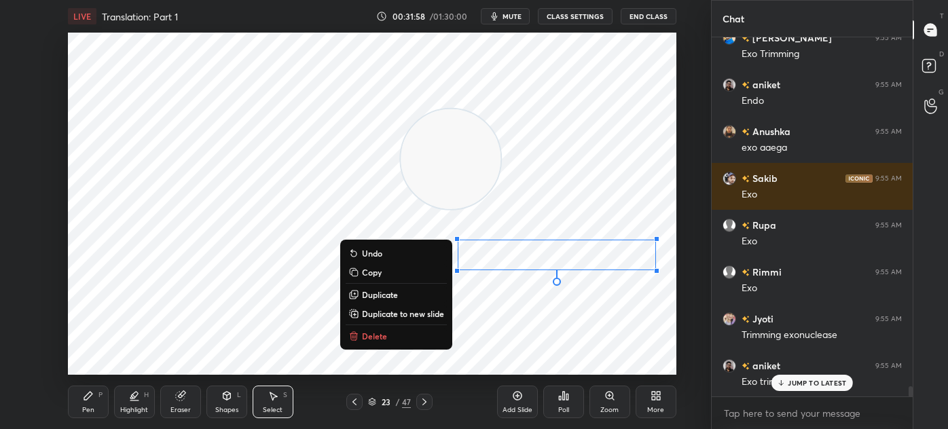
click at [398, 301] on button "Duplicate" at bounding box center [396, 294] width 101 height 16
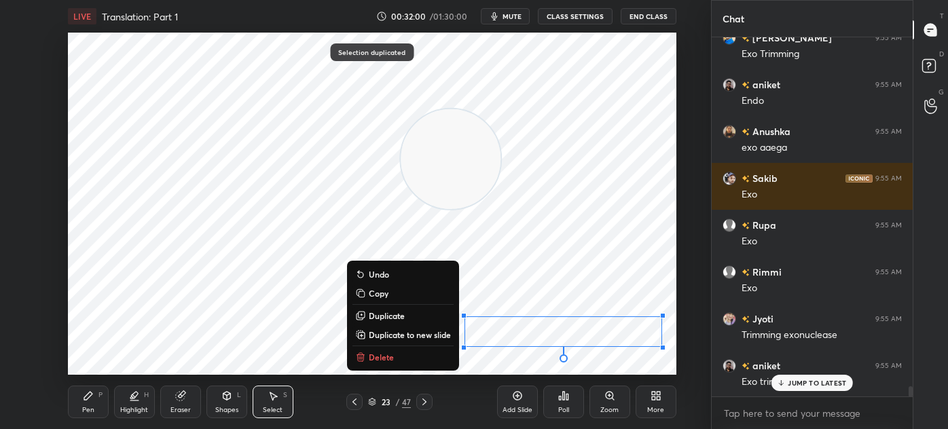
click at [352, 368] on div "0 ° Undo Copy Duplicate Duplicate to new slide Delete" at bounding box center [372, 204] width 608 height 342
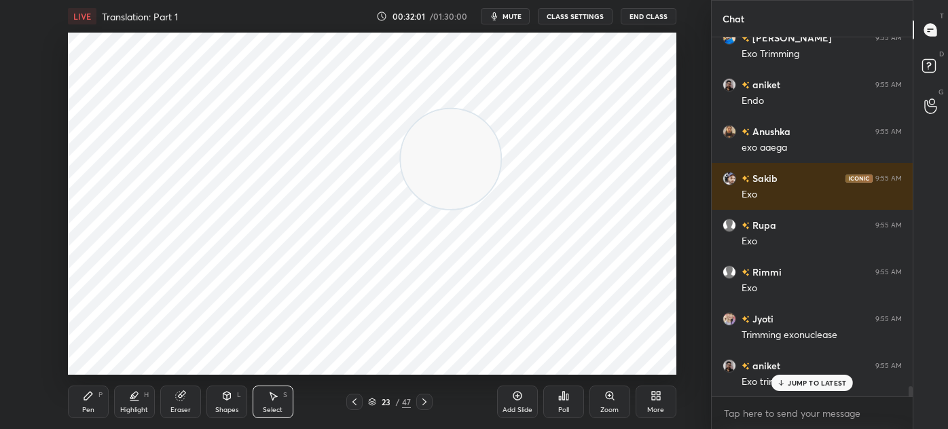
click at [184, 407] on div "Eraser" at bounding box center [180, 410] width 20 height 7
click at [128, 407] on div "Highlight" at bounding box center [134, 410] width 28 height 7
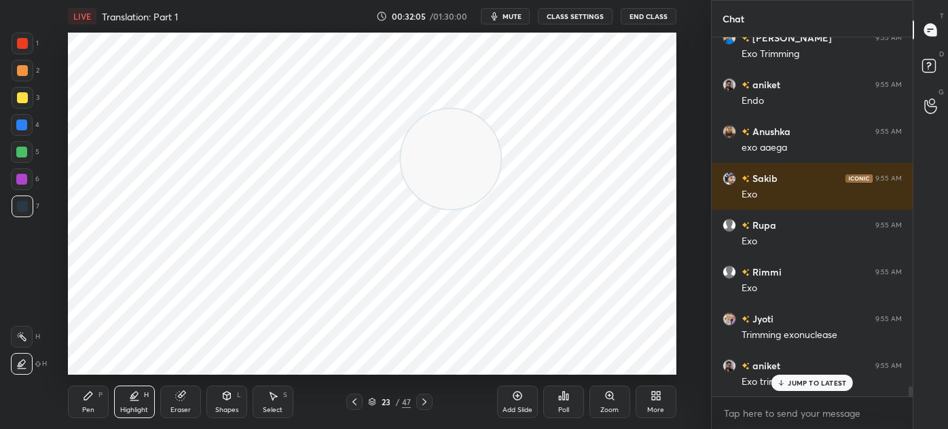
click at [186, 403] on div "Eraser" at bounding box center [180, 402] width 41 height 33
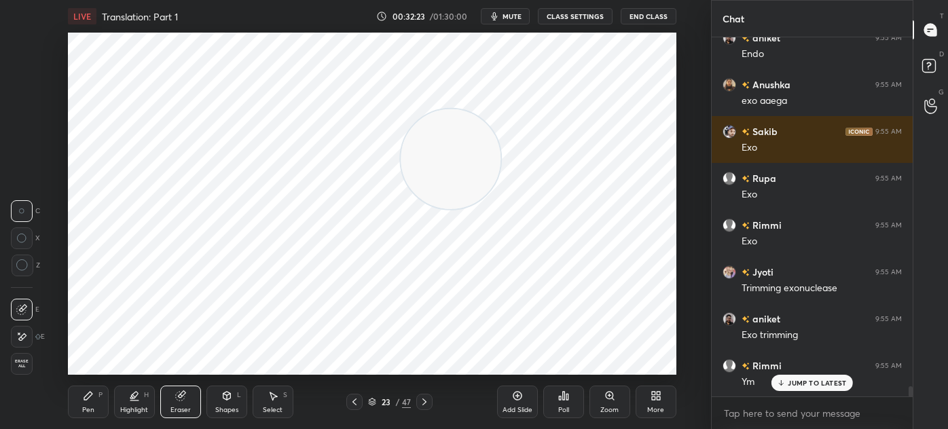
scroll to position [12454, 0]
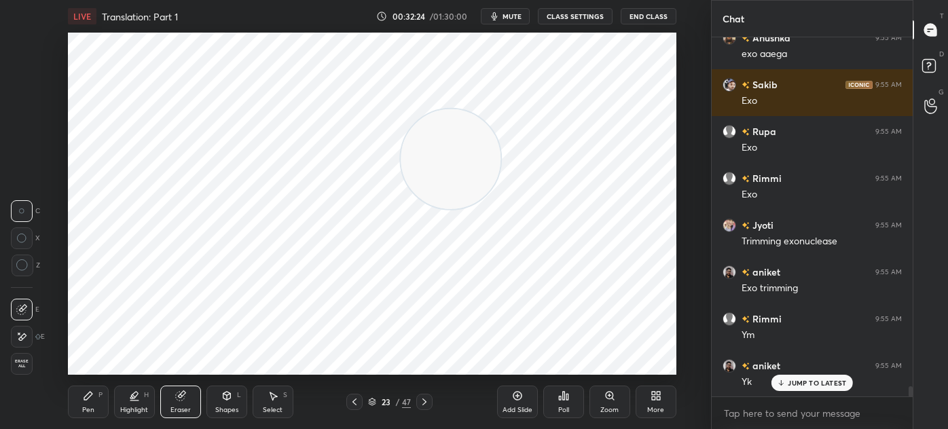
click at [289, 401] on div "Select S" at bounding box center [273, 402] width 41 height 33
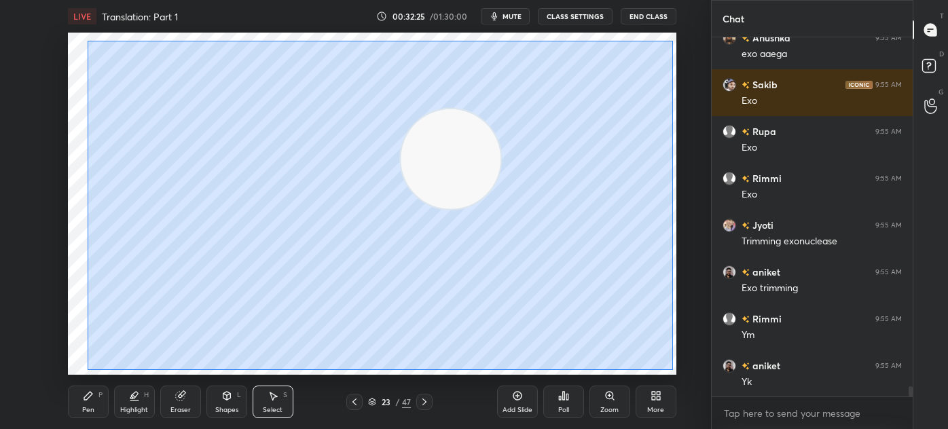
scroll to position [12502, 0]
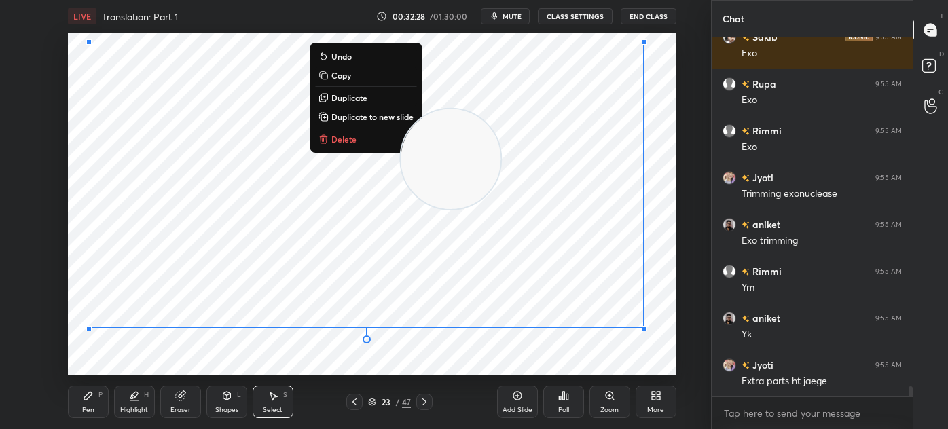
click at [124, 363] on div "0 ° Undo Copy Duplicate Duplicate to new slide Delete" at bounding box center [372, 204] width 608 height 342
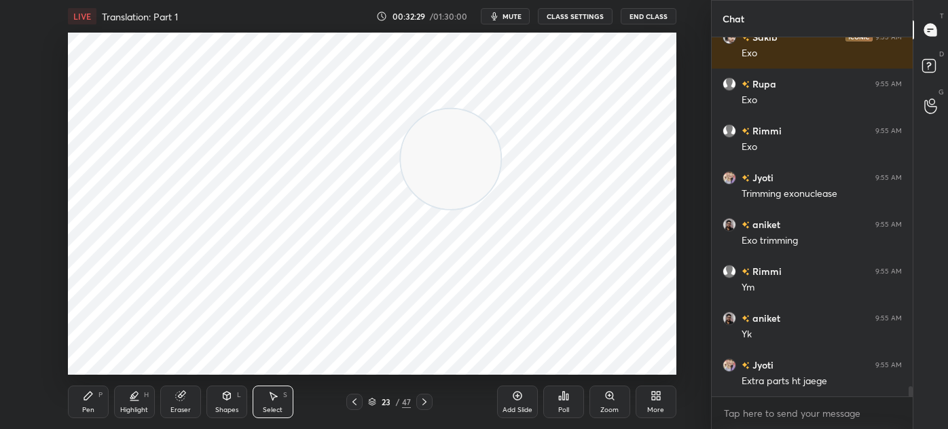
click at [98, 399] on div "Pen P" at bounding box center [88, 402] width 41 height 33
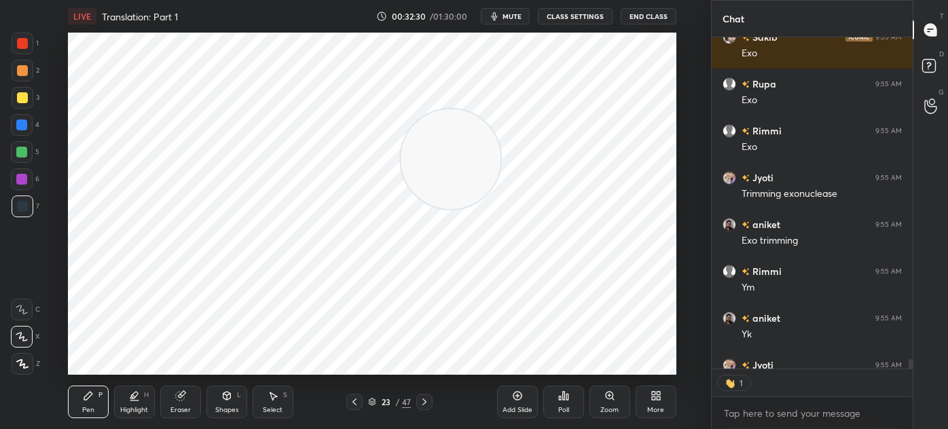
scroll to position [4, 3]
click at [27, 184] on div at bounding box center [22, 179] width 22 height 22
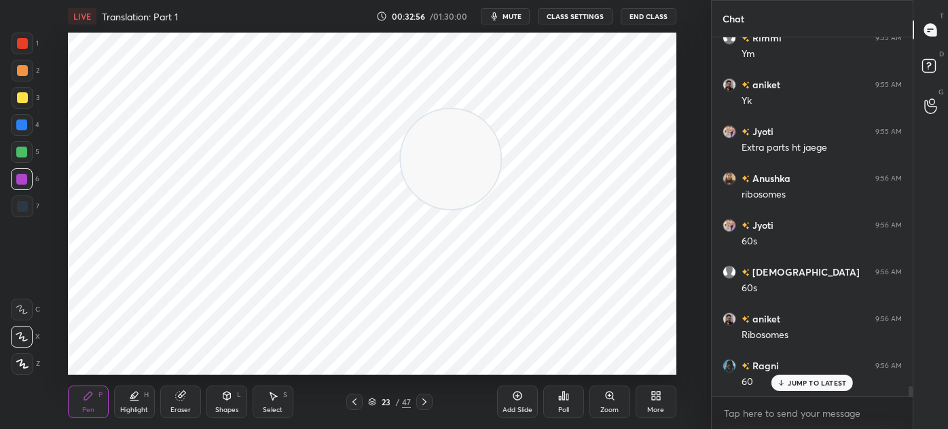
scroll to position [12782, 0]
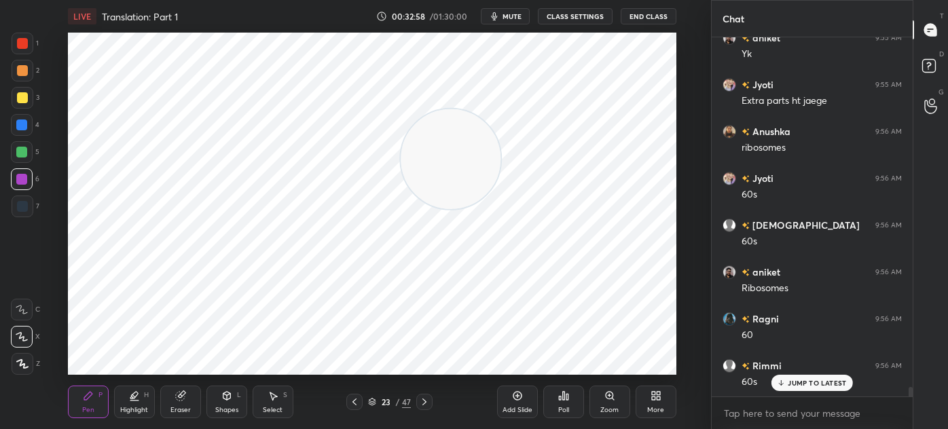
click at [425, 402] on icon at bounding box center [424, 401] width 4 height 7
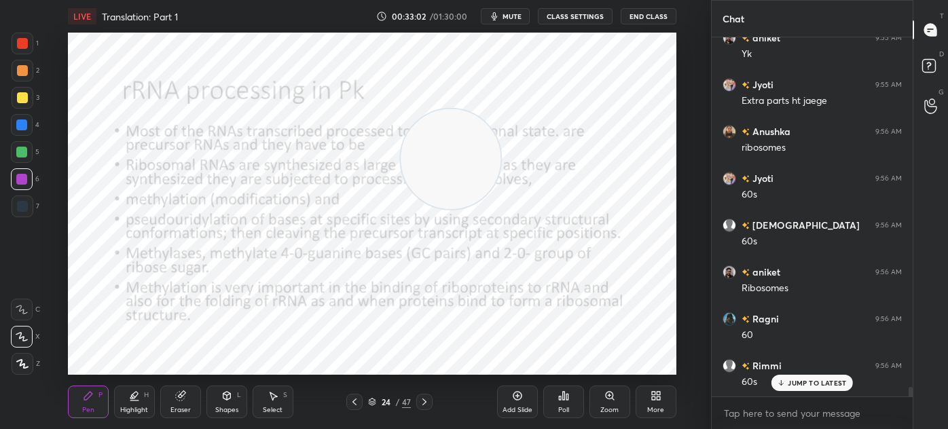
click at [356, 400] on icon at bounding box center [354, 401] width 11 height 11
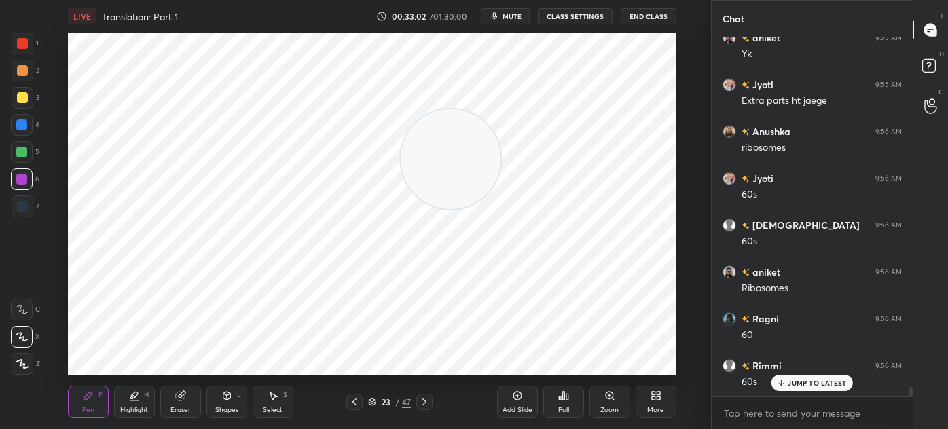
click at [356, 400] on icon at bounding box center [354, 401] width 11 height 11
click at [354, 398] on icon at bounding box center [354, 401] width 11 height 11
click at [428, 400] on icon at bounding box center [424, 401] width 11 height 11
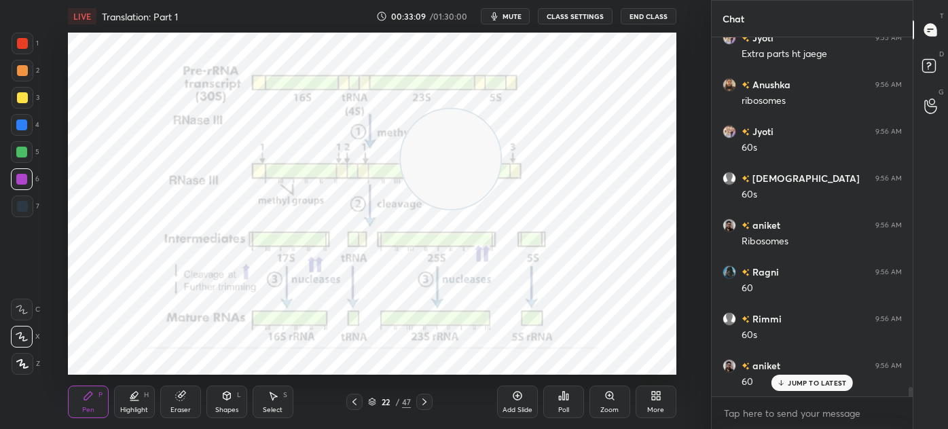
scroll to position [12843, 0]
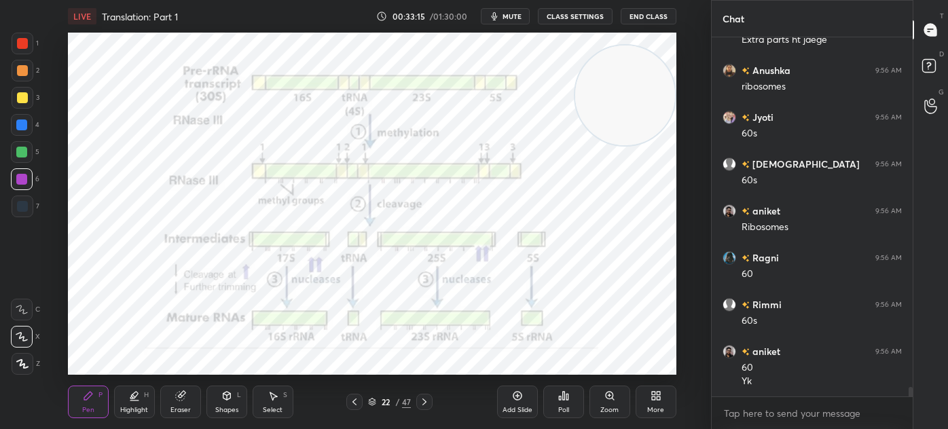
click at [38, 208] on div "7" at bounding box center [26, 207] width 28 height 22
click at [171, 400] on div "Eraser" at bounding box center [180, 402] width 41 height 33
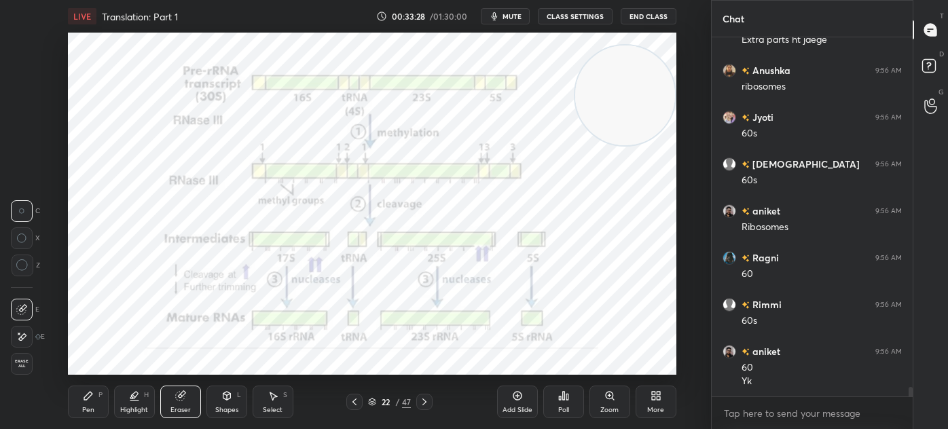
click at [96, 403] on div "Pen P" at bounding box center [88, 402] width 41 height 33
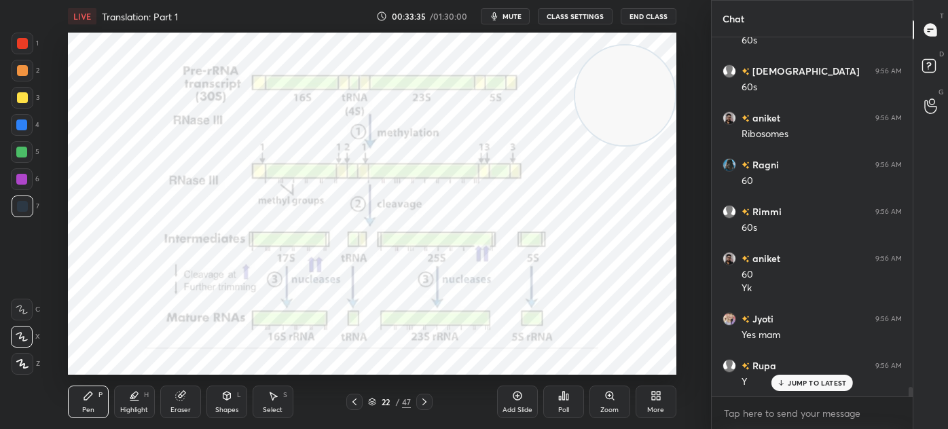
scroll to position [12983, 0]
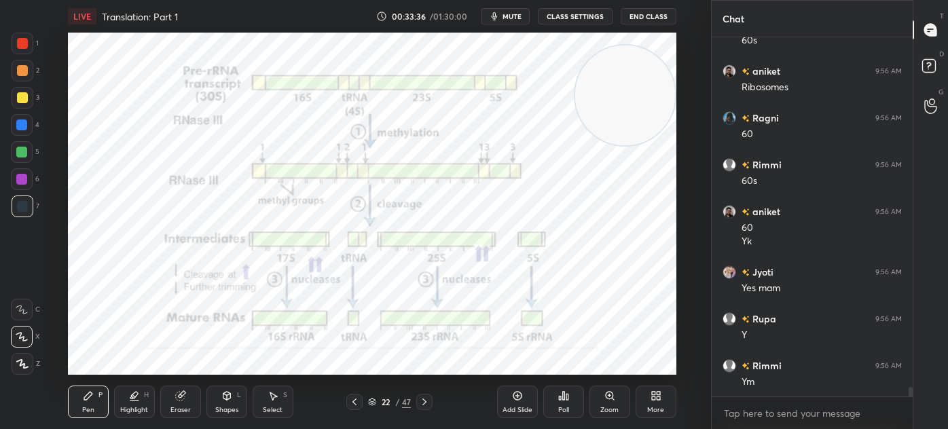
click at [33, 46] on div at bounding box center [23, 44] width 22 height 22
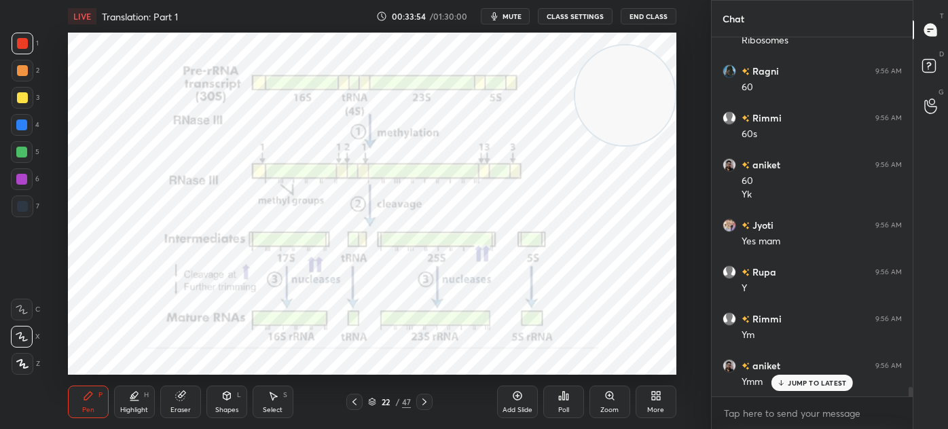
click at [419, 402] on icon at bounding box center [424, 401] width 11 height 11
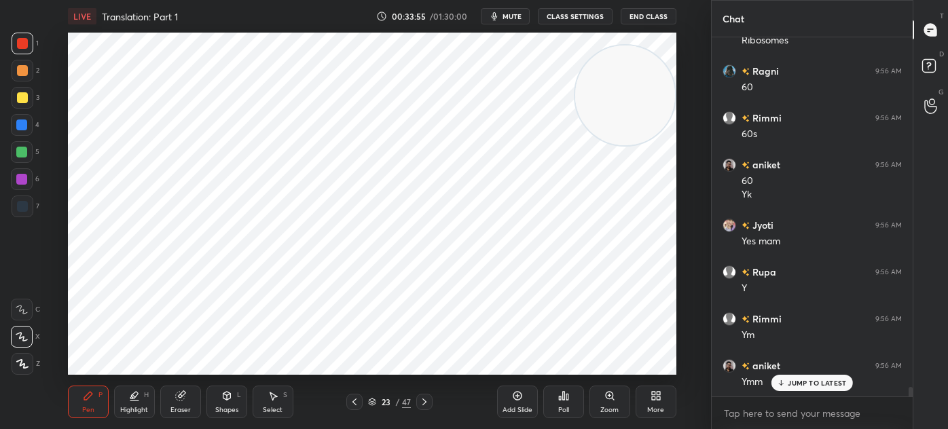
click at [424, 401] on icon at bounding box center [424, 401] width 11 height 11
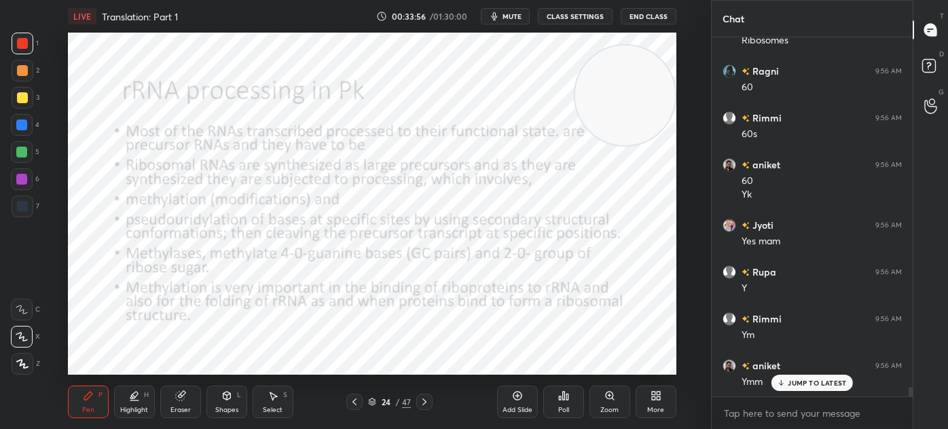
click at [212, 403] on div "Shapes L" at bounding box center [226, 402] width 41 height 33
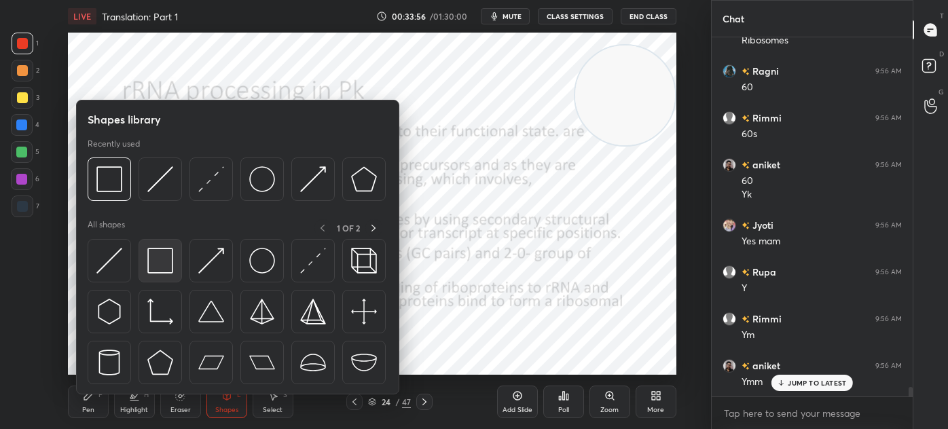
click at [167, 259] on img at bounding box center [160, 261] width 26 height 26
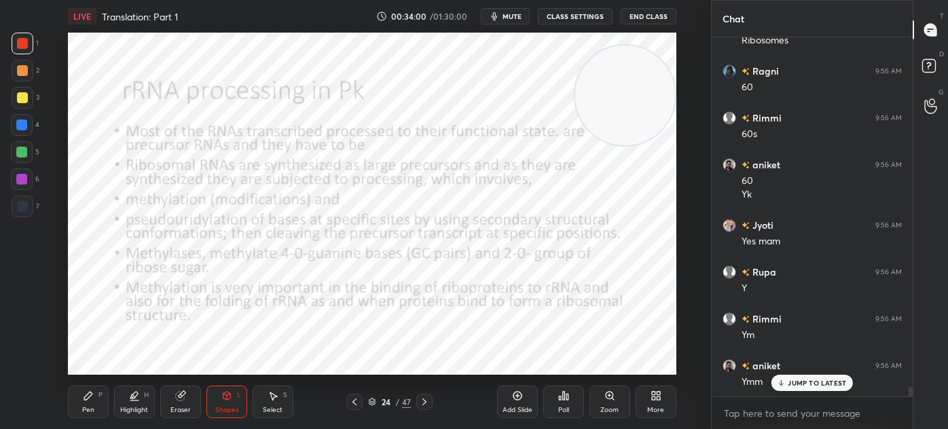
click at [79, 417] on div "Pen P" at bounding box center [88, 402] width 41 height 33
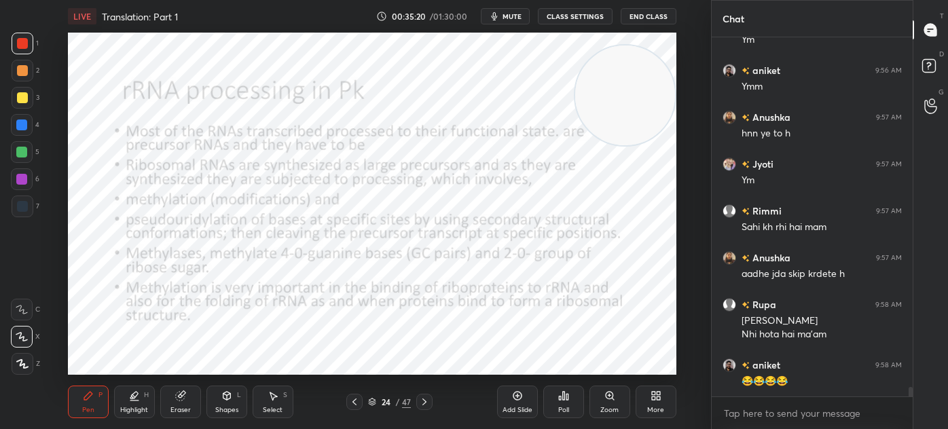
scroll to position [13372, 0]
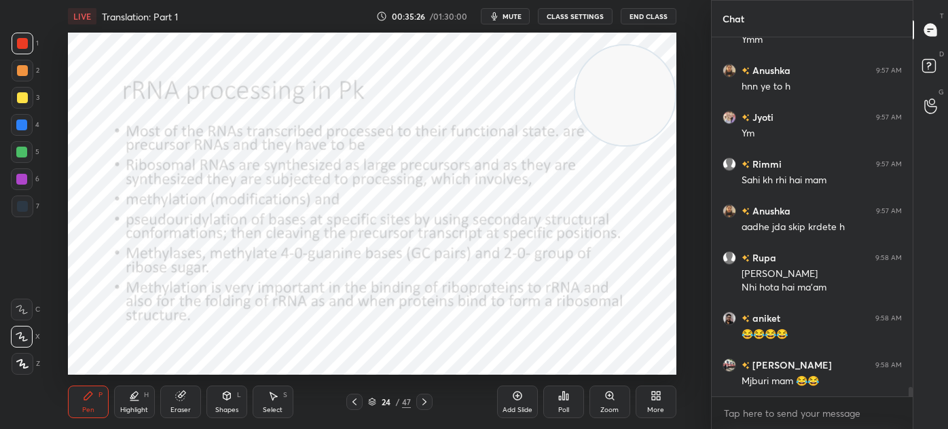
click at [29, 215] on div at bounding box center [23, 207] width 22 height 22
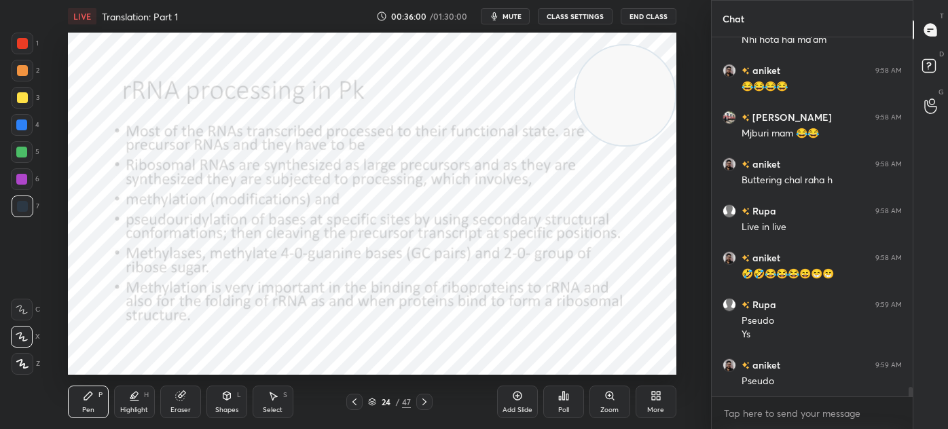
scroll to position [13667, 0]
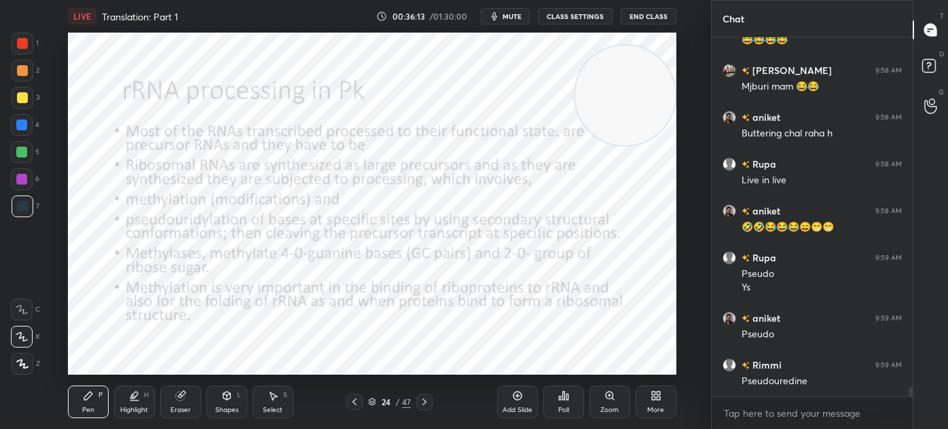
click at [22, 50] on div at bounding box center [23, 44] width 22 height 22
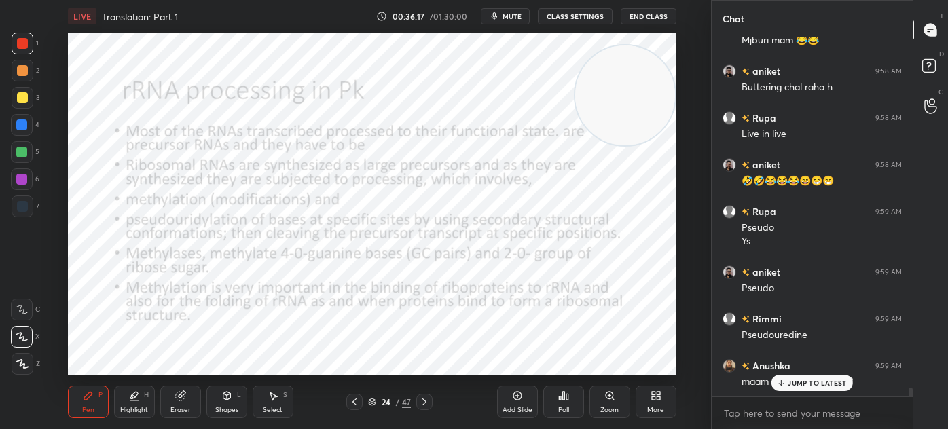
scroll to position [13760, 0]
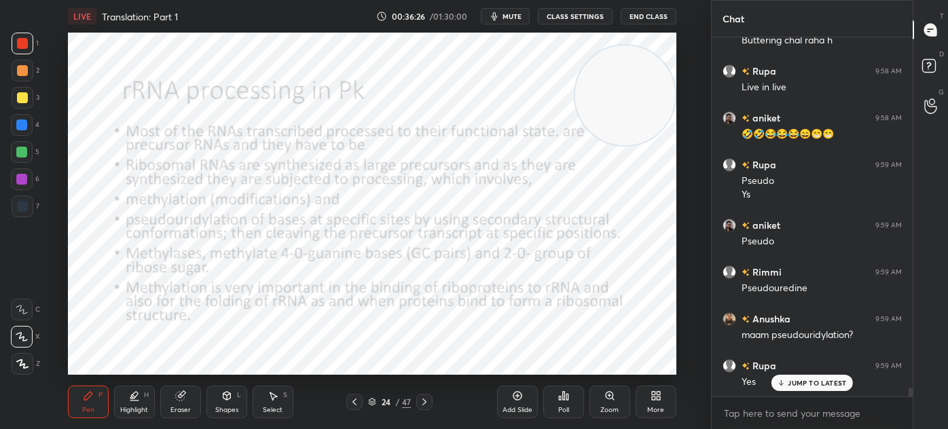
click at [370, 401] on icon at bounding box center [372, 402] width 8 height 8
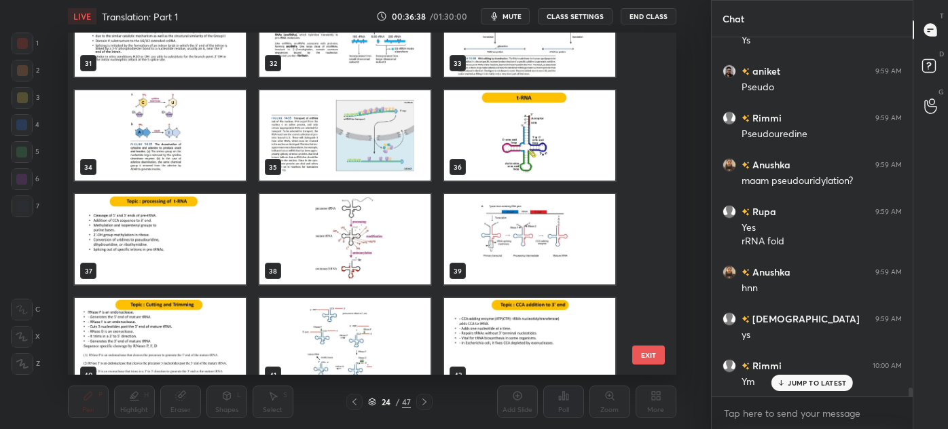
scroll to position [13961, 0]
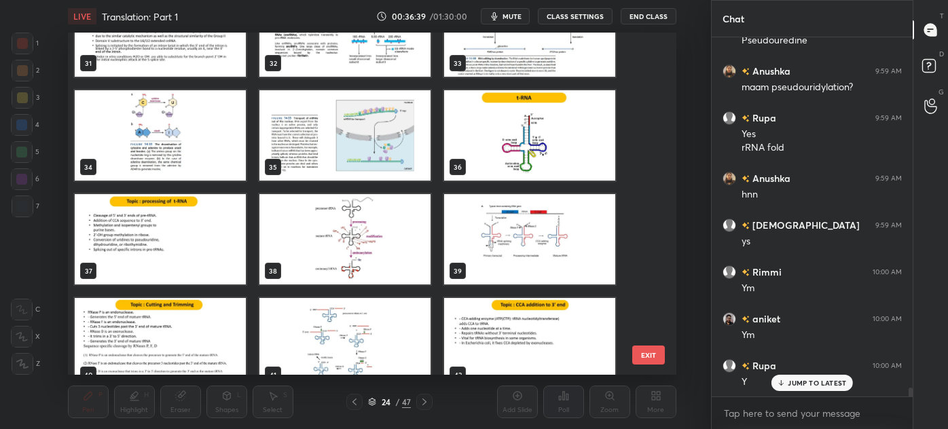
click at [399, 240] on img "grid" at bounding box center [344, 239] width 171 height 90
click at [398, 240] on img "grid" at bounding box center [344, 239] width 171 height 90
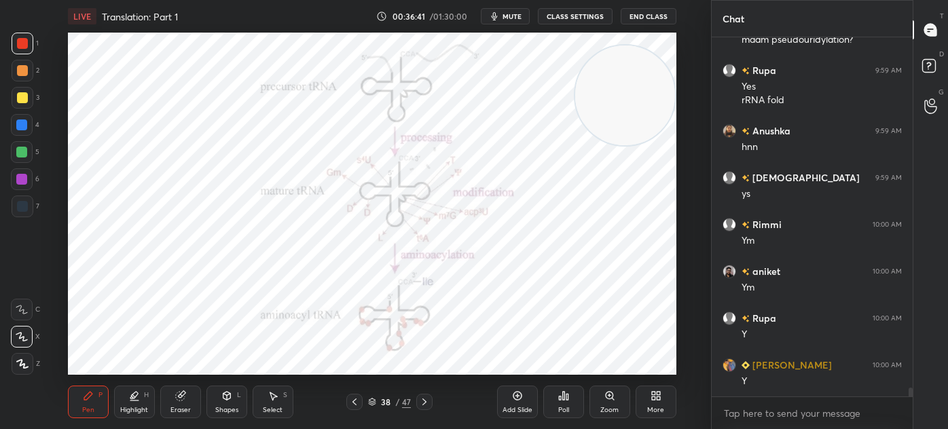
scroll to position [14102, 0]
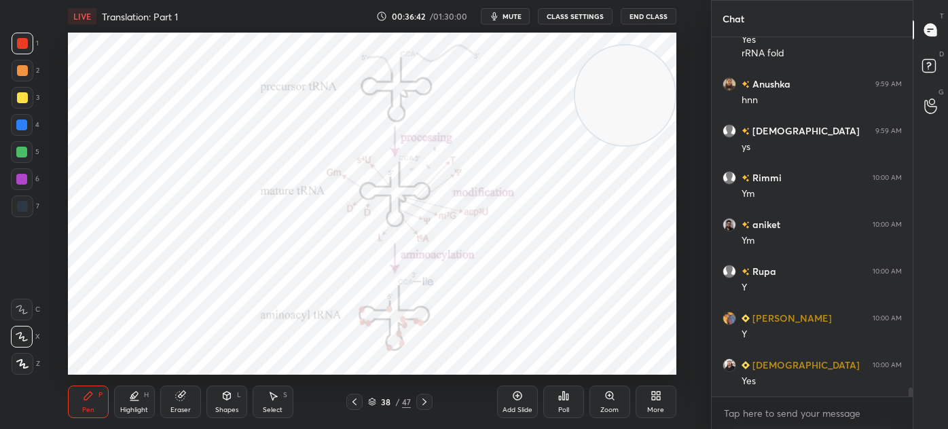
click at [355, 401] on icon at bounding box center [354, 401] width 11 height 11
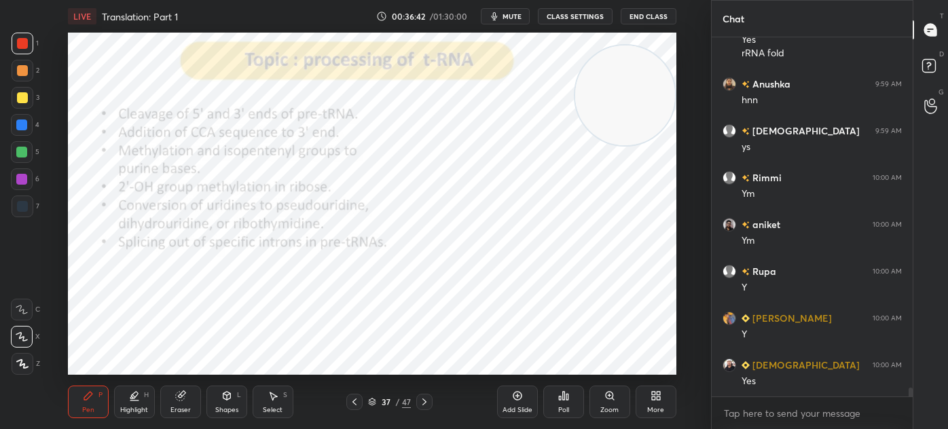
click at [353, 404] on icon at bounding box center [354, 401] width 11 height 11
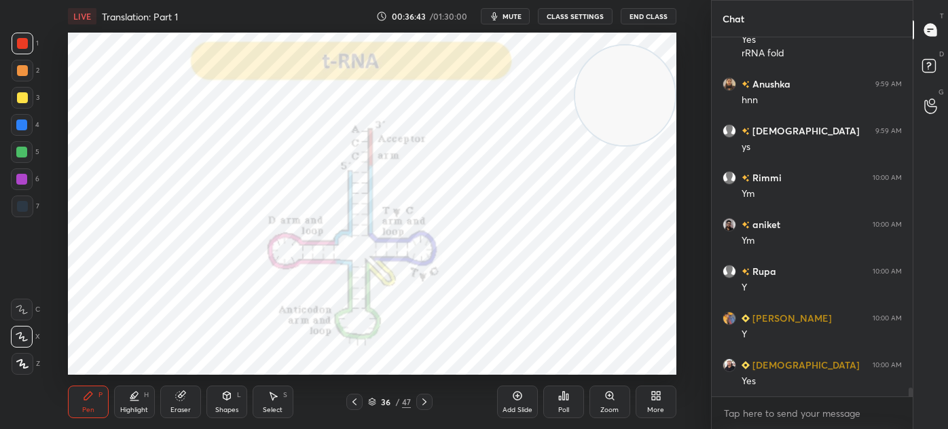
click at [353, 406] on icon at bounding box center [354, 401] width 11 height 11
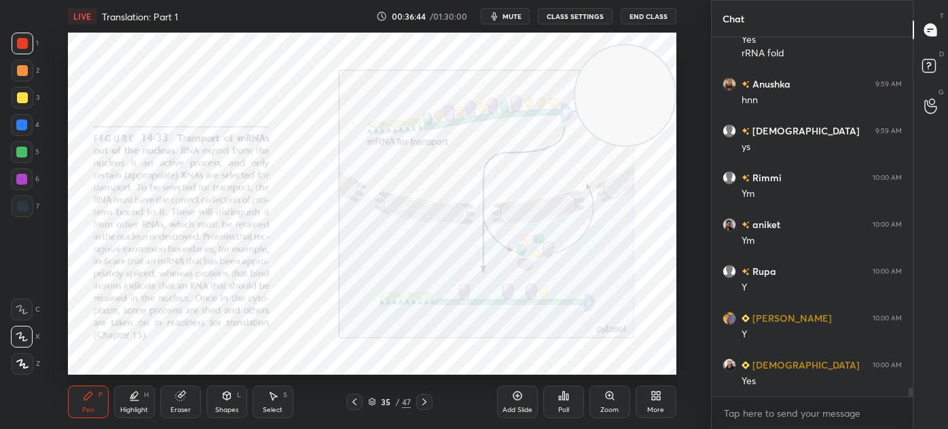
click at [352, 407] on div at bounding box center [354, 402] width 16 height 16
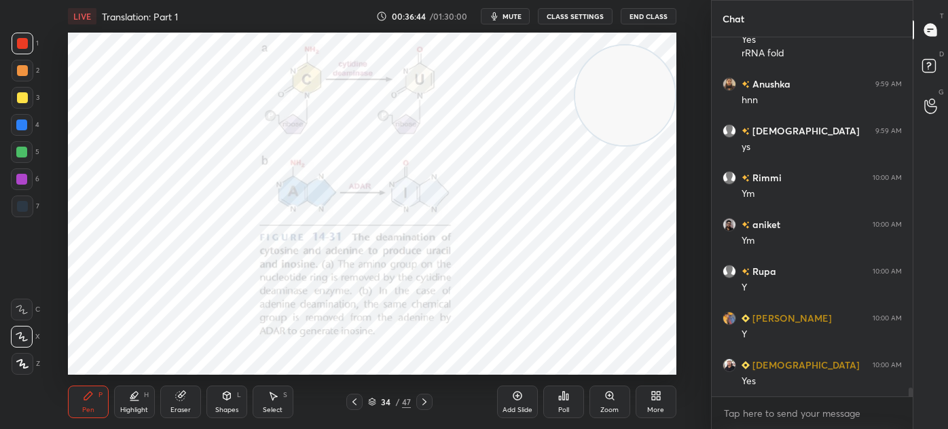
click at [351, 409] on div at bounding box center [354, 402] width 16 height 16
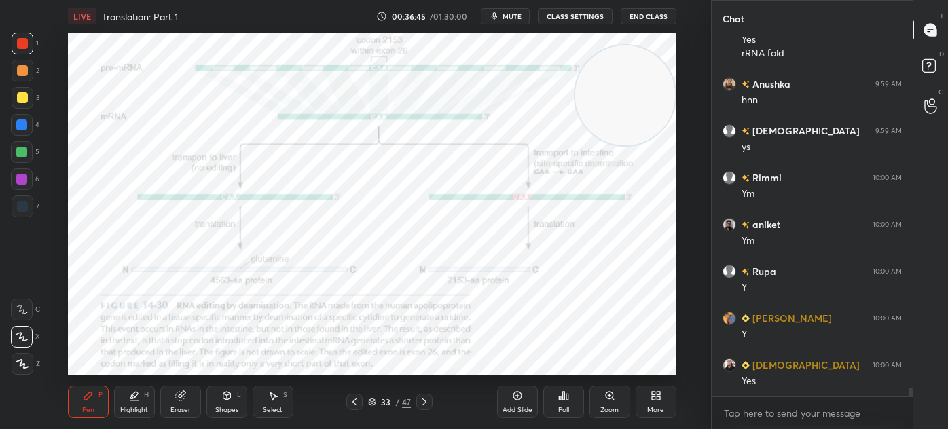
click at [416, 402] on div at bounding box center [424, 402] width 16 height 16
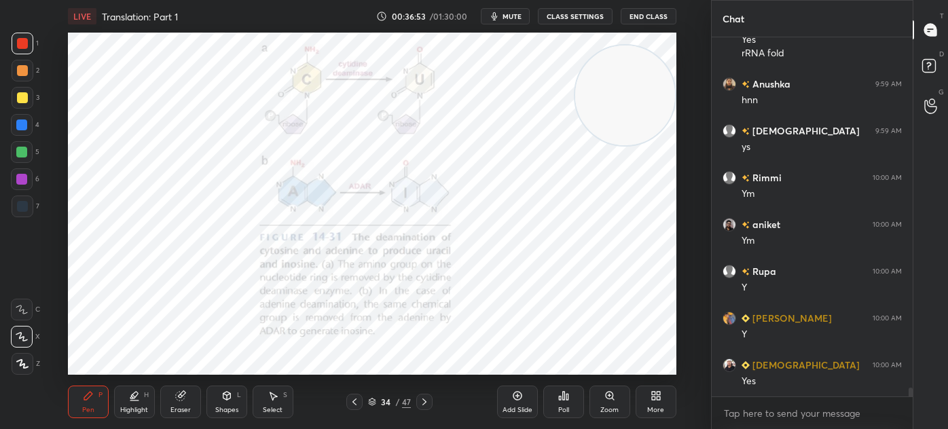
click at [371, 403] on icon at bounding box center [372, 402] width 8 height 8
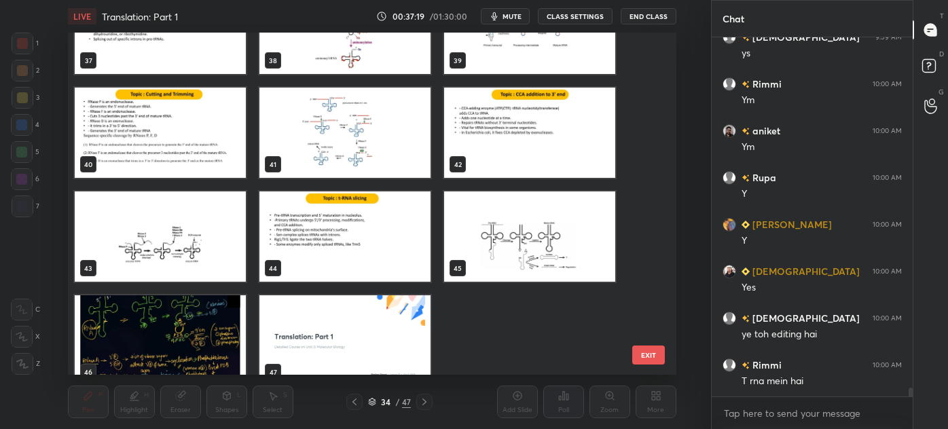
scroll to position [14243, 0]
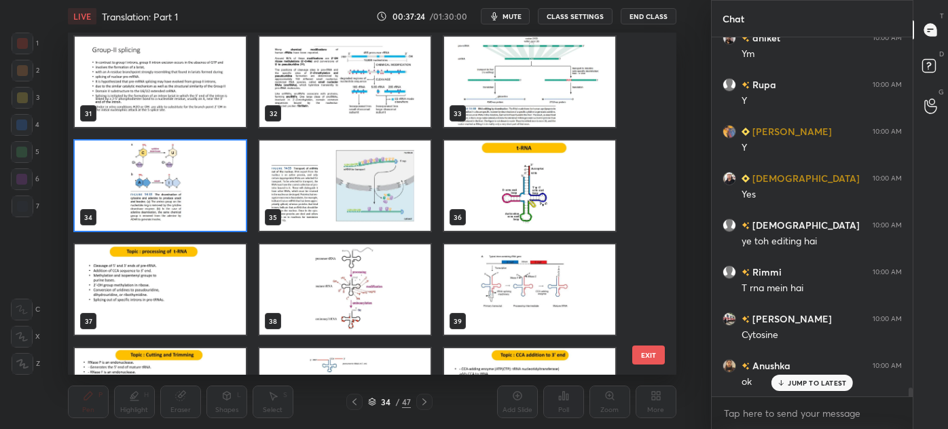
click at [521, 295] on img "grid" at bounding box center [529, 289] width 171 height 90
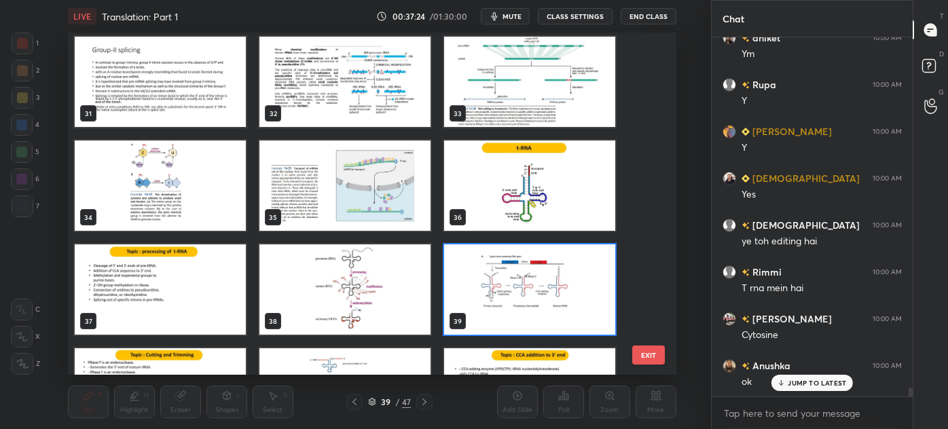
click at [525, 296] on img "grid" at bounding box center [529, 289] width 171 height 90
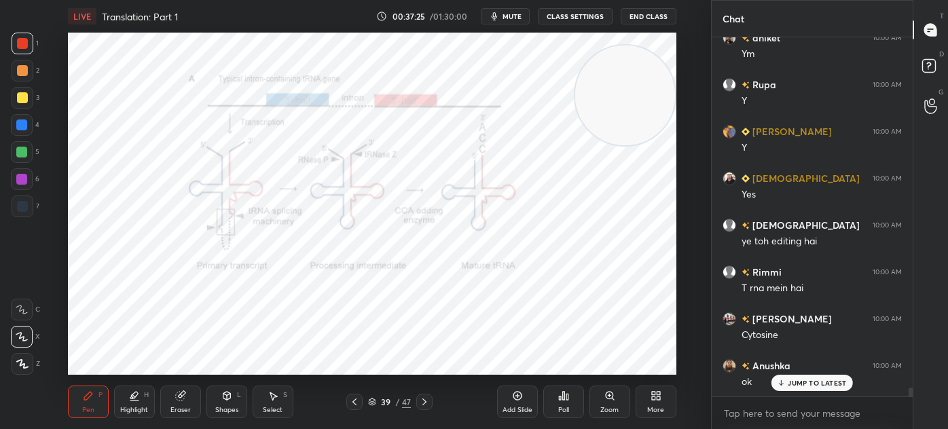
click at [382, 401] on div "39" at bounding box center [386, 402] width 14 height 8
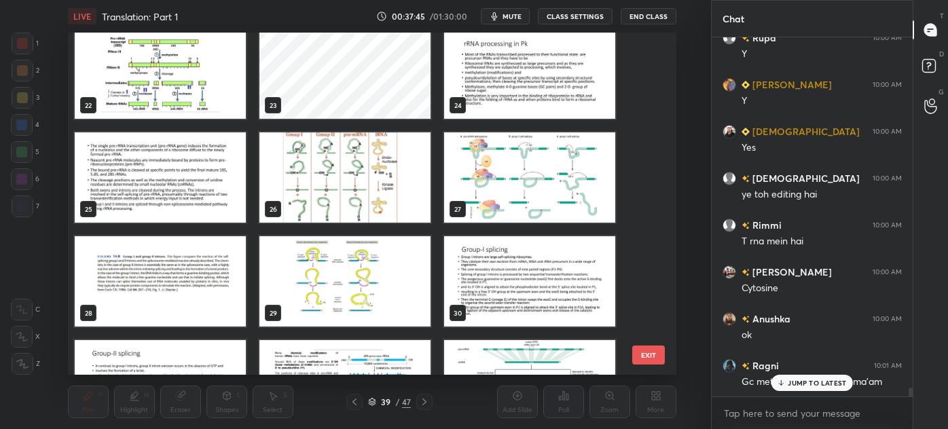
scroll to position [747, 0]
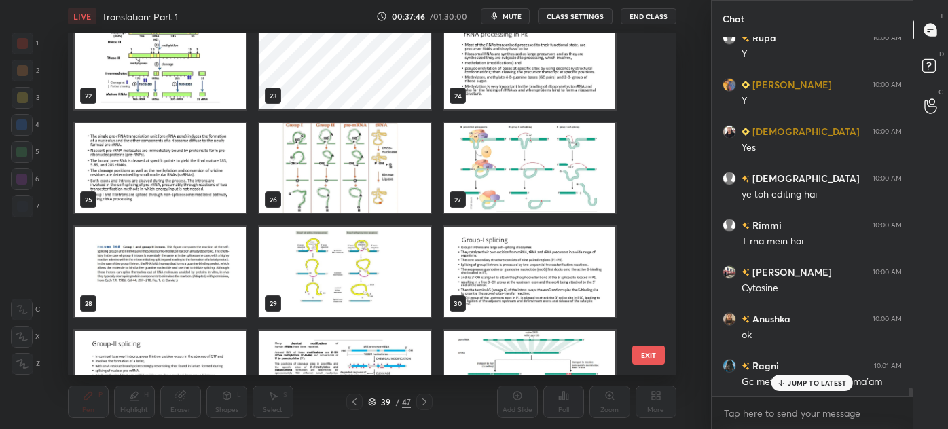
click at [542, 91] on img "grid" at bounding box center [529, 64] width 171 height 90
click at [539, 92] on div "22 23 24 25 26 27 28 29 30 31 32 33 34 35 36" at bounding box center [360, 204] width 585 height 342
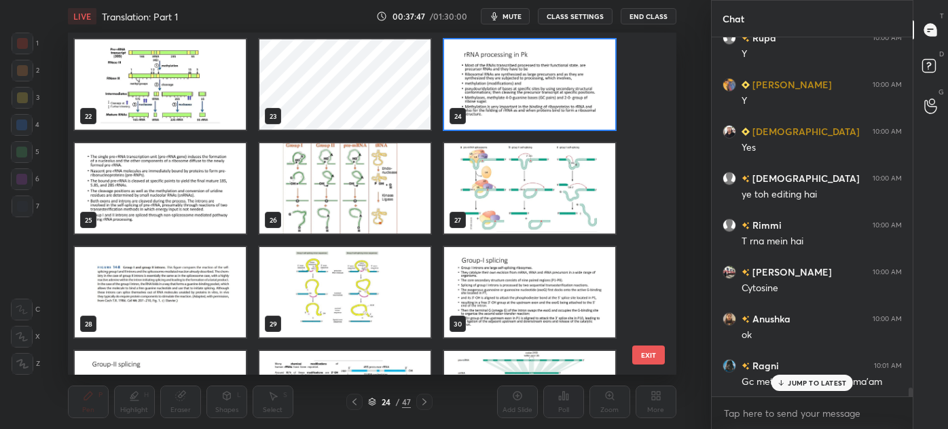
click at [507, 122] on img "grid" at bounding box center [529, 84] width 171 height 90
click at [515, 119] on img "grid" at bounding box center [529, 84] width 171 height 90
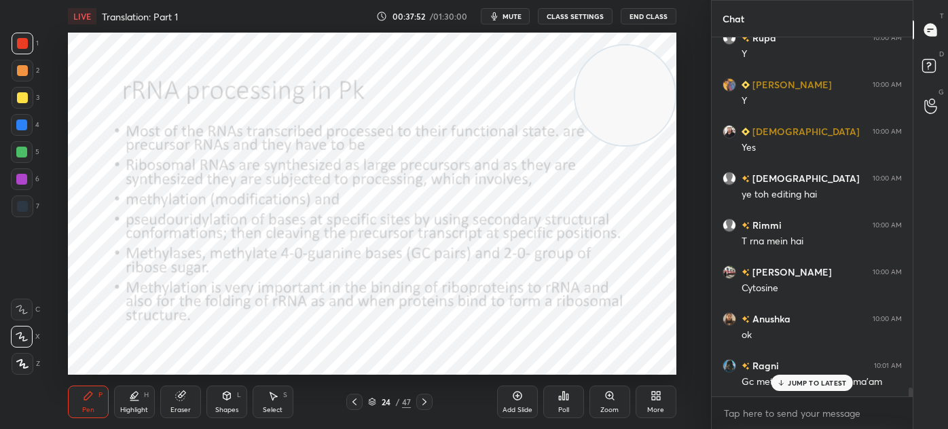
click at [424, 402] on icon at bounding box center [424, 401] width 11 height 11
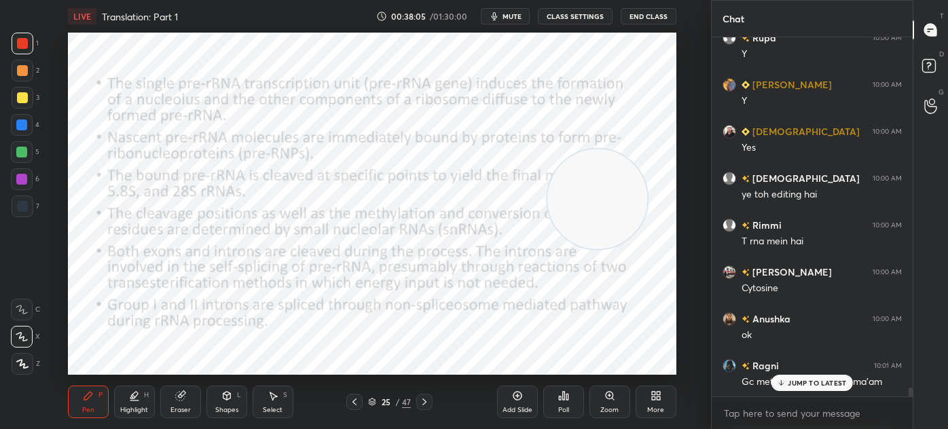
scroll to position [355, 197]
click at [183, 409] on div "Eraser" at bounding box center [180, 410] width 20 height 7
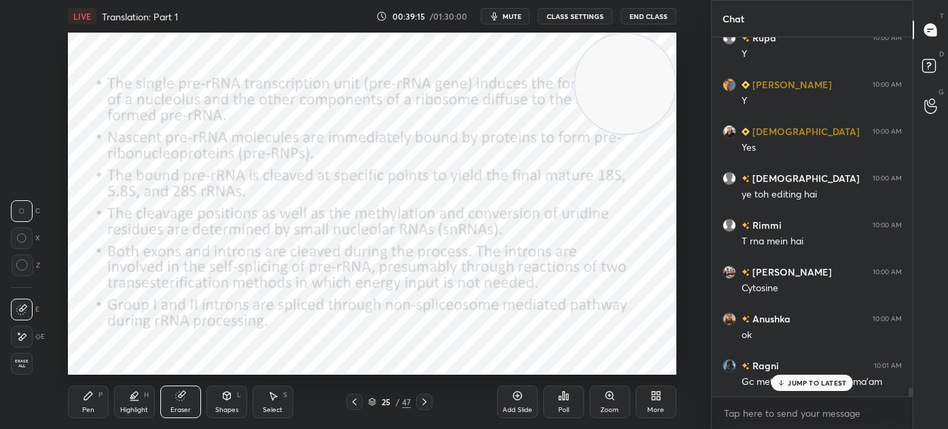
click at [102, 405] on div "Pen P" at bounding box center [88, 402] width 41 height 33
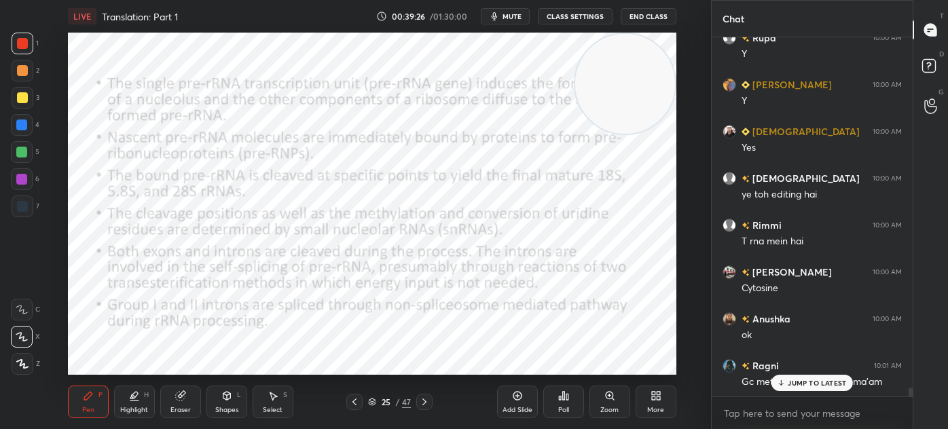
click at [25, 126] on div at bounding box center [21, 124] width 11 height 11
click at [26, 200] on div at bounding box center [23, 207] width 22 height 22
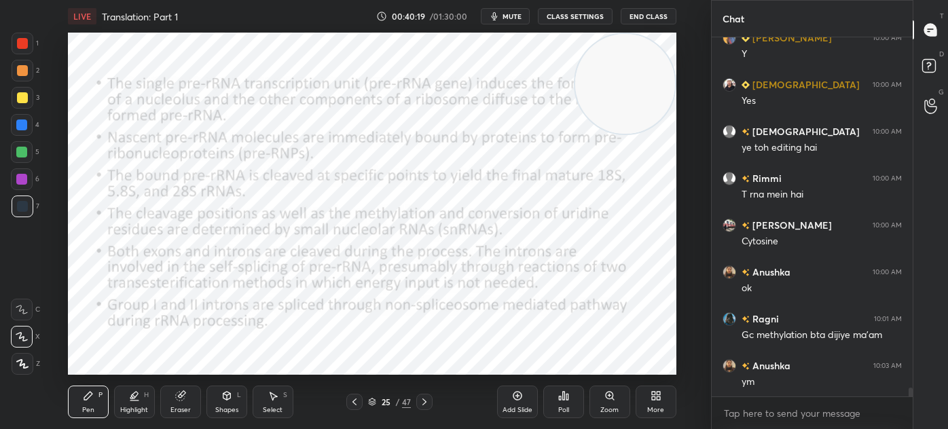
scroll to position [14430, 0]
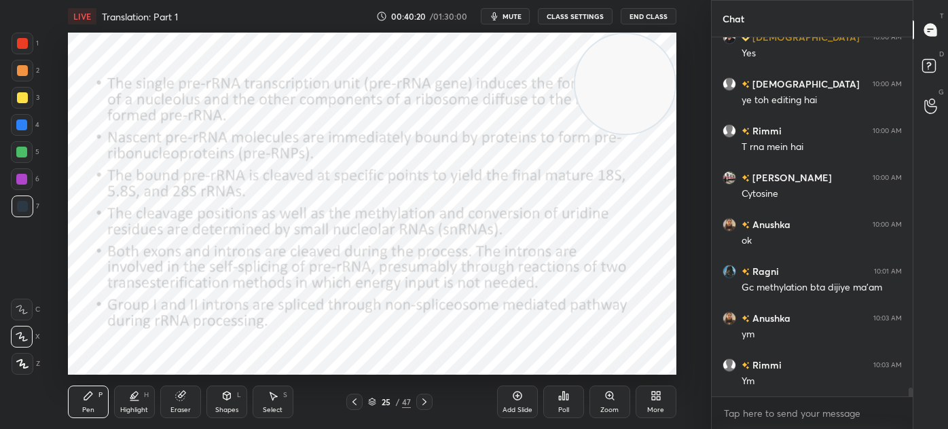
click at [425, 401] on icon at bounding box center [424, 401] width 4 height 7
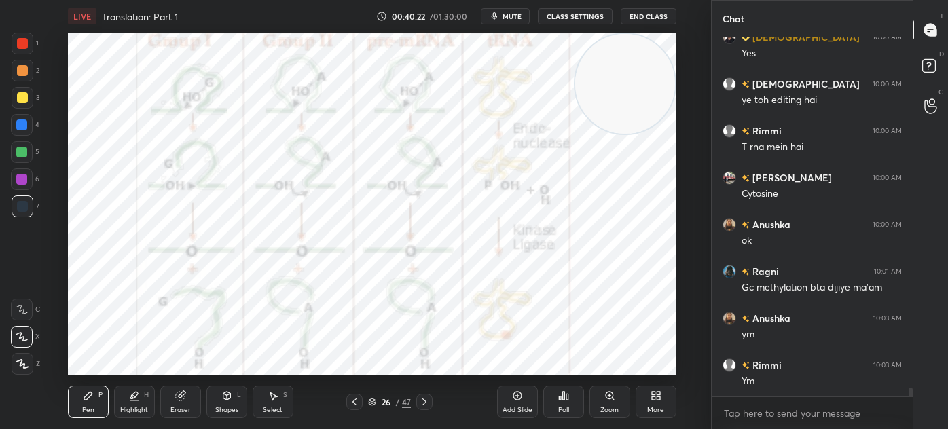
click at [359, 402] on icon at bounding box center [354, 401] width 11 height 11
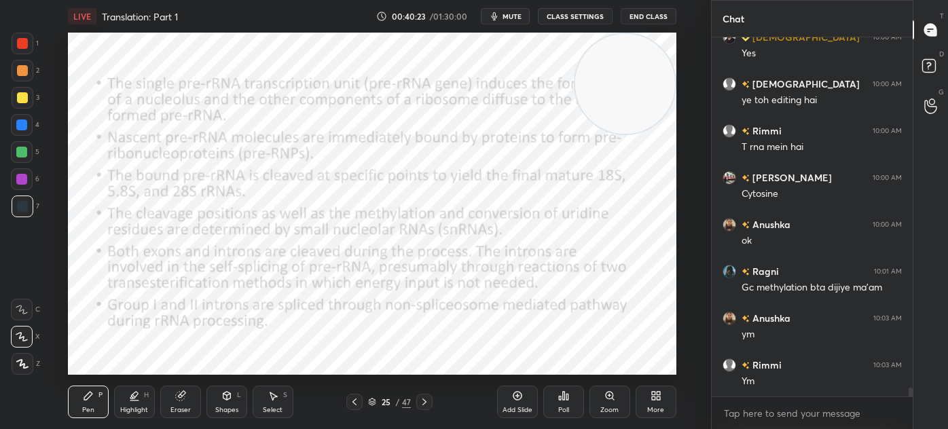
click at [508, 407] on div "Add Slide" at bounding box center [517, 410] width 30 height 7
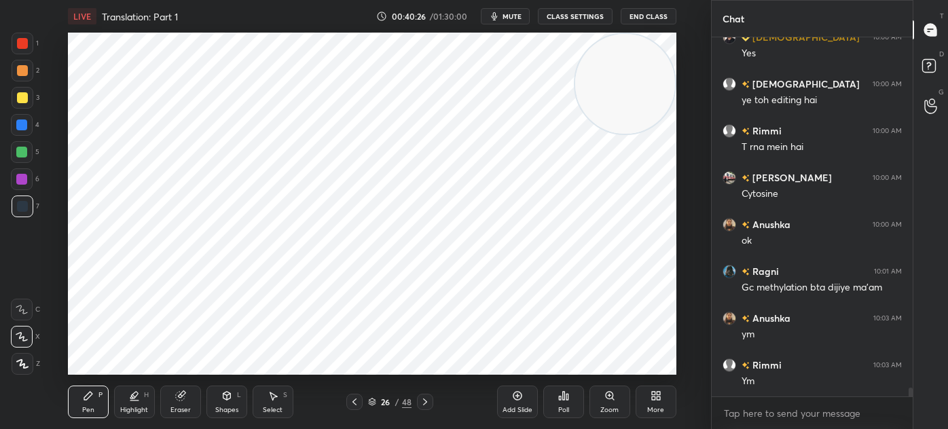
click at [357, 405] on icon at bounding box center [354, 401] width 11 height 11
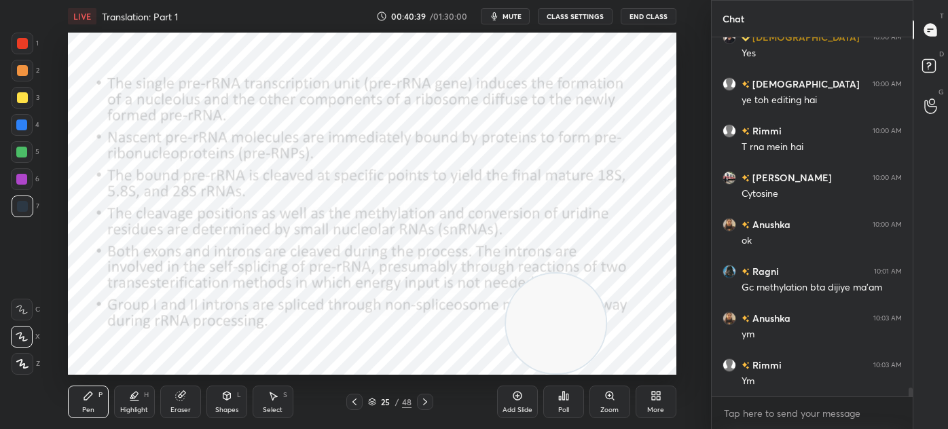
click at [358, 409] on div at bounding box center [354, 402] width 16 height 16
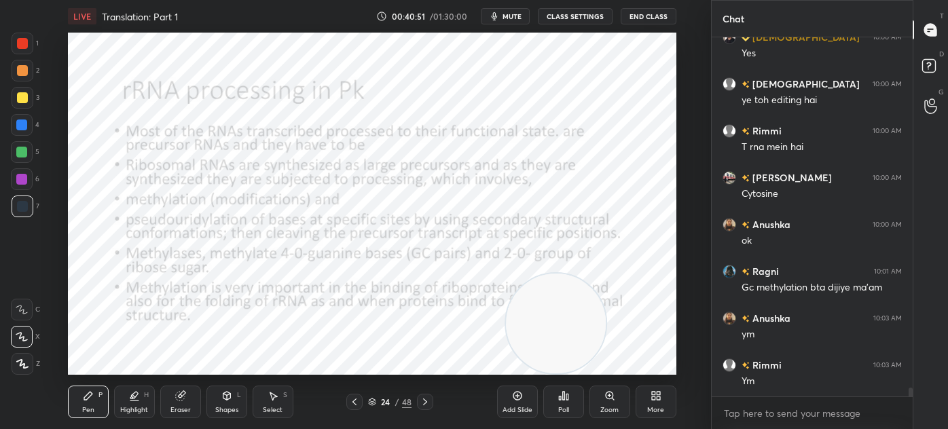
scroll to position [14477, 0]
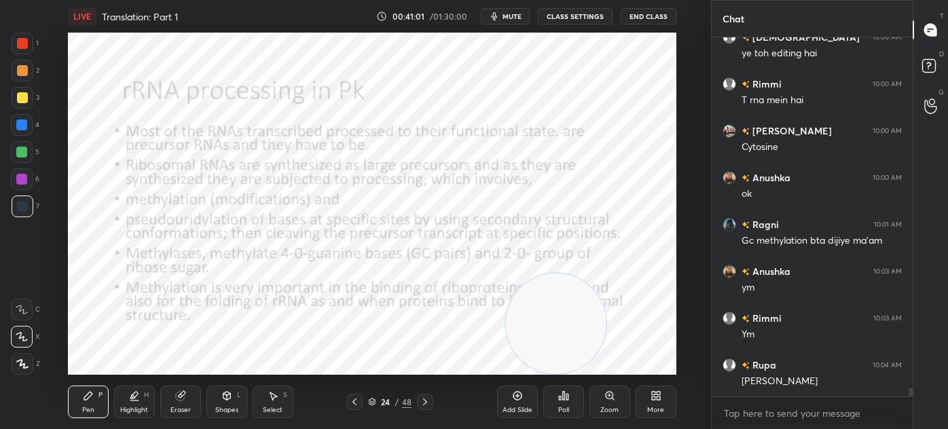
click at [425, 403] on icon at bounding box center [425, 401] width 4 height 7
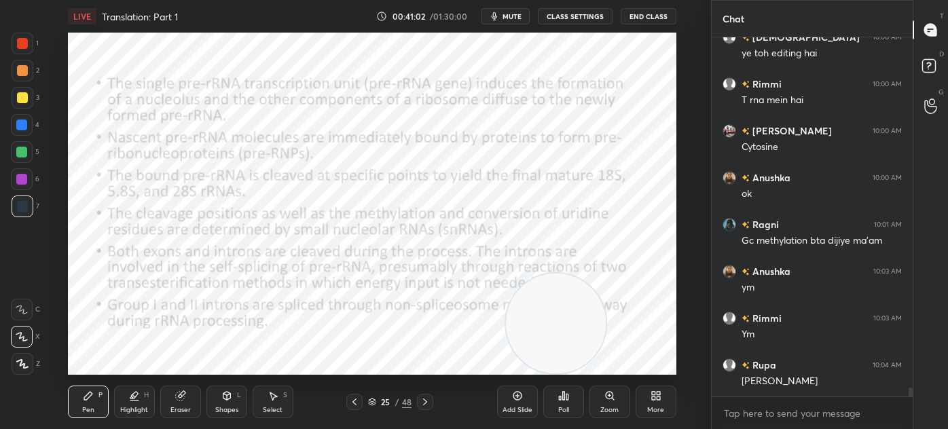
click at [428, 398] on icon at bounding box center [425, 401] width 11 height 11
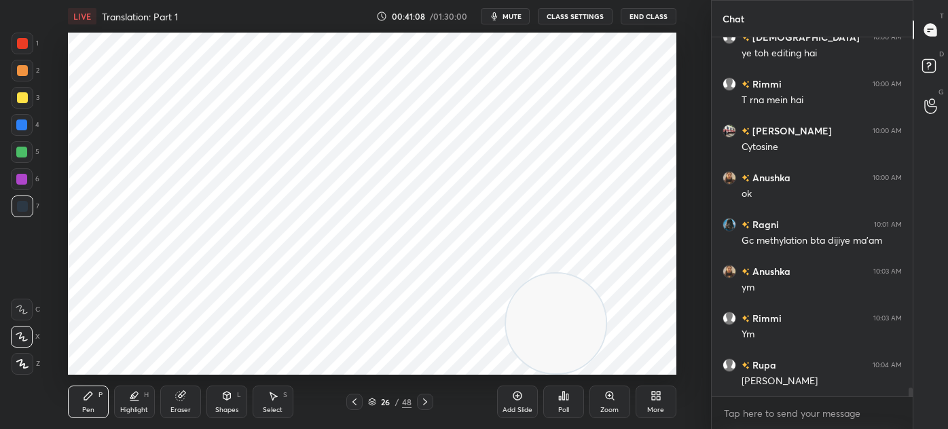
click at [224, 396] on icon at bounding box center [226, 396] width 7 height 8
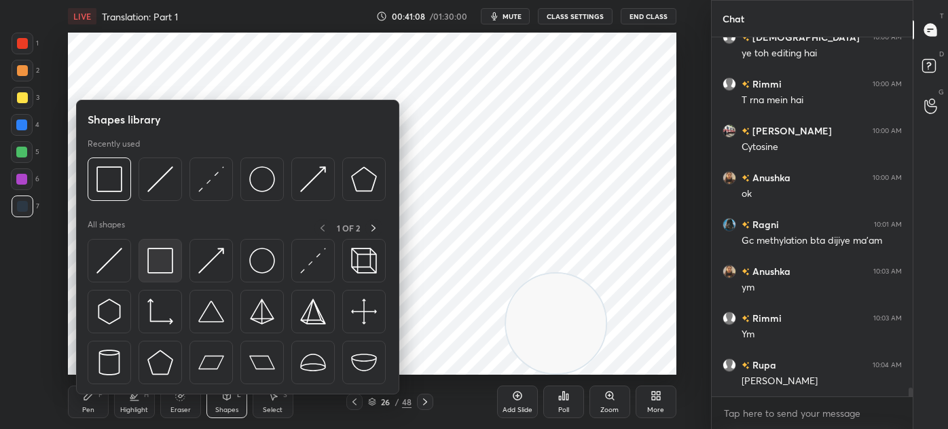
click at [170, 267] on img at bounding box center [160, 261] width 26 height 26
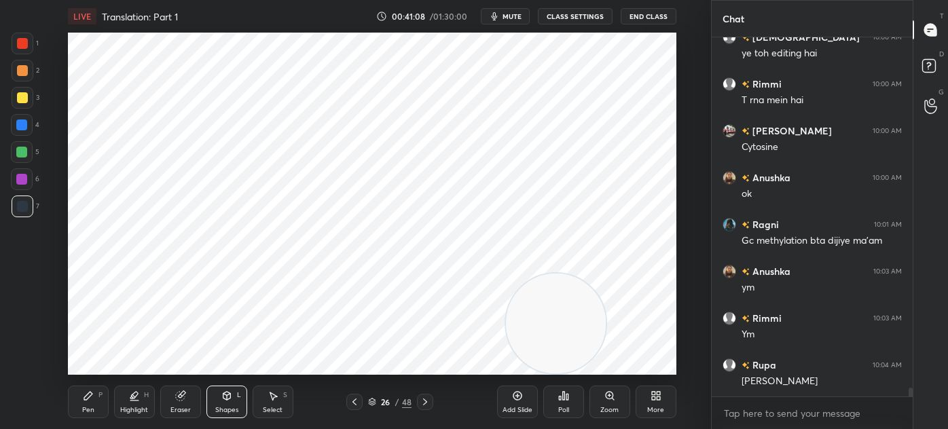
scroll to position [14524, 0]
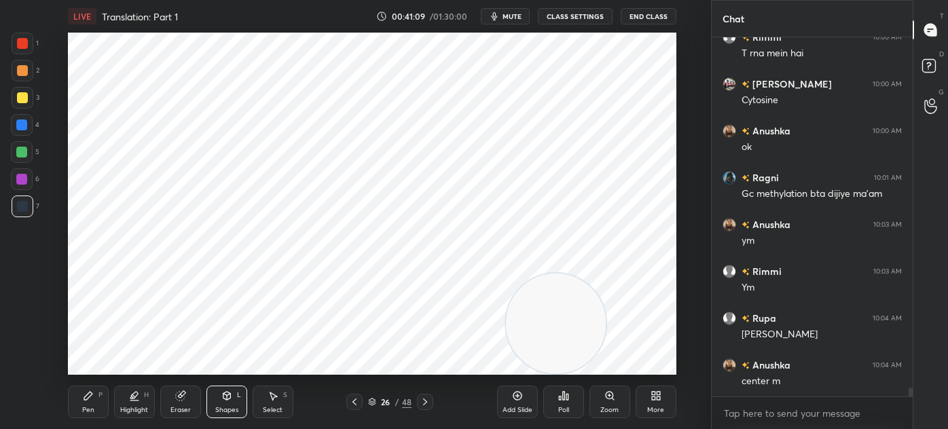
click at [21, 45] on div at bounding box center [22, 43] width 11 height 11
click at [74, 394] on div "Pen P" at bounding box center [88, 402] width 41 height 33
click at [190, 378] on div "Pen P Highlight H Eraser Shapes L Select S 26 / 48 Add Slide Poll Zoom More" at bounding box center [372, 402] width 608 height 54
click at [177, 388] on div "Eraser" at bounding box center [180, 402] width 41 height 33
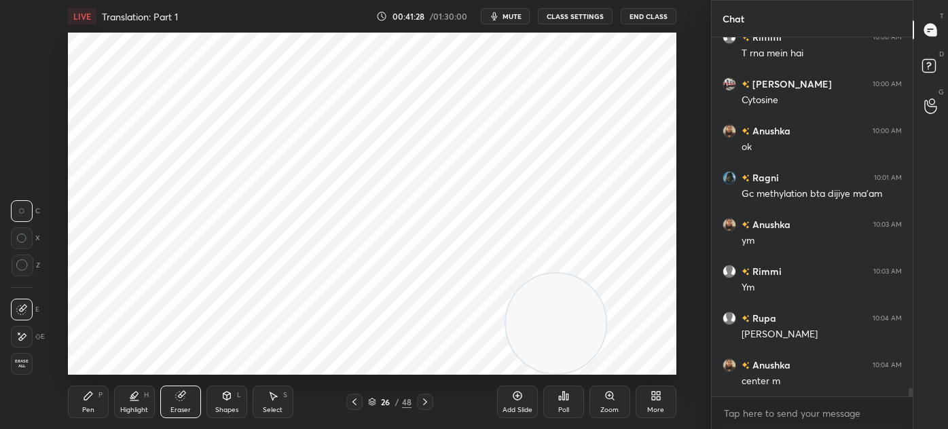
click at [81, 412] on div "Pen P" at bounding box center [88, 402] width 41 height 33
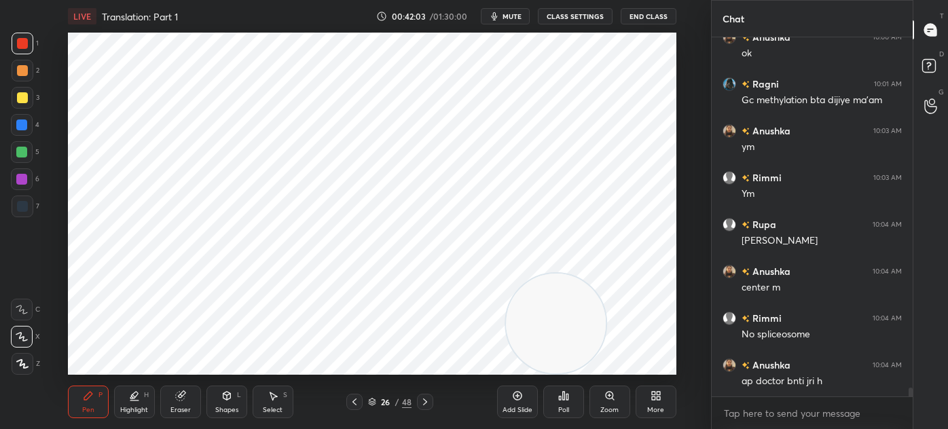
scroll to position [14664, 0]
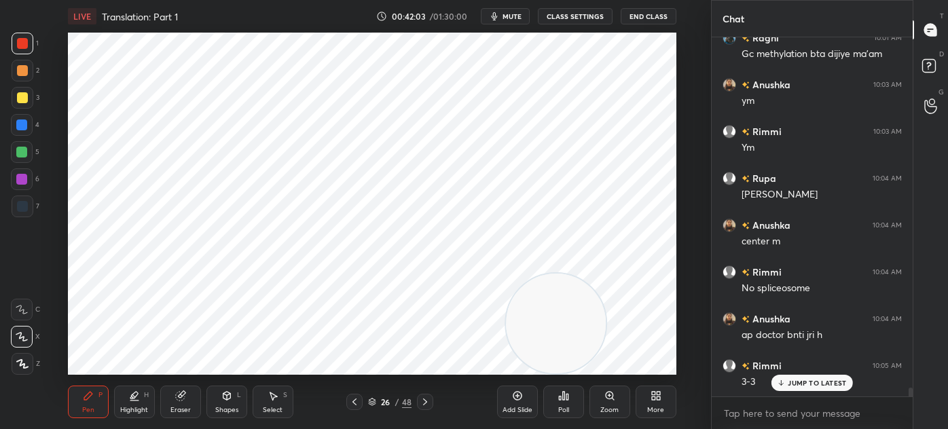
click at [617, 29] on div "LIVE Translation: Part 1 00:42:03 / 01:30:00 mute CLASS SETTINGS End Class" at bounding box center [372, 16] width 608 height 33
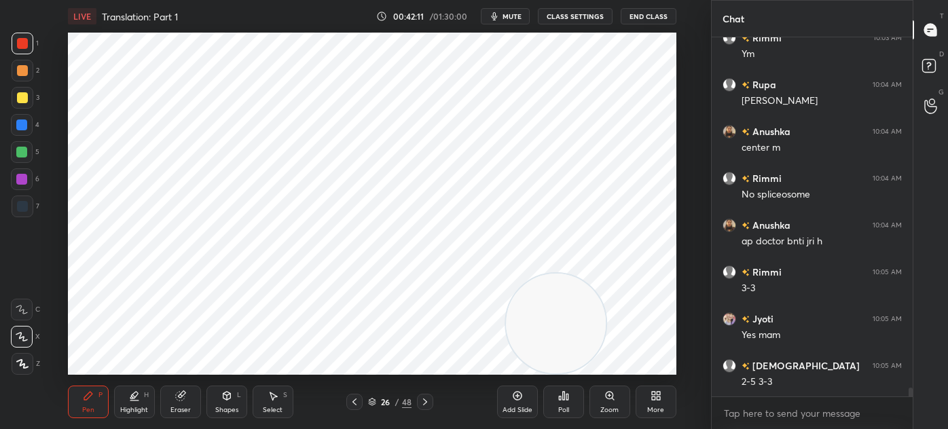
scroll to position [14805, 0]
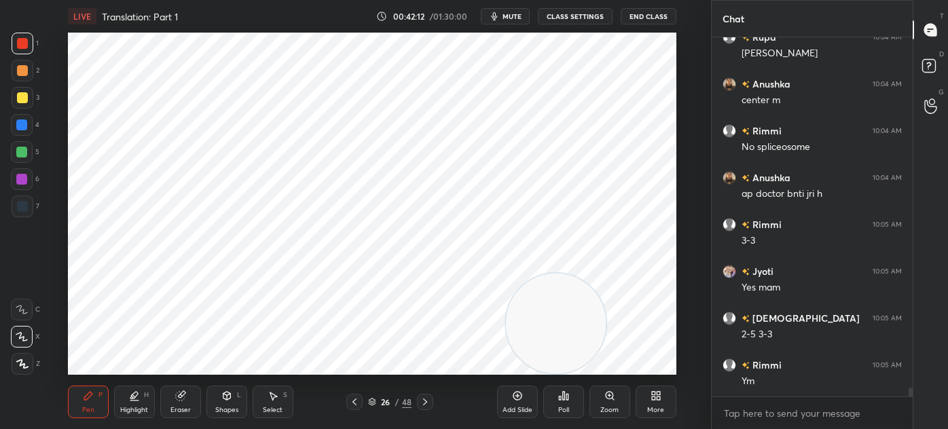
click at [22, 212] on div at bounding box center [23, 207] width 22 height 22
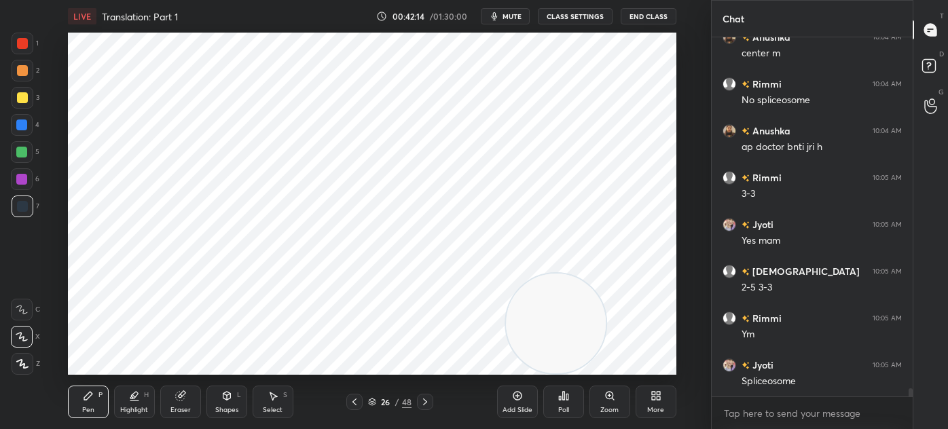
scroll to position [14884, 0]
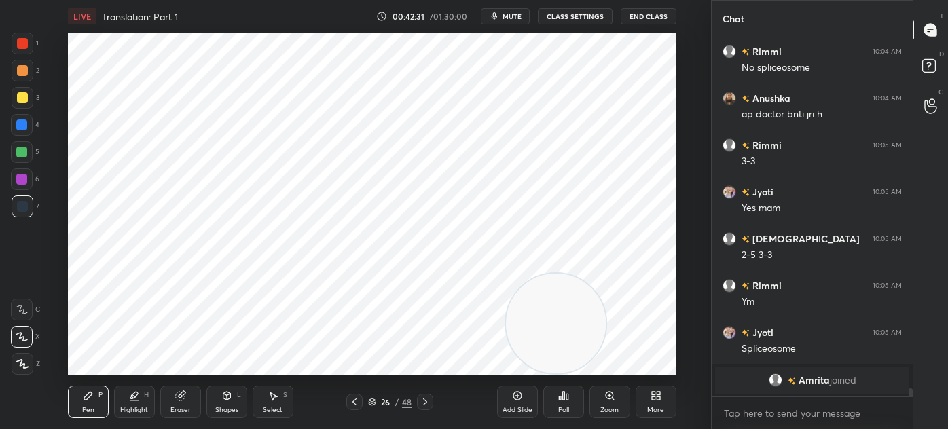
click at [224, 401] on icon at bounding box center [226, 395] width 11 height 11
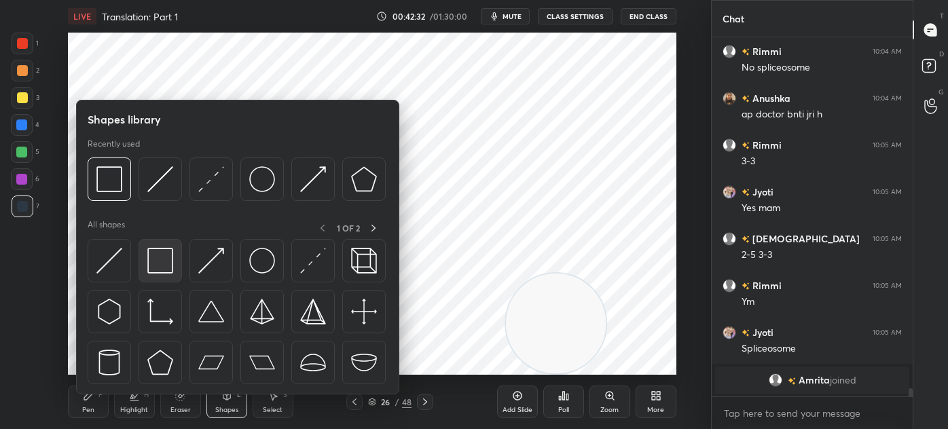
click at [164, 266] on img at bounding box center [160, 261] width 26 height 26
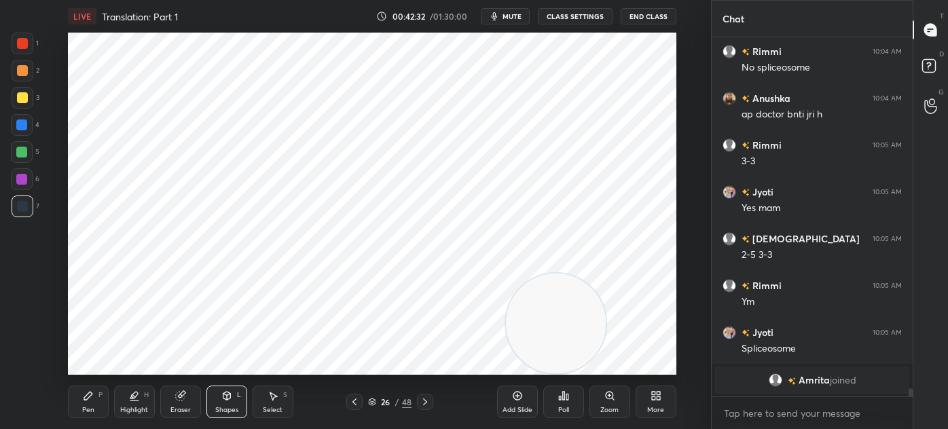
click at [27, 183] on div at bounding box center [22, 179] width 22 height 22
click at [92, 398] on icon at bounding box center [88, 395] width 11 height 11
click at [22, 198] on div at bounding box center [23, 207] width 22 height 22
click at [38, 127] on div "4" at bounding box center [25, 125] width 29 height 22
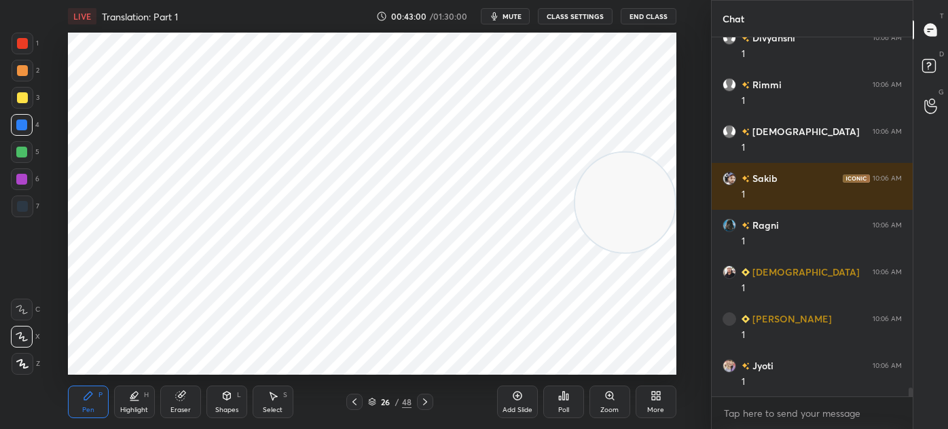
scroll to position [14057, 0]
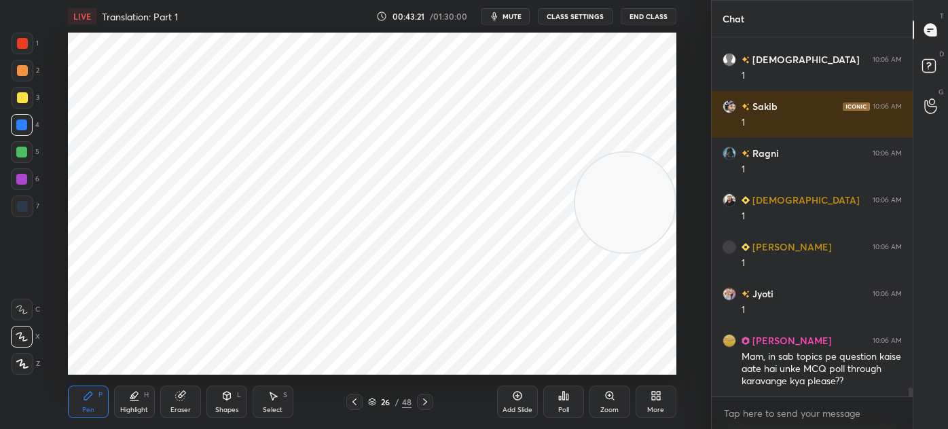
click at [27, 209] on div at bounding box center [22, 206] width 11 height 11
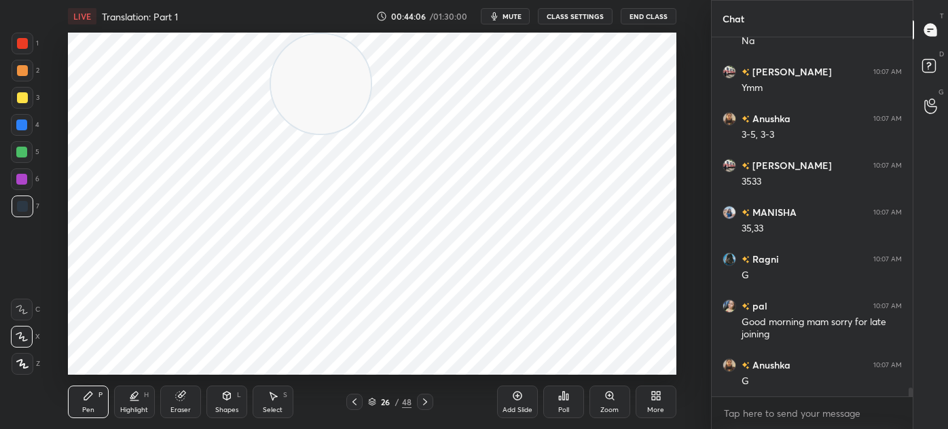
scroll to position [14695, 0]
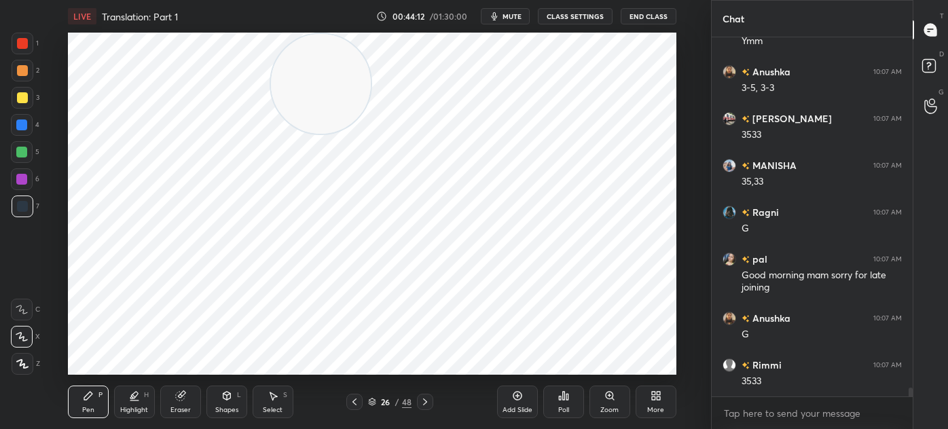
click at [429, 405] on icon at bounding box center [425, 401] width 11 height 11
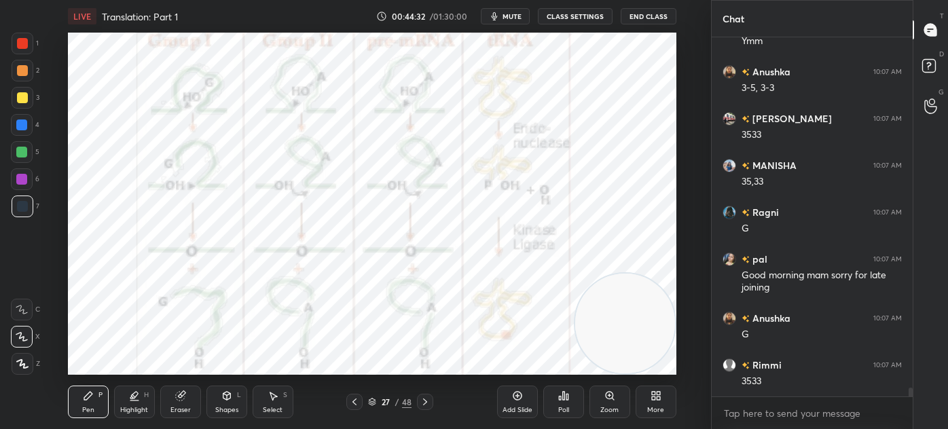
click at [0, 122] on div "1 2 3 4 5 6 7 C X Z C X Z E E Erase all H H" at bounding box center [21, 204] width 43 height 342
click at [134, 409] on div "Highlight" at bounding box center [134, 410] width 28 height 7
click at [23, 126] on div at bounding box center [21, 124] width 11 height 11
click at [43, 143] on div "1 2 3 4 5 6 7 C X Z C X Z E E Erase all H H" at bounding box center [21, 204] width 43 height 342
click at [31, 154] on div at bounding box center [22, 152] width 22 height 22
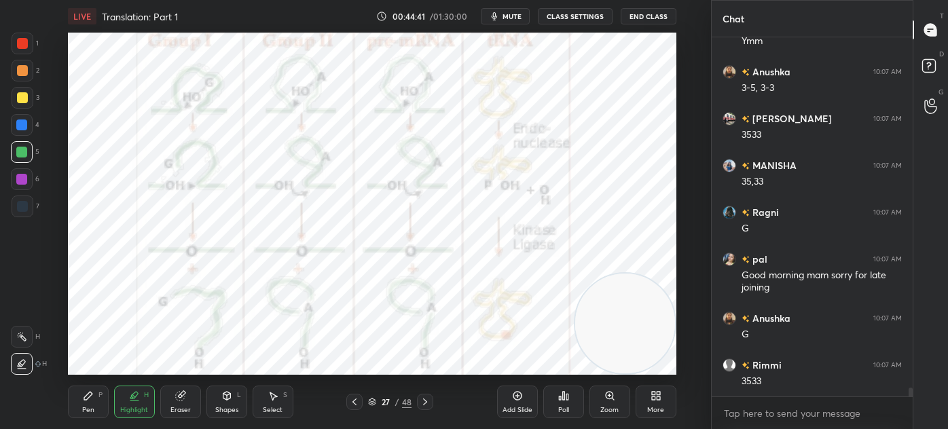
click at [25, 181] on div at bounding box center [21, 179] width 11 height 11
click at [94, 405] on div "Pen P" at bounding box center [88, 402] width 41 height 33
click at [428, 401] on icon at bounding box center [425, 401] width 11 height 11
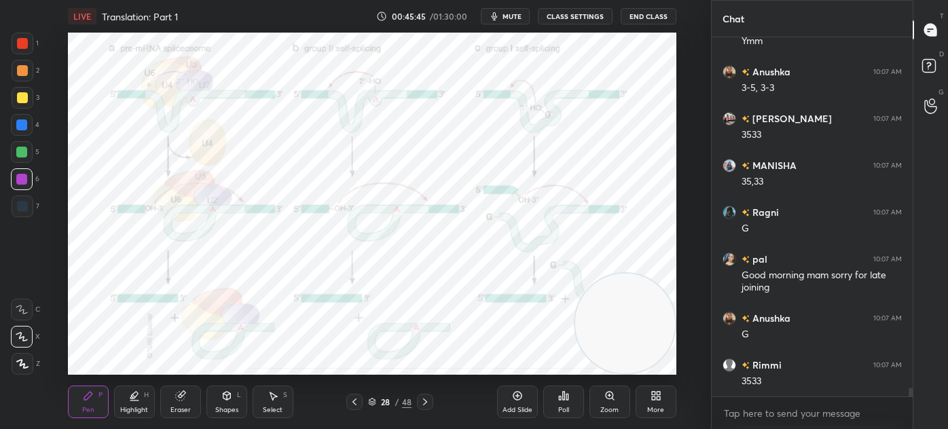
click at [374, 402] on icon at bounding box center [372, 402] width 8 height 8
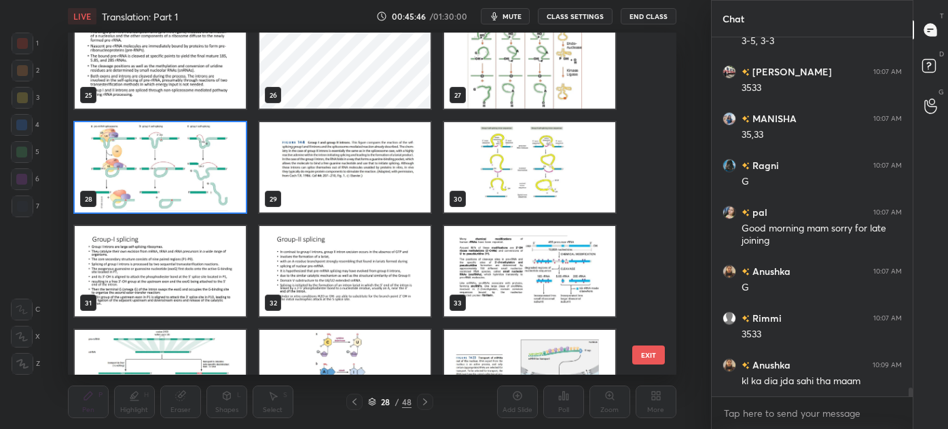
scroll to position [849, 0]
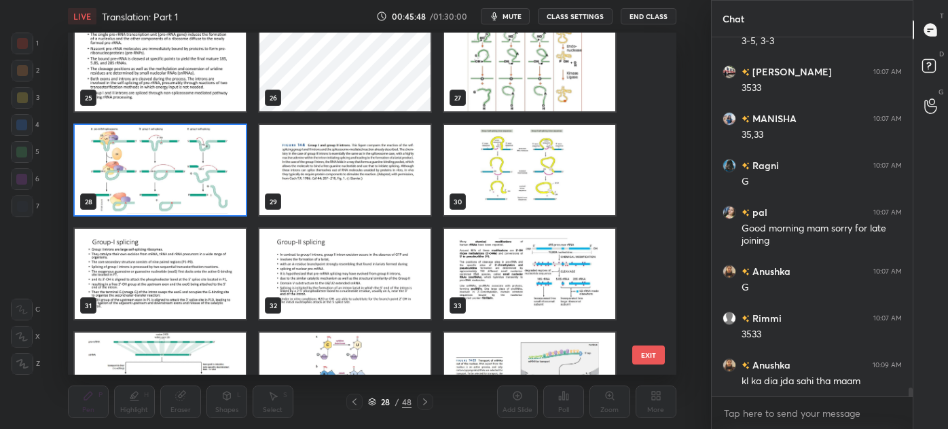
click at [528, 168] on img "grid" at bounding box center [529, 170] width 171 height 90
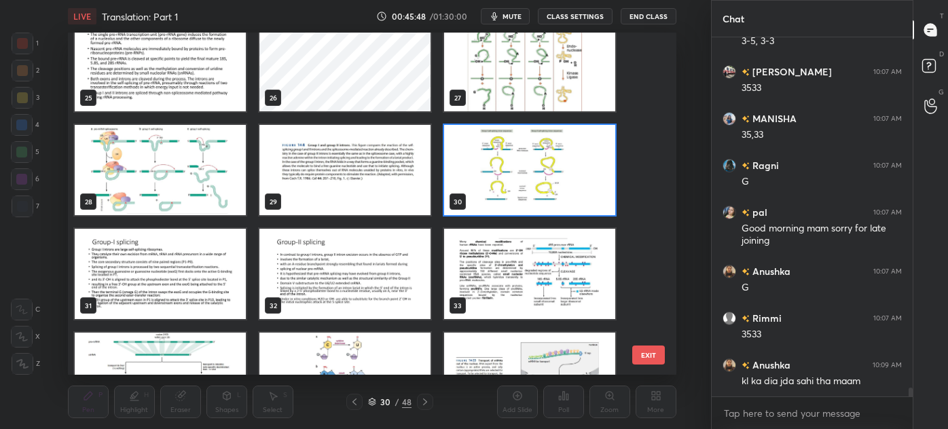
click at [527, 173] on img "grid" at bounding box center [529, 170] width 171 height 90
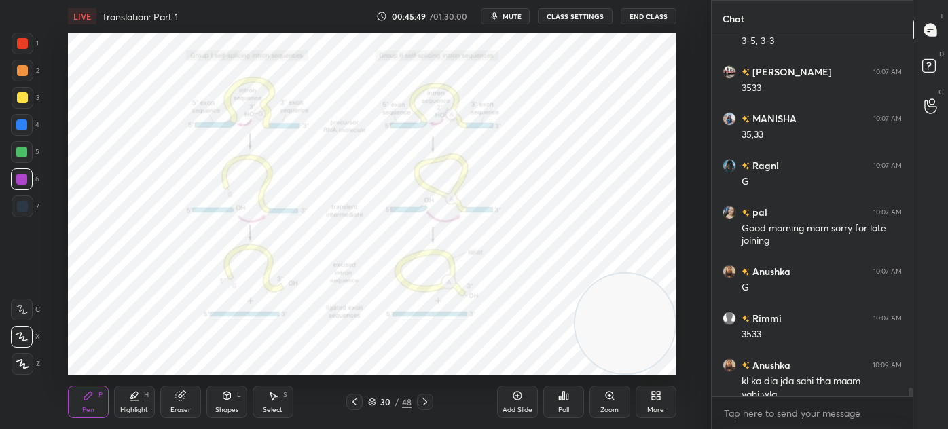
scroll to position [14756, 0]
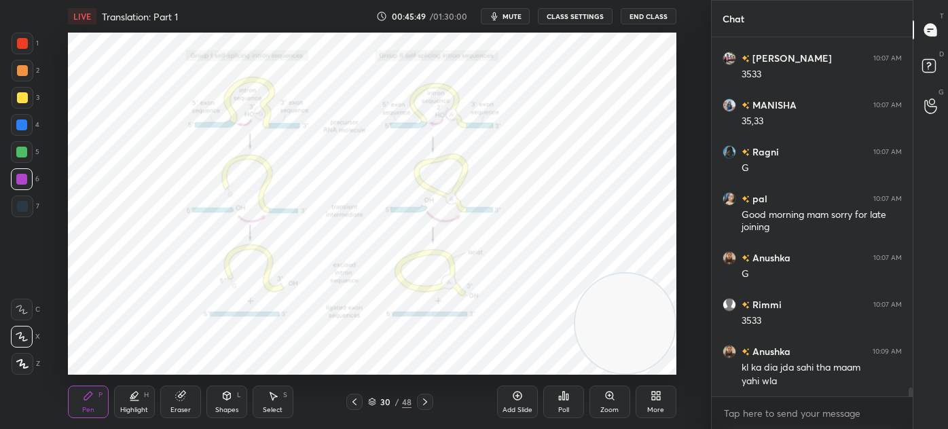
click at [231, 407] on div "Shapes" at bounding box center [226, 410] width 23 height 7
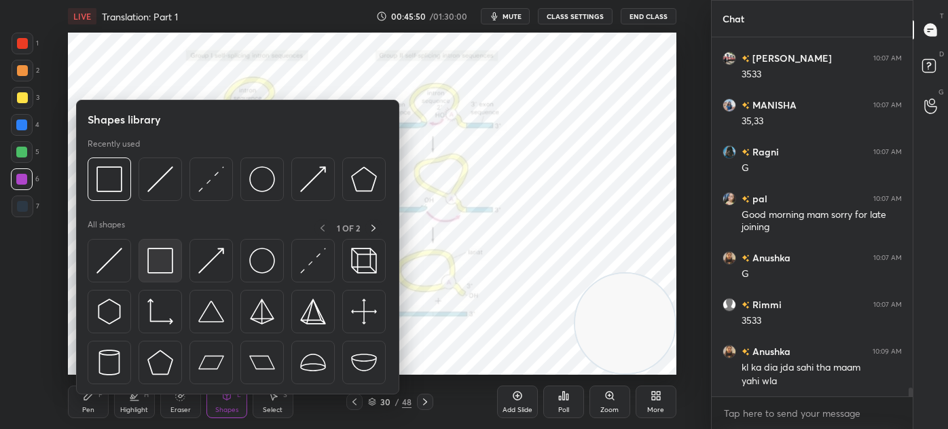
click at [165, 267] on img at bounding box center [160, 261] width 26 height 26
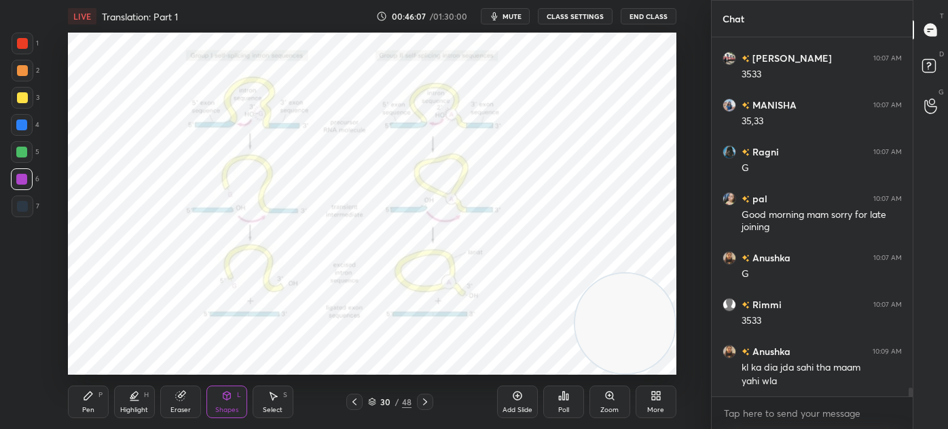
click at [73, 393] on div "Pen P" at bounding box center [88, 402] width 41 height 33
click at [601, 398] on div "Zoom" at bounding box center [609, 402] width 41 height 33
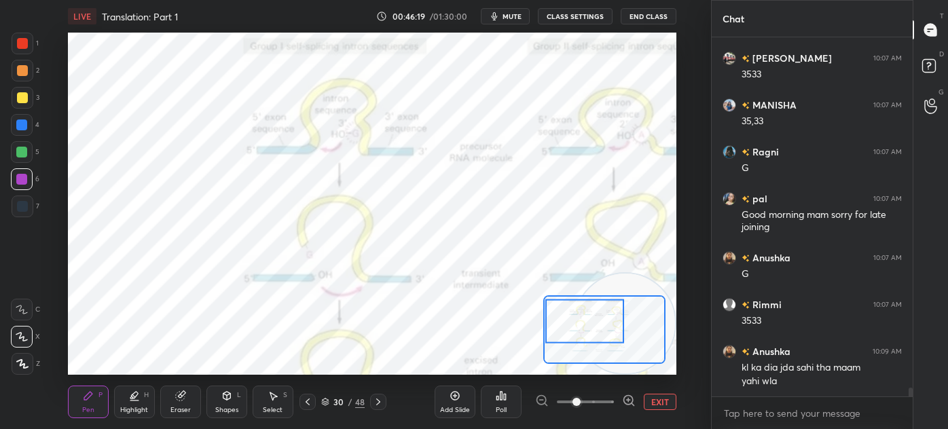
click at [32, 43] on div at bounding box center [23, 44] width 22 height 22
click at [24, 208] on div at bounding box center [22, 206] width 11 height 11
click at [33, 173] on div "6" at bounding box center [25, 179] width 29 height 22
click at [27, 126] on div at bounding box center [21, 124] width 11 height 11
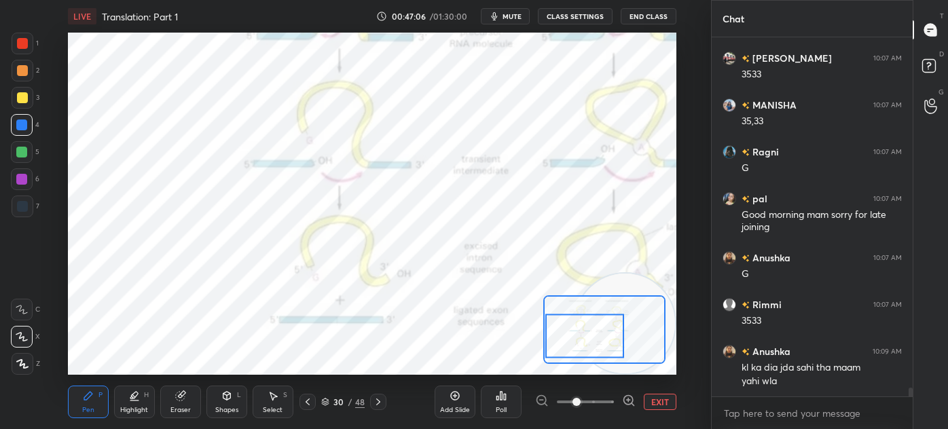
scroll to position [14803, 0]
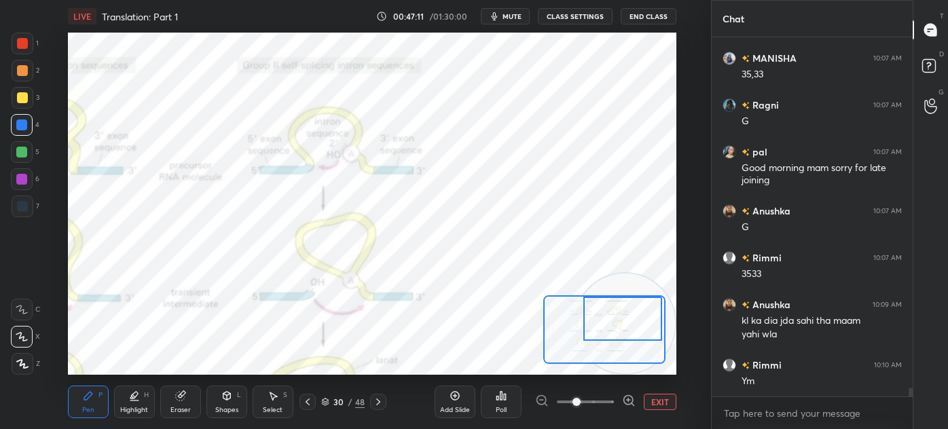
click at [18, 47] on div at bounding box center [22, 43] width 11 height 11
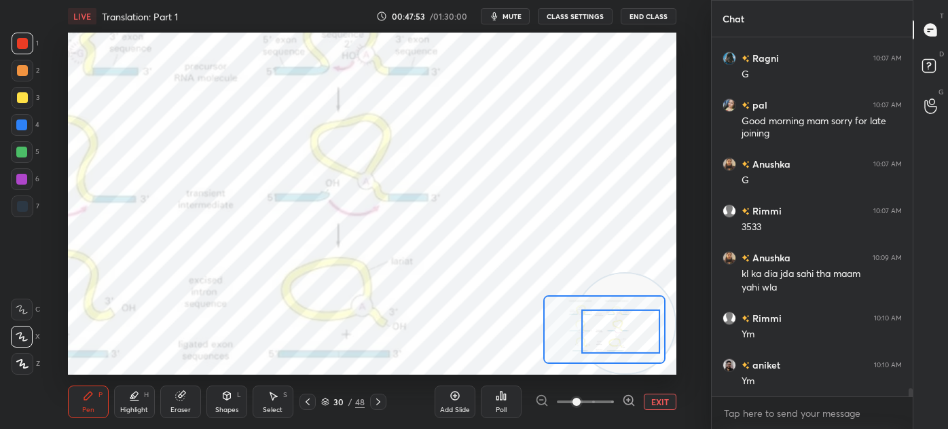
click at [647, 402] on button "EXIT" at bounding box center [660, 402] width 33 height 16
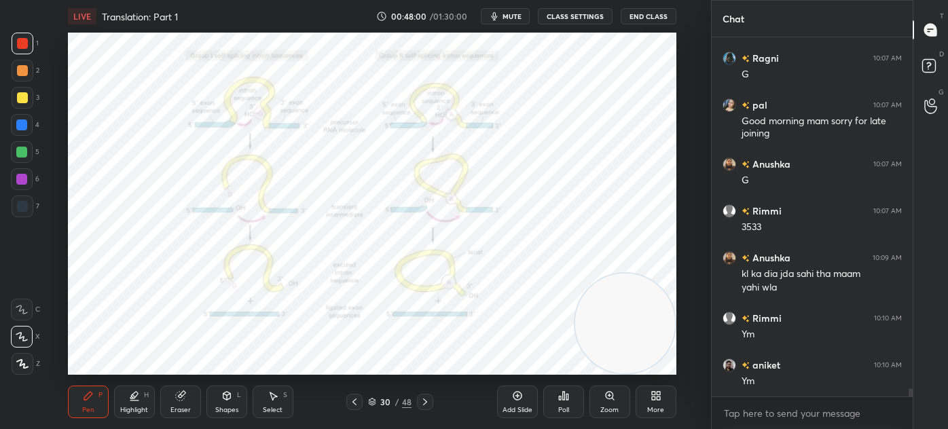
click at [368, 405] on icon at bounding box center [372, 402] width 8 height 8
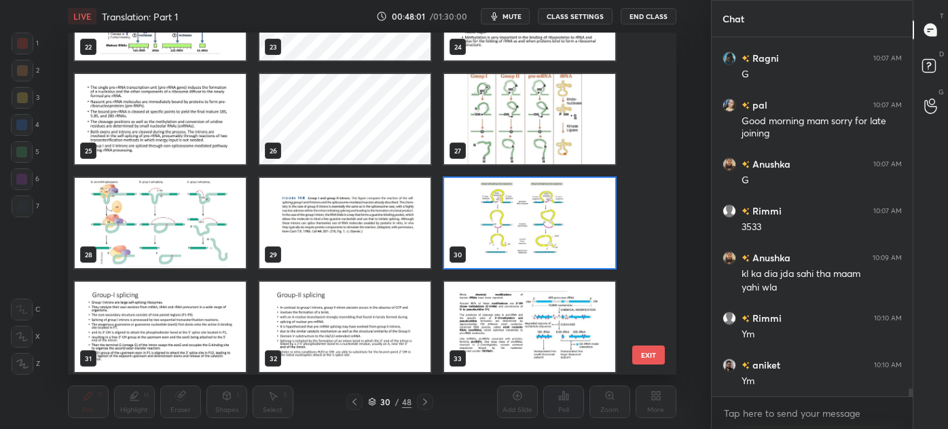
scroll to position [805, 0]
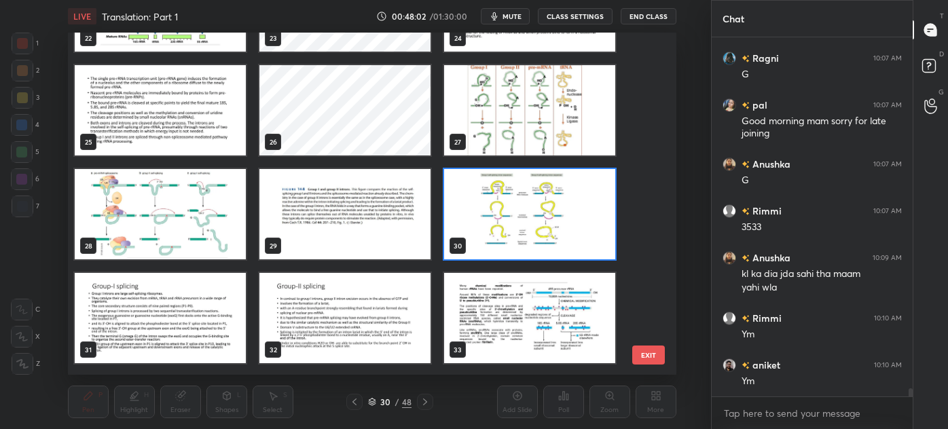
click at [196, 219] on img "grid" at bounding box center [160, 214] width 171 height 90
click at [201, 219] on img "grid" at bounding box center [160, 214] width 171 height 90
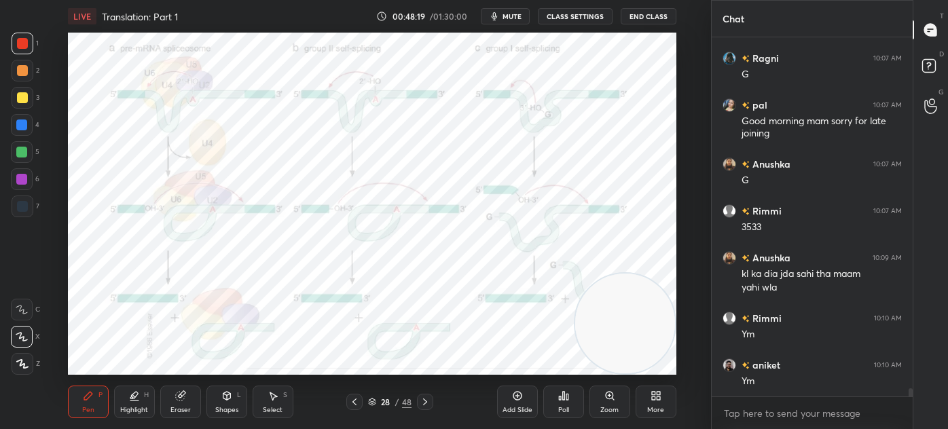
click at [238, 401] on div "Shapes L" at bounding box center [226, 402] width 41 height 33
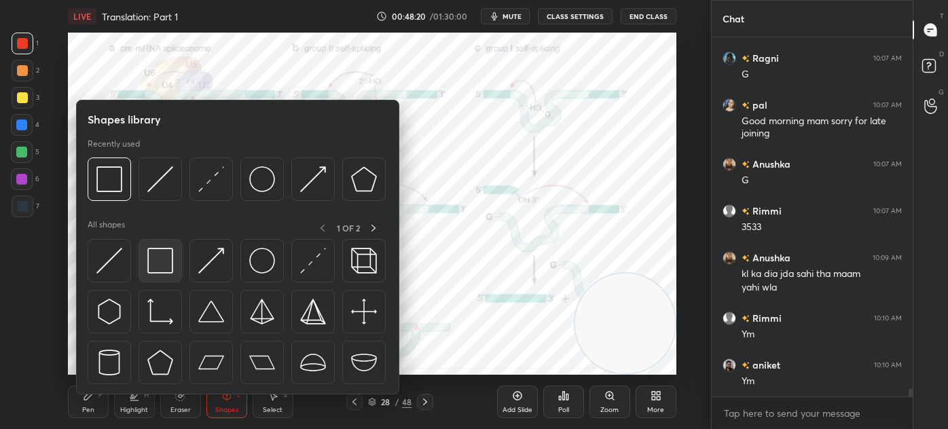
click at [161, 267] on img at bounding box center [160, 261] width 26 height 26
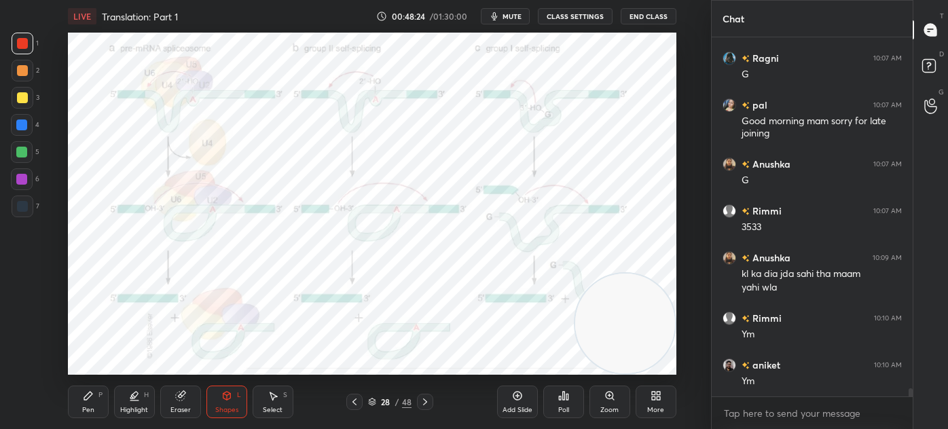
scroll to position [14896, 0]
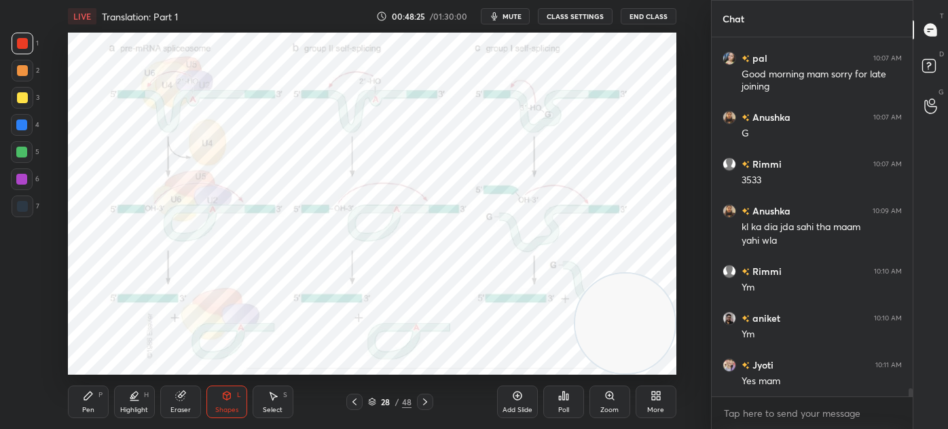
click at [81, 405] on div "Pen P" at bounding box center [88, 402] width 41 height 33
click at [85, 388] on div "Pen P" at bounding box center [88, 402] width 41 height 33
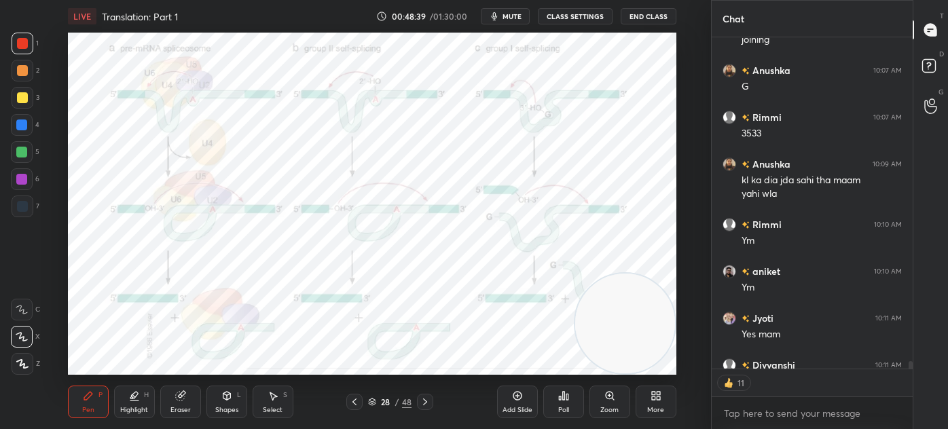
scroll to position [14971, 0]
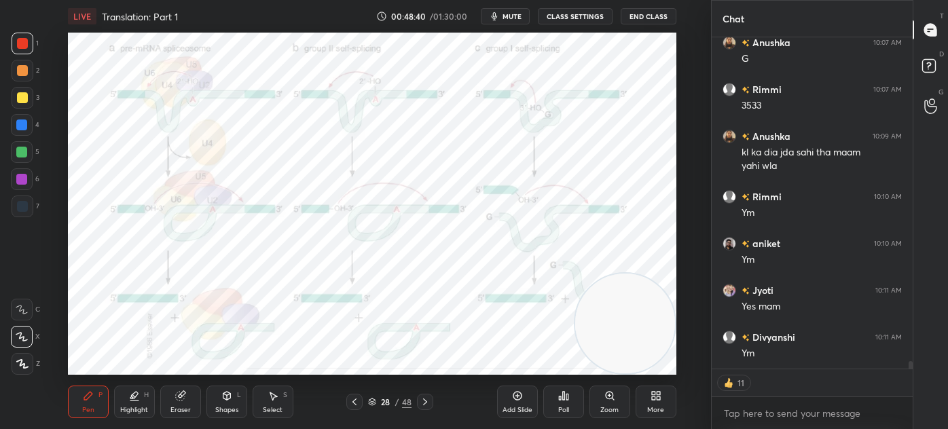
click at [426, 403] on icon at bounding box center [425, 401] width 11 height 11
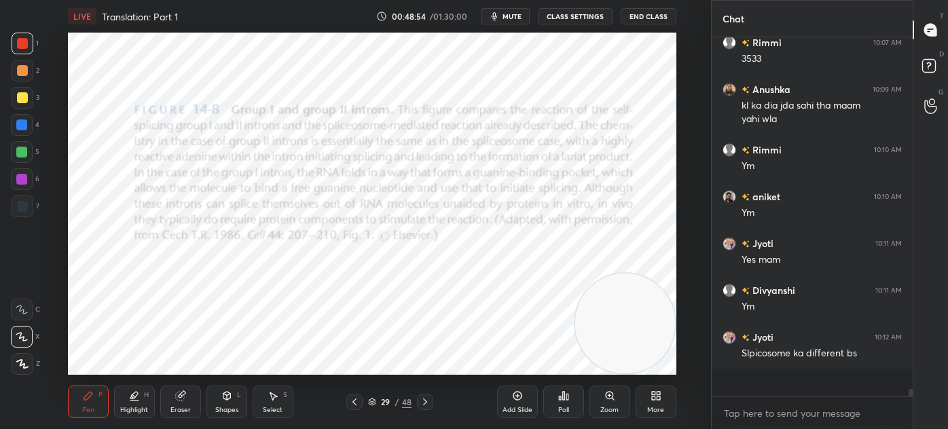
scroll to position [14990, 0]
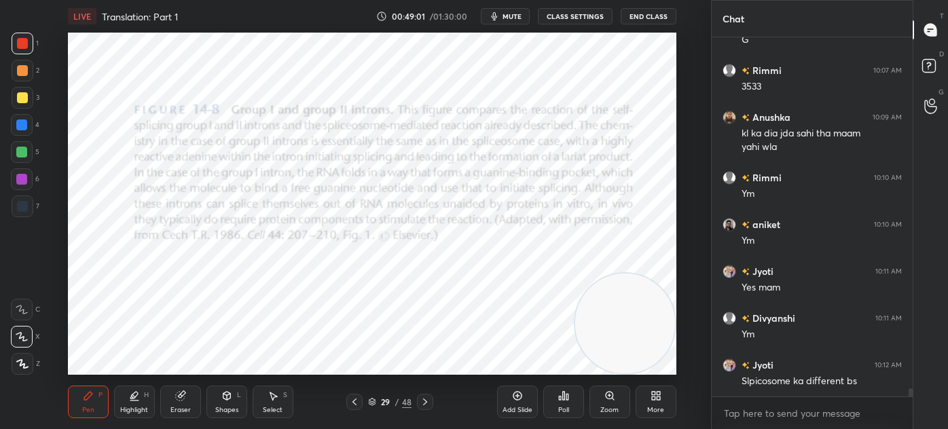
click at [354, 399] on icon at bounding box center [354, 401] width 11 height 11
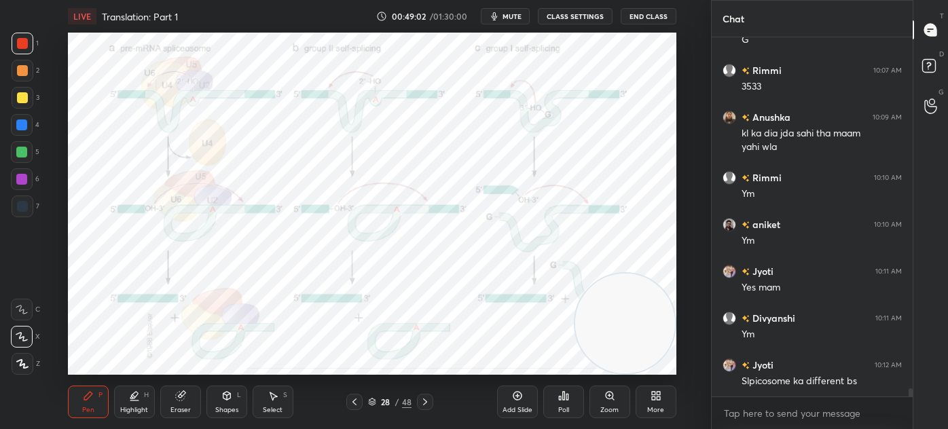
click at [427, 401] on icon at bounding box center [425, 401] width 11 height 11
click at [425, 403] on icon at bounding box center [425, 401] width 4 height 7
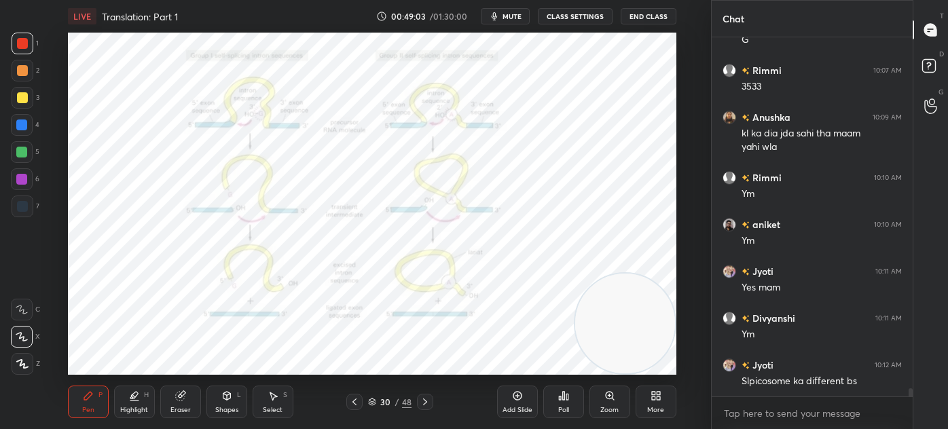
click at [426, 401] on icon at bounding box center [425, 401] width 11 height 11
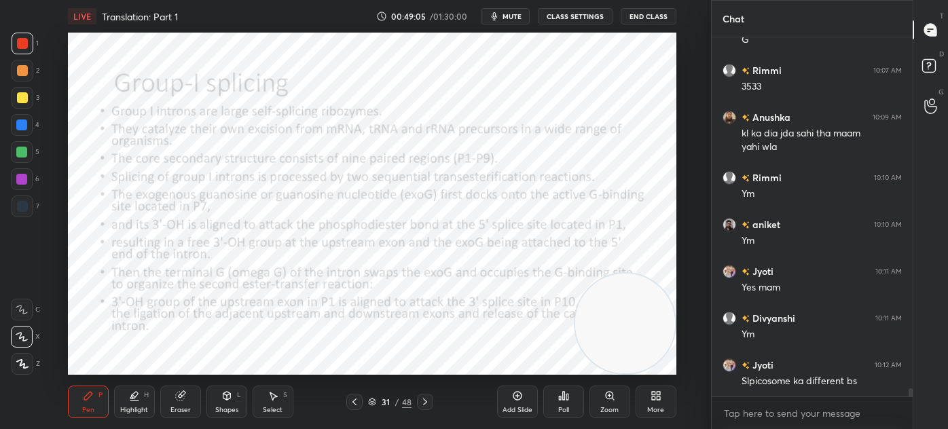
scroll to position [15036, 0]
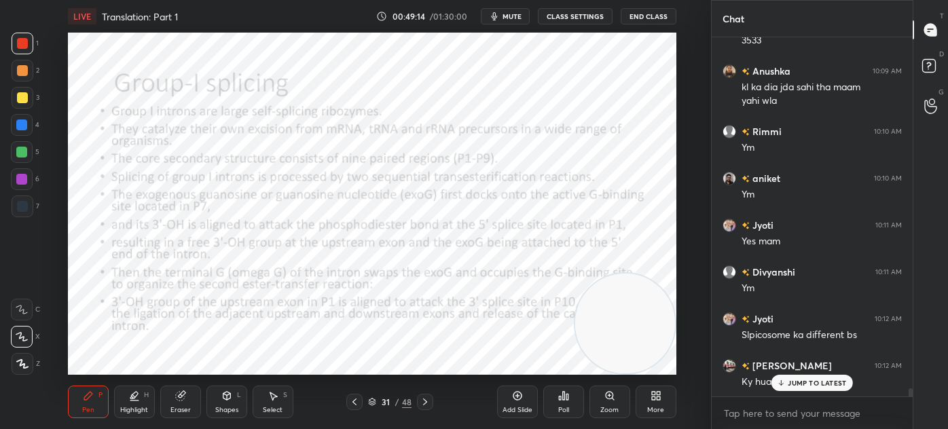
click at [215, 404] on div "Shapes L" at bounding box center [226, 402] width 41 height 33
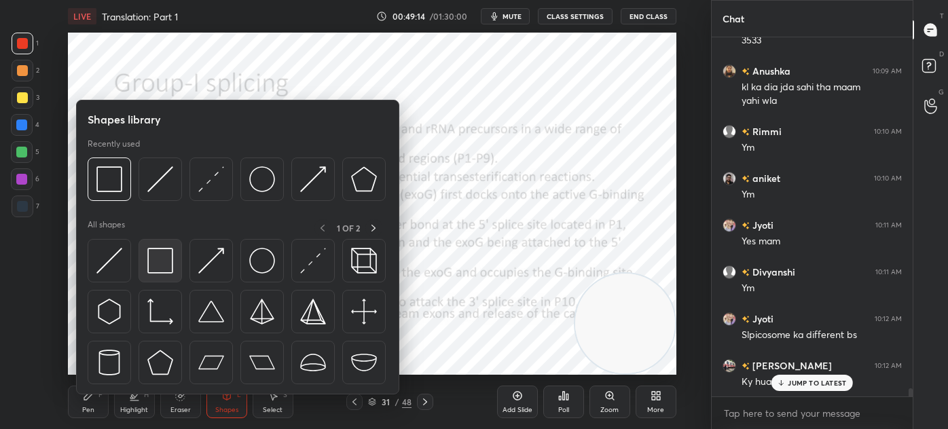
click at [153, 257] on img at bounding box center [160, 261] width 26 height 26
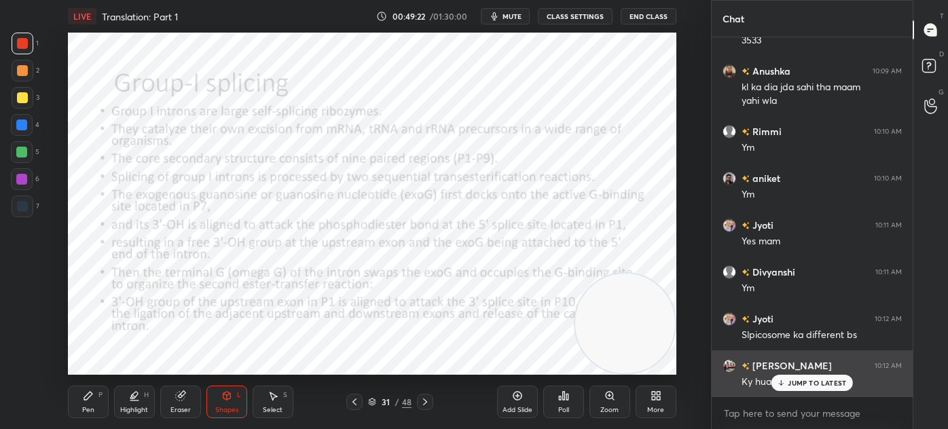
click at [796, 386] on p "JUMP TO LATEST" at bounding box center [816, 383] width 58 height 8
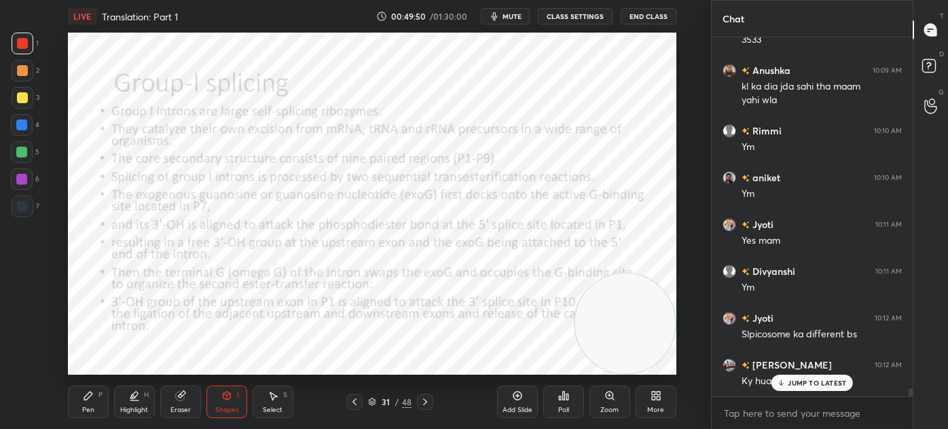
scroll to position [15083, 0]
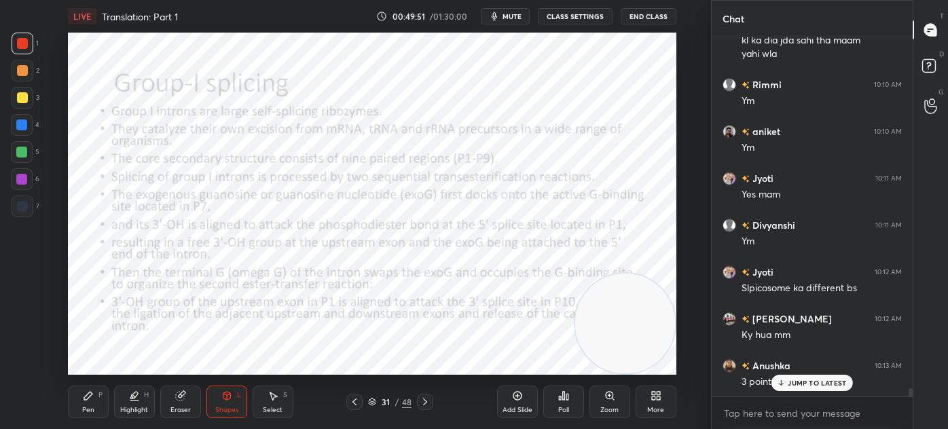
click at [780, 383] on icon at bounding box center [781, 383] width 9 height 8
click at [89, 382] on div "Pen P Highlight H Eraser Shapes L Select S 31 / 48 Add Slide Poll Zoom More" at bounding box center [372, 402] width 608 height 54
click at [88, 399] on icon at bounding box center [88, 395] width 11 height 11
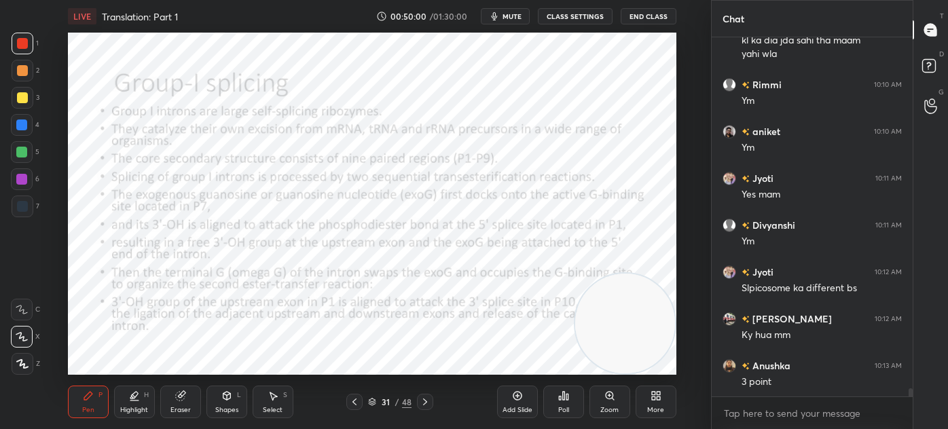
click at [24, 204] on div at bounding box center [22, 206] width 11 height 11
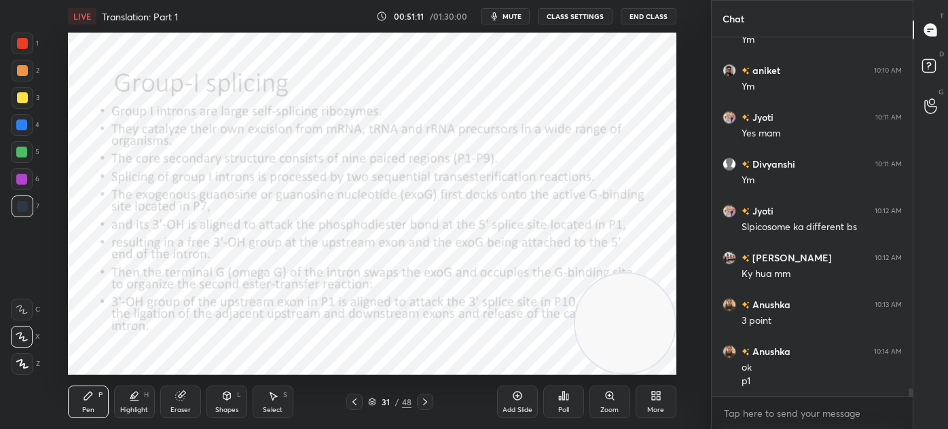
scroll to position [15158, 0]
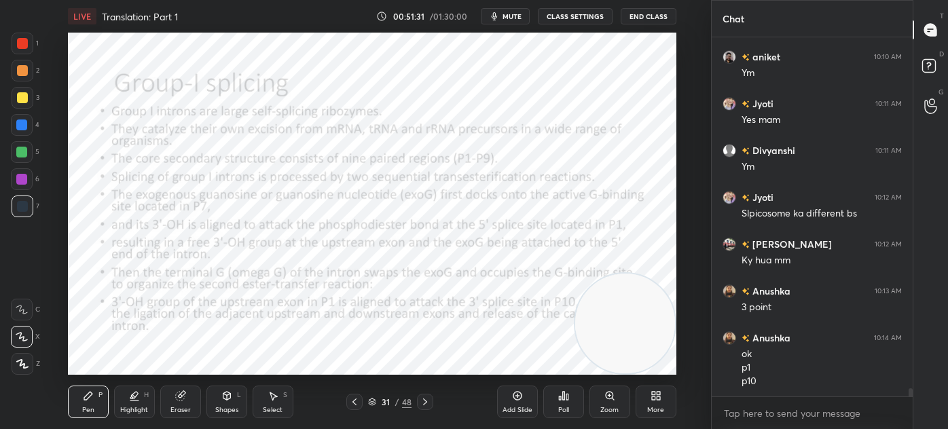
click at [22, 42] on div at bounding box center [22, 43] width 11 height 11
click at [276, 388] on div "Select S" at bounding box center [273, 402] width 41 height 33
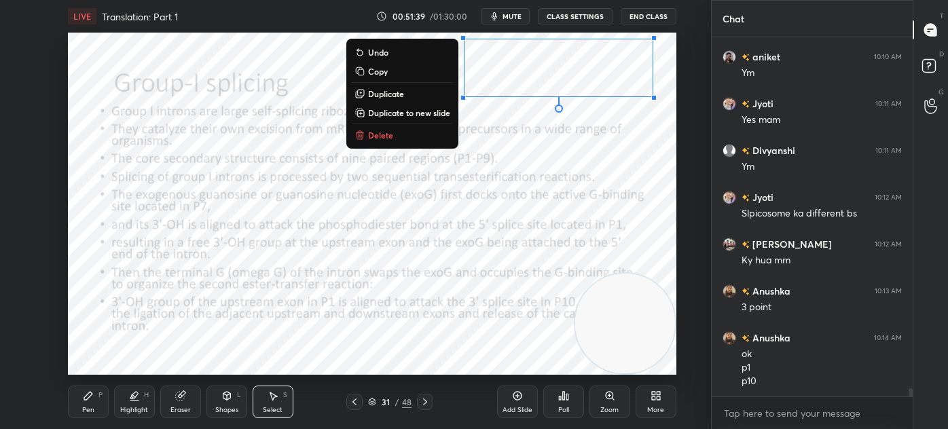
click at [420, 132] on button "Delete" at bounding box center [402, 135] width 101 height 16
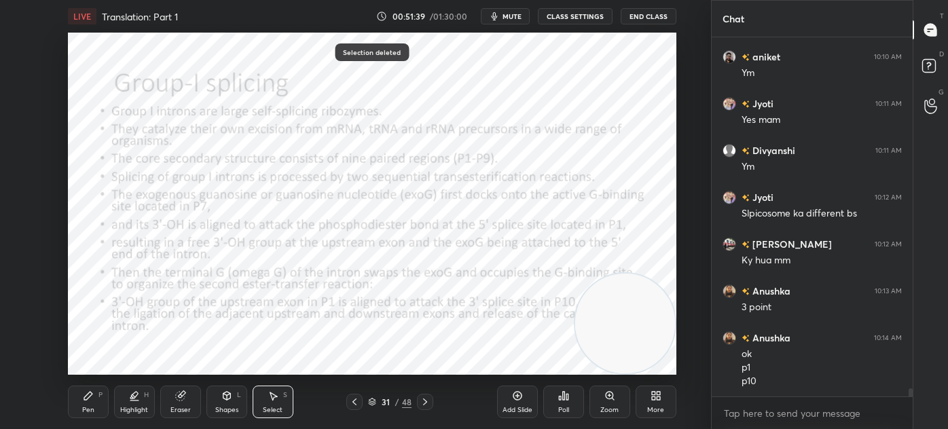
click at [231, 392] on div "Shapes L" at bounding box center [226, 402] width 41 height 33
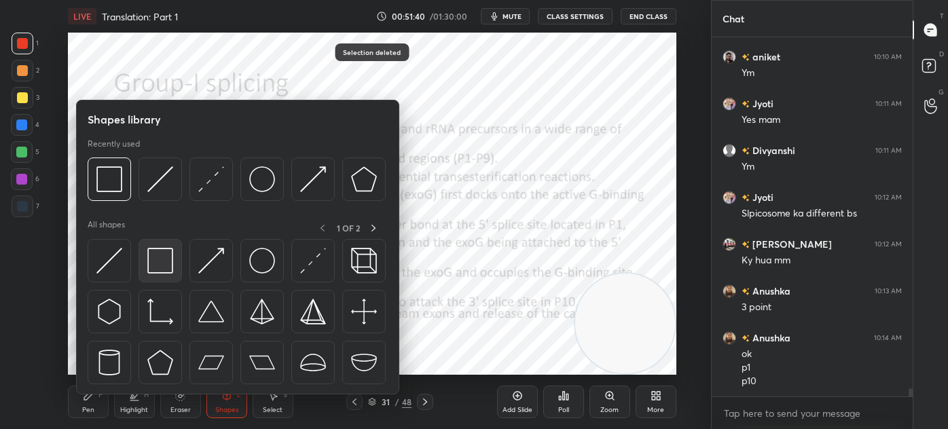
click at [149, 270] on img at bounding box center [160, 261] width 26 height 26
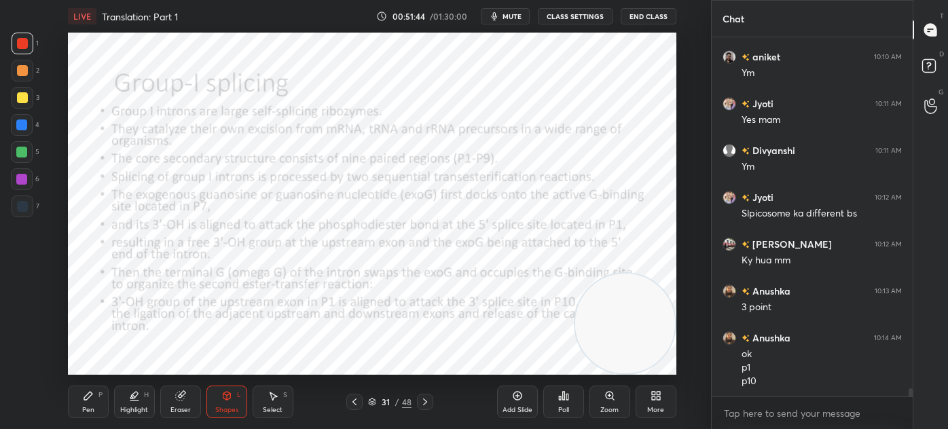
click at [95, 401] on div "Pen P" at bounding box center [88, 402] width 41 height 33
click at [22, 179] on div at bounding box center [21, 179] width 11 height 11
click at [136, 403] on div "Highlight H" at bounding box center [134, 402] width 41 height 33
click at [94, 412] on div "Pen" at bounding box center [88, 410] width 12 height 7
click at [24, 197] on div at bounding box center [23, 207] width 22 height 22
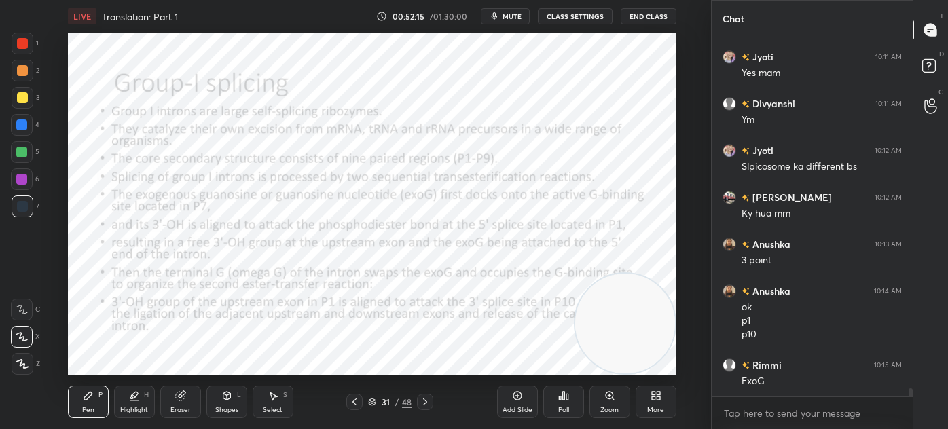
scroll to position [15251, 0]
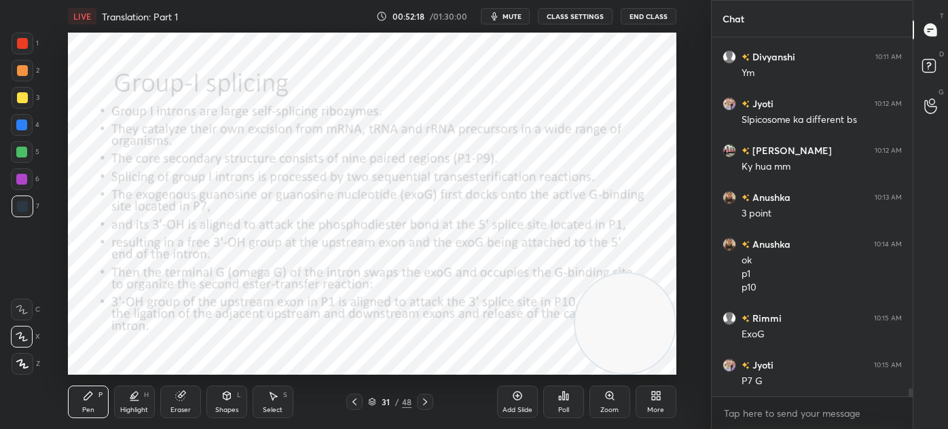
click at [26, 122] on div at bounding box center [21, 124] width 11 height 11
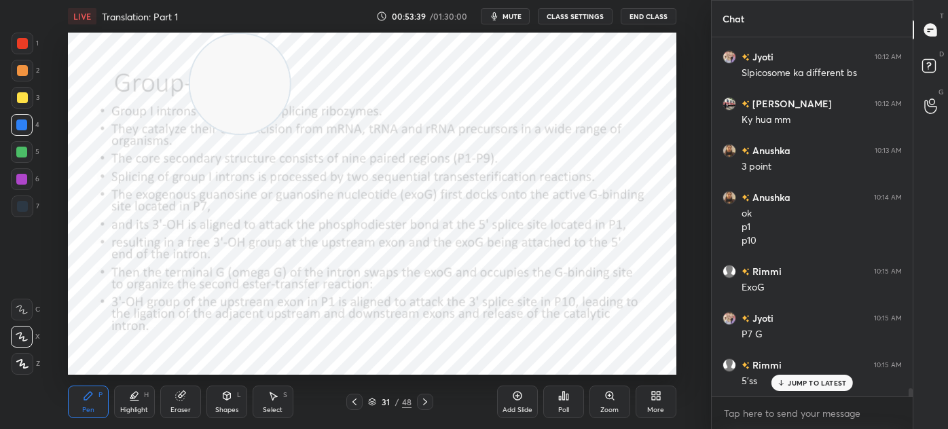
scroll to position [15357, 0]
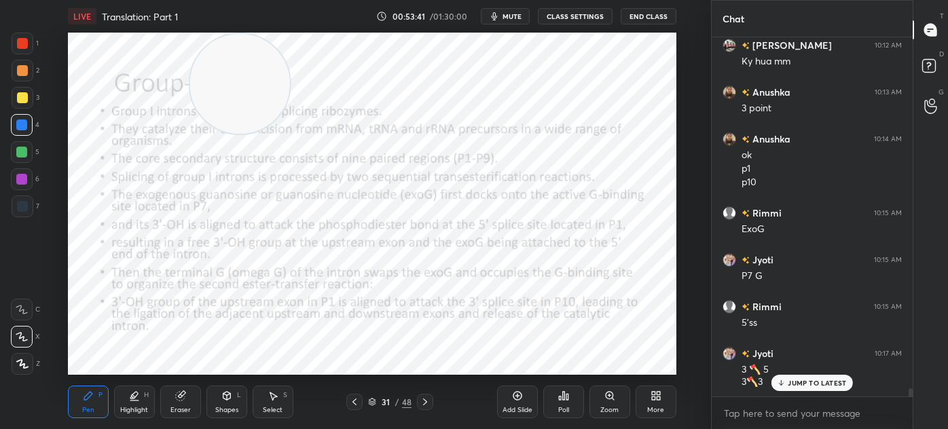
click at [420, 407] on div at bounding box center [425, 402] width 16 height 16
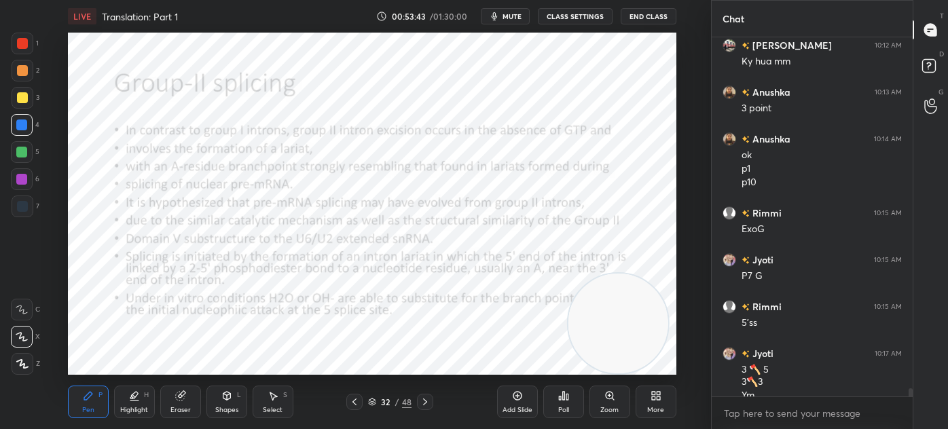
scroll to position [15371, 0]
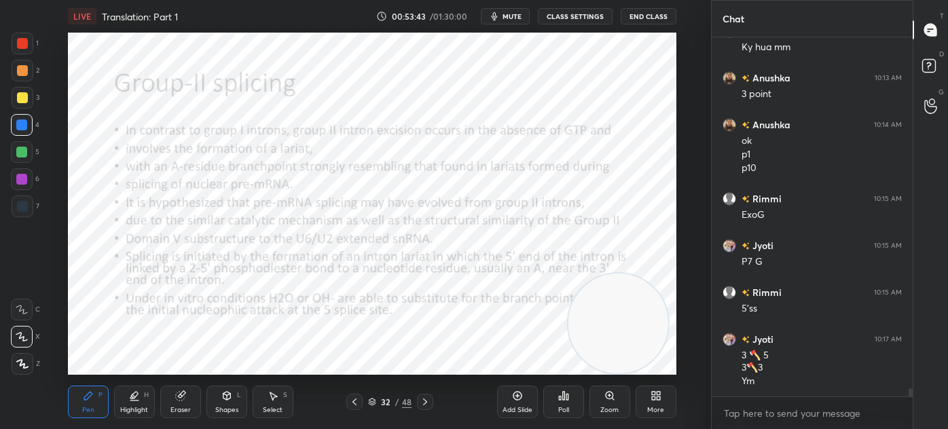
click at [237, 401] on div "Shapes L" at bounding box center [226, 402] width 41 height 33
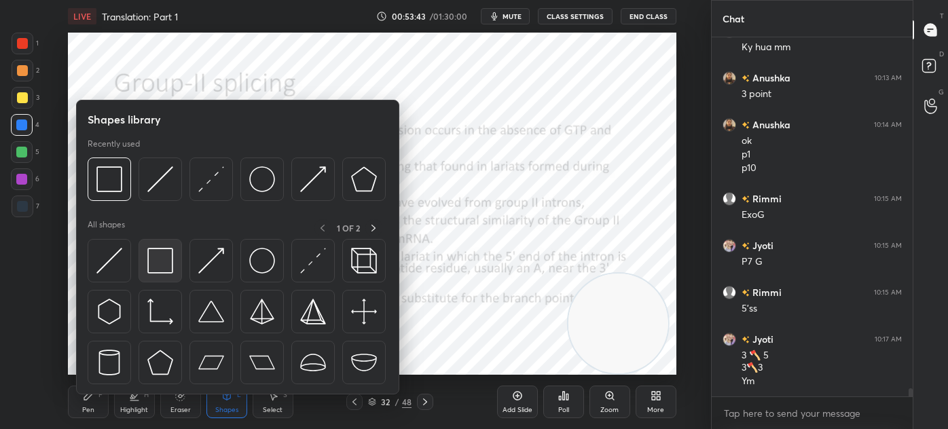
click at [152, 255] on img at bounding box center [160, 261] width 26 height 26
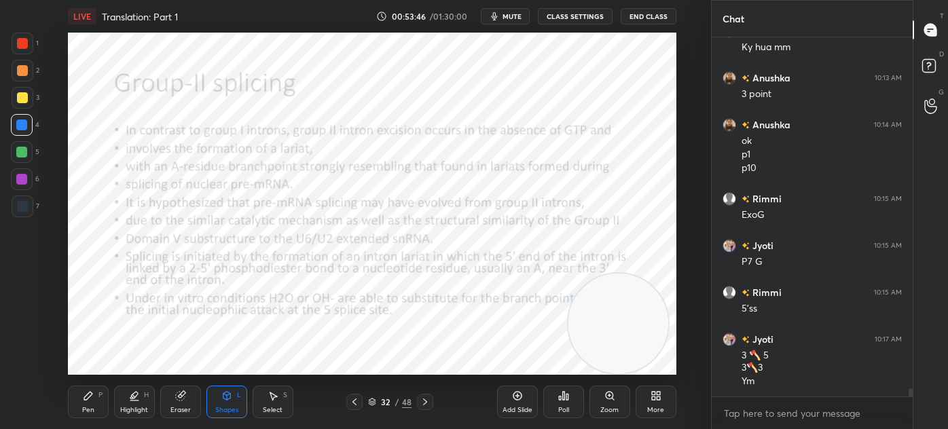
click at [81, 403] on div "Pen P" at bounding box center [88, 402] width 41 height 33
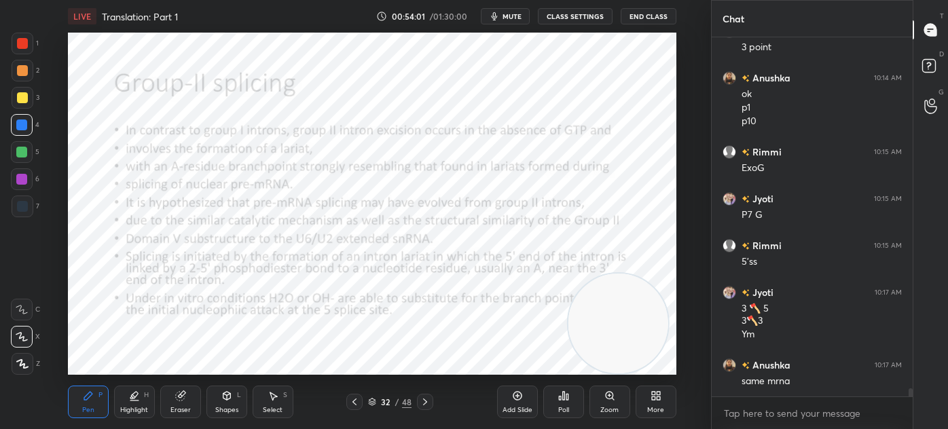
click at [356, 403] on icon at bounding box center [354, 401] width 11 height 11
click at [423, 401] on icon at bounding box center [425, 401] width 11 height 11
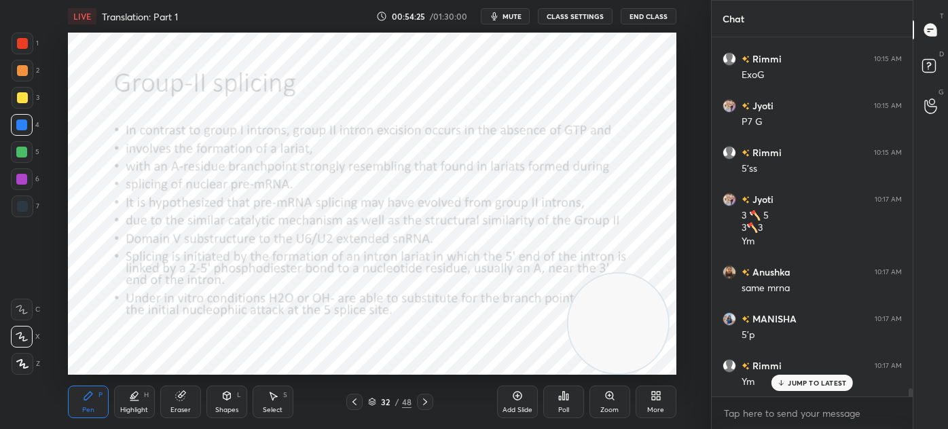
scroll to position [15604, 0]
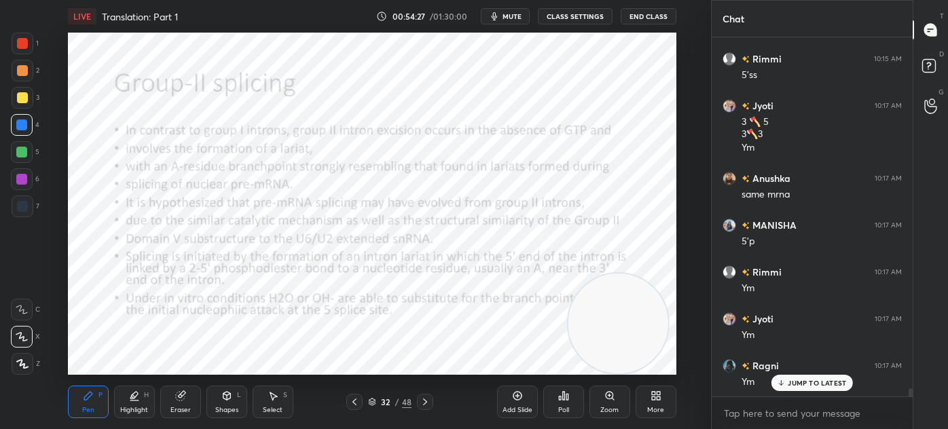
click at [22, 210] on div at bounding box center [22, 206] width 11 height 11
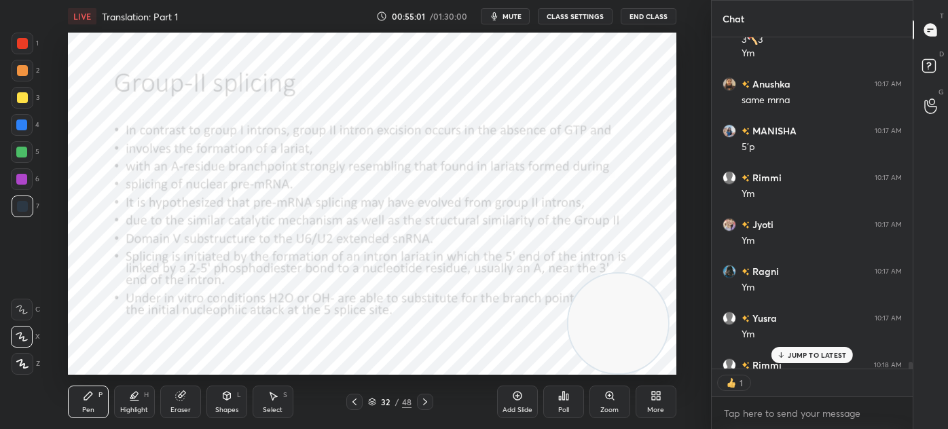
scroll to position [15773, 0]
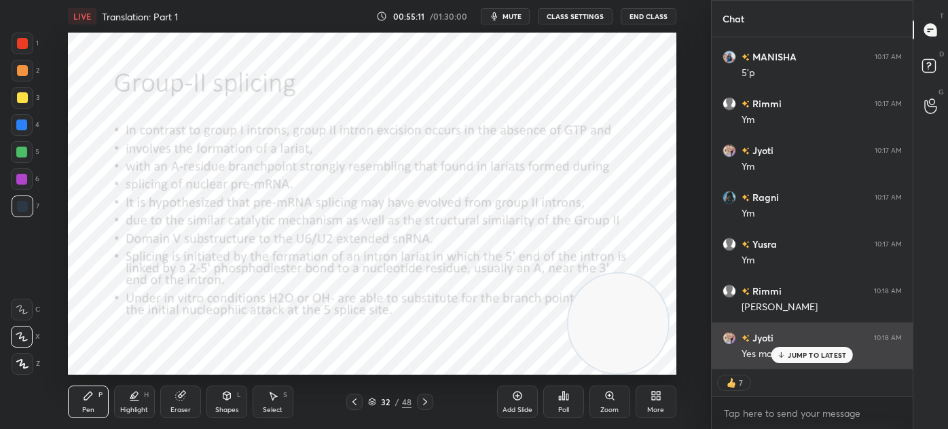
click at [805, 349] on div "JUMP TO LATEST" at bounding box center [811, 355] width 81 height 16
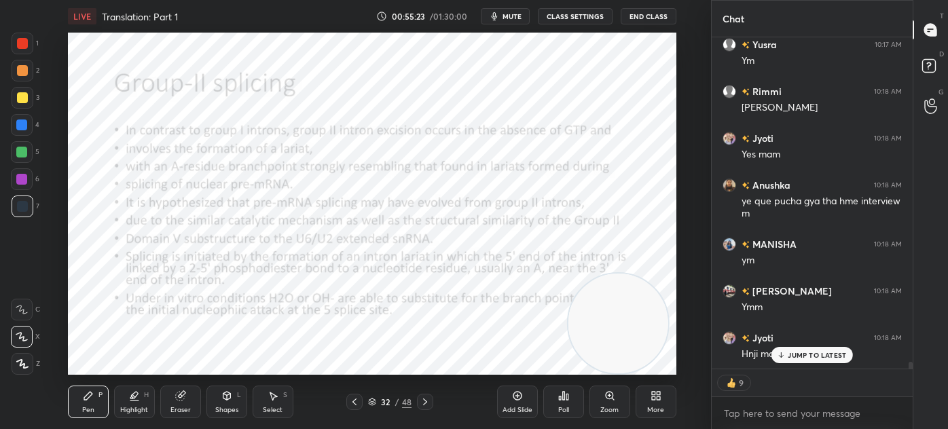
scroll to position [15945, 0]
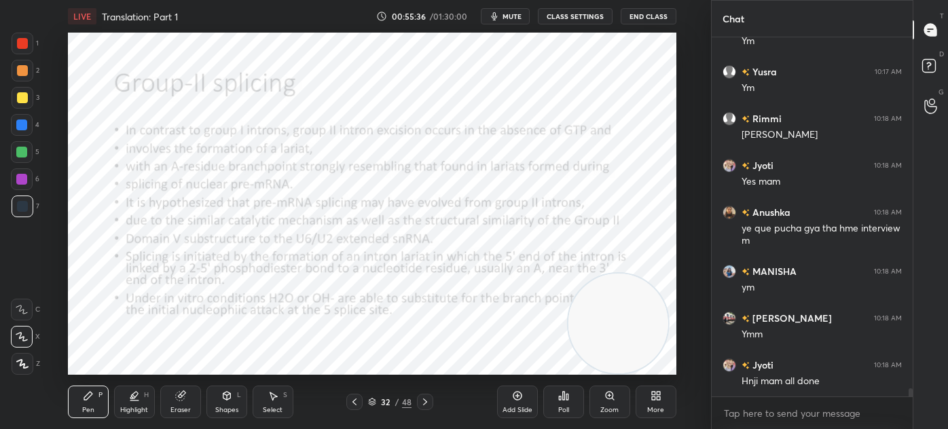
click at [230, 413] on div "Shapes" at bounding box center [226, 410] width 23 height 7
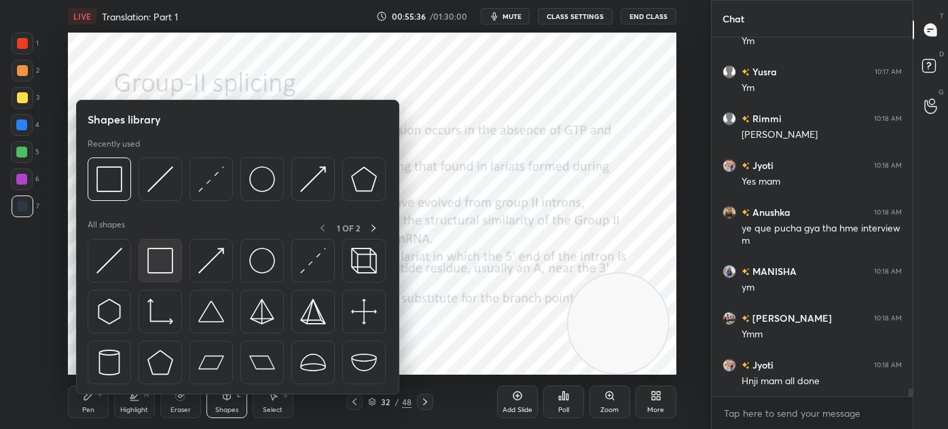
click at [159, 258] on img at bounding box center [160, 261] width 26 height 26
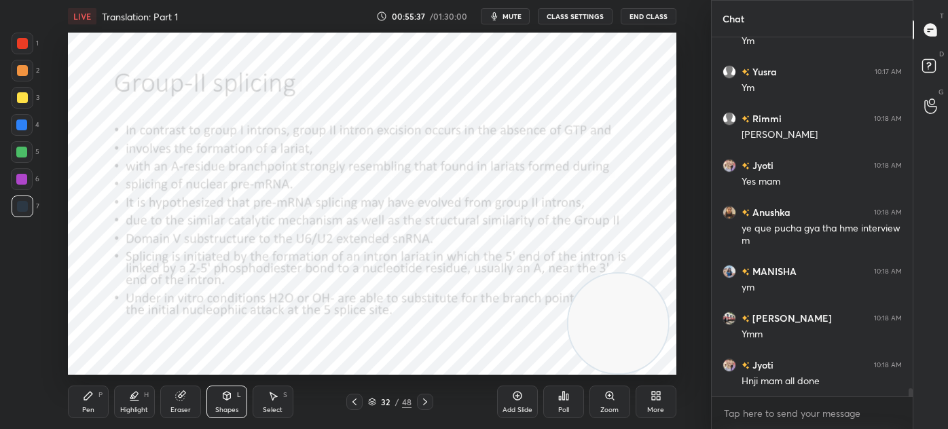
click at [21, 122] on div at bounding box center [21, 124] width 11 height 11
click at [92, 394] on icon at bounding box center [88, 396] width 8 height 8
click at [18, 211] on div at bounding box center [22, 206] width 11 height 11
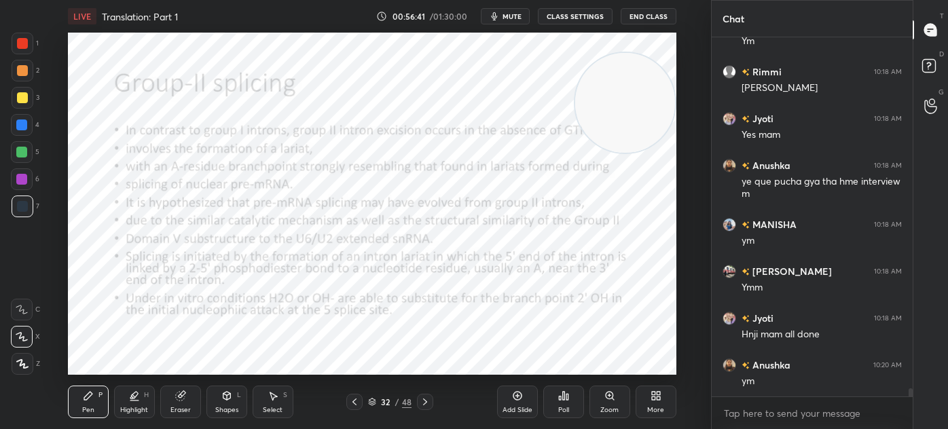
scroll to position [16051, 0]
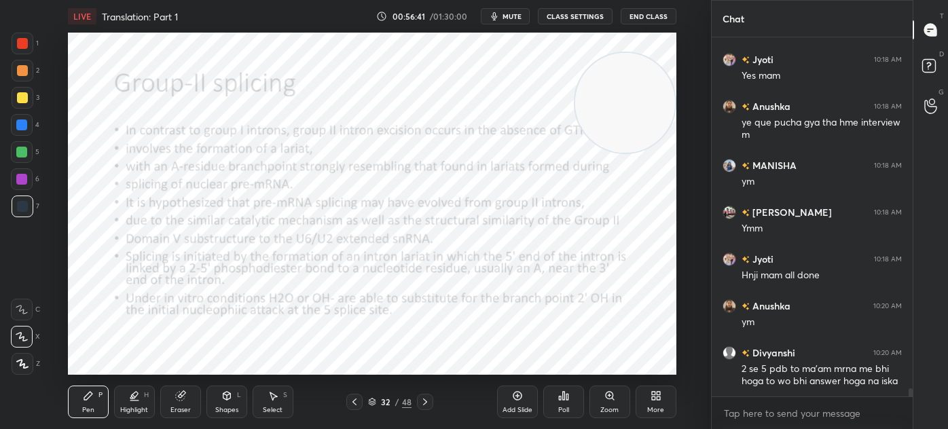
click at [426, 399] on icon at bounding box center [425, 401] width 11 height 11
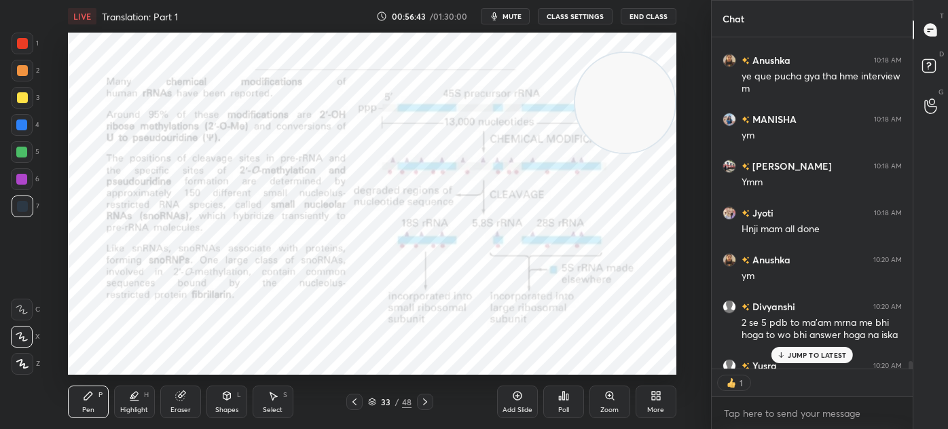
scroll to position [327, 197]
click at [356, 403] on icon at bounding box center [354, 401] width 11 height 11
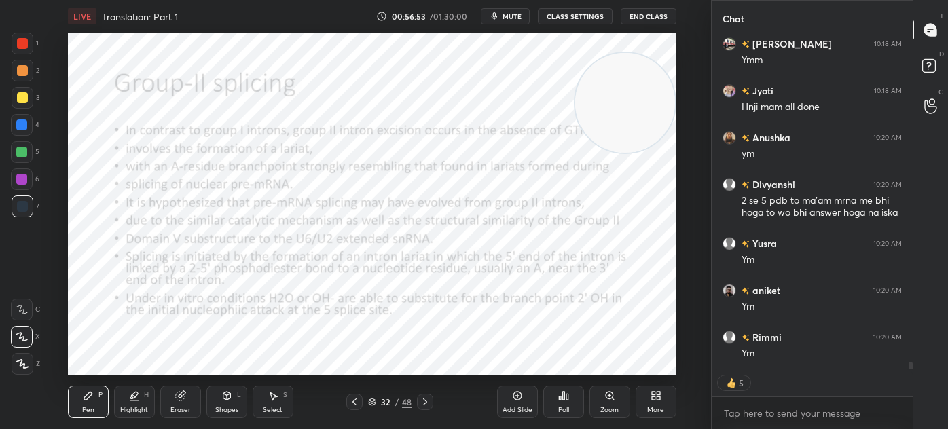
scroll to position [16266, 0]
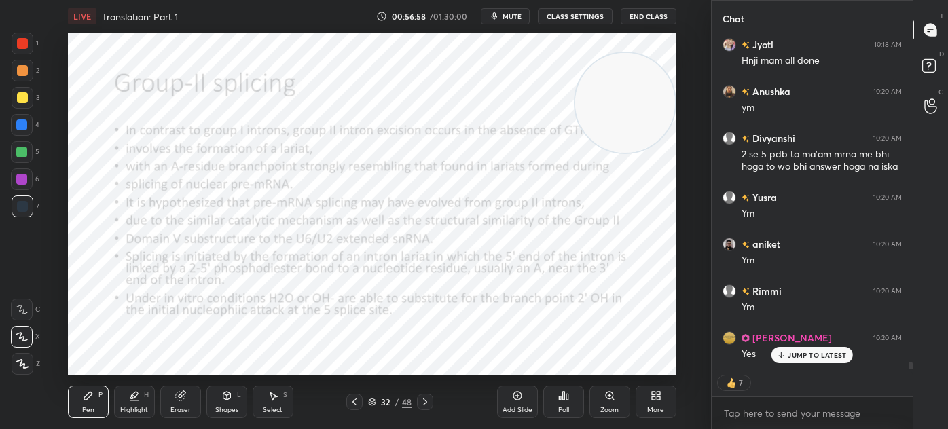
click at [425, 401] on icon at bounding box center [425, 401] width 11 height 11
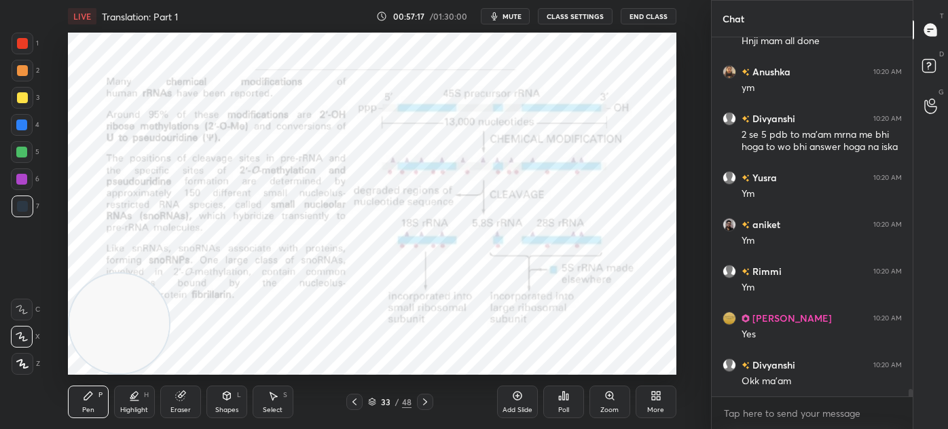
scroll to position [16332, 0]
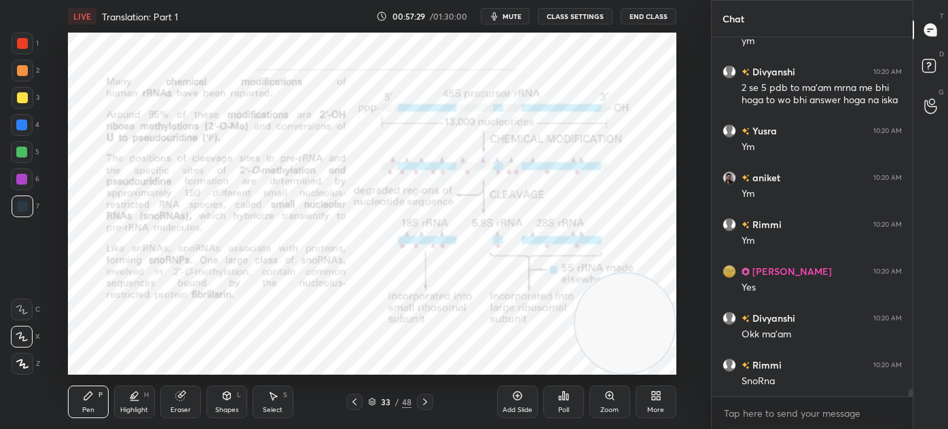
click at [193, 396] on div "Eraser" at bounding box center [180, 402] width 41 height 33
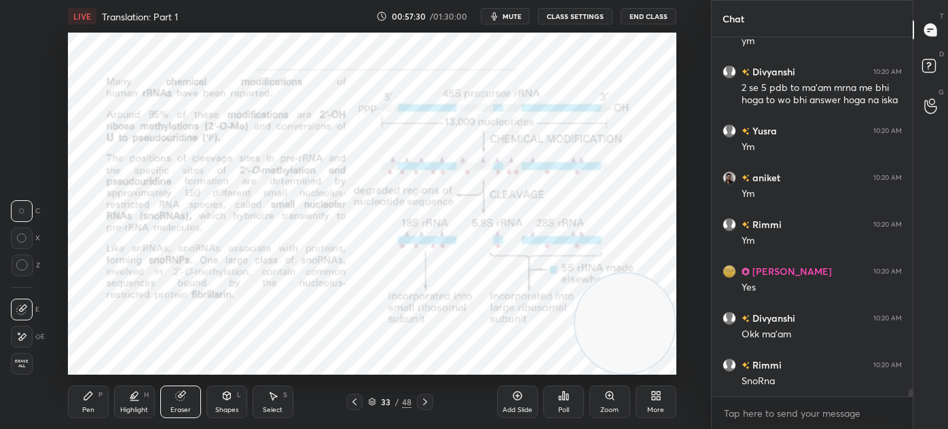
click at [221, 411] on div "Shapes" at bounding box center [226, 410] width 23 height 7
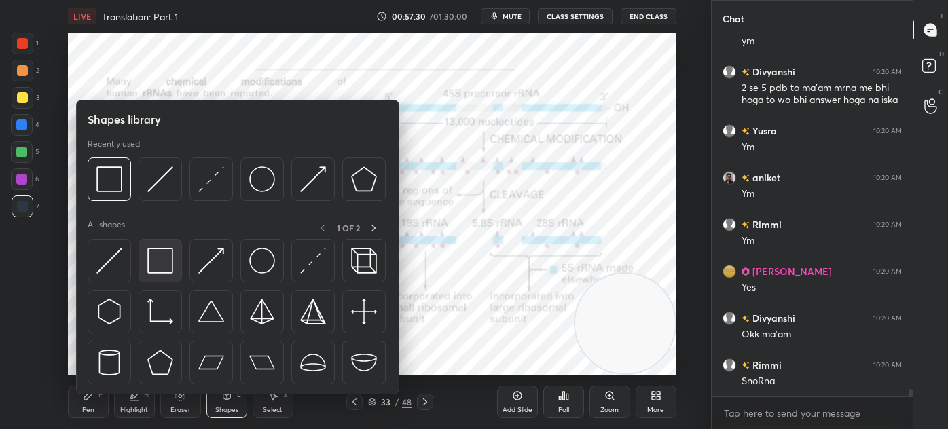
click at [149, 262] on img at bounding box center [160, 261] width 26 height 26
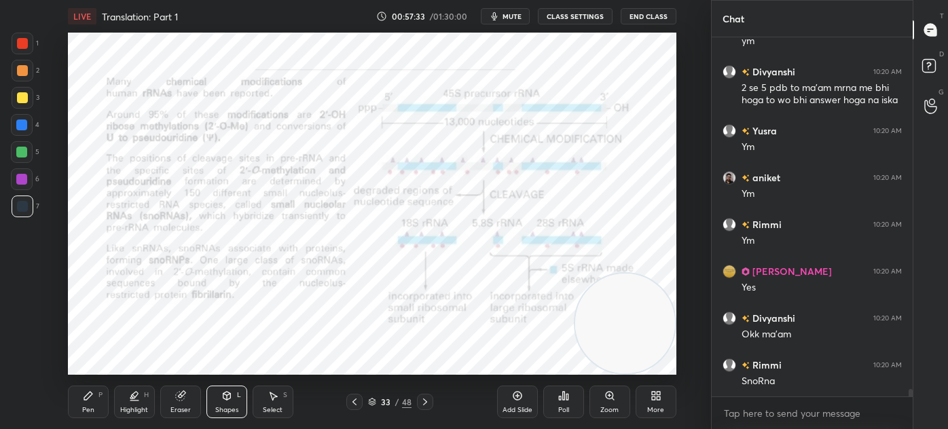
click at [33, 40] on div at bounding box center [23, 44] width 22 height 22
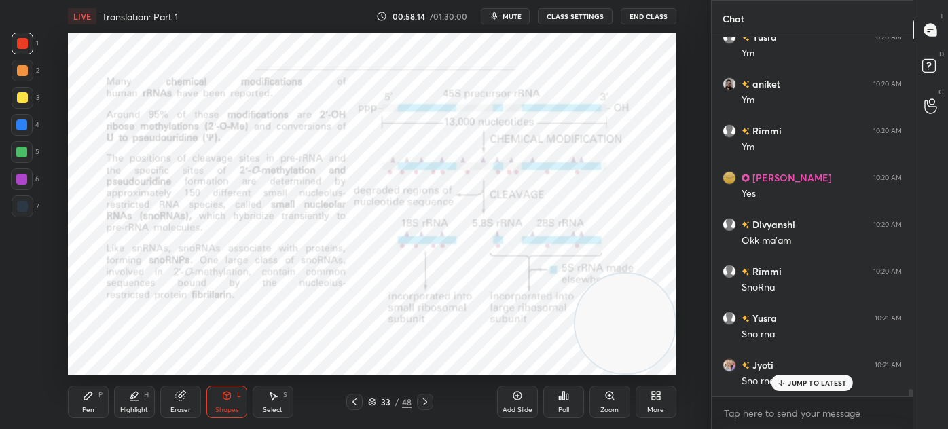
scroll to position [16472, 0]
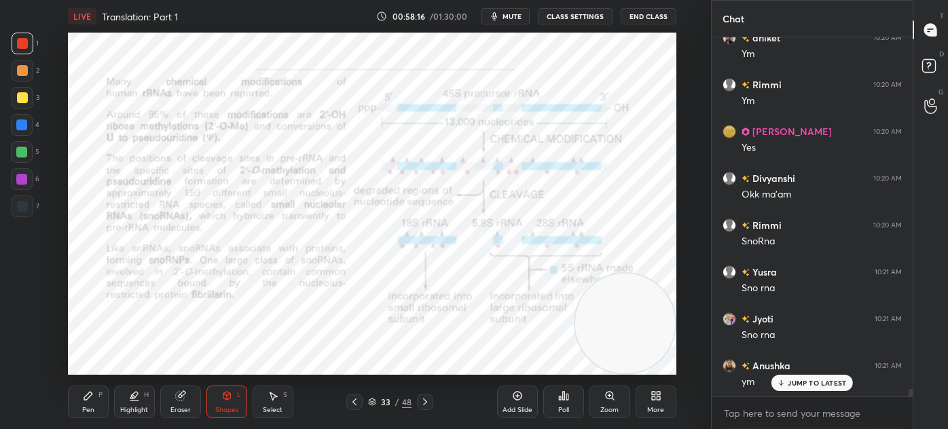
click at [20, 217] on div "7" at bounding box center [26, 209] width 28 height 27
click at [24, 183] on div at bounding box center [21, 179] width 11 height 11
click at [80, 401] on div "Pen P" at bounding box center [88, 402] width 41 height 33
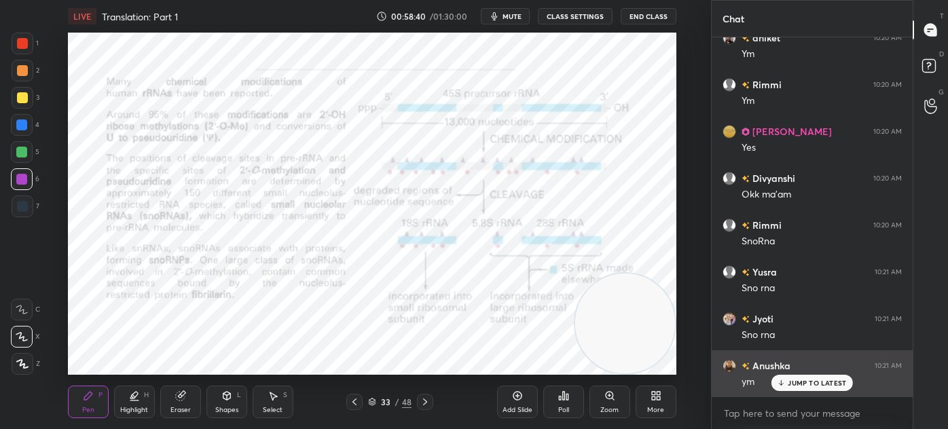
click at [823, 384] on p "JUMP TO LATEST" at bounding box center [816, 383] width 58 height 8
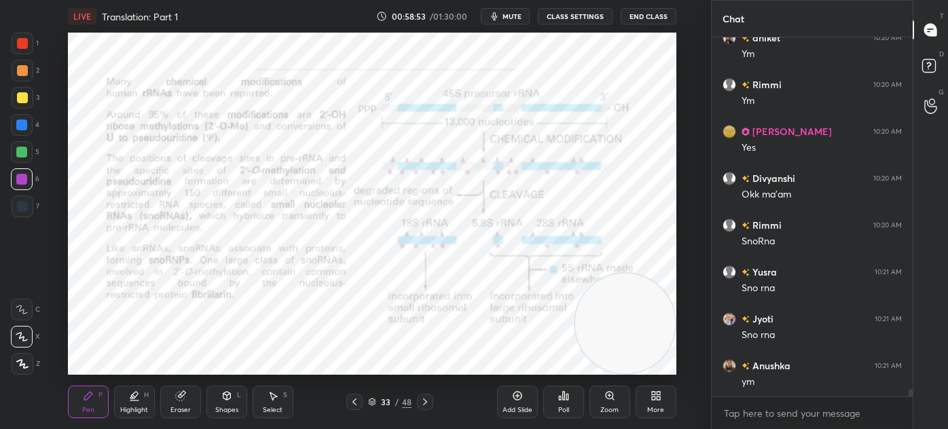
scroll to position [16519, 0]
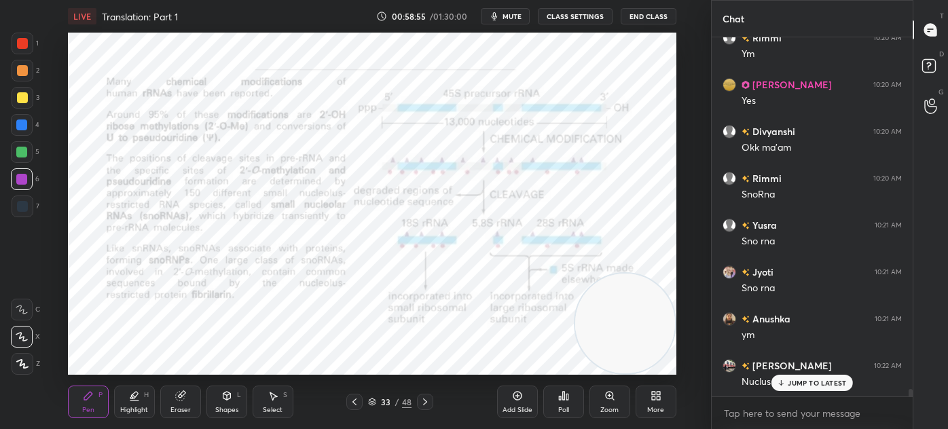
click at [178, 403] on div "Eraser" at bounding box center [180, 402] width 41 height 33
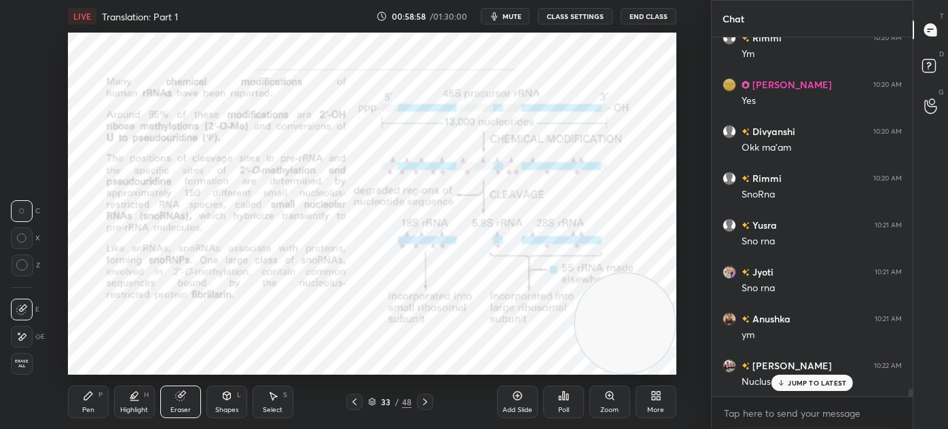
click at [425, 401] on icon at bounding box center [425, 401] width 4 height 7
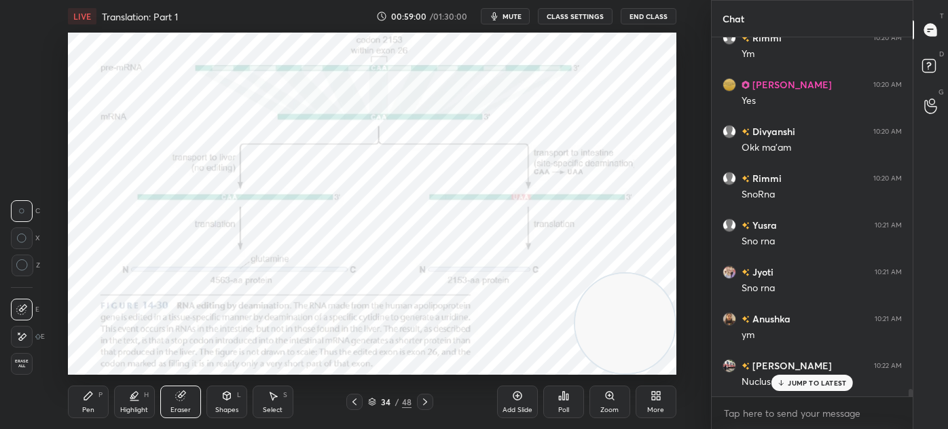
click at [783, 382] on icon at bounding box center [781, 383] width 9 height 8
click at [420, 401] on icon at bounding box center [425, 401] width 11 height 11
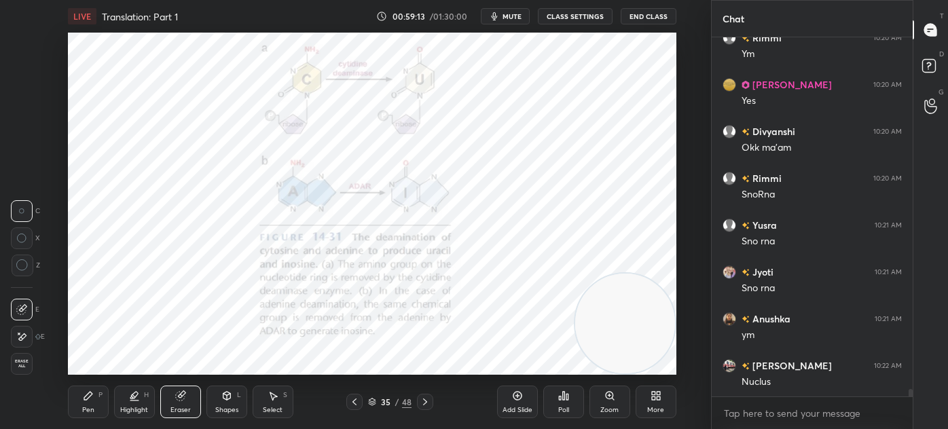
click at [421, 399] on icon at bounding box center [425, 401] width 11 height 11
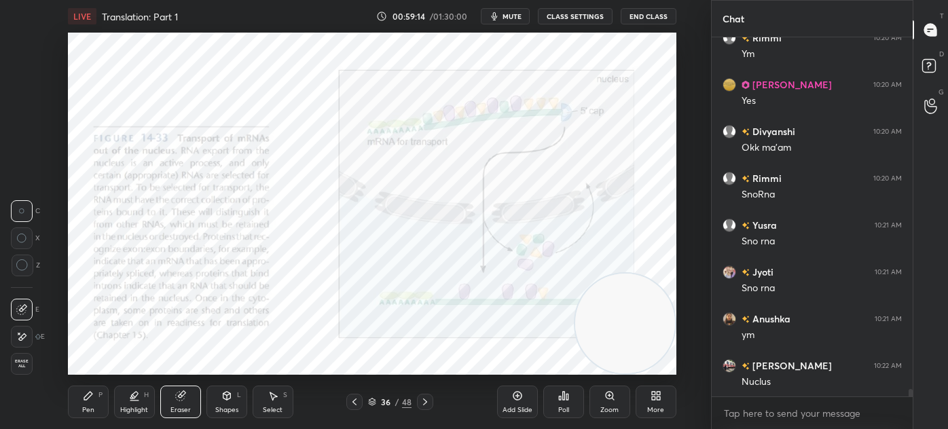
click at [420, 398] on icon at bounding box center [425, 401] width 11 height 11
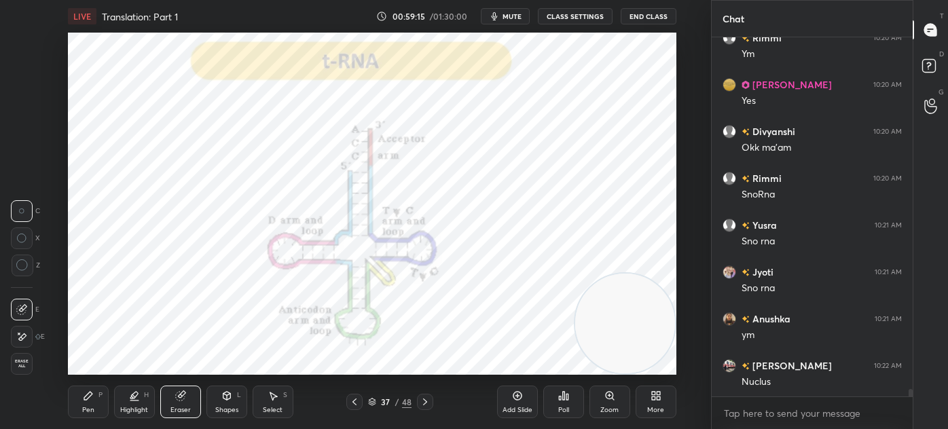
click at [417, 400] on div at bounding box center [425, 402] width 16 height 16
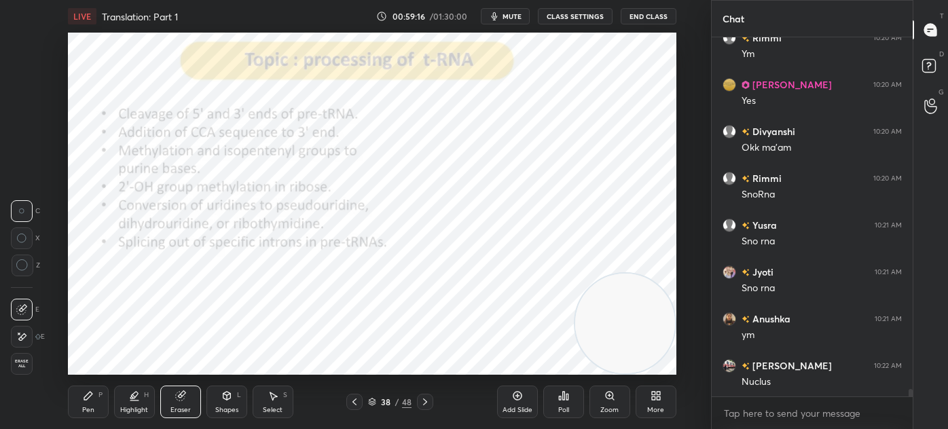
click at [356, 403] on icon at bounding box center [354, 401] width 11 height 11
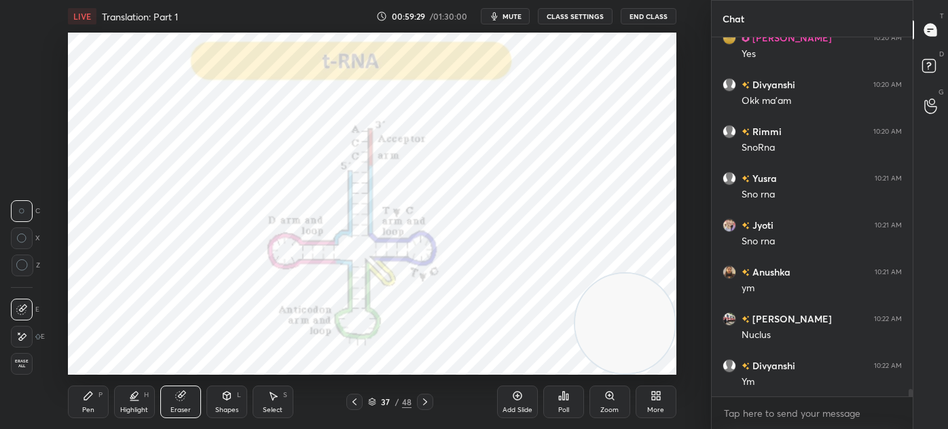
scroll to position [16638, 0]
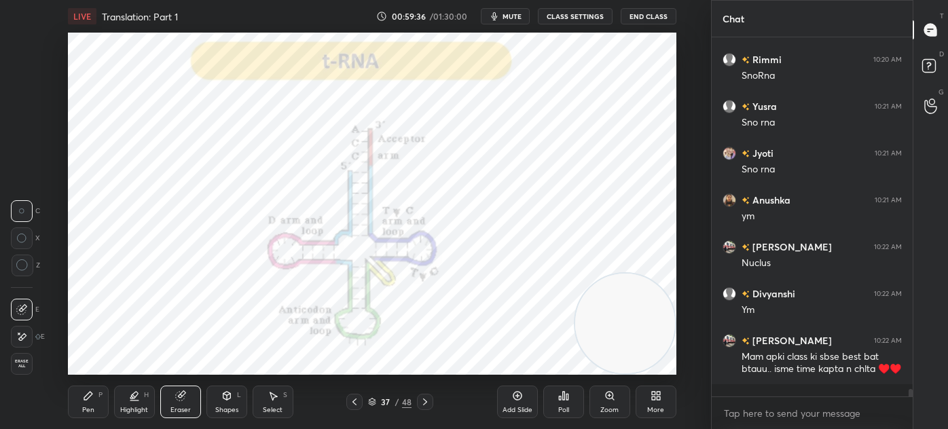
click at [82, 407] on div "Pen" at bounding box center [88, 410] width 12 height 7
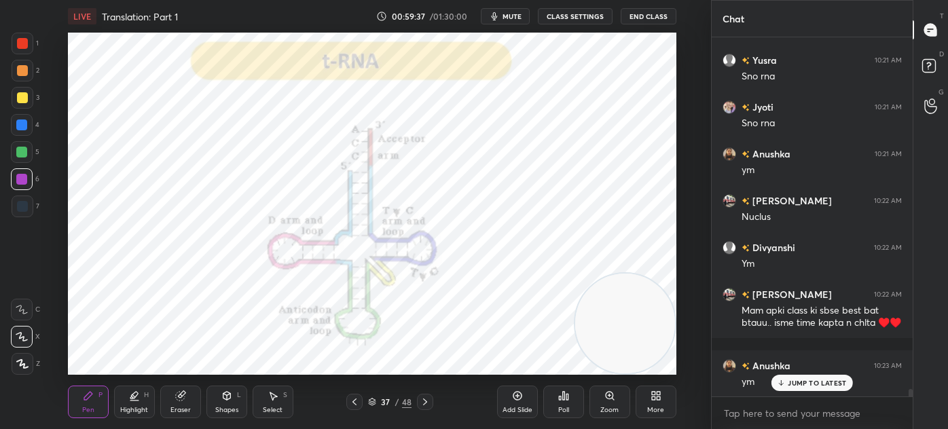
click at [27, 204] on div at bounding box center [23, 207] width 22 height 22
click at [22, 52] on div at bounding box center [23, 44] width 22 height 22
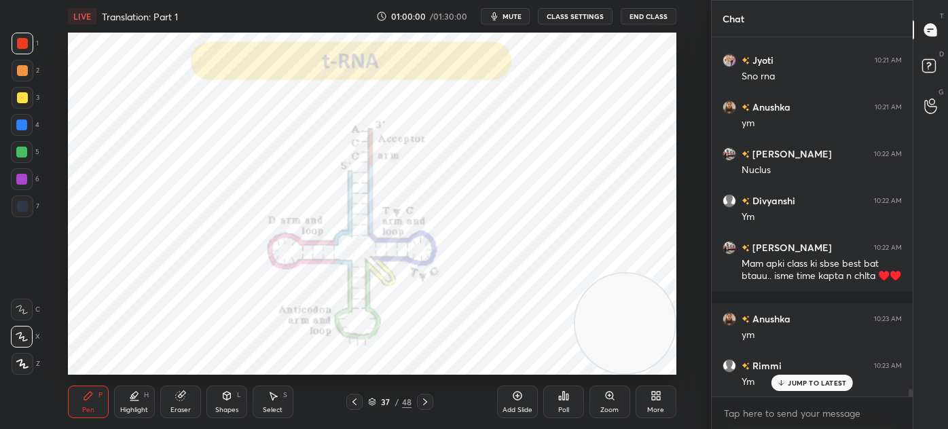
click at [236, 405] on div "Shapes L" at bounding box center [226, 402] width 41 height 33
click at [183, 398] on icon at bounding box center [179, 396] width 9 height 9
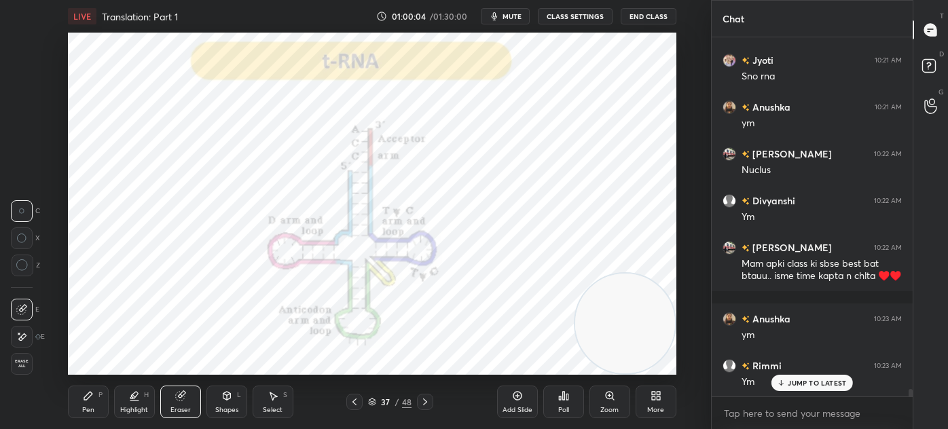
click at [28, 334] on div at bounding box center [22, 337] width 22 height 22
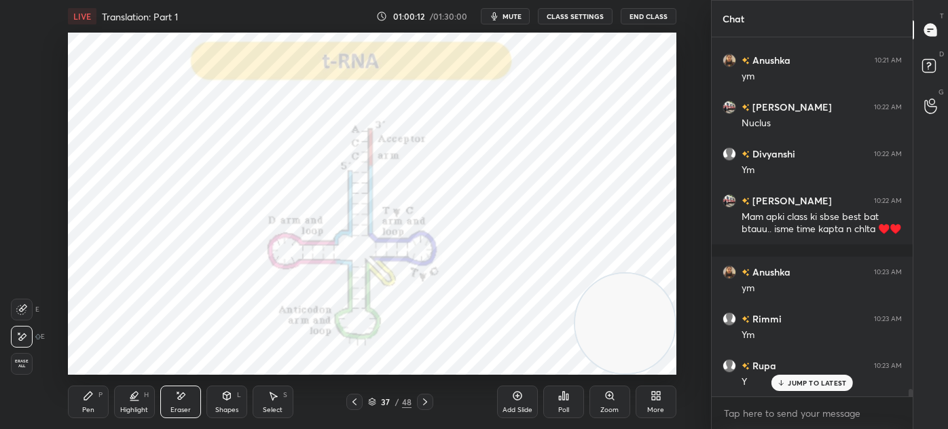
click at [84, 399] on icon at bounding box center [88, 396] width 8 height 8
click at [20, 200] on div at bounding box center [23, 207] width 22 height 22
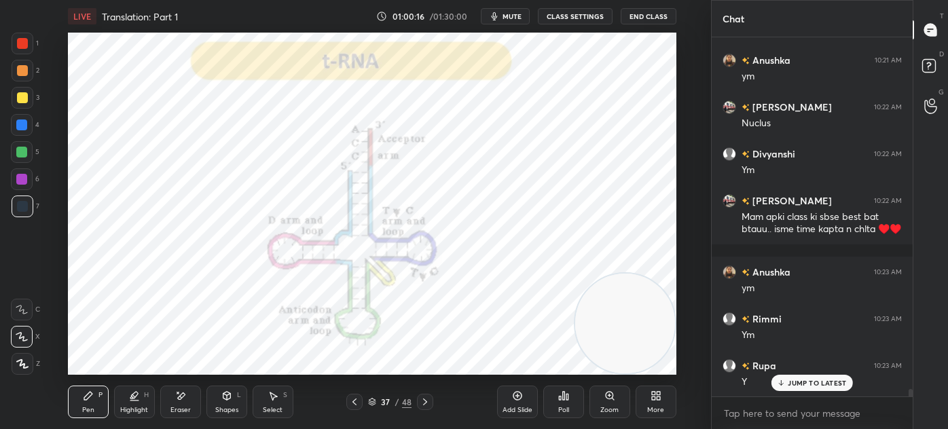
scroll to position [16825, 0]
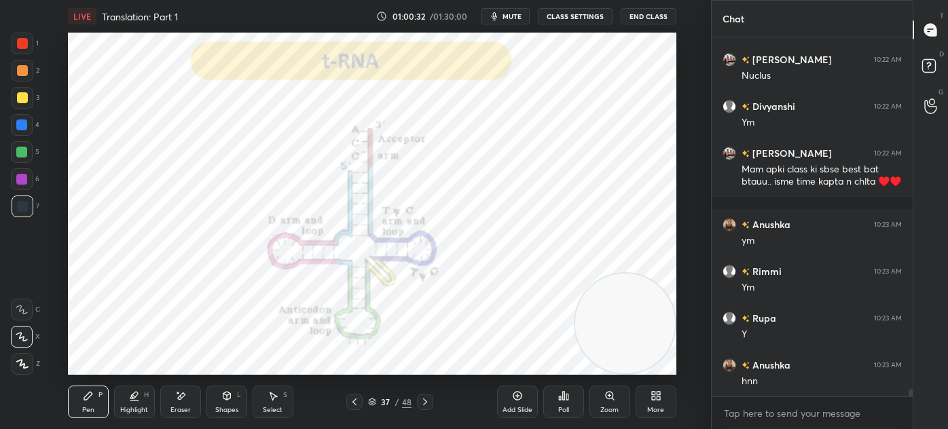
click at [131, 413] on div "Highlight" at bounding box center [134, 410] width 28 height 7
click at [183, 394] on icon at bounding box center [180, 395] width 7 height 7
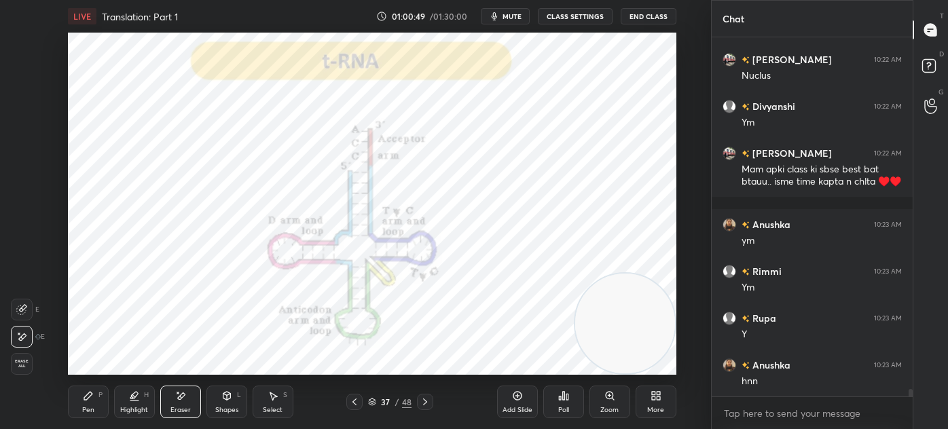
click at [101, 403] on div "Pen P" at bounding box center [88, 402] width 41 height 33
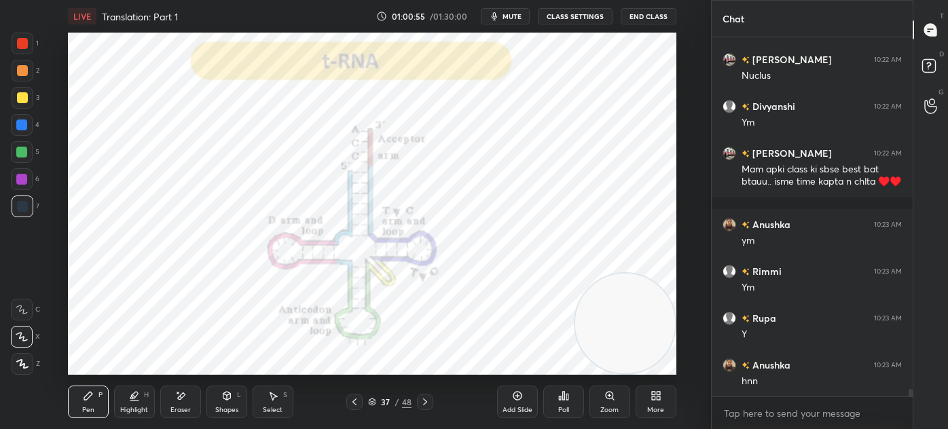
click at [134, 403] on div "Highlight H" at bounding box center [134, 402] width 41 height 33
click at [31, 181] on div at bounding box center [22, 179] width 22 height 22
click at [77, 405] on div "Pen P" at bounding box center [88, 402] width 41 height 33
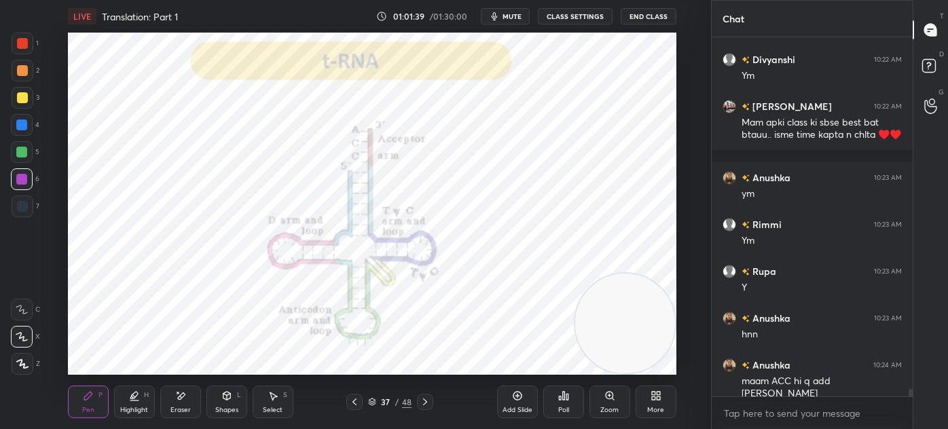
scroll to position [16919, 0]
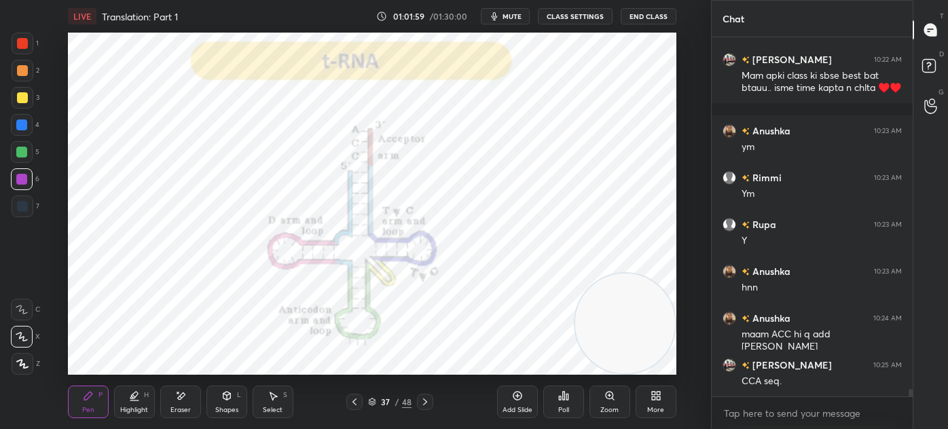
click at [170, 411] on div "Eraser" at bounding box center [180, 402] width 41 height 33
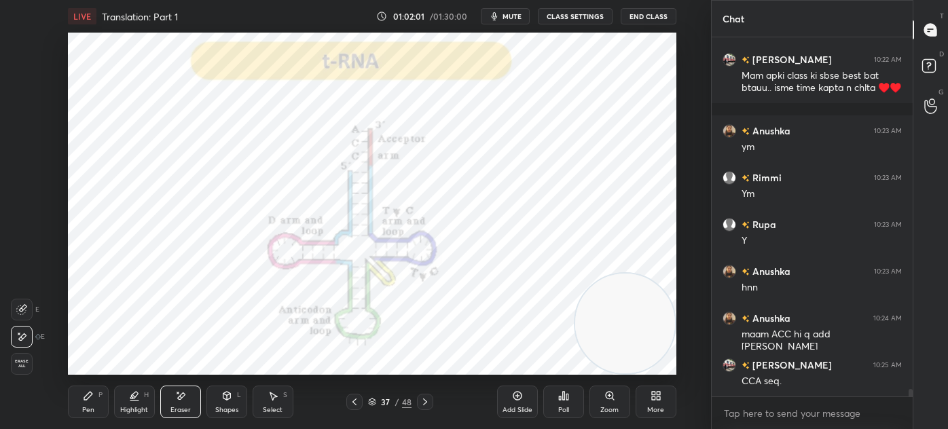
click at [92, 407] on div "Pen" at bounding box center [88, 410] width 12 height 7
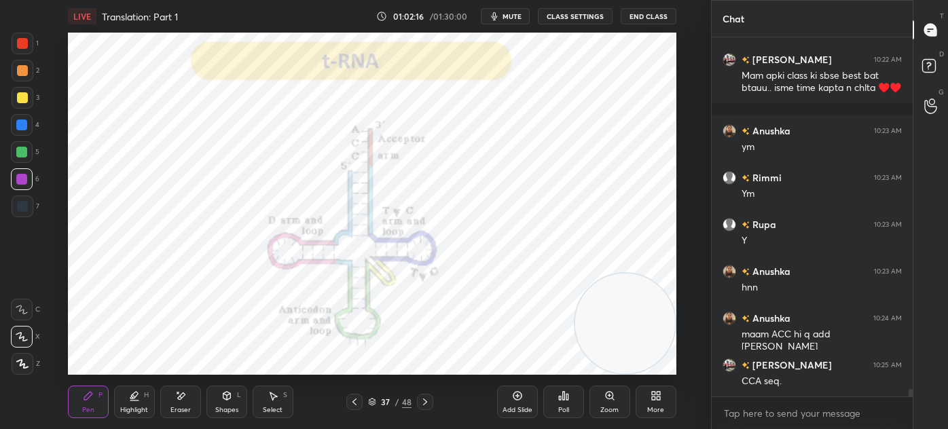
click at [21, 207] on div at bounding box center [22, 206] width 11 height 11
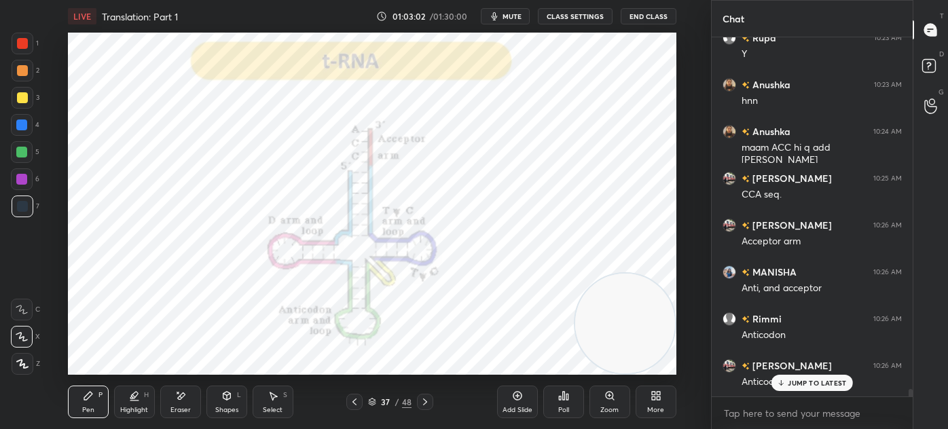
scroll to position [17152, 0]
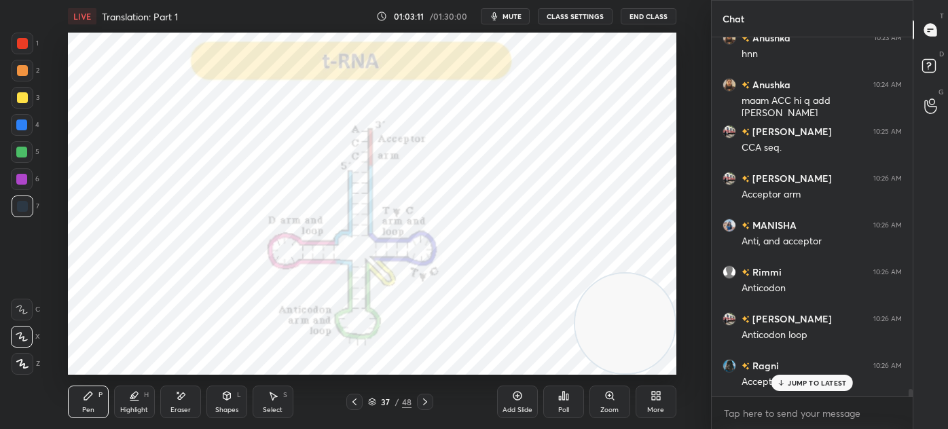
click at [18, 40] on div at bounding box center [22, 43] width 11 height 11
click at [424, 403] on icon at bounding box center [425, 401] width 4 height 7
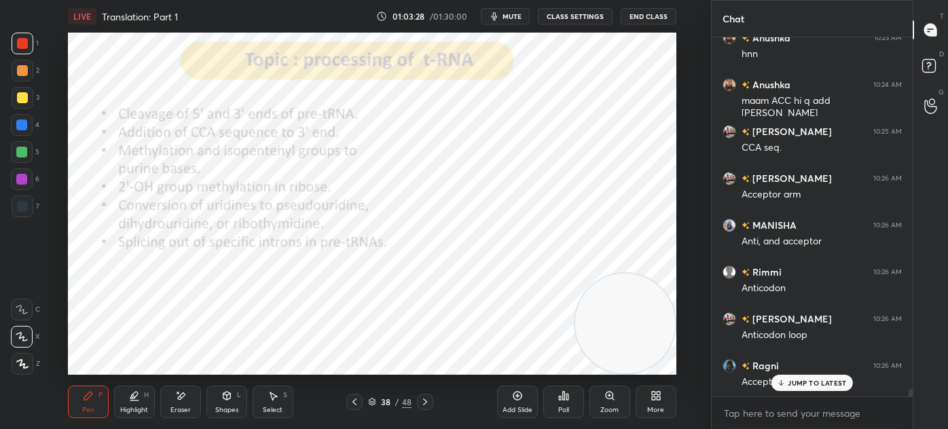
click at [351, 401] on icon at bounding box center [354, 401] width 11 height 11
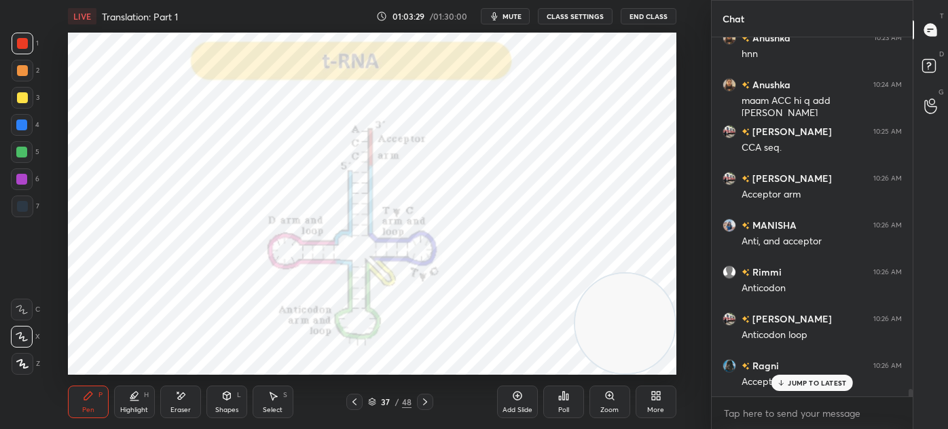
click at [502, 395] on div "Add Slide" at bounding box center [517, 402] width 41 height 33
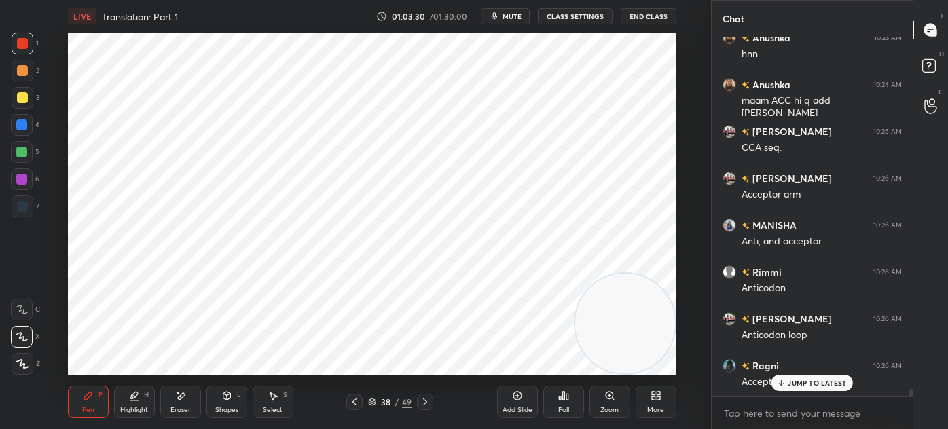
click at [31, 204] on div at bounding box center [23, 207] width 22 height 22
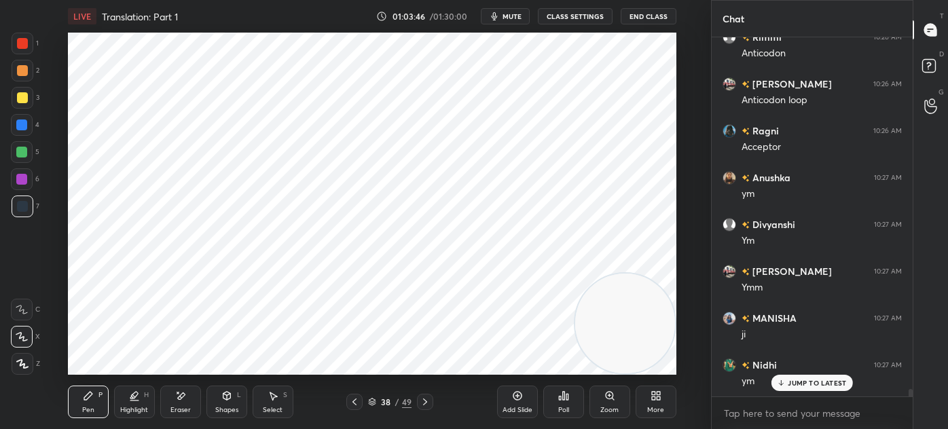
scroll to position [17433, 0]
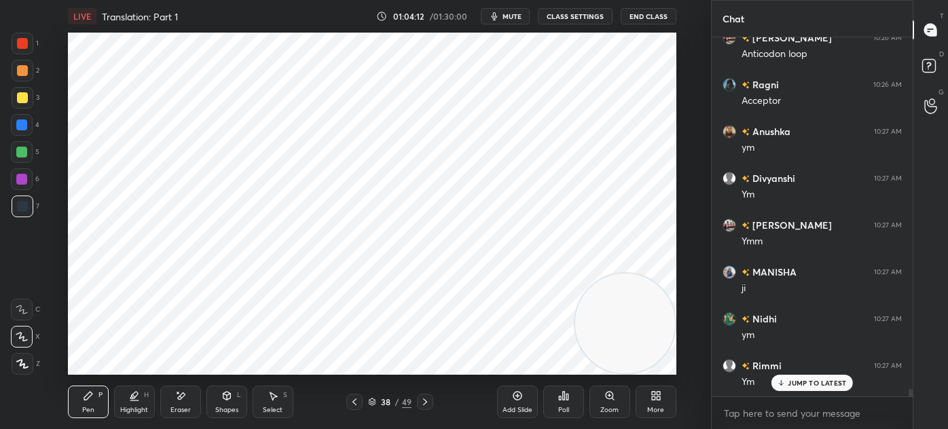
click at [22, 187] on div at bounding box center [22, 179] width 22 height 22
click at [28, 49] on div at bounding box center [23, 44] width 22 height 22
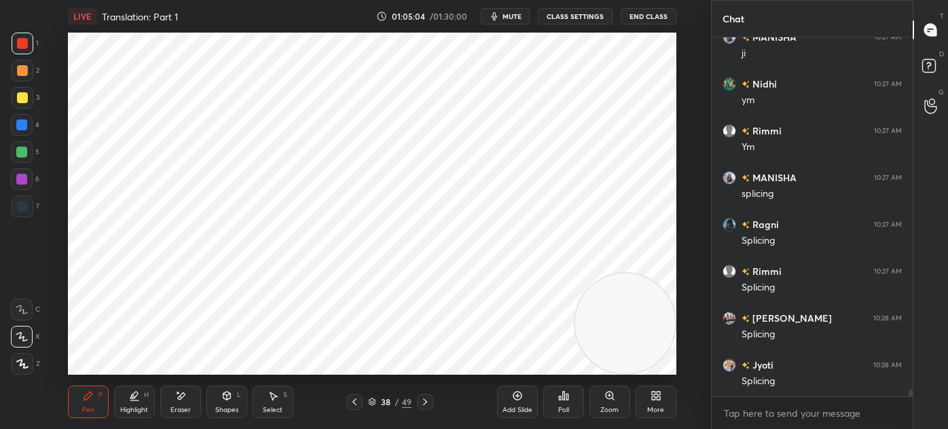
scroll to position [17715, 0]
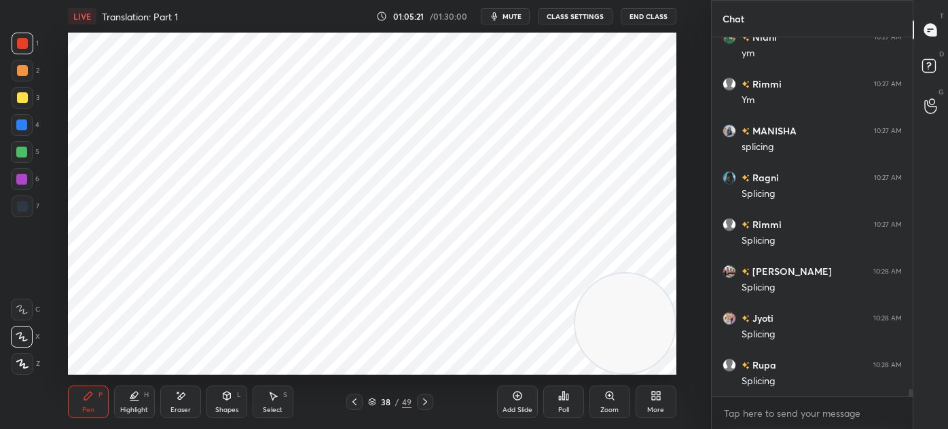
click at [424, 405] on icon at bounding box center [425, 401] width 11 height 11
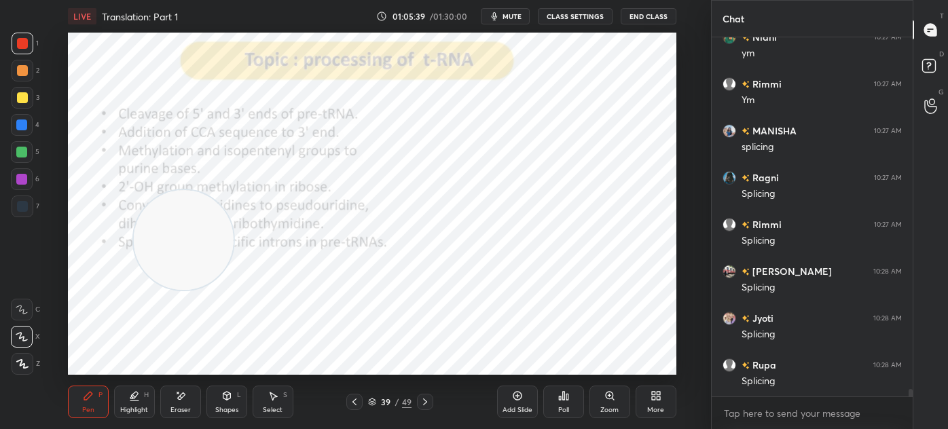
click at [25, 207] on div at bounding box center [22, 206] width 11 height 11
click at [186, 402] on div "Eraser" at bounding box center [180, 402] width 41 height 33
click at [35, 307] on div "E" at bounding box center [25, 310] width 29 height 22
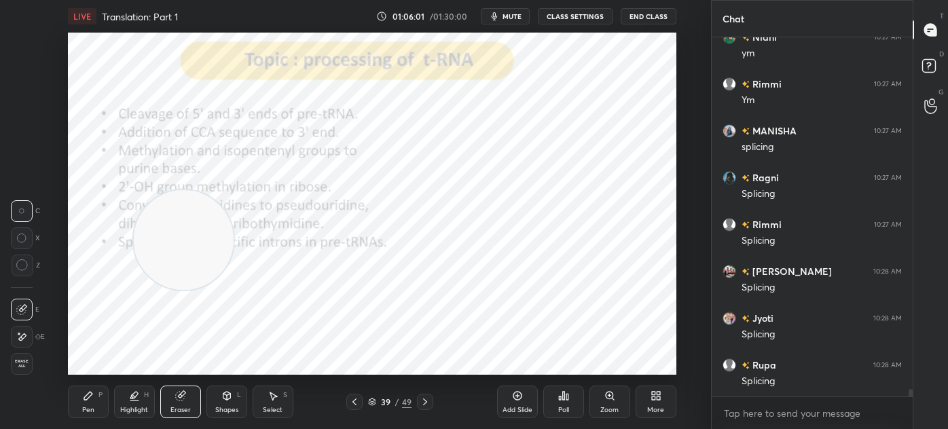
click at [93, 396] on icon at bounding box center [88, 395] width 11 height 11
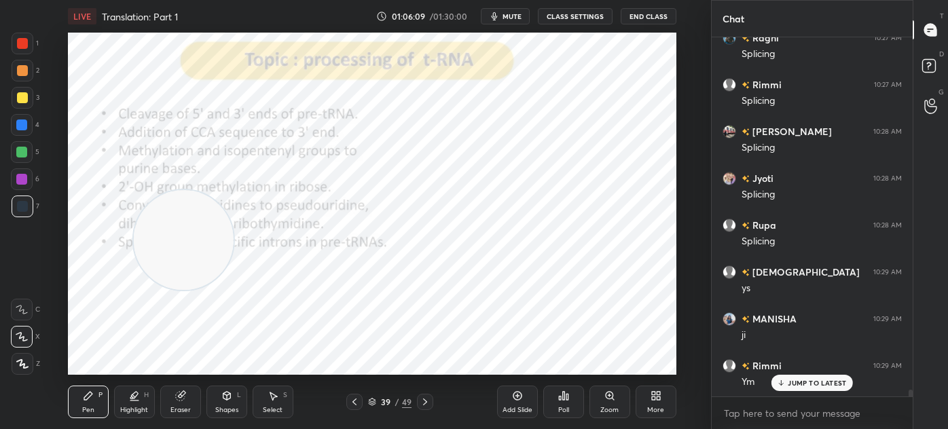
scroll to position [17902, 0]
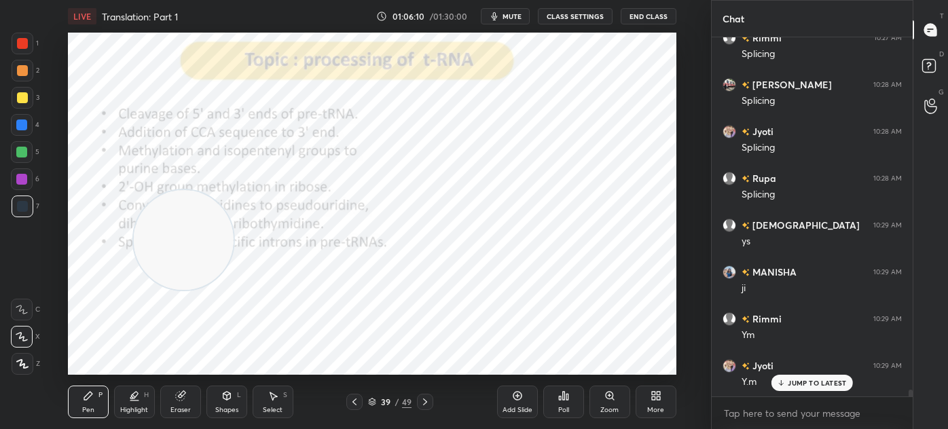
click at [24, 39] on div at bounding box center [22, 43] width 11 height 11
click at [134, 394] on icon at bounding box center [134, 395] width 7 height 7
click at [26, 334] on icon at bounding box center [21, 336] width 11 height 11
click at [79, 398] on div "Pen P" at bounding box center [88, 402] width 41 height 33
click at [27, 189] on div at bounding box center [22, 179] width 22 height 22
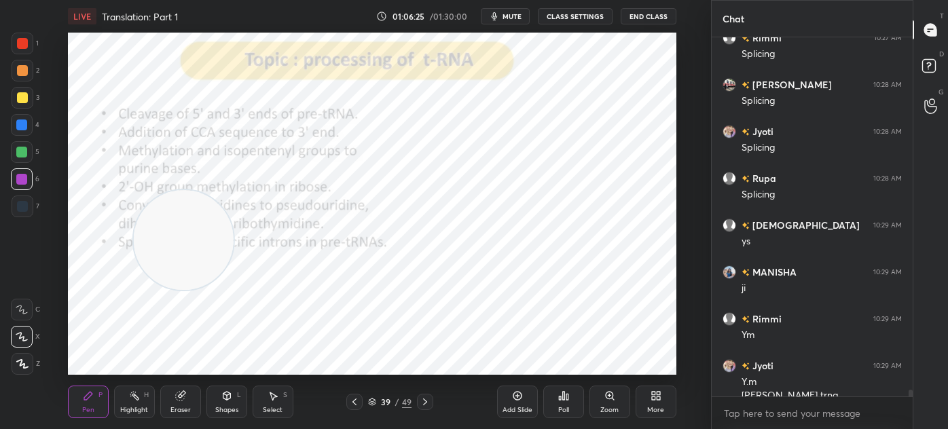
scroll to position [17916, 0]
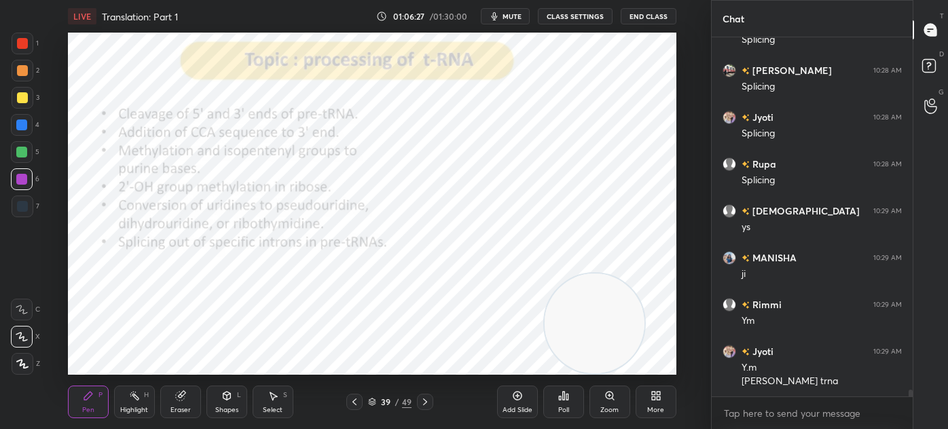
click at [33, 46] on div at bounding box center [23, 44] width 22 height 22
click at [428, 403] on icon at bounding box center [425, 401] width 11 height 11
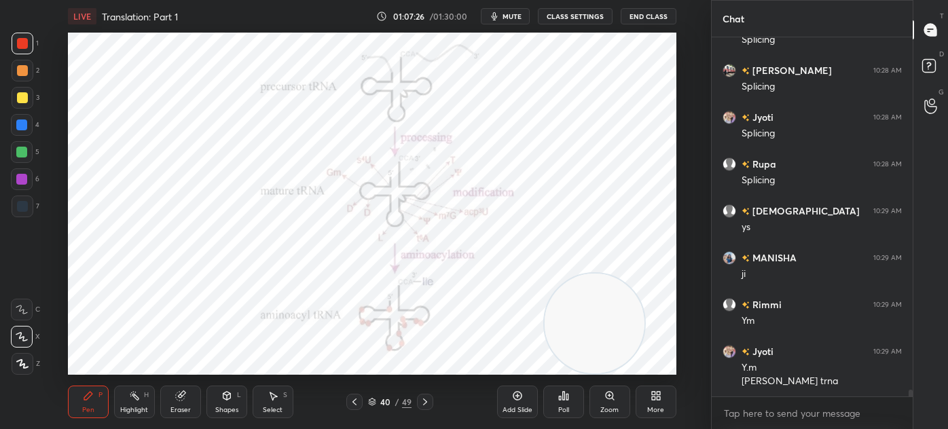
click at [519, 398] on icon at bounding box center [517, 396] width 9 height 9
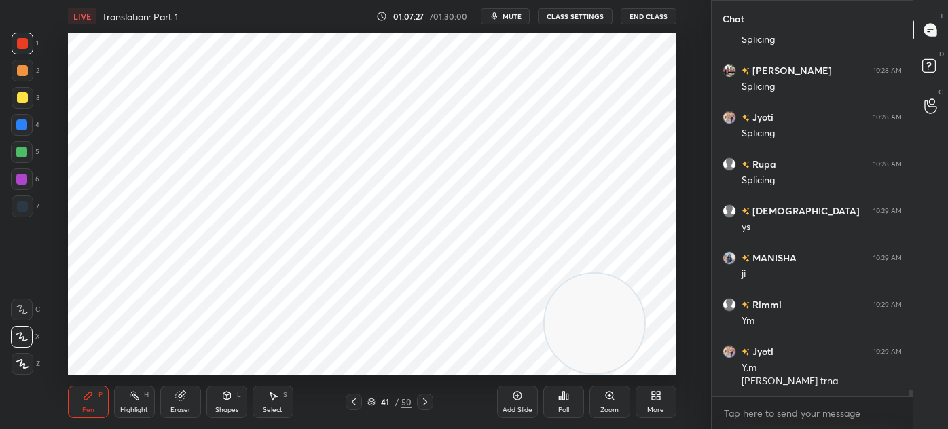
click at [22, 206] on div at bounding box center [22, 206] width 11 height 11
click at [23, 202] on div at bounding box center [22, 206] width 11 height 11
click at [33, 41] on div at bounding box center [23, 44] width 22 height 22
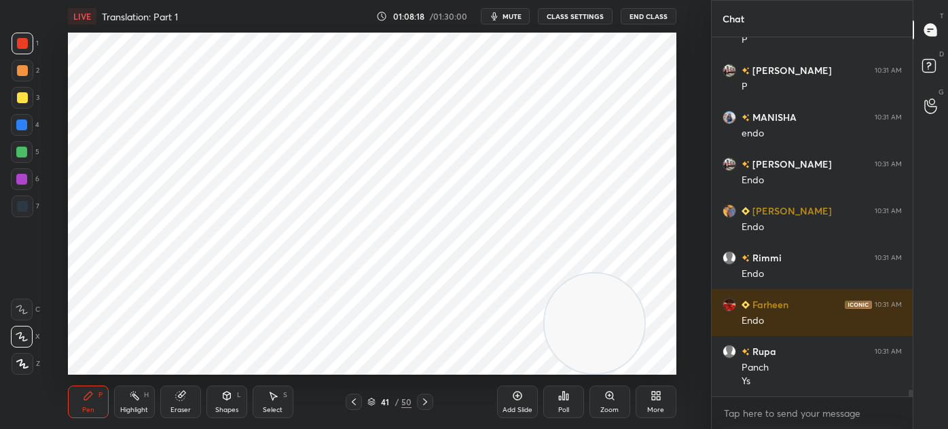
scroll to position [18365, 0]
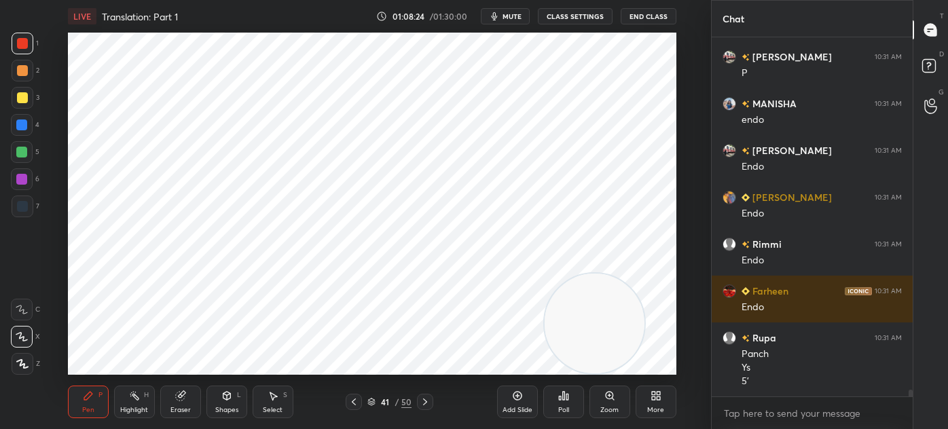
click at [29, 213] on div at bounding box center [23, 207] width 22 height 22
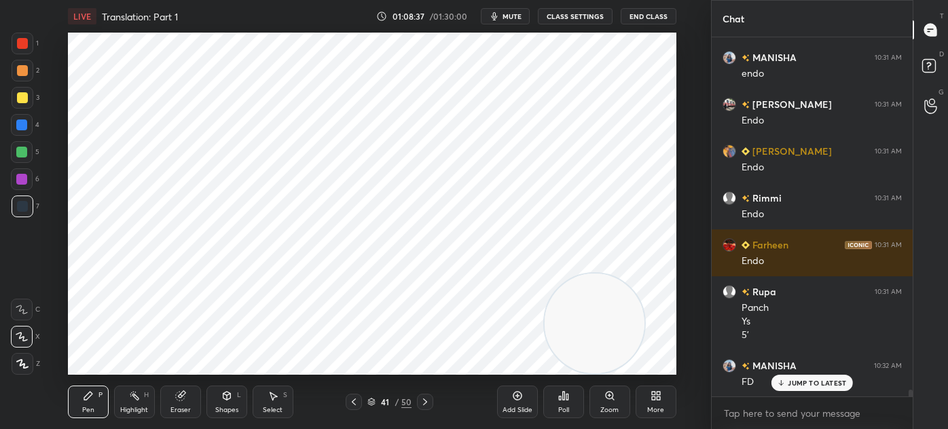
click at [27, 45] on div at bounding box center [22, 43] width 11 height 11
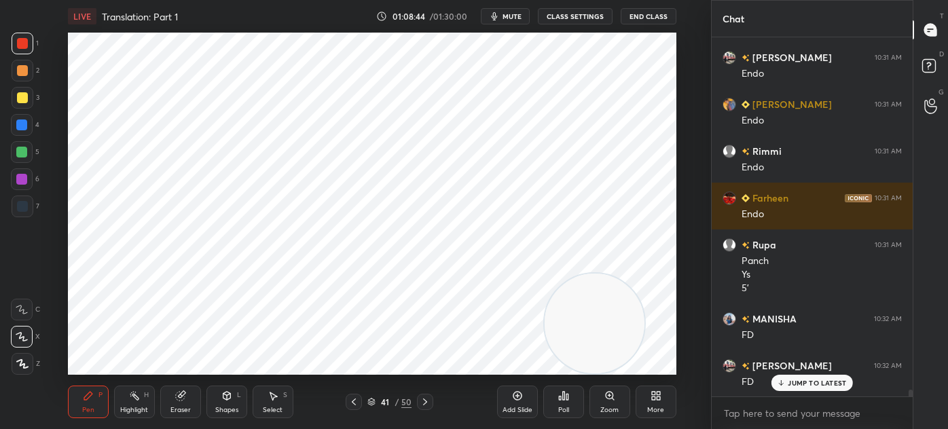
scroll to position [18505, 0]
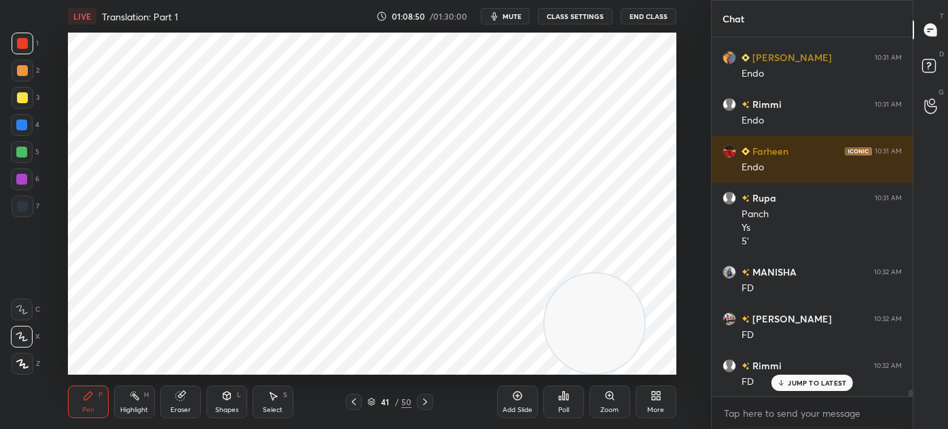
click at [280, 405] on div "Select S" at bounding box center [273, 402] width 41 height 33
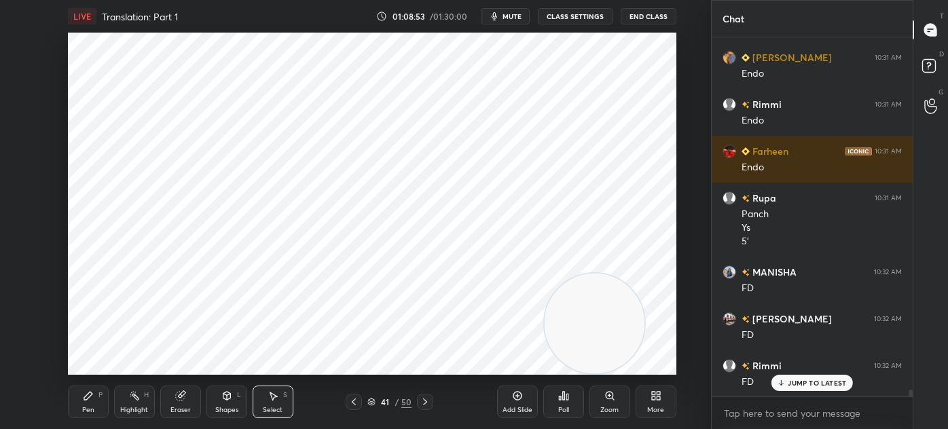
click at [90, 392] on icon at bounding box center [88, 396] width 8 height 8
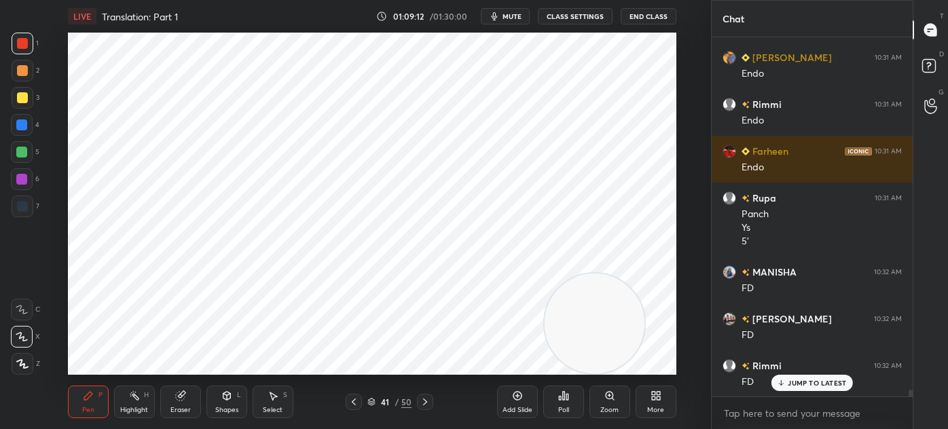
click at [28, 204] on div at bounding box center [23, 207] width 22 height 22
click at [37, 179] on div "6" at bounding box center [25, 179] width 29 height 22
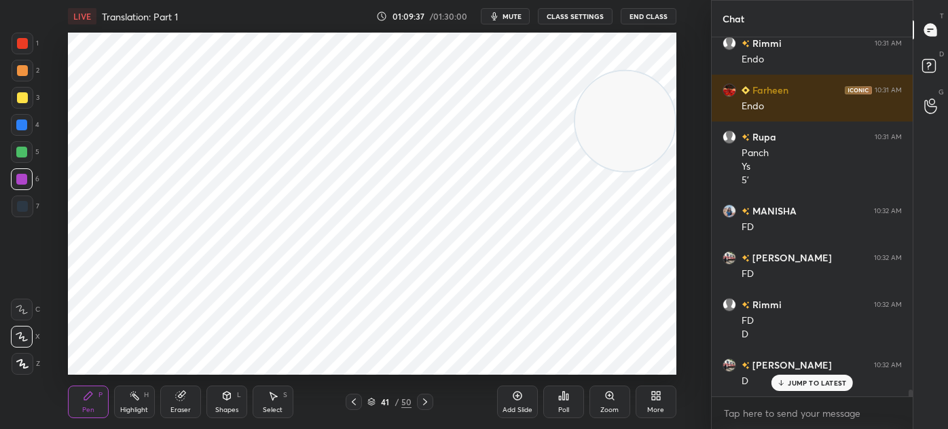
scroll to position [18612, 0]
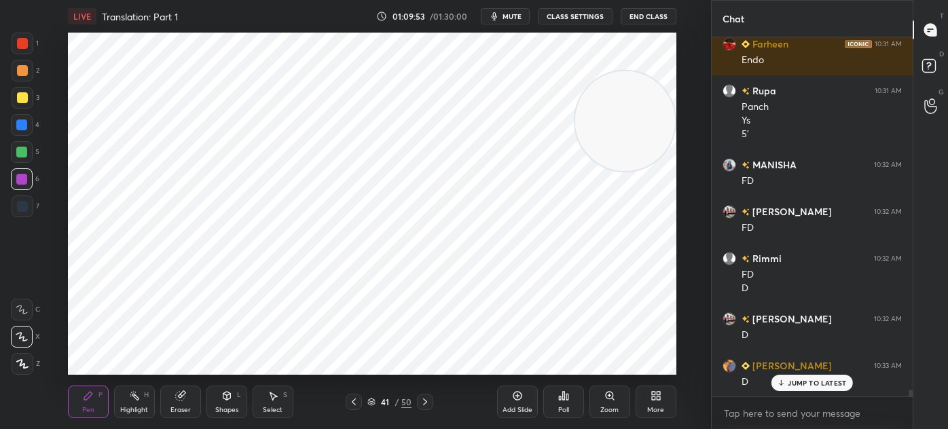
click at [25, 209] on div at bounding box center [22, 206] width 11 height 11
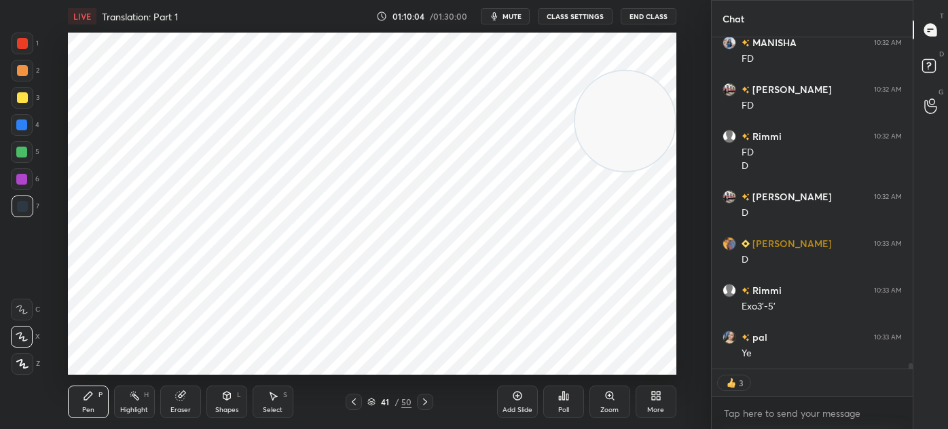
scroll to position [18767, 0]
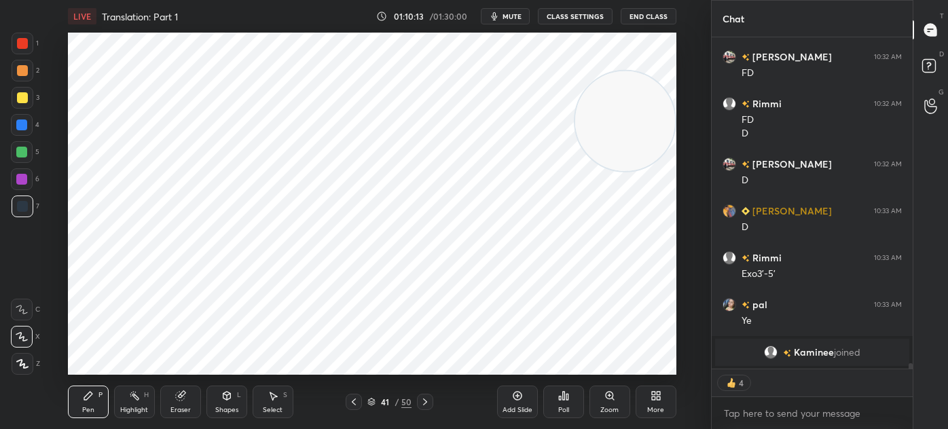
click at [424, 407] on icon at bounding box center [425, 401] width 11 height 11
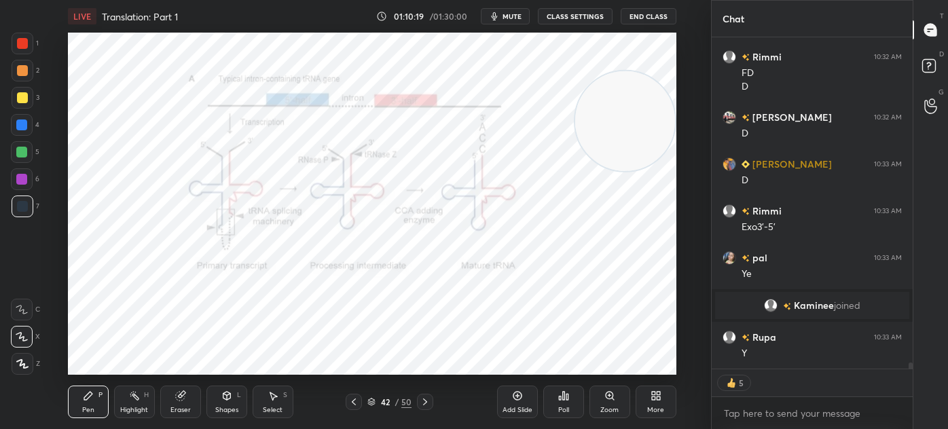
scroll to position [17401, 0]
click at [422, 399] on icon at bounding box center [425, 401] width 11 height 11
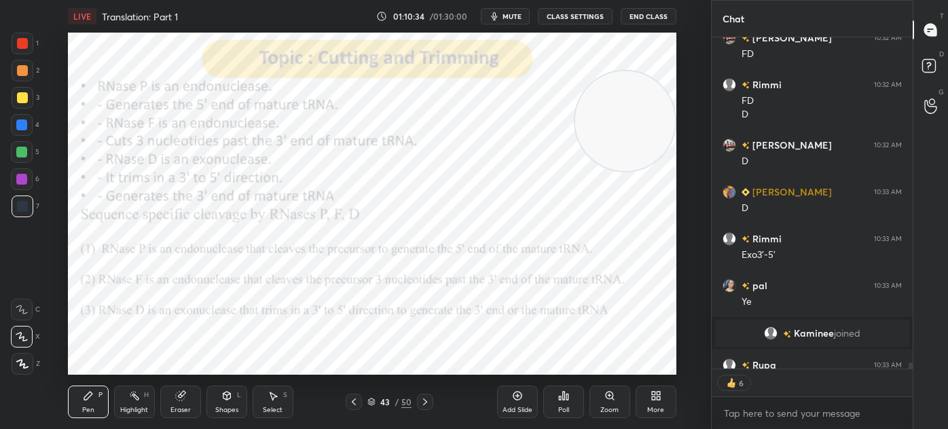
scroll to position [4, 3]
click at [217, 403] on div "Shapes L" at bounding box center [226, 402] width 41 height 33
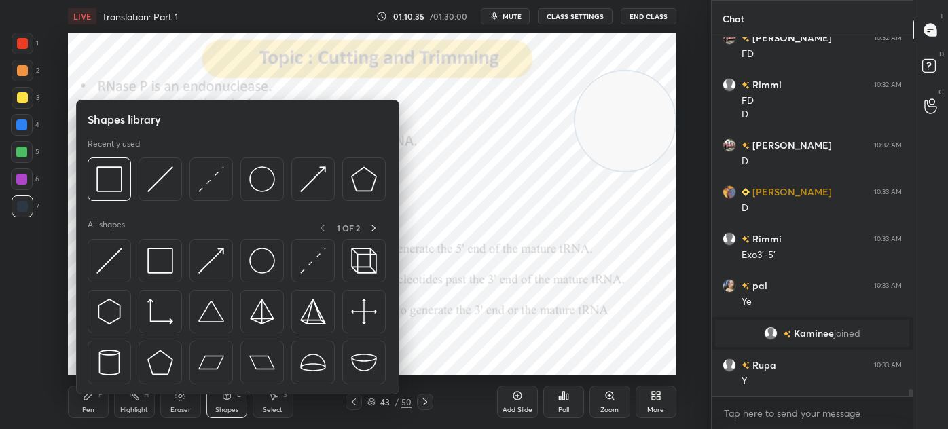
click at [152, 254] on img at bounding box center [160, 261] width 26 height 26
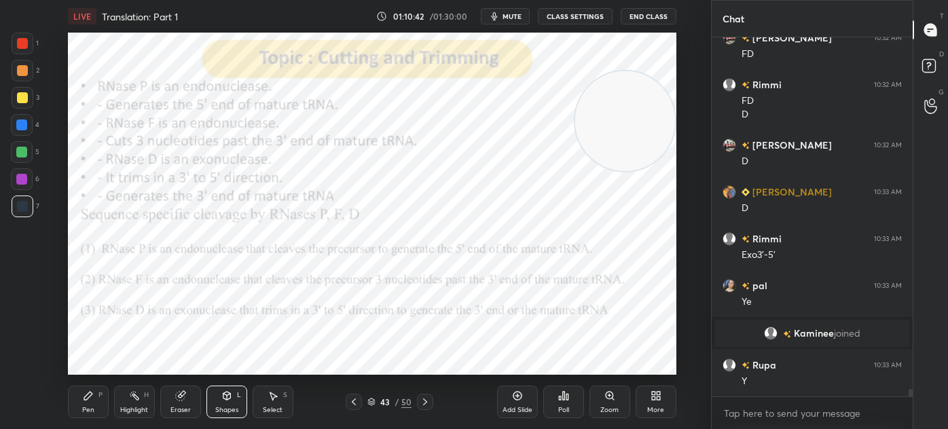
click at [16, 39] on div at bounding box center [23, 44] width 22 height 22
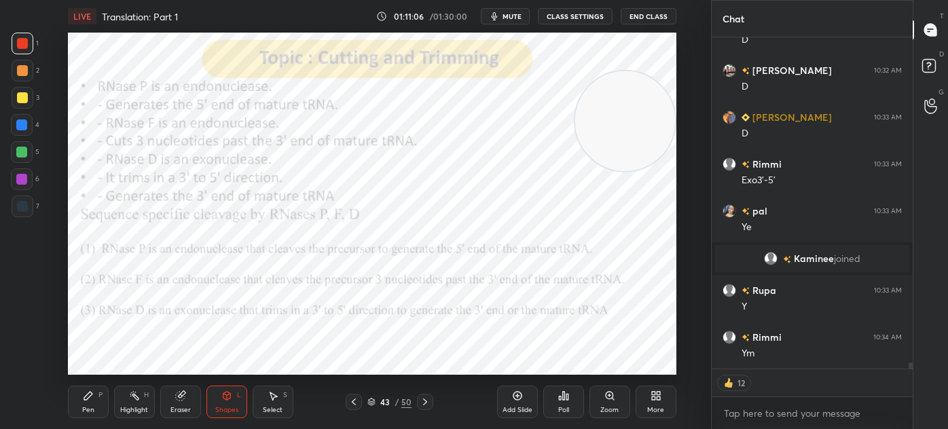
click at [33, 208] on div at bounding box center [23, 207] width 22 height 22
click at [84, 408] on div "Pen" at bounding box center [88, 410] width 12 height 7
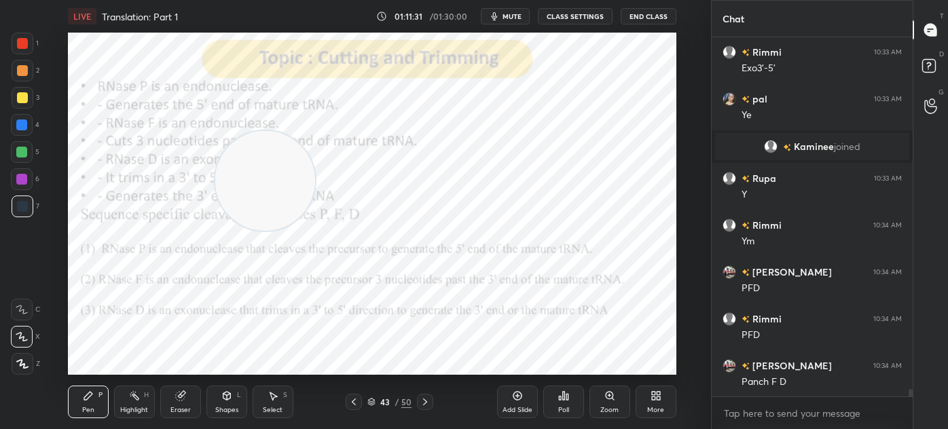
scroll to position [17607, 0]
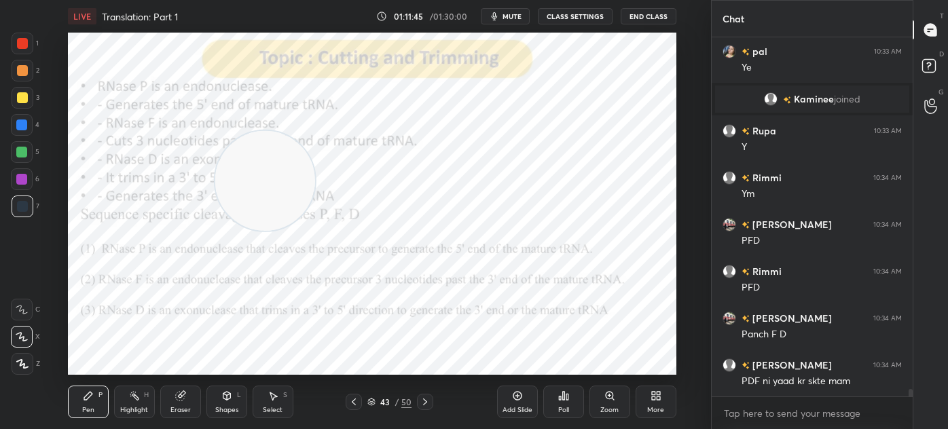
click at [26, 41] on div at bounding box center [22, 43] width 11 height 11
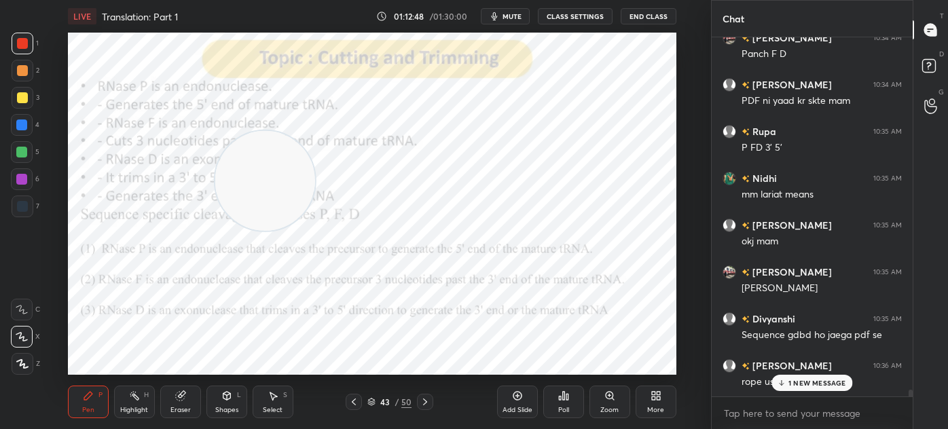
scroll to position [17934, 0]
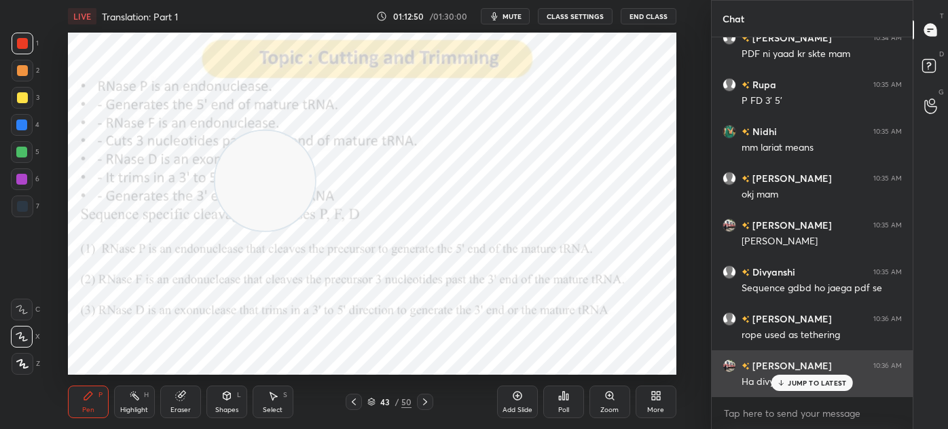
click at [800, 390] on div "JUMP TO LATEST" at bounding box center [811, 383] width 81 height 16
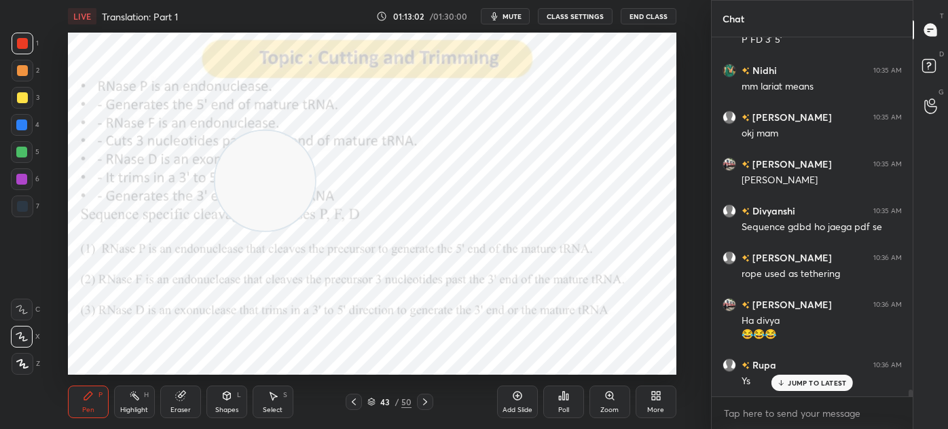
scroll to position [18042, 0]
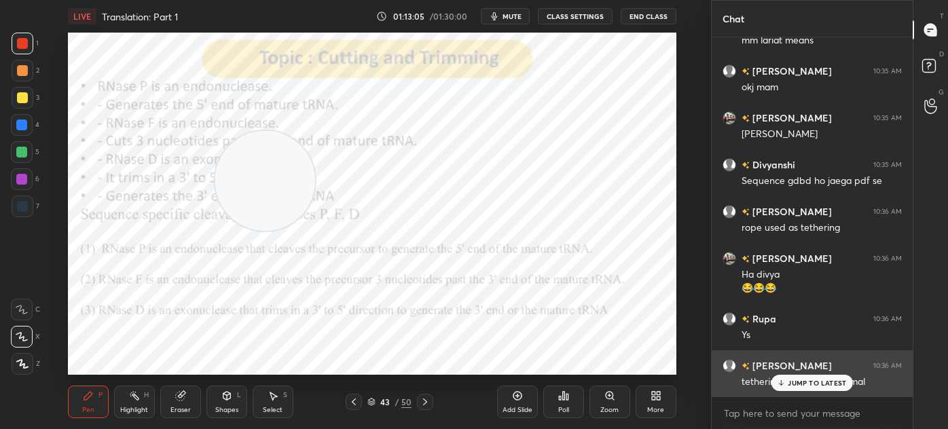
click at [792, 380] on p "JUMP TO LATEST" at bounding box center [816, 383] width 58 height 8
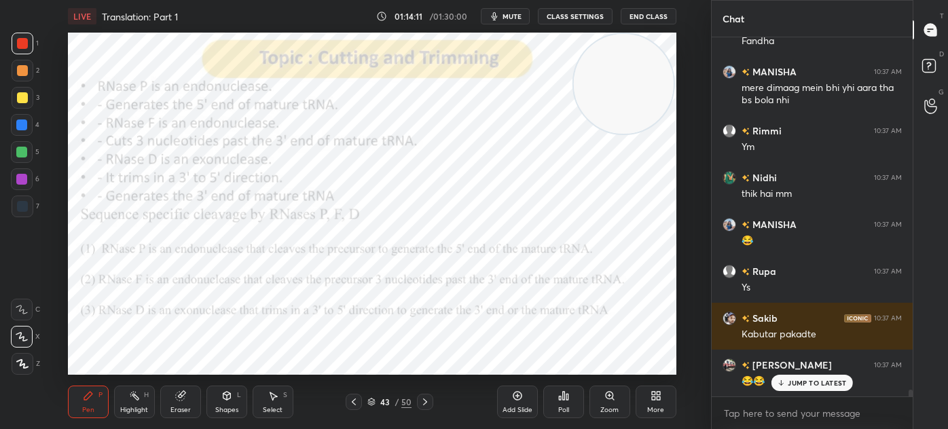
scroll to position [18794, 0]
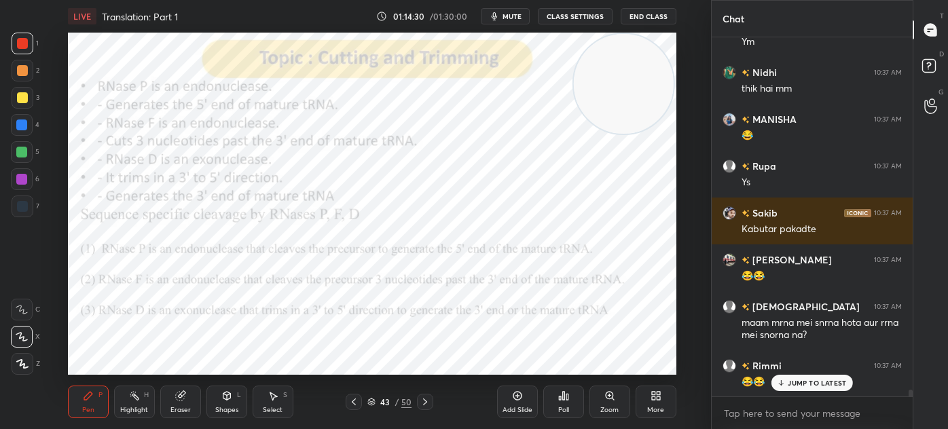
click at [16, 204] on div at bounding box center [23, 207] width 22 height 22
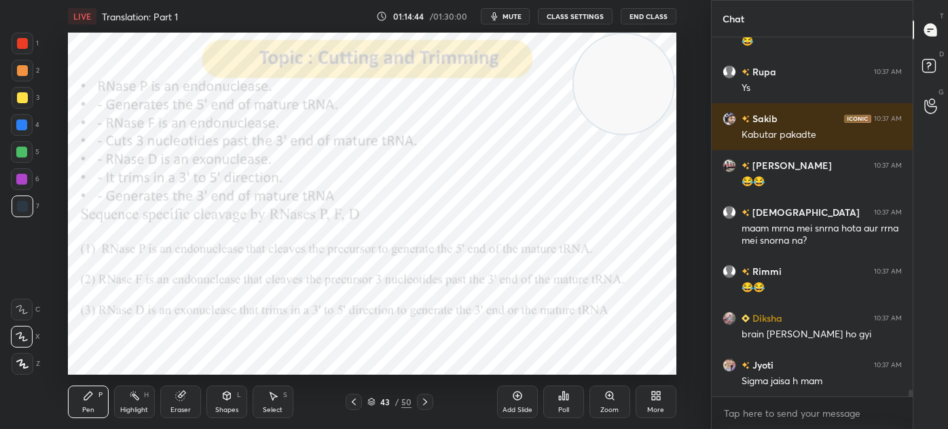
scroll to position [18936, 0]
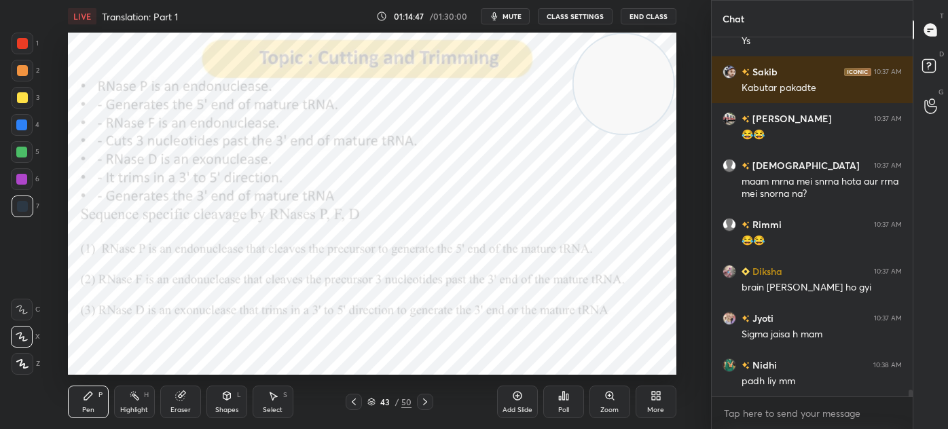
click at [426, 403] on icon at bounding box center [425, 401] width 11 height 11
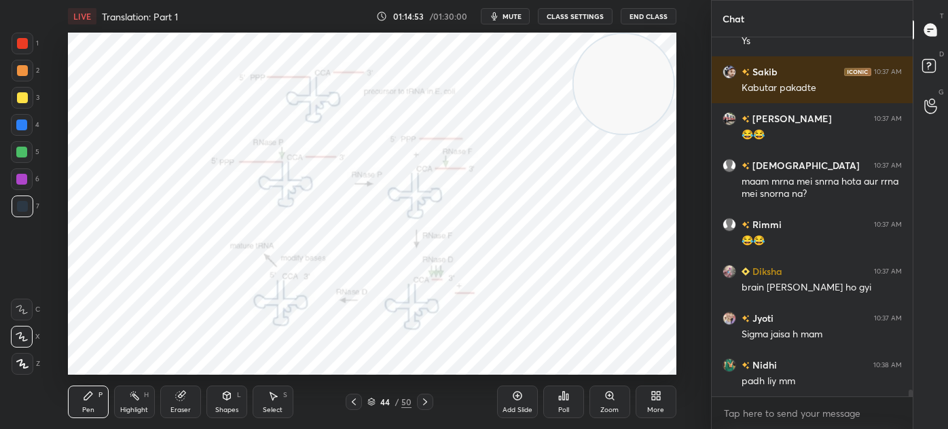
click at [424, 406] on icon at bounding box center [425, 401] width 11 height 11
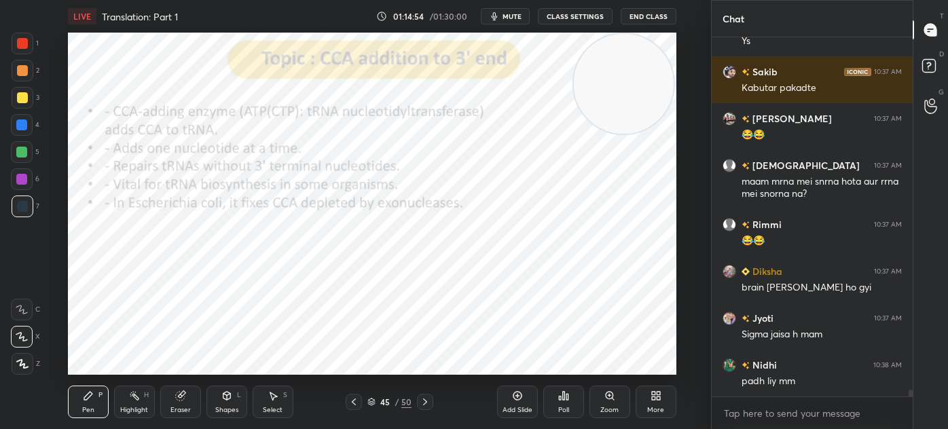
click at [356, 402] on icon at bounding box center [353, 401] width 11 height 11
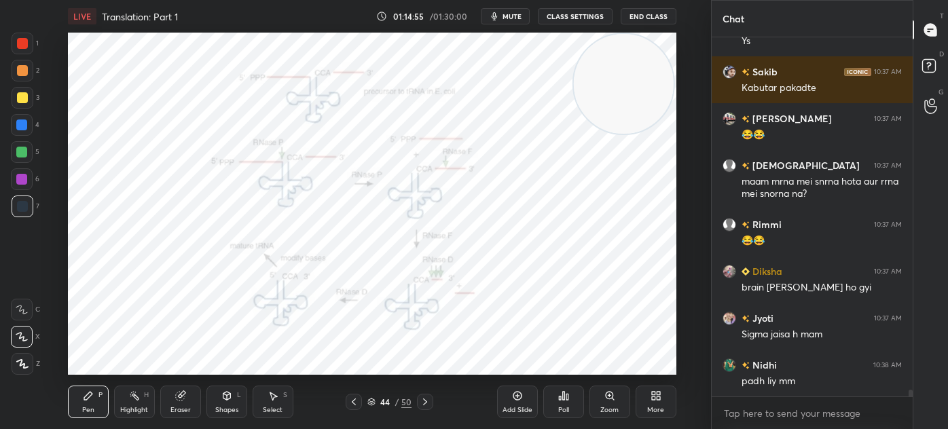
click at [508, 405] on div "Add Slide" at bounding box center [517, 402] width 41 height 33
click at [222, 403] on div "Shapes L" at bounding box center [226, 402] width 41 height 33
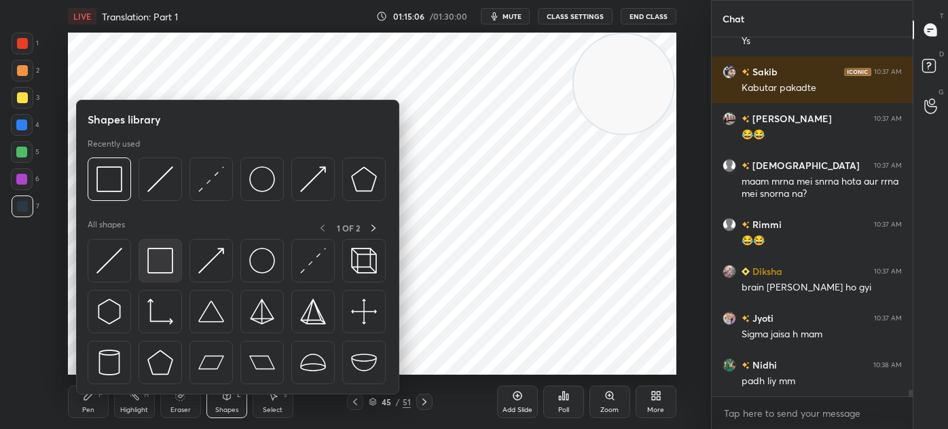
click at [160, 256] on img at bounding box center [160, 261] width 26 height 26
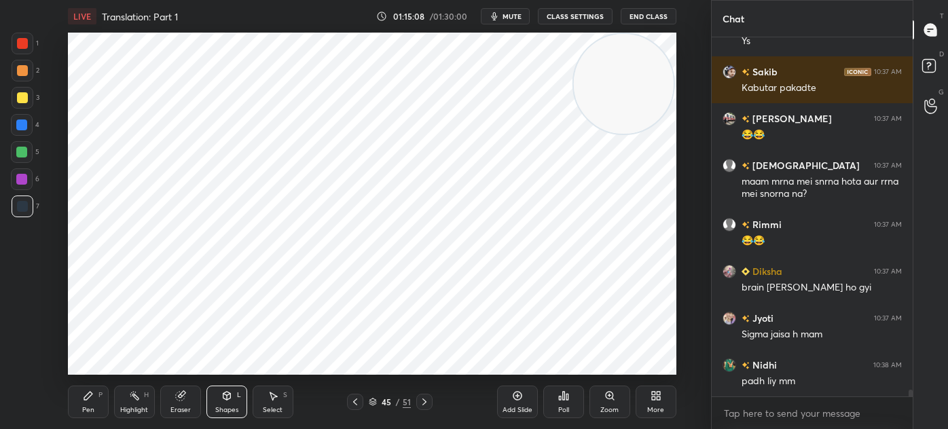
click at [81, 394] on div "Pen P" at bounding box center [88, 402] width 41 height 33
click at [24, 50] on div at bounding box center [23, 44] width 22 height 22
click at [220, 405] on div "Shapes L" at bounding box center [226, 402] width 41 height 33
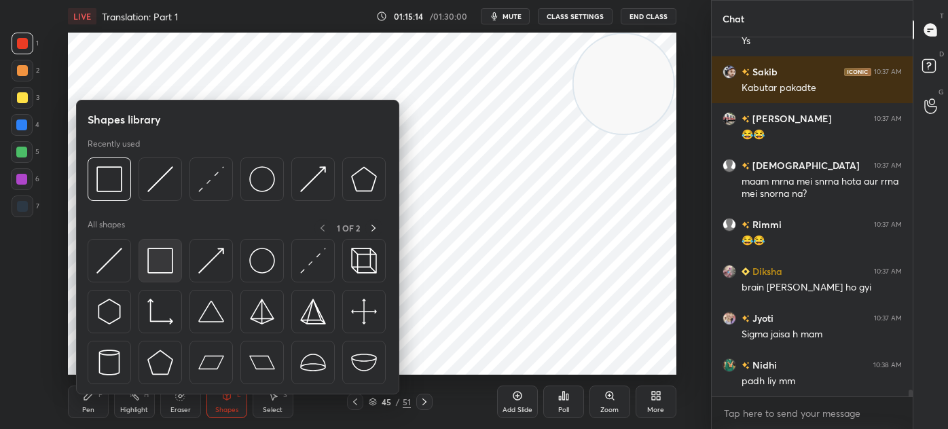
click at [168, 255] on img at bounding box center [160, 261] width 26 height 26
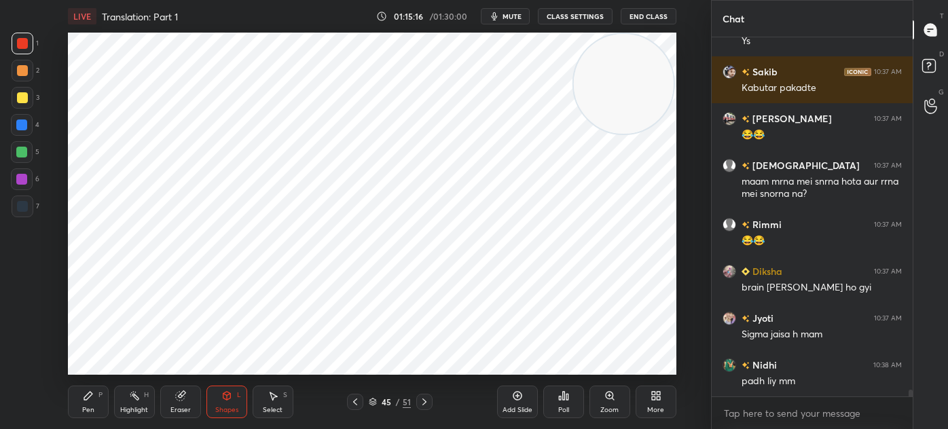
click at [85, 399] on icon at bounding box center [88, 396] width 8 height 8
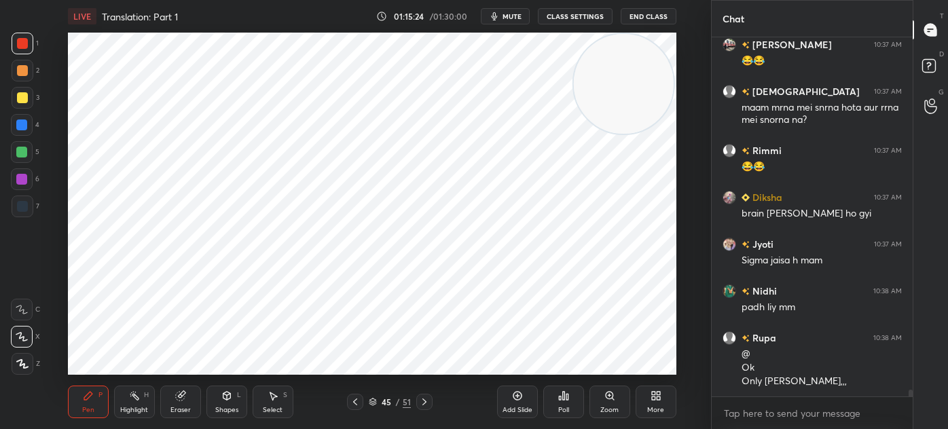
scroll to position [19068, 0]
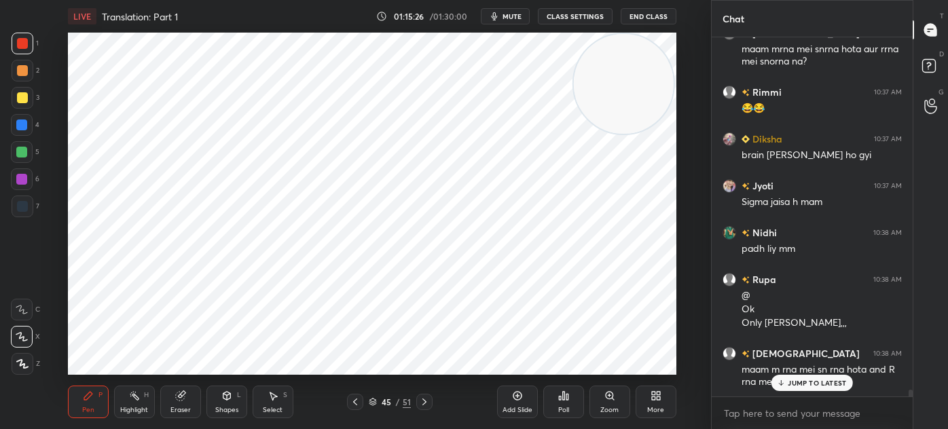
click at [23, 211] on div at bounding box center [22, 206] width 11 height 11
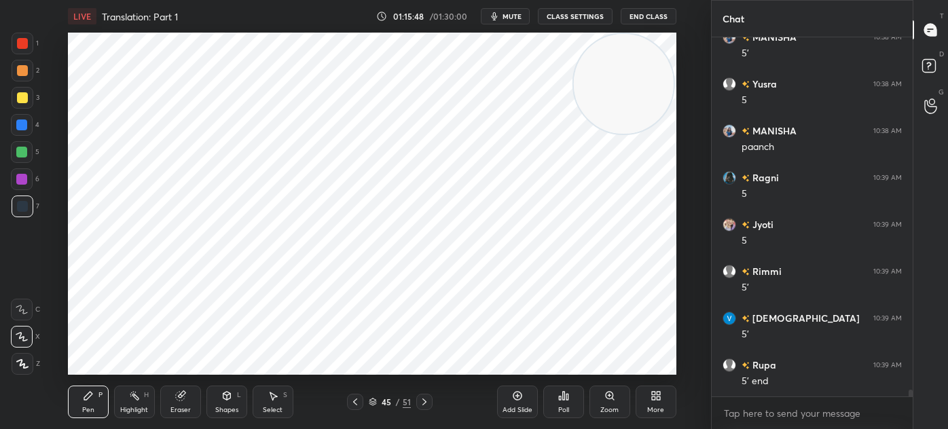
scroll to position [19490, 0]
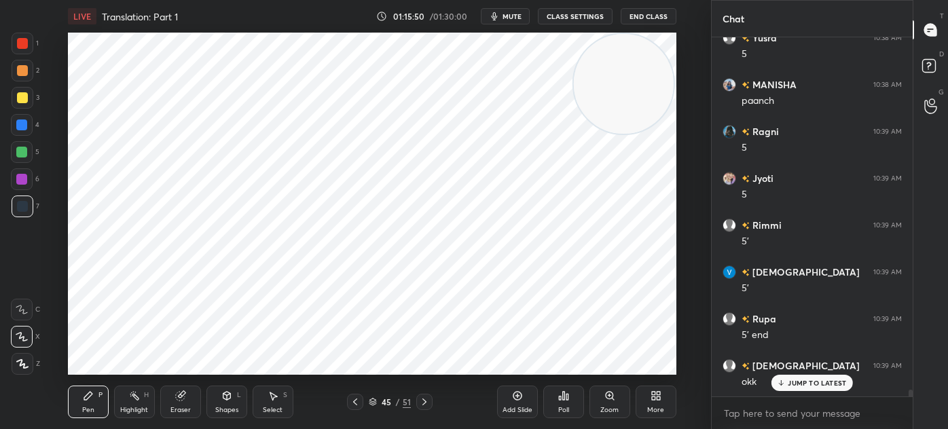
click at [25, 48] on div at bounding box center [22, 43] width 11 height 11
click at [23, 181] on div at bounding box center [21, 179] width 11 height 11
click at [22, 206] on div at bounding box center [22, 206] width 11 height 11
click at [266, 410] on div "Select" at bounding box center [273, 410] width 20 height 7
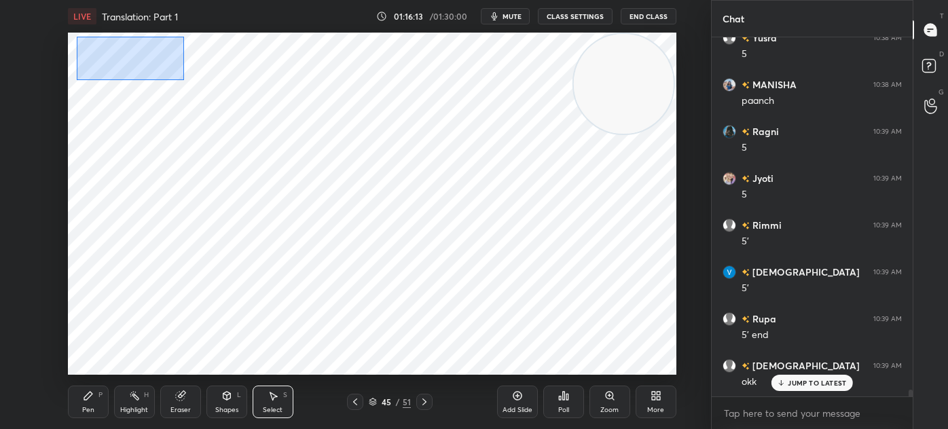
scroll to position [19536, 0]
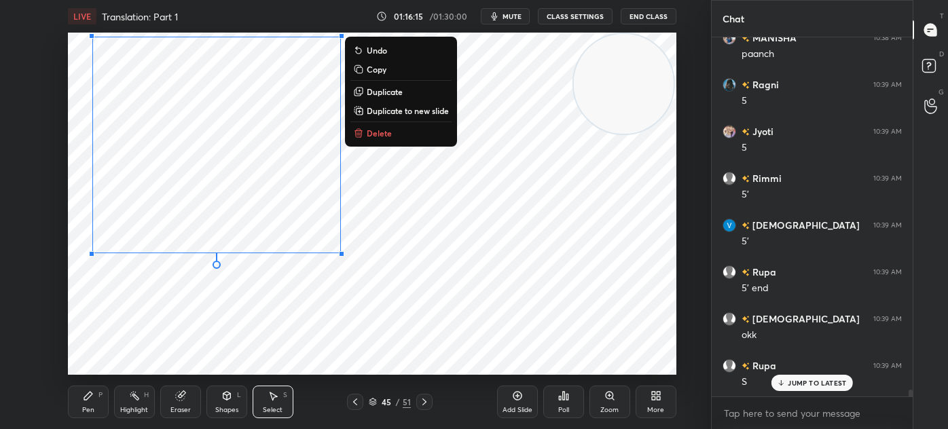
click at [168, 320] on div "0 ° Undo Copy Duplicate Duplicate to new slide Delete" at bounding box center [372, 204] width 608 height 342
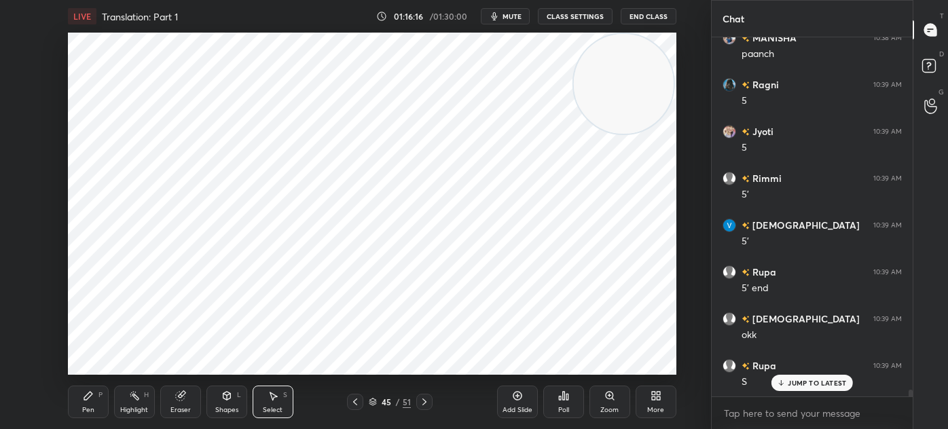
click at [99, 406] on div "Pen P" at bounding box center [88, 402] width 41 height 33
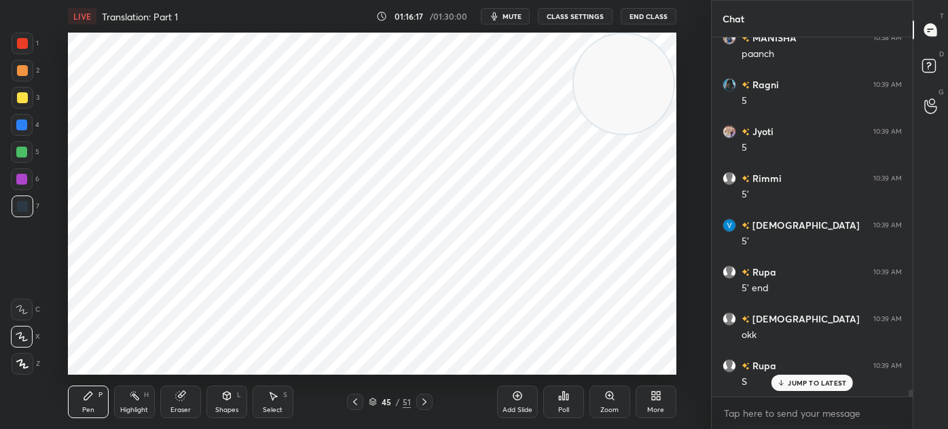
click at [22, 51] on div at bounding box center [23, 44] width 22 height 22
click at [20, 208] on div at bounding box center [22, 206] width 11 height 11
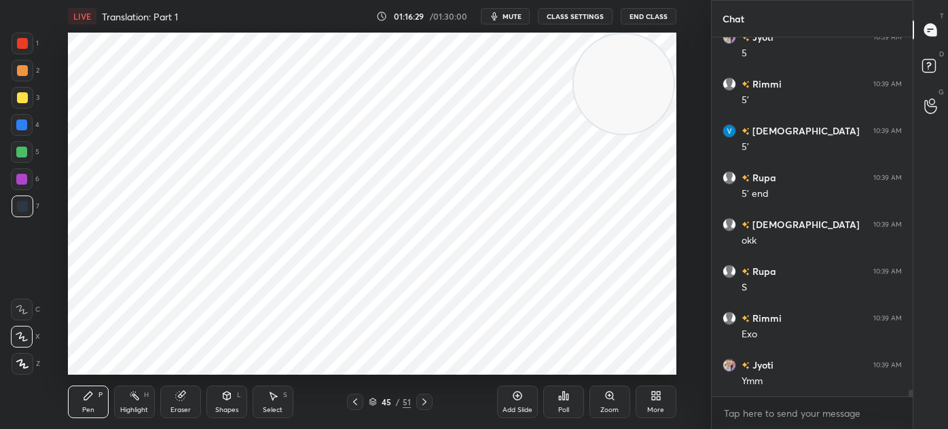
scroll to position [19678, 0]
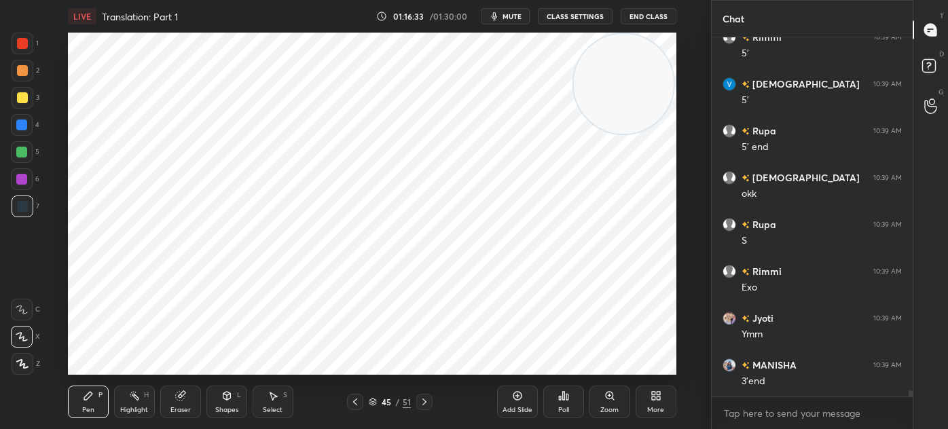
click at [227, 399] on icon at bounding box center [226, 396] width 7 height 8
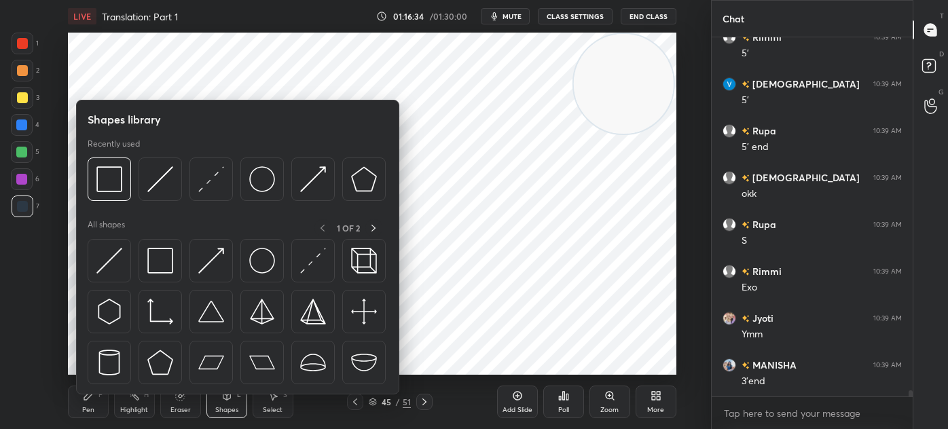
click at [153, 262] on img at bounding box center [160, 261] width 26 height 26
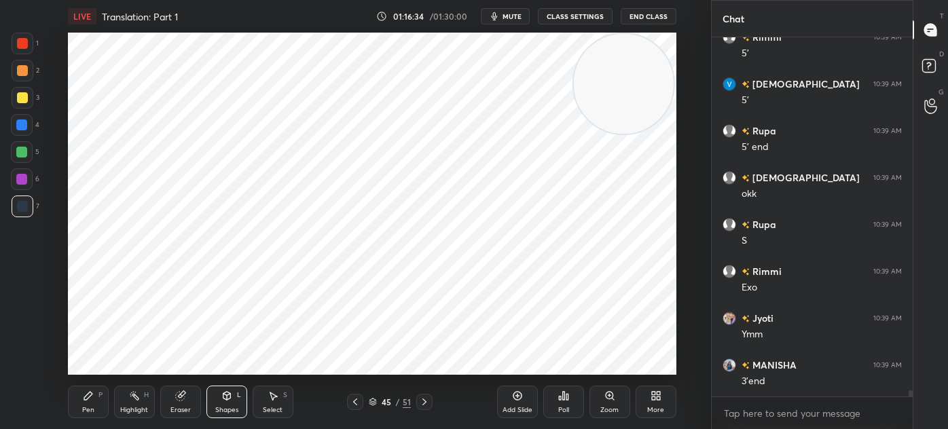
scroll to position [19724, 0]
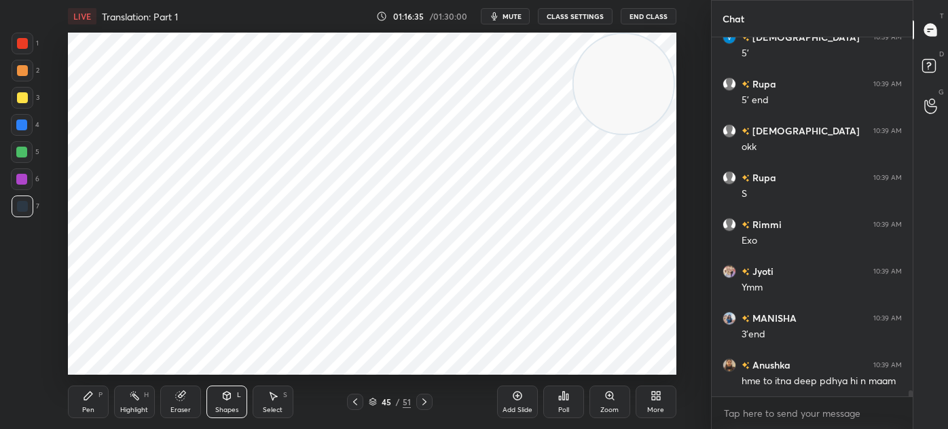
click at [22, 127] on div at bounding box center [21, 124] width 11 height 11
click at [95, 398] on div "Pen P" at bounding box center [88, 402] width 41 height 33
click at [29, 182] on div at bounding box center [22, 179] width 22 height 22
click at [29, 51] on div at bounding box center [23, 44] width 22 height 22
click at [236, 410] on div "Shapes" at bounding box center [226, 410] width 23 height 7
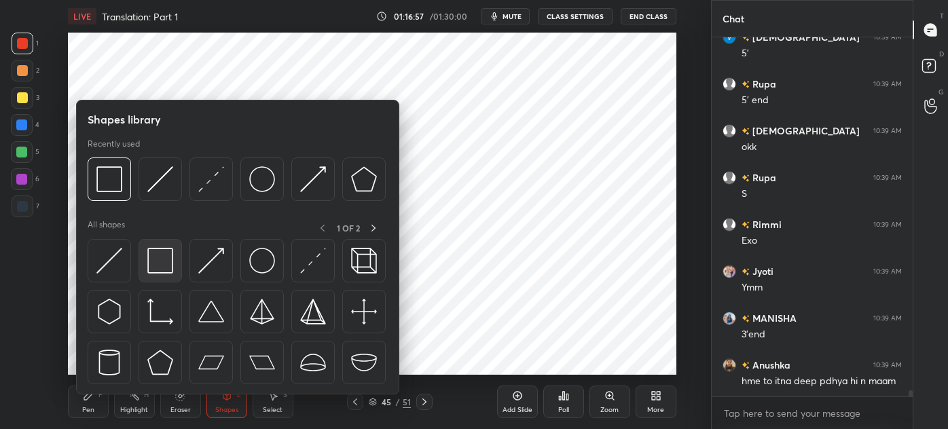
click at [158, 258] on img at bounding box center [160, 261] width 26 height 26
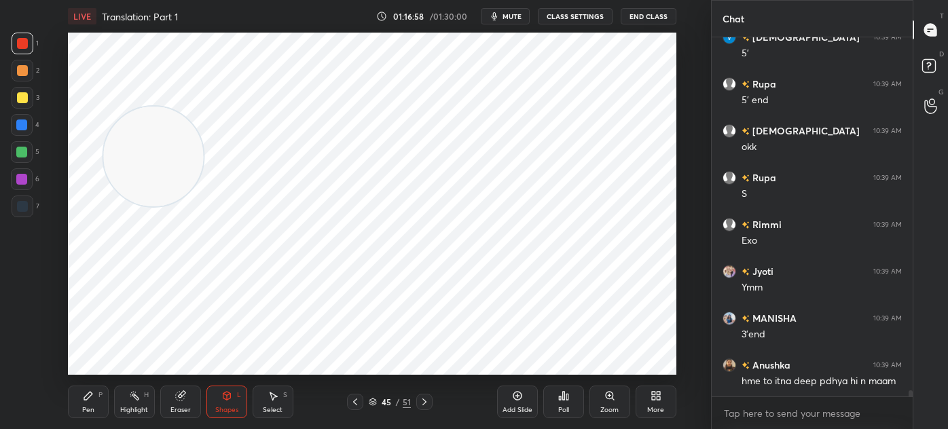
click at [84, 396] on icon at bounding box center [88, 395] width 11 height 11
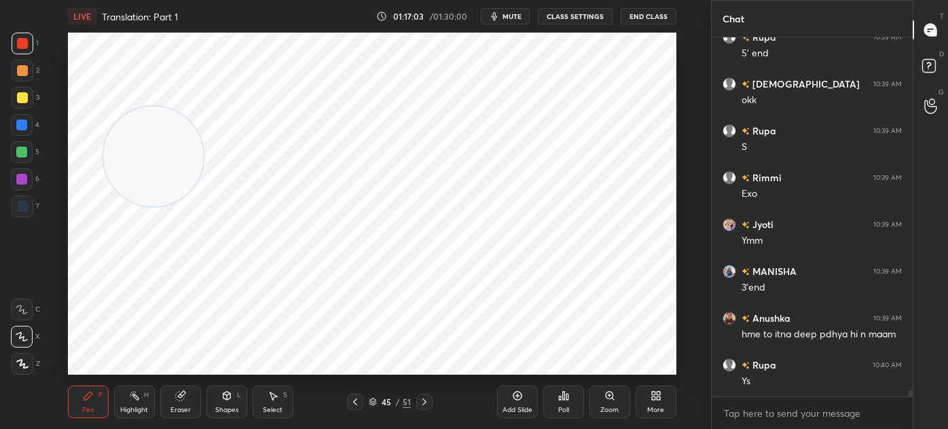
click at [30, 209] on div at bounding box center [23, 207] width 22 height 22
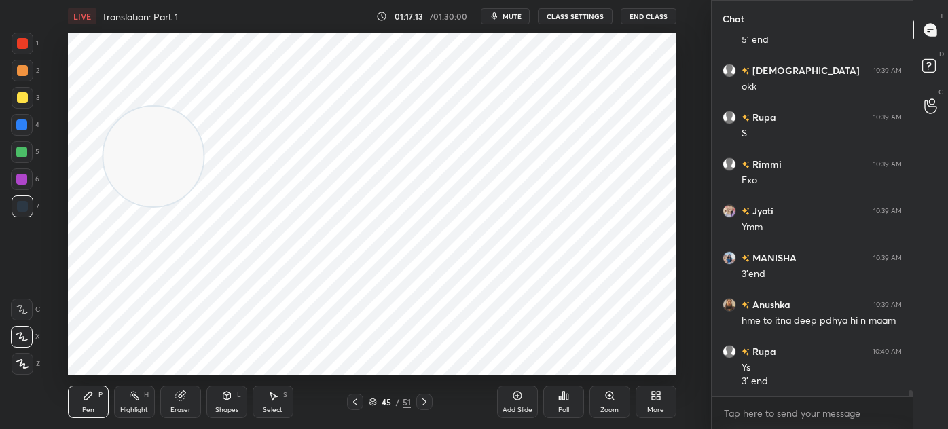
click at [31, 47] on div at bounding box center [23, 44] width 22 height 22
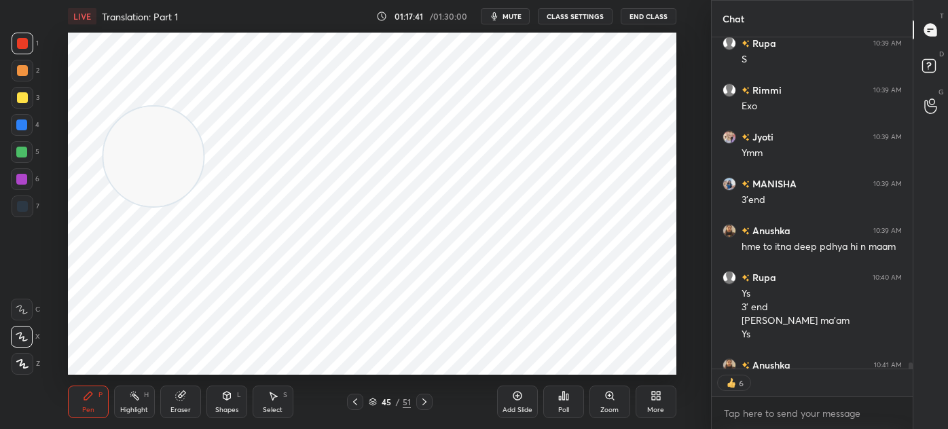
scroll to position [19933, 0]
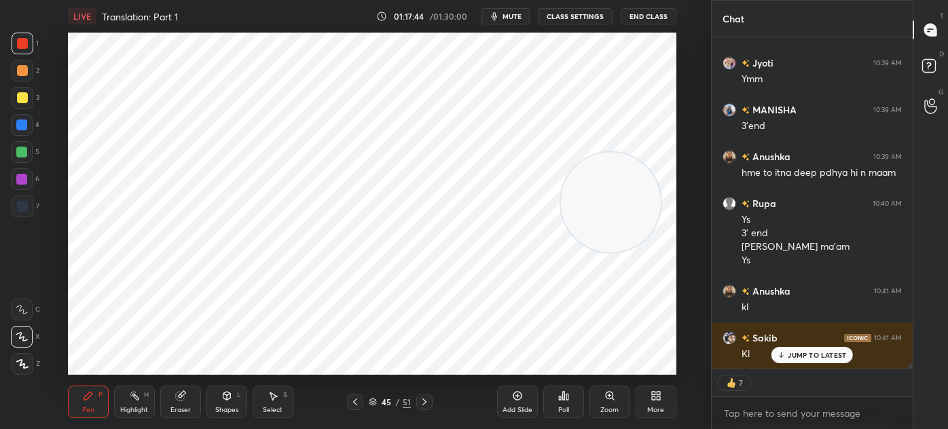
click at [377, 399] on div "45 / 51" at bounding box center [390, 402] width 42 height 12
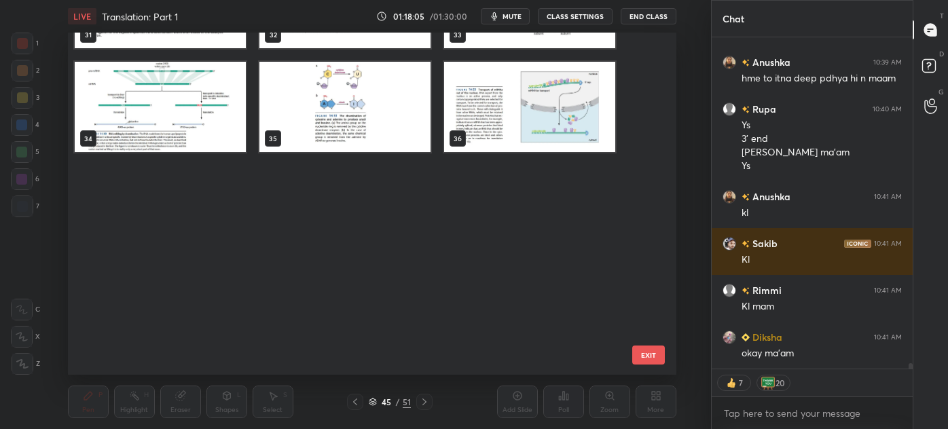
scroll to position [1423, 0]
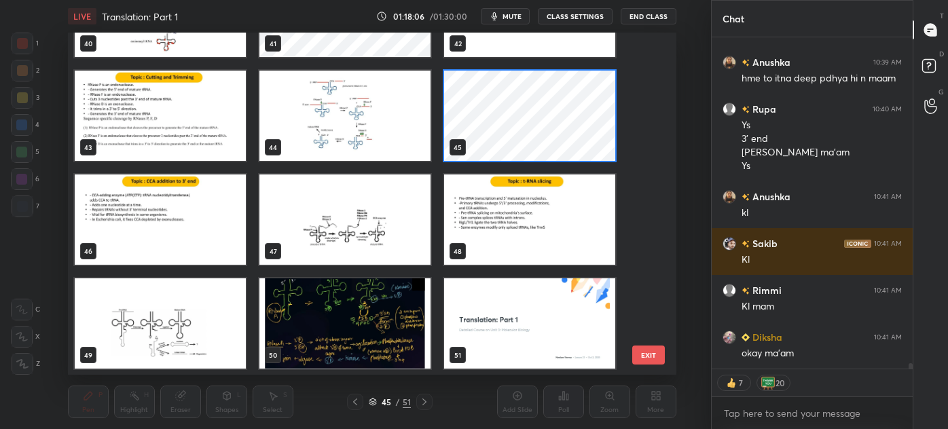
click at [360, 322] on img "grid" at bounding box center [344, 323] width 171 height 90
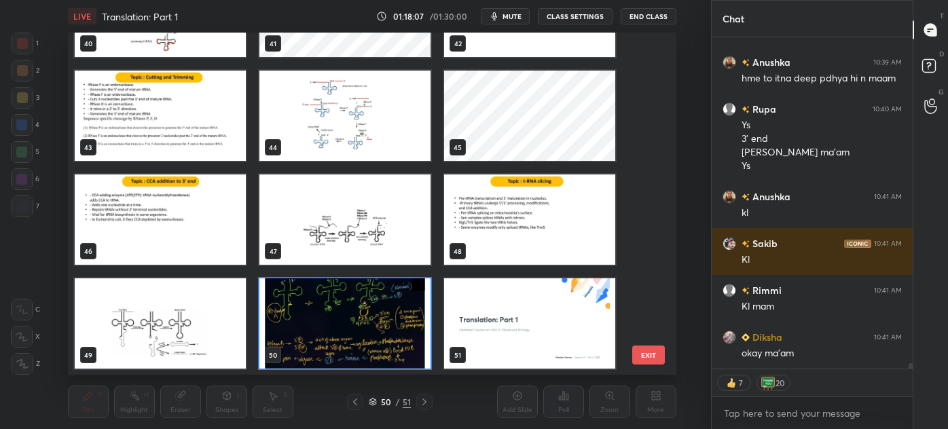
click at [363, 320] on img "grid" at bounding box center [344, 323] width 171 height 90
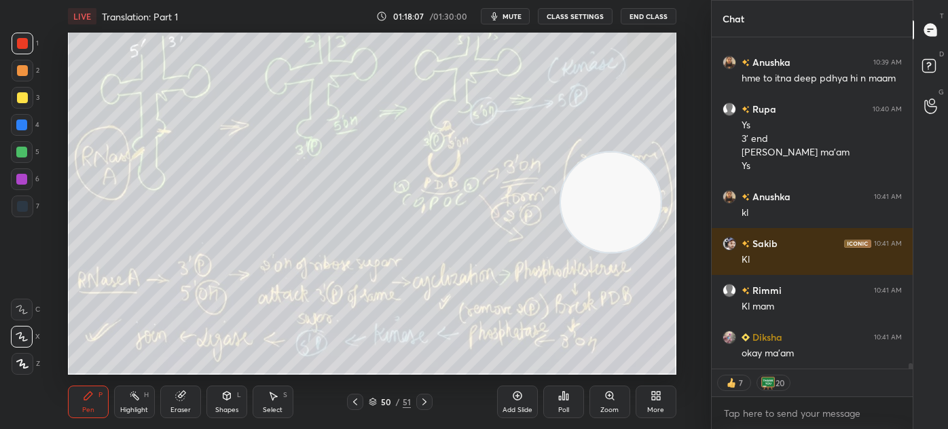
scroll to position [20074, 0]
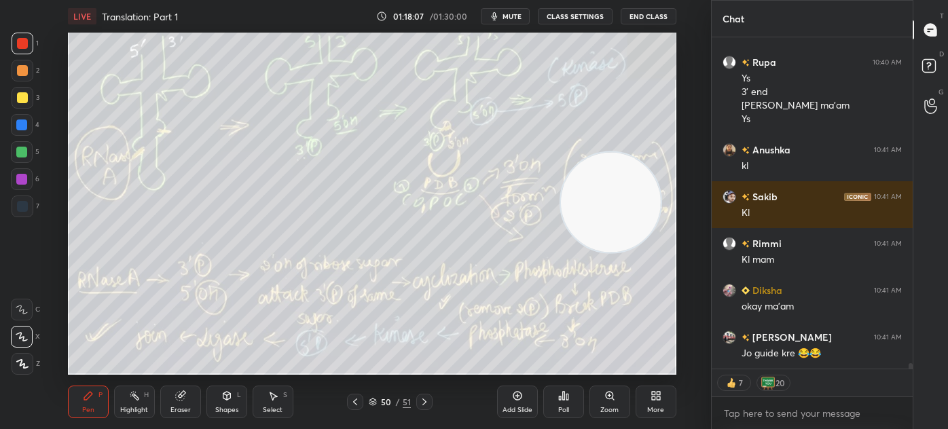
click at [521, 396] on icon at bounding box center [517, 396] width 9 height 9
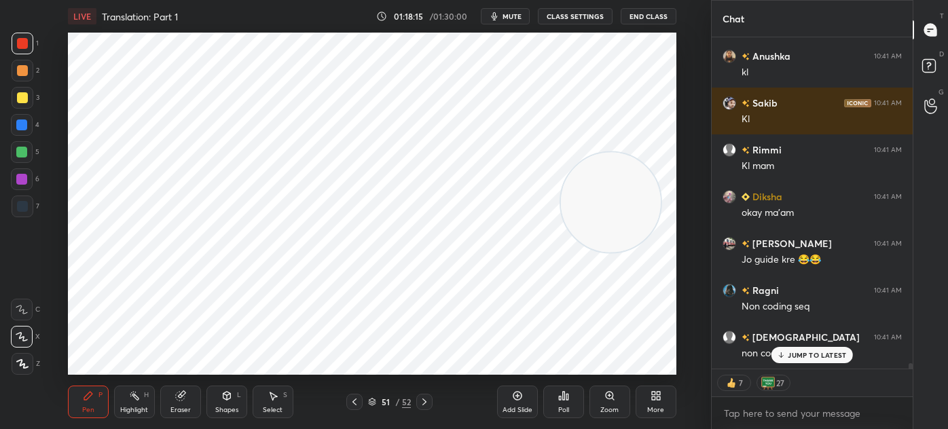
scroll to position [20214, 0]
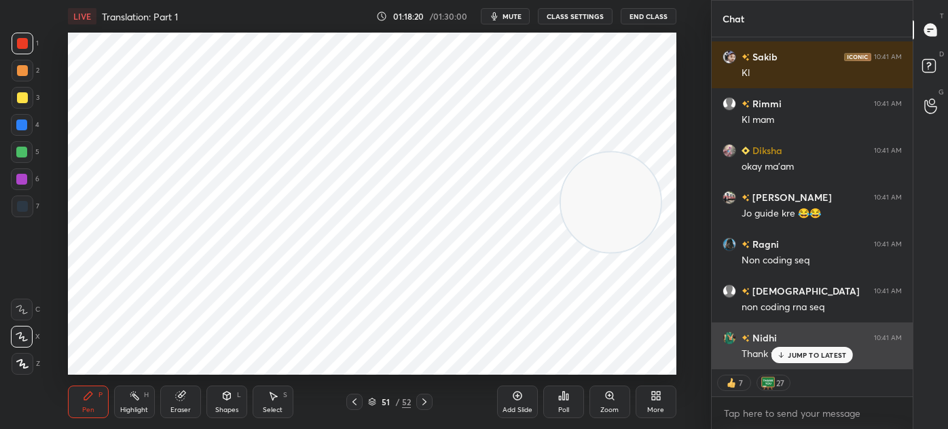
click at [801, 351] on p "JUMP TO LATEST" at bounding box center [816, 355] width 58 height 8
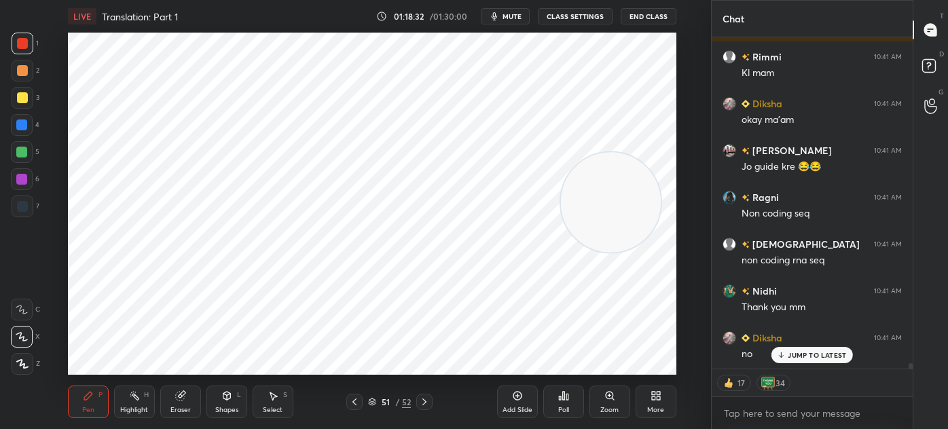
scroll to position [20308, 0]
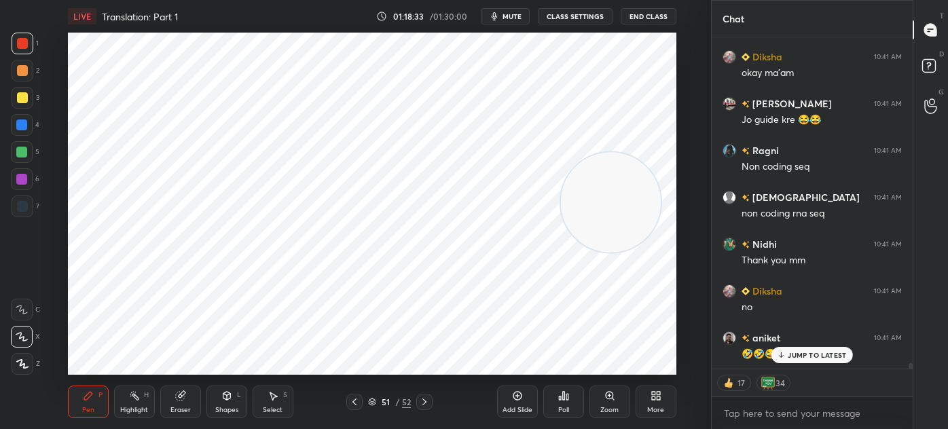
click at [30, 204] on div at bounding box center [23, 207] width 22 height 22
click at [561, 164] on video at bounding box center [610, 203] width 100 height 100
click at [561, 173] on video at bounding box center [610, 203] width 100 height 100
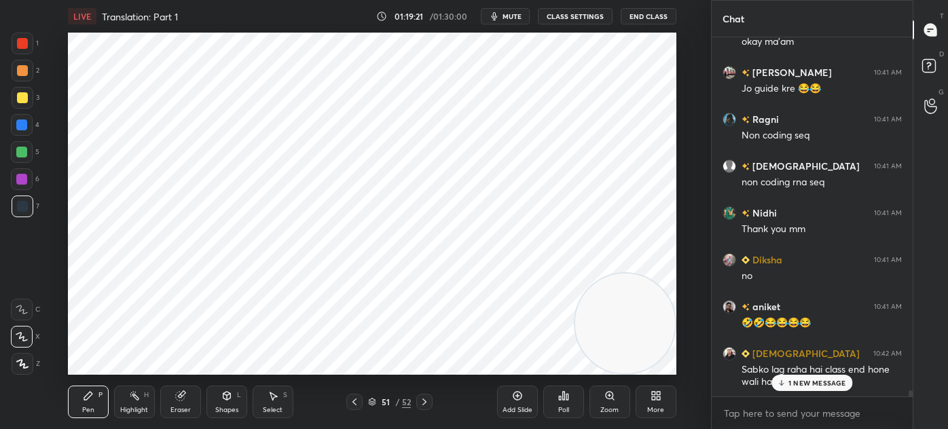
scroll to position [20386, 0]
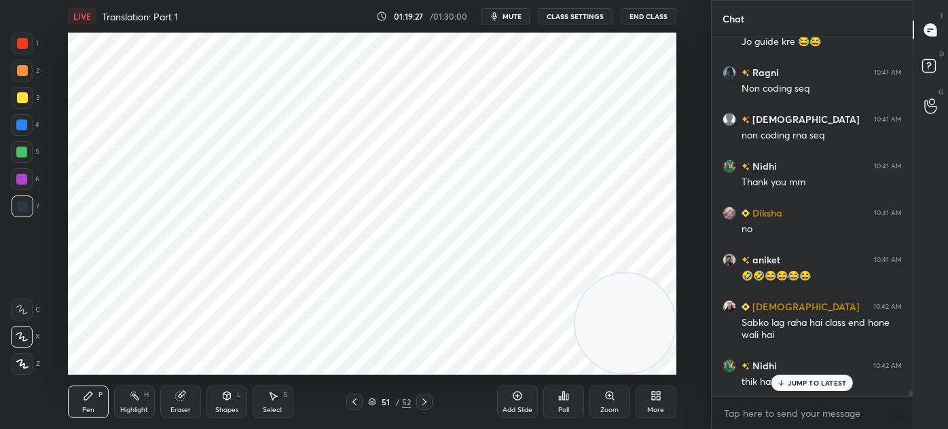
click at [827, 375] on div "JUMP TO LATEST" at bounding box center [811, 383] width 81 height 16
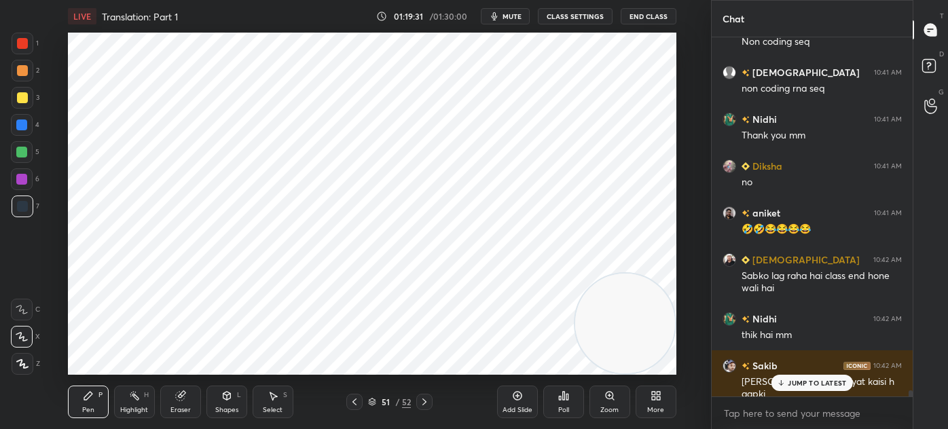
click at [375, 399] on icon at bounding box center [372, 402] width 8 height 8
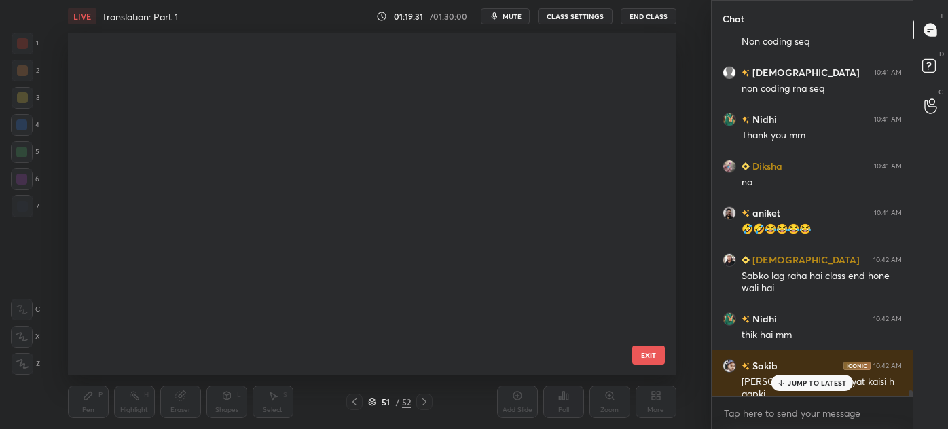
scroll to position [338, 601]
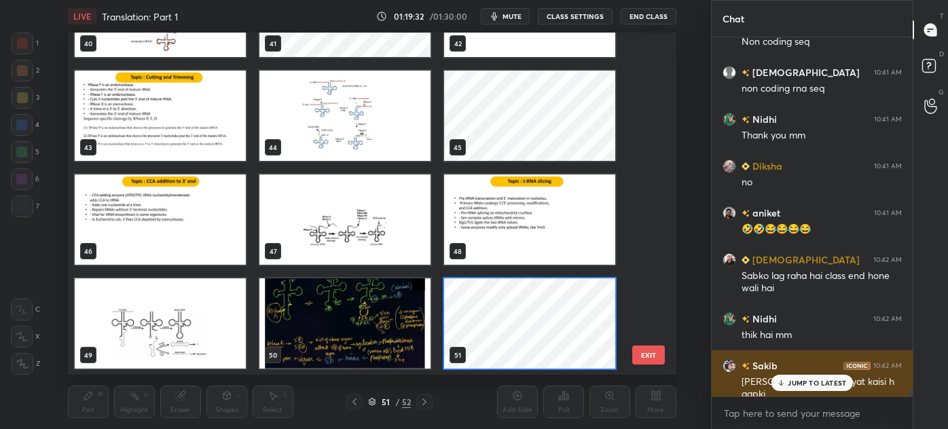
click at [784, 380] on icon at bounding box center [781, 383] width 9 height 8
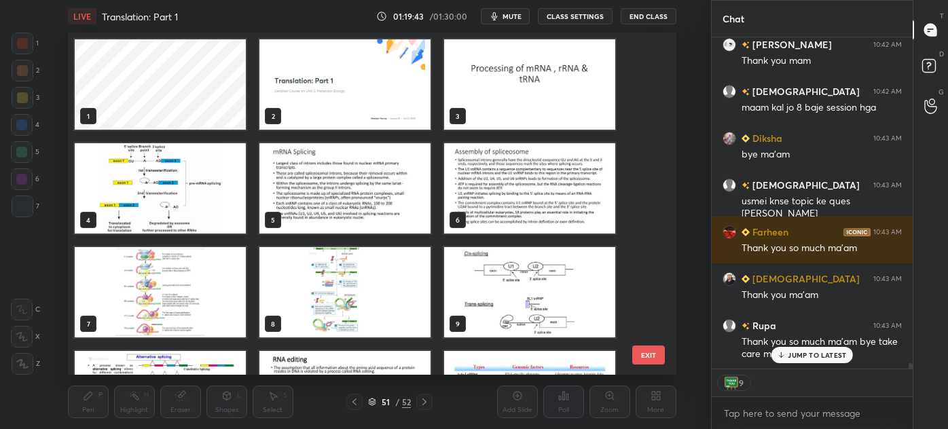
scroll to position [20894, 0]
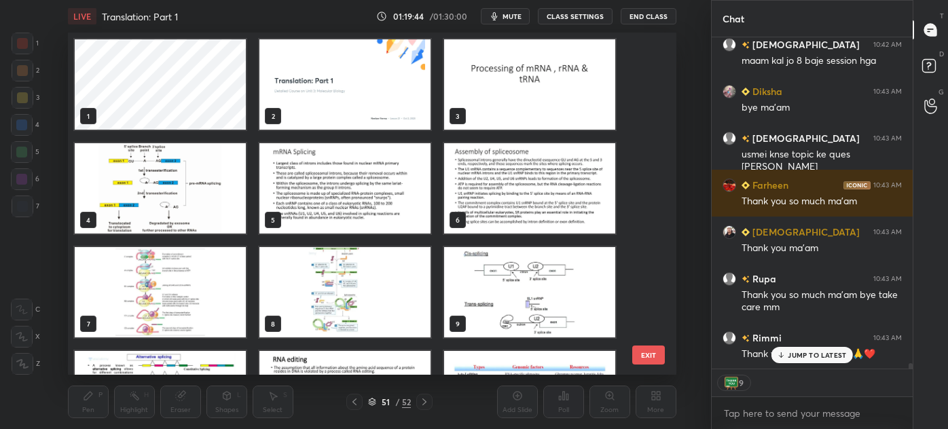
click at [382, 97] on img "grid" at bounding box center [344, 84] width 171 height 90
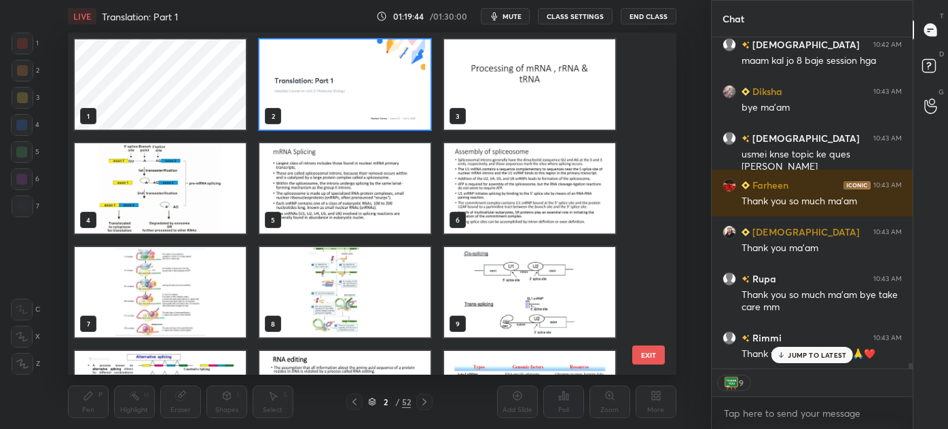
click at [384, 96] on img "grid" at bounding box center [344, 84] width 171 height 90
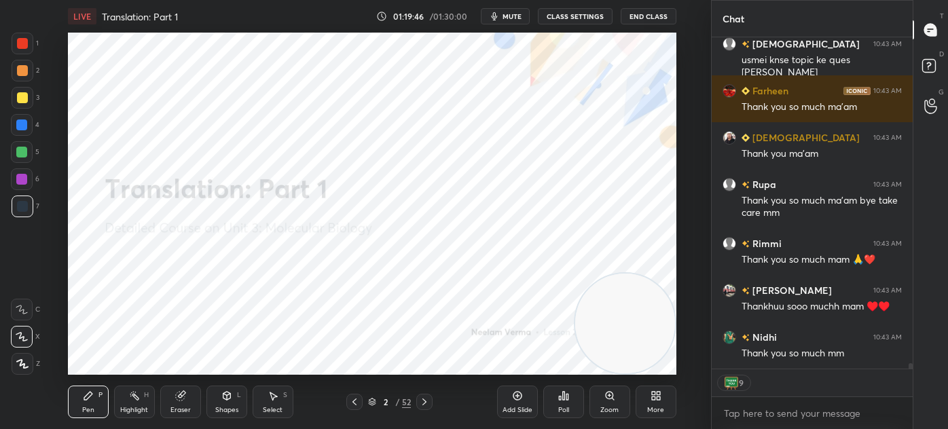
click at [359, 399] on icon at bounding box center [354, 401] width 11 height 11
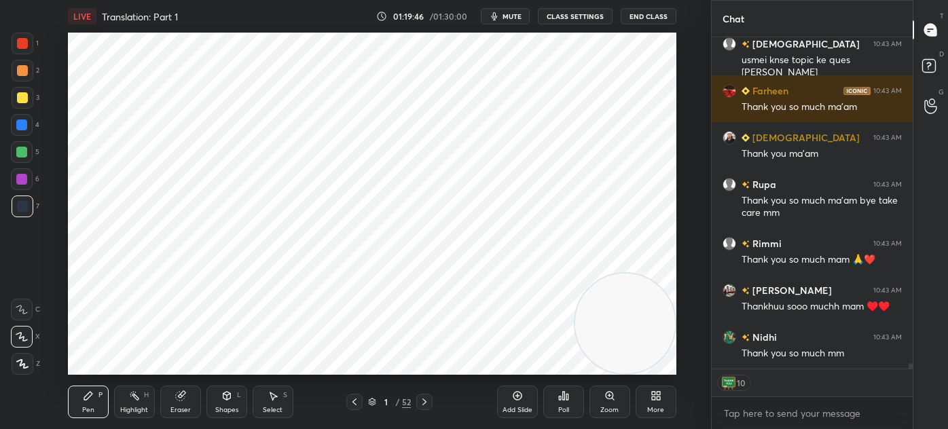
click at [39, 213] on div "1 2 3 4 5 6 7 C X Z C X Z E E Erase all H H" at bounding box center [21, 204] width 43 height 342
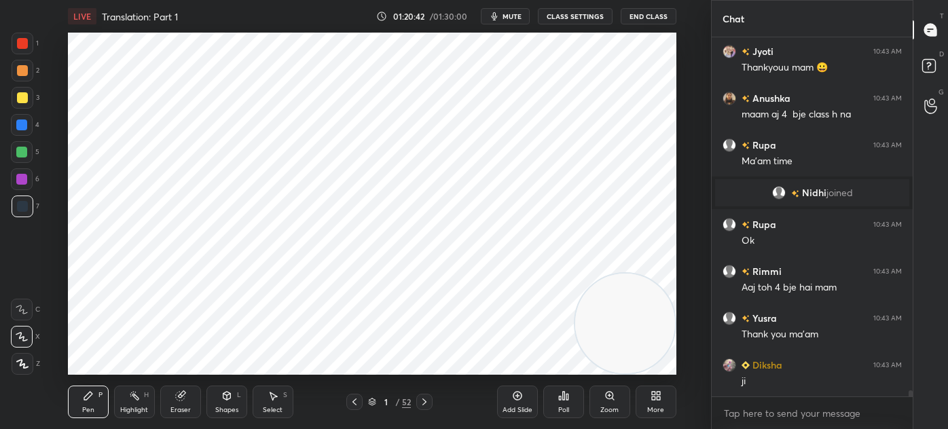
scroll to position [20203, 0]
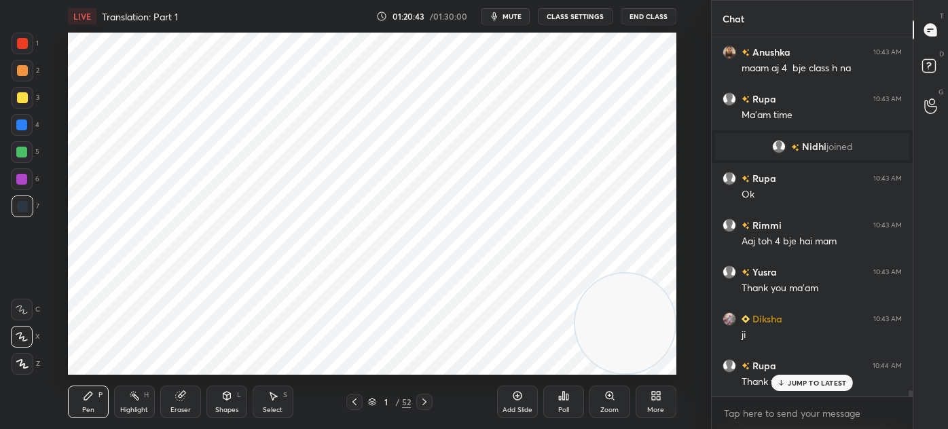
click at [815, 375] on div "Thank you so much" at bounding box center [821, 382] width 160 height 14
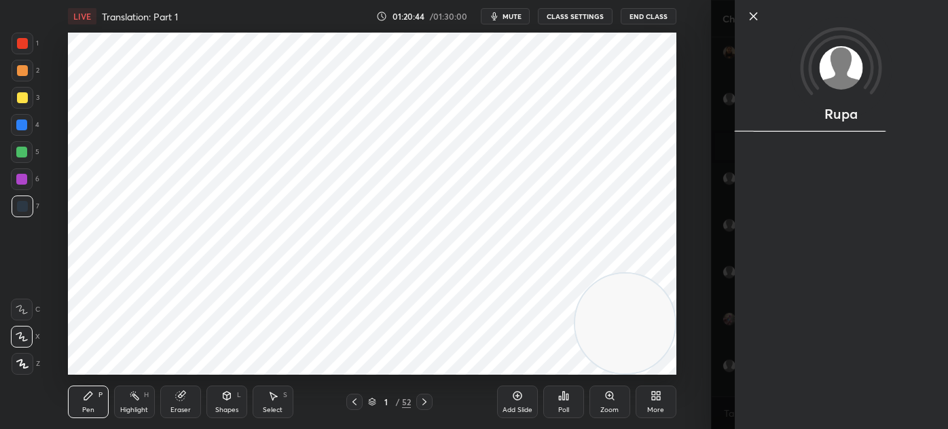
scroll to position [20263, 0]
click at [758, 12] on icon at bounding box center [753, 16] width 16 height 16
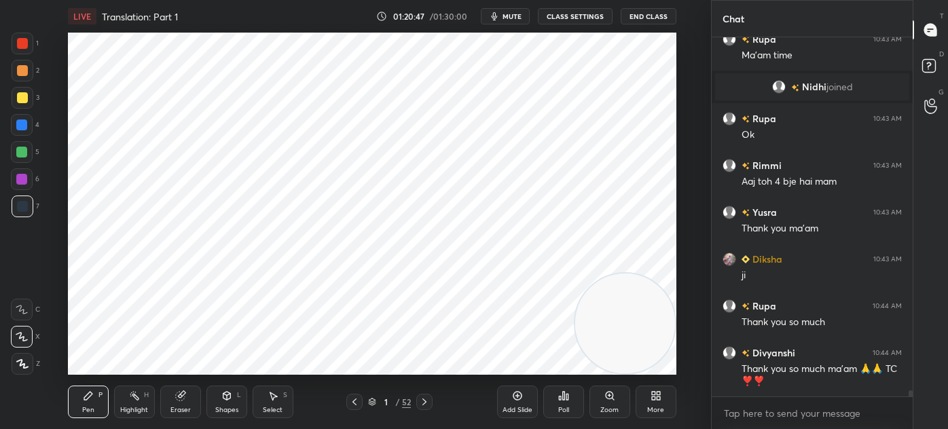
click at [373, 403] on icon at bounding box center [372, 403] width 7 height 2
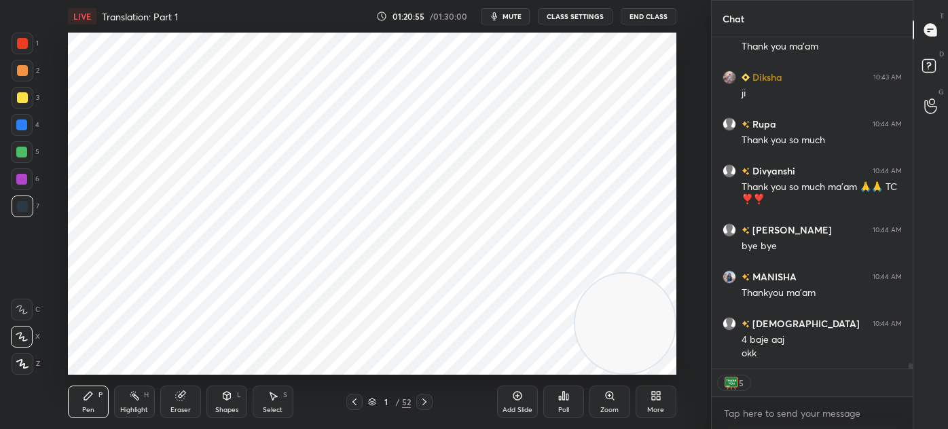
scroll to position [20491, 0]
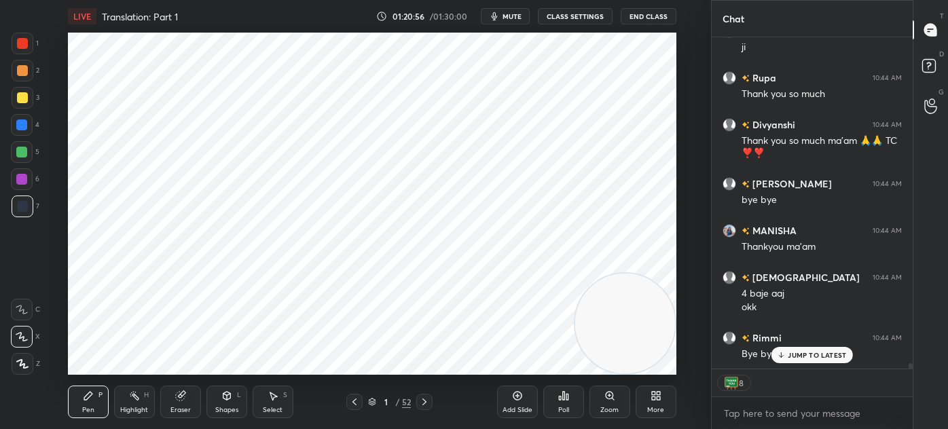
click at [802, 358] on p "JUMP TO LATEST" at bounding box center [816, 355] width 58 height 8
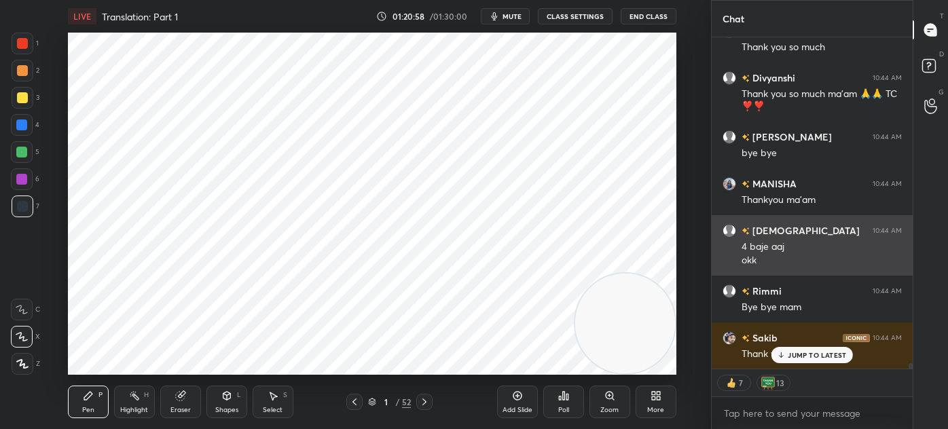
scroll to position [20585, 0]
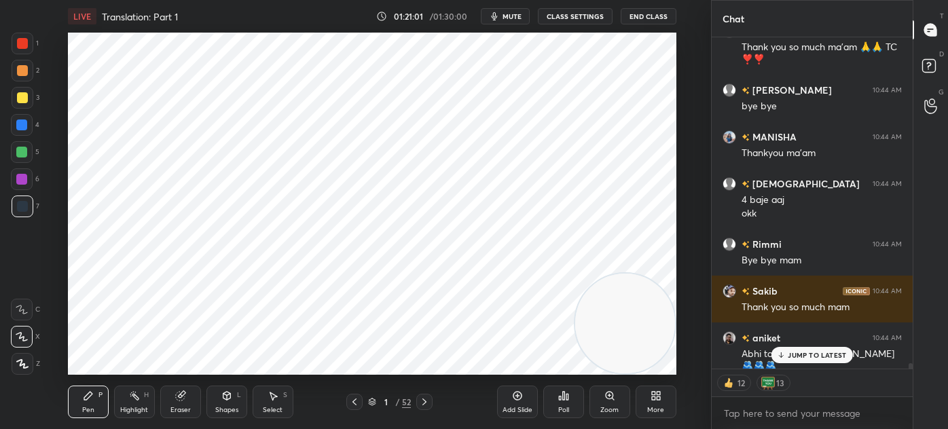
click at [643, 16] on button "End Class" at bounding box center [648, 16] width 56 height 16
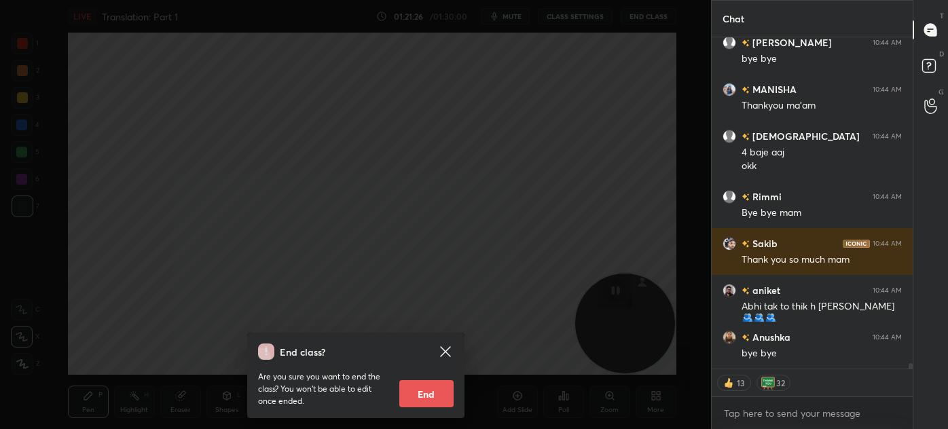
scroll to position [20691, 0]
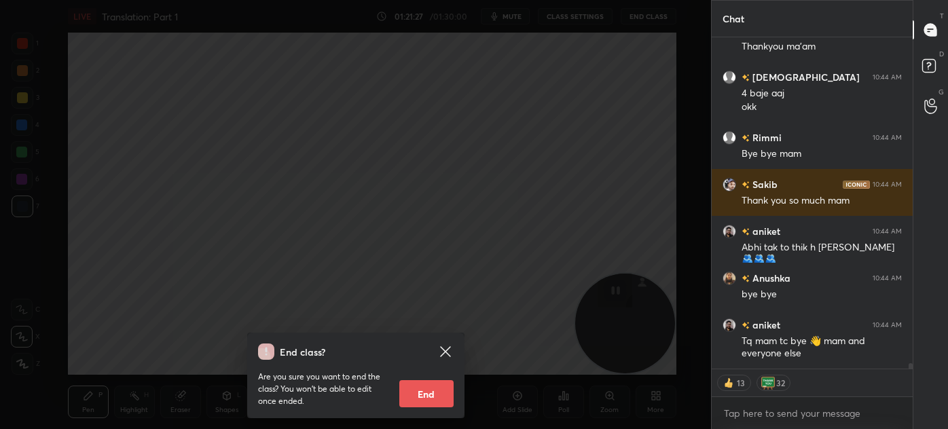
click at [424, 397] on button "End" at bounding box center [426, 393] width 54 height 27
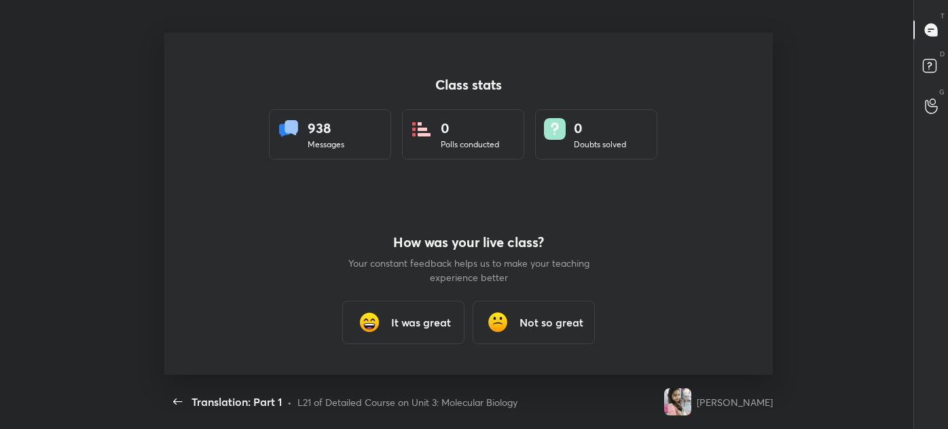
scroll to position [67545, 66958]
type textarea "x"
click at [416, 325] on h3 "It was great" at bounding box center [421, 322] width 60 height 16
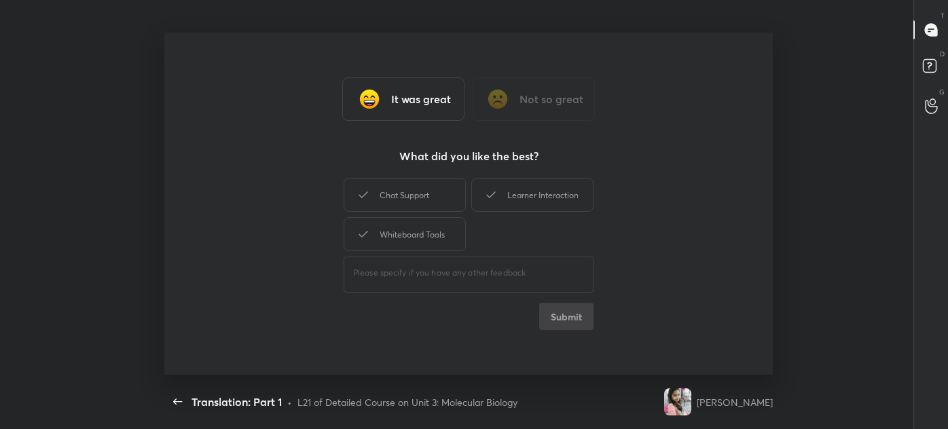
click at [408, 215] on div "Chat Support Learner Interaction Whiteboard Tools" at bounding box center [469, 214] width 250 height 79
click at [405, 248] on div "Whiteboard Tools" at bounding box center [405, 234] width 122 height 34
click at [421, 196] on div "Chat Support" at bounding box center [405, 195] width 122 height 34
click at [561, 199] on div "Learner Interaction" at bounding box center [532, 195] width 122 height 34
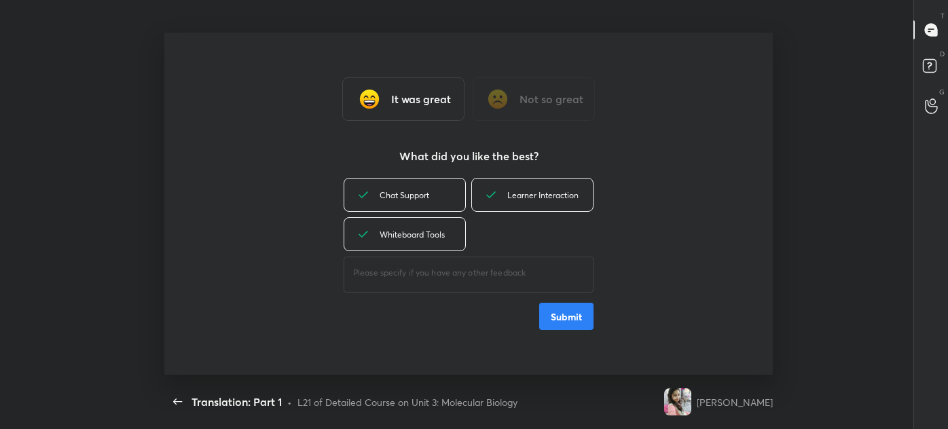
click at [558, 312] on button "Submit" at bounding box center [566, 316] width 54 height 27
